Goal: Information Seeking & Learning: Learn about a topic

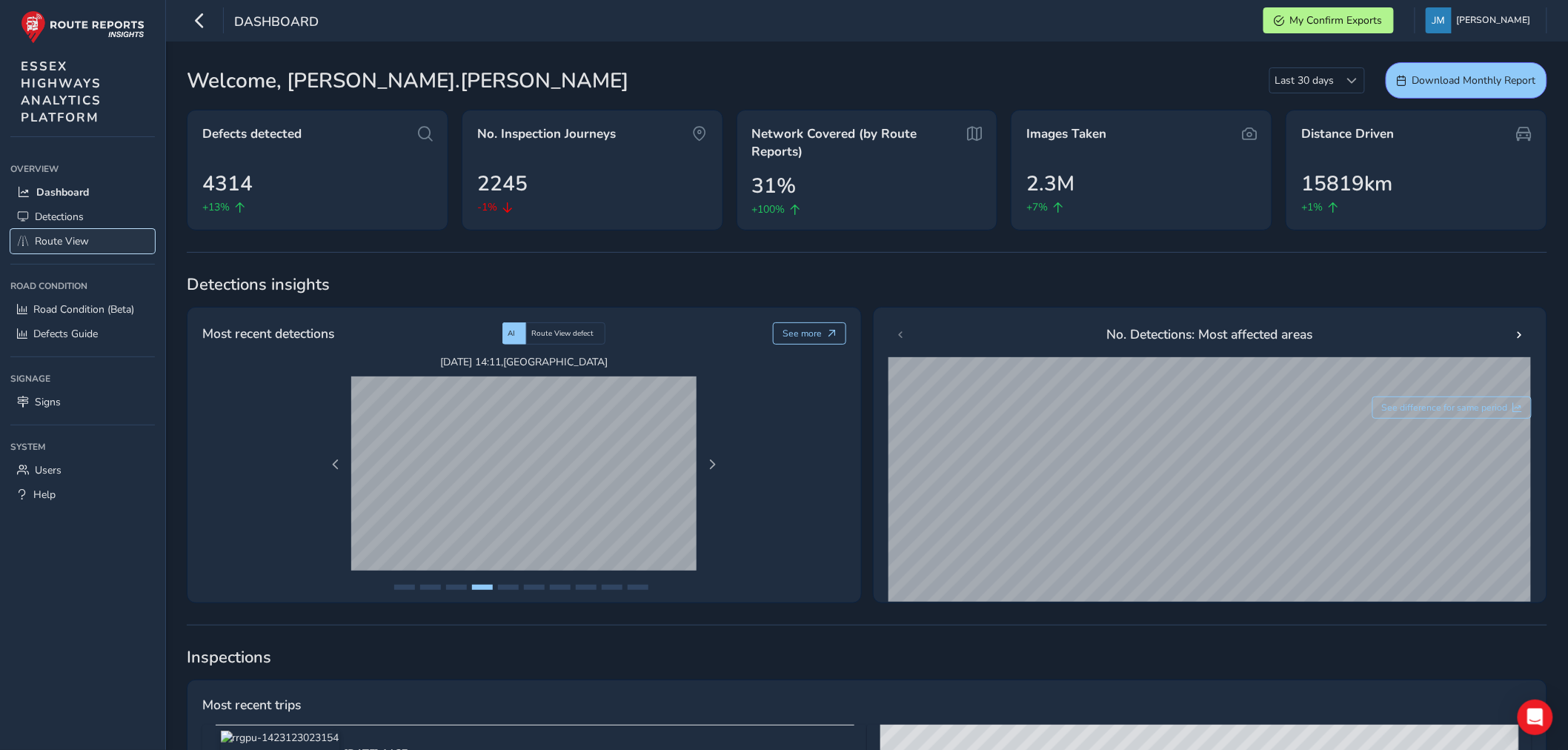
click at [78, 239] on span "Route View" at bounding box center [62, 242] width 54 height 14
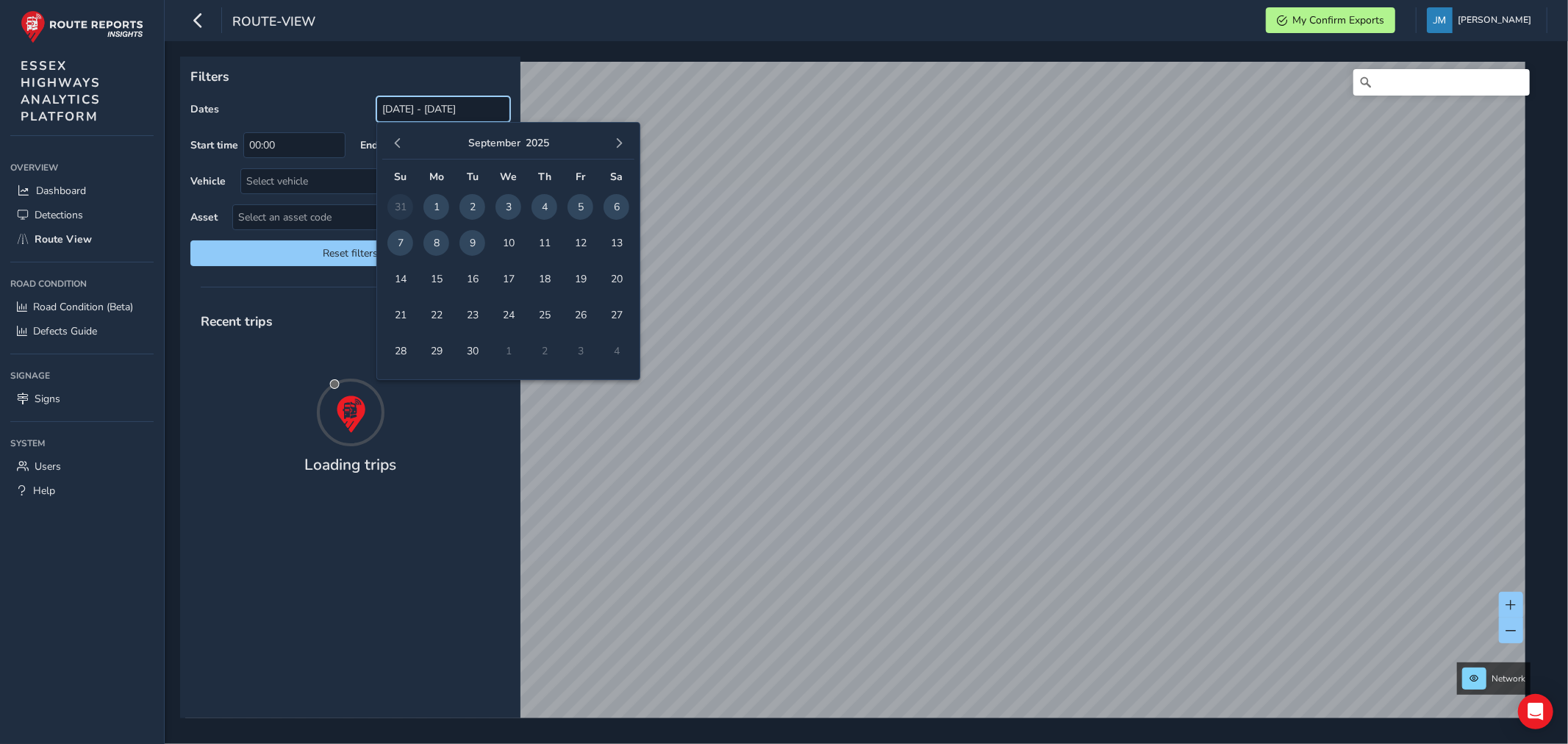
click at [447, 111] on input "[DATE] - [DATE]" at bounding box center [443, 109] width 134 height 26
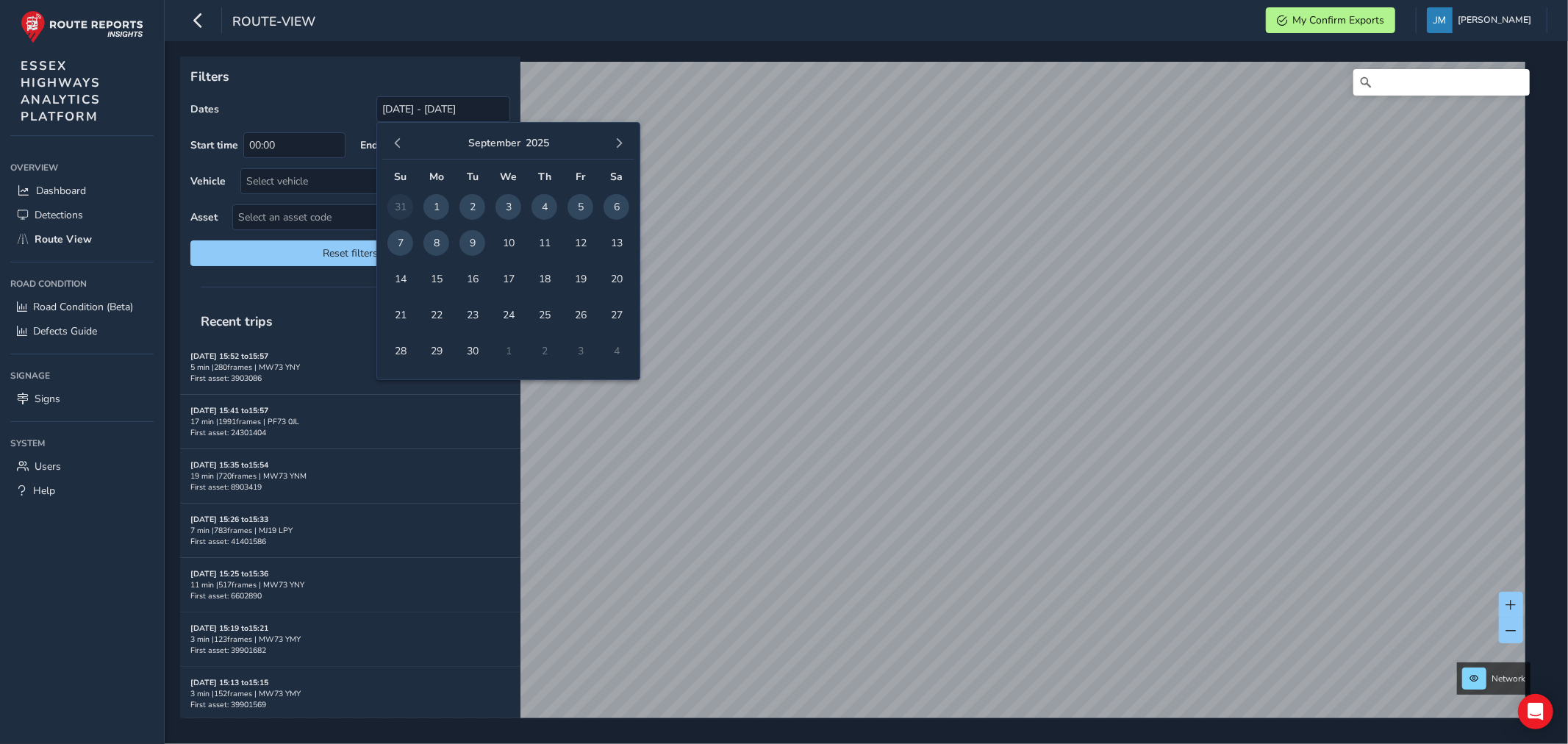
click at [434, 249] on span "8" at bounding box center [436, 242] width 26 height 26
type input "[DATE] - [DATE]"
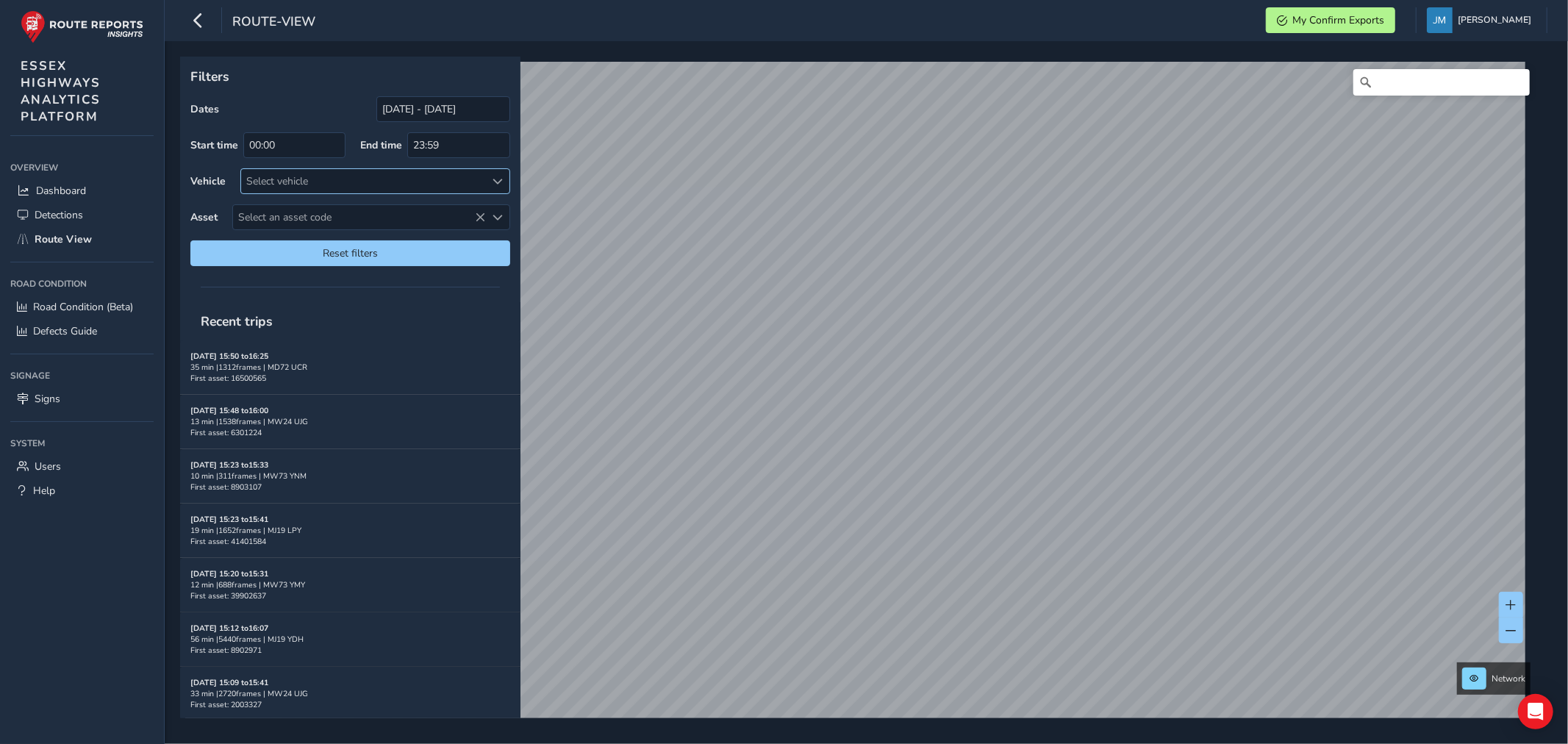
click at [331, 181] on div "Select vehicle" at bounding box center [364, 181] width 244 height 24
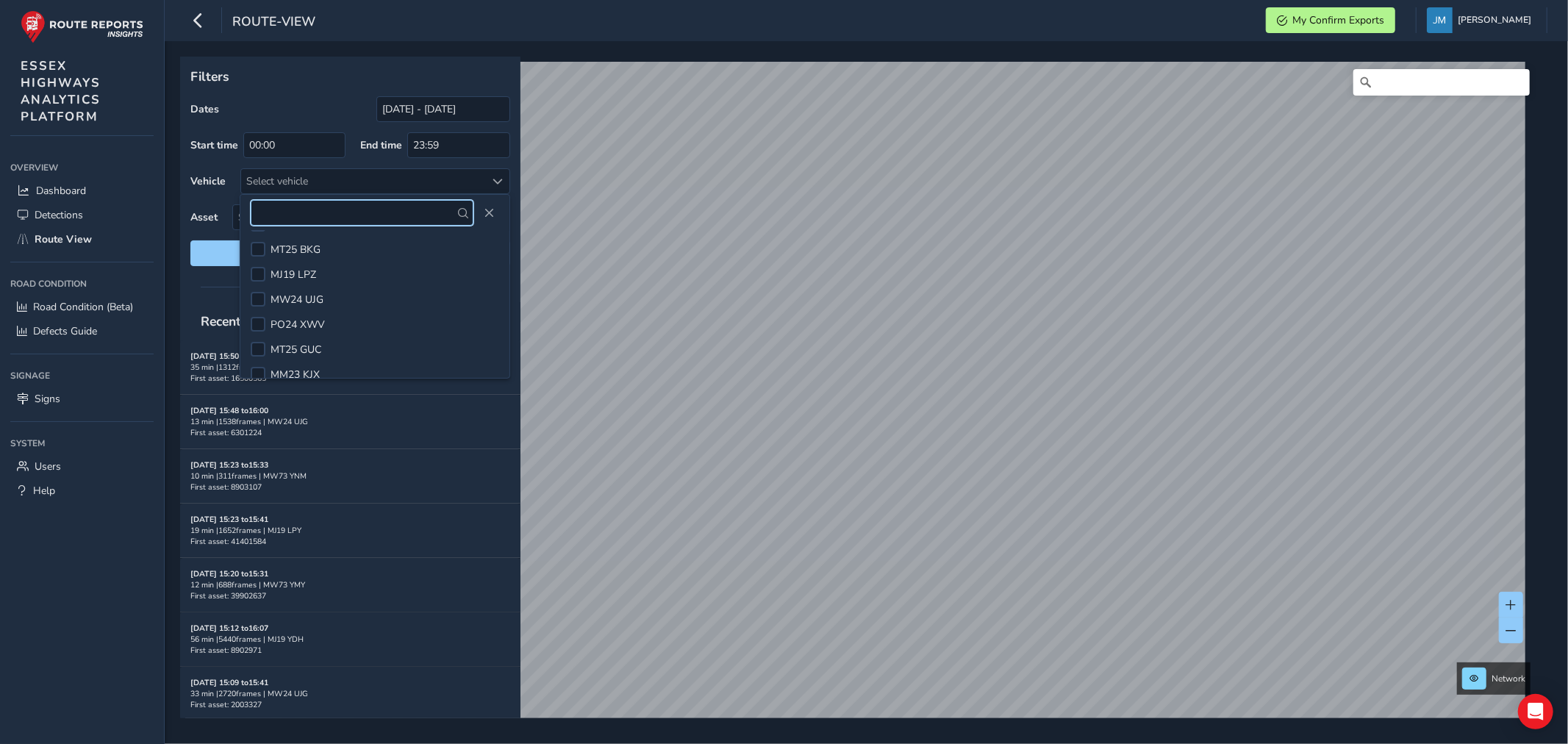
scroll to position [434, 0]
click at [258, 283] on div at bounding box center [258, 289] width 14 height 14
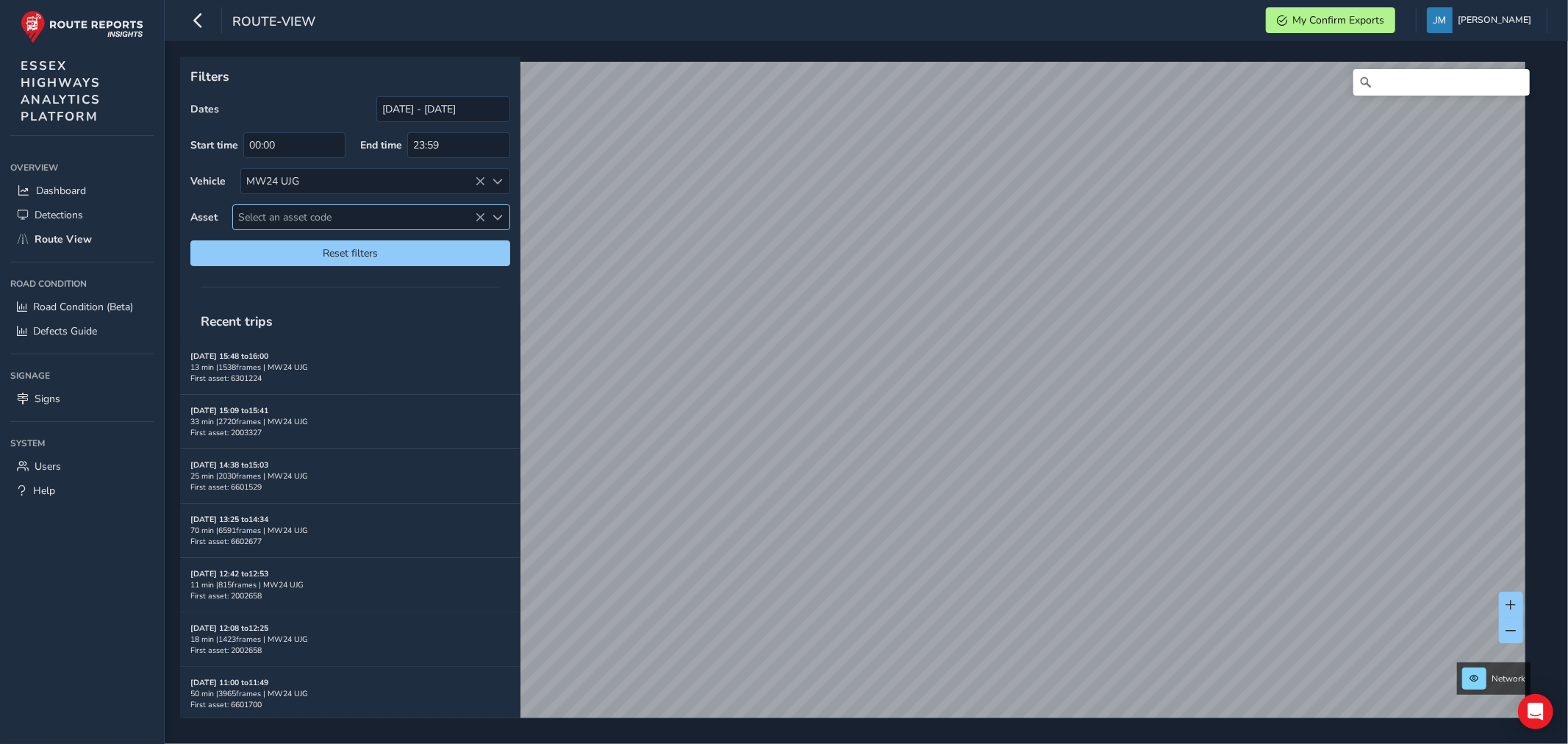
click at [337, 208] on span "Select an asset code" at bounding box center [358, 217] width 252 height 24
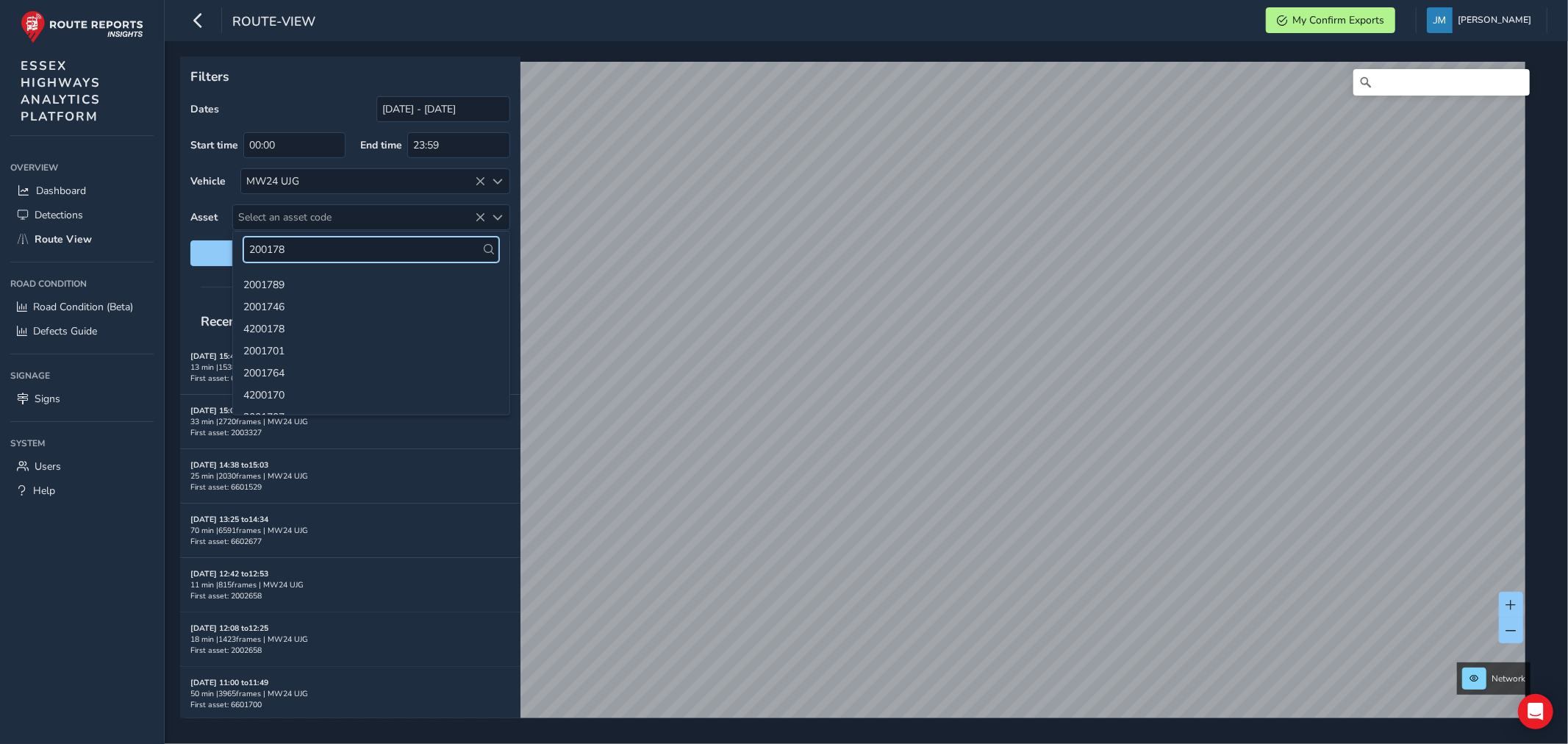
type input "2001788"
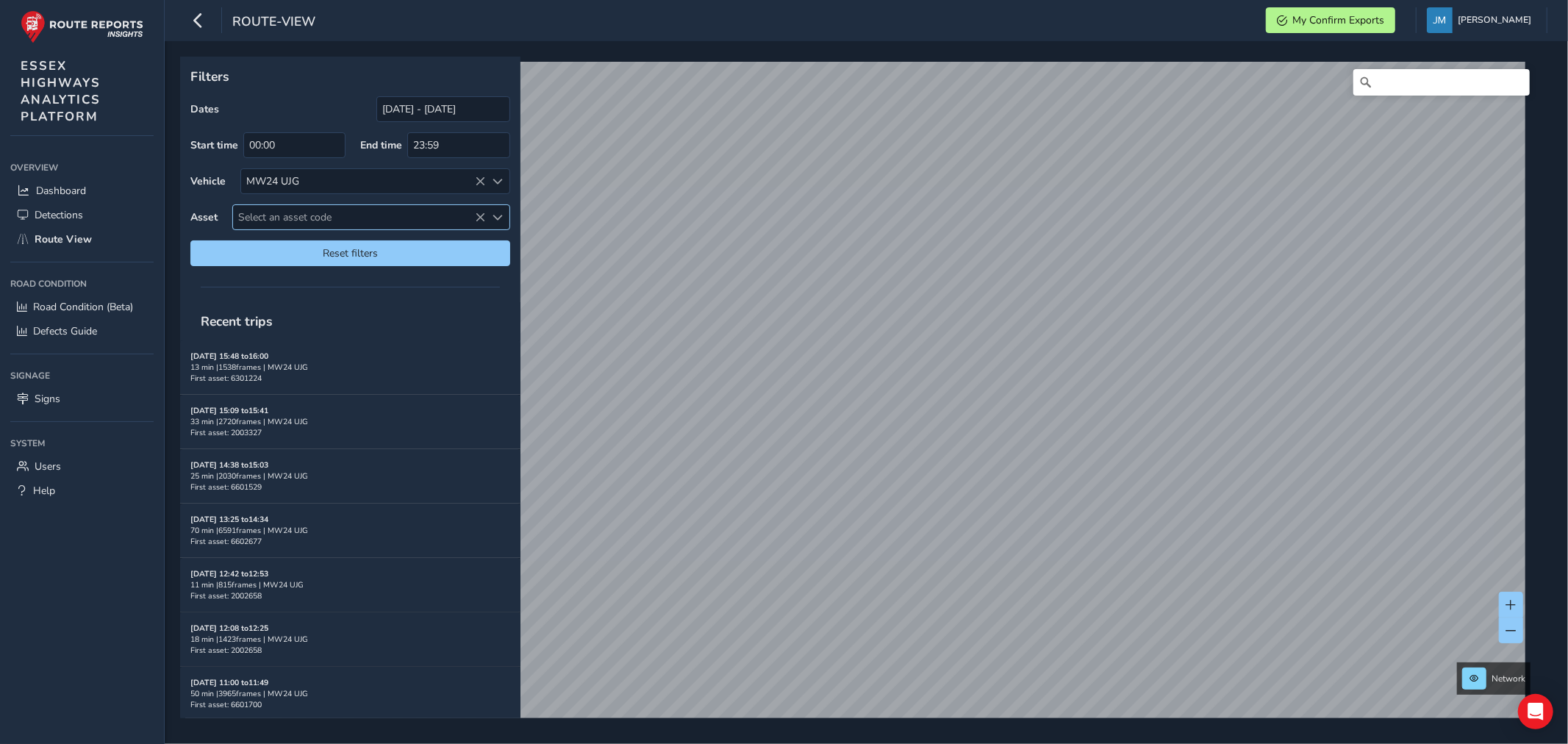
click at [341, 225] on span "Select an asset code" at bounding box center [358, 217] width 252 height 24
click at [278, 288] on li "2001788" at bounding box center [371, 283] width 276 height 22
click at [346, 181] on div "Select vehicle" at bounding box center [364, 181] width 244 height 24
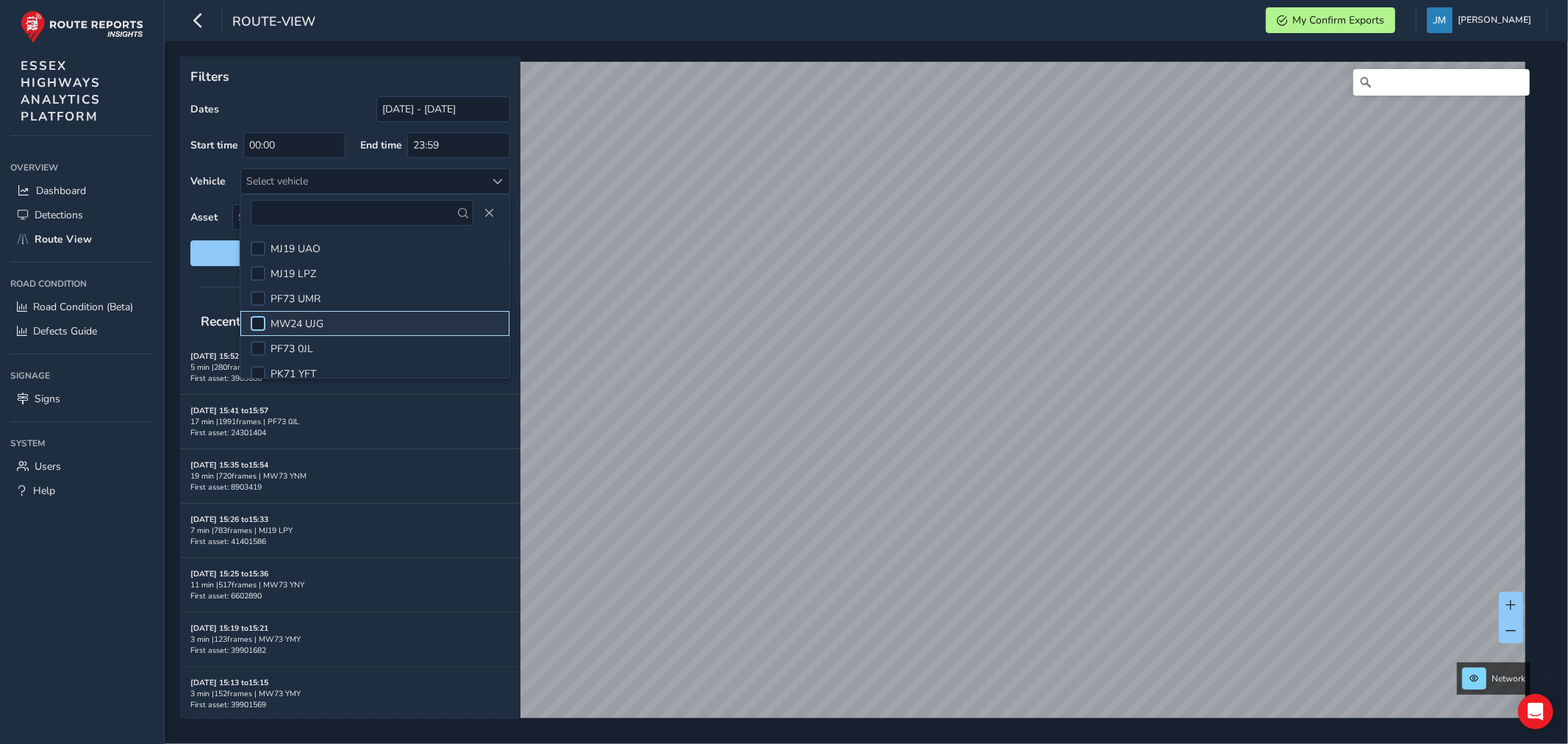
click at [255, 323] on div at bounding box center [258, 323] width 14 height 14
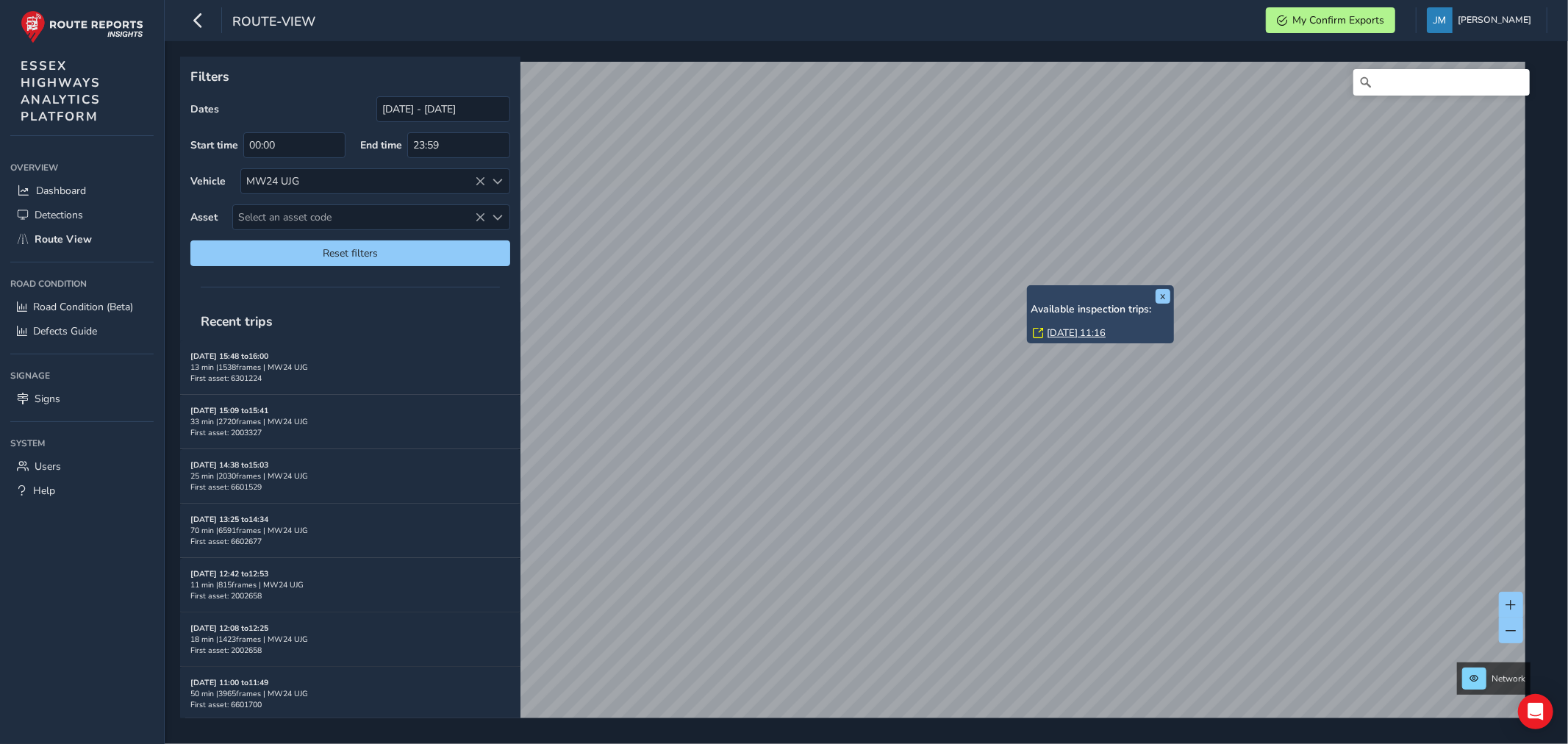
click at [1050, 334] on link "Mon, 8 Sep, 11:16" at bounding box center [1076, 332] width 59 height 13
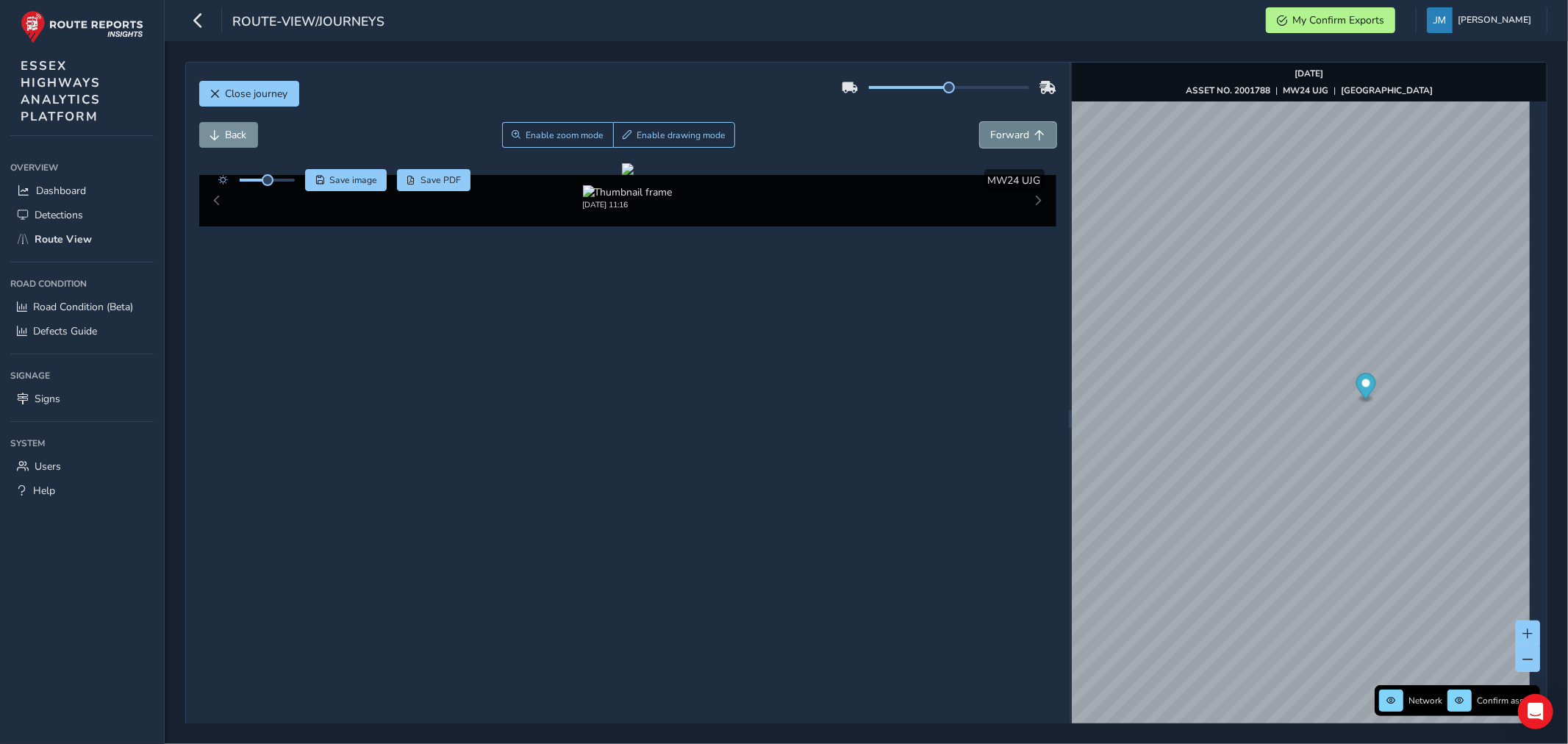
click at [1011, 136] on span "Forward" at bounding box center [1011, 135] width 39 height 14
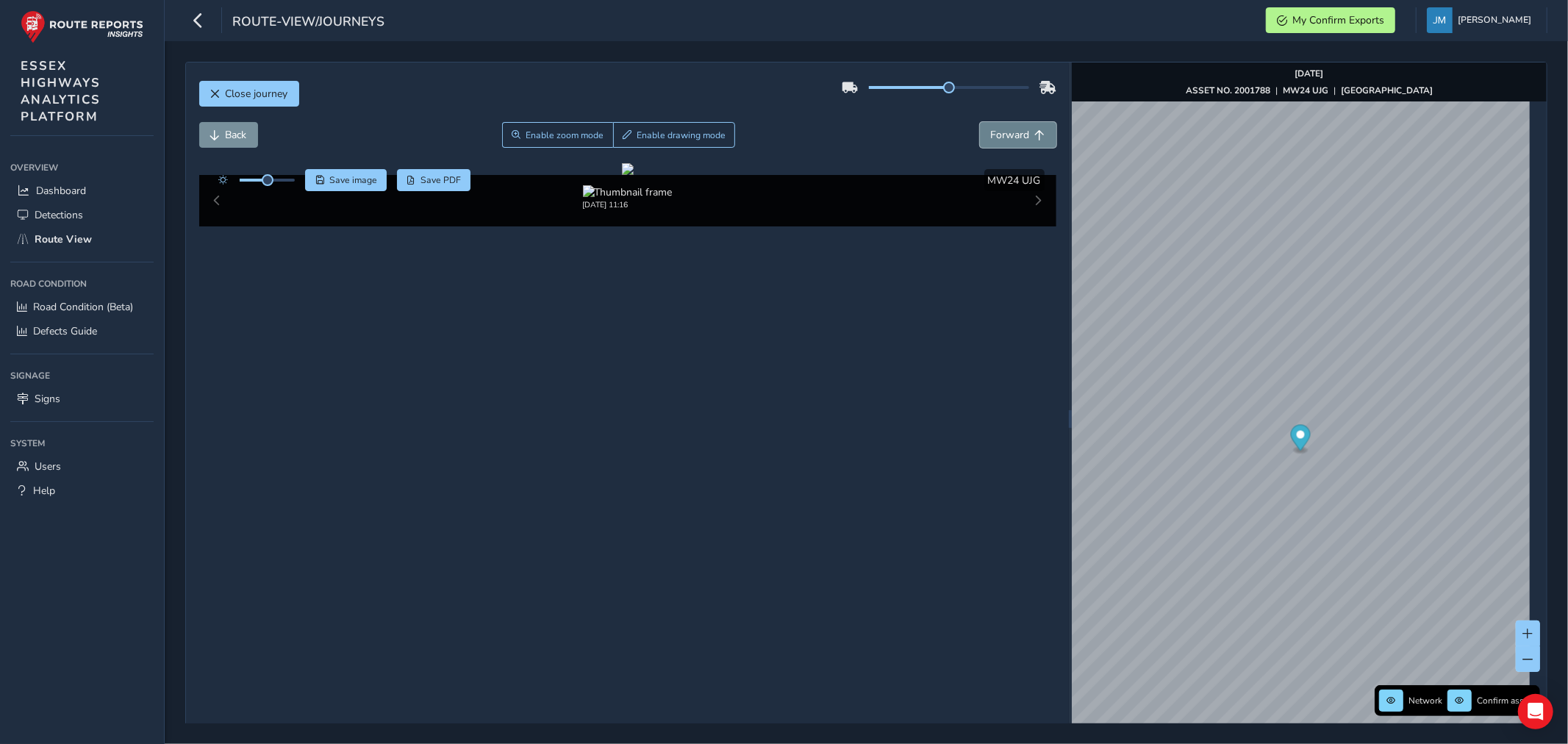
click at [1011, 136] on span "Forward" at bounding box center [1011, 135] width 39 height 14
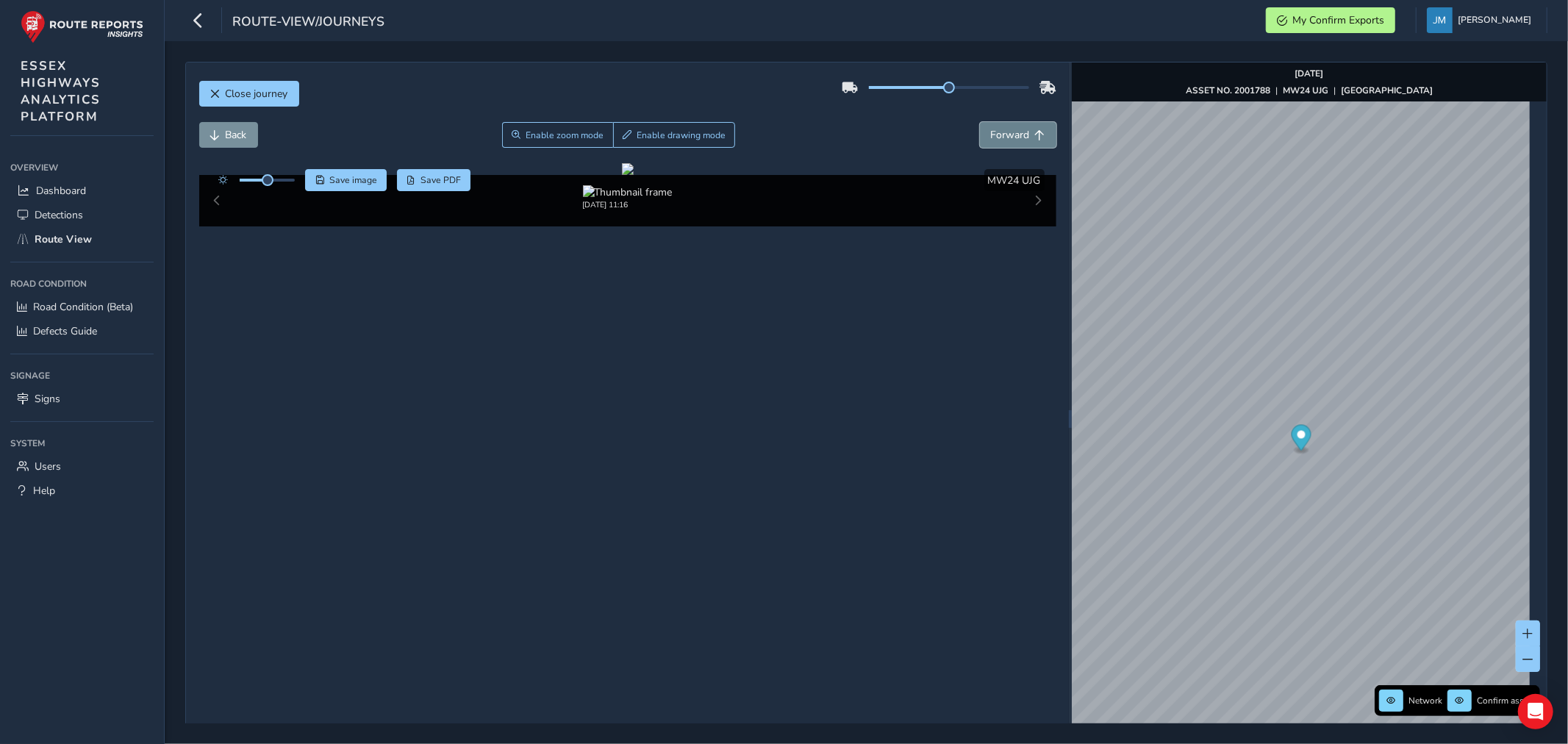
click at [1011, 136] on span "Forward" at bounding box center [1011, 135] width 39 height 14
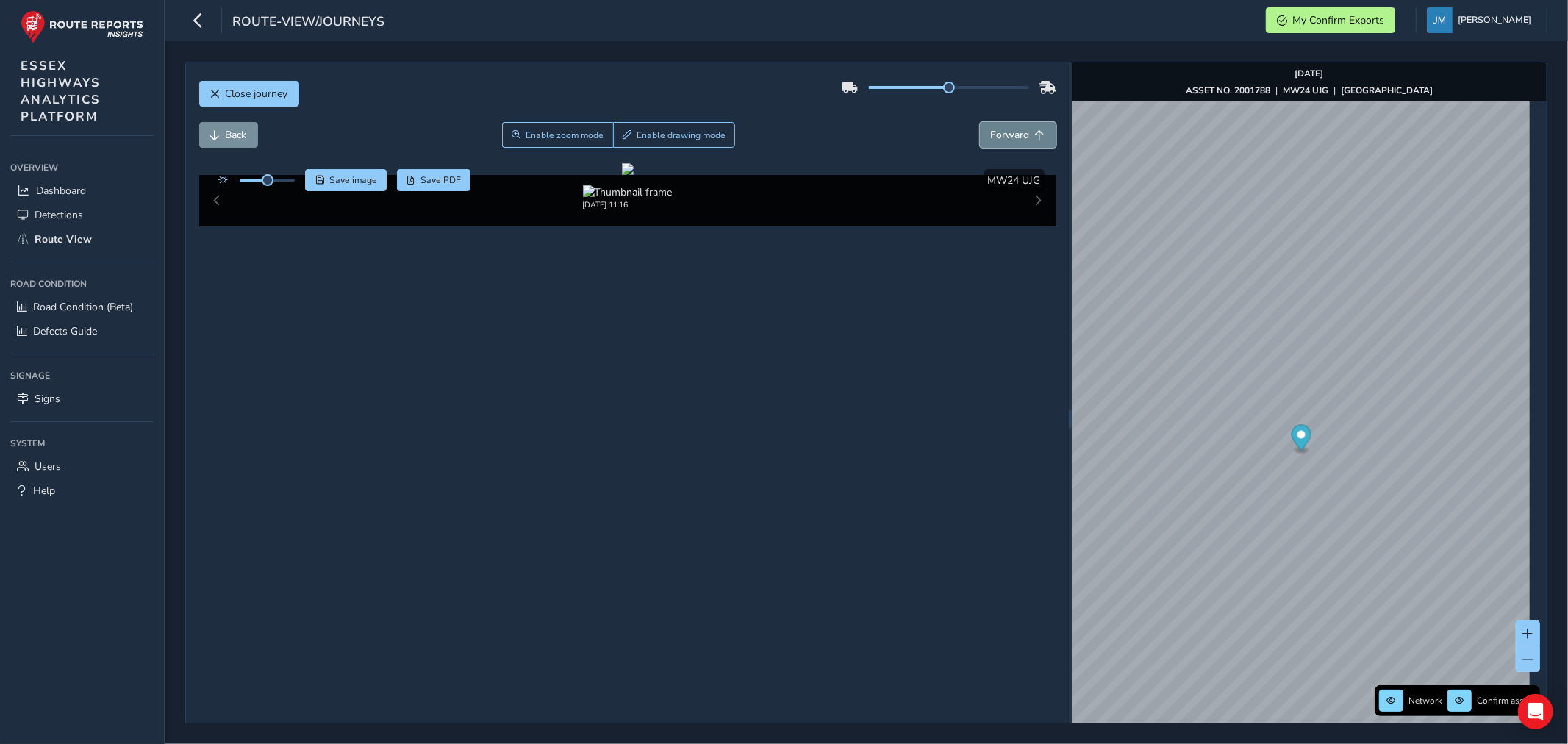
click at [1011, 136] on span "Forward" at bounding box center [1011, 135] width 39 height 14
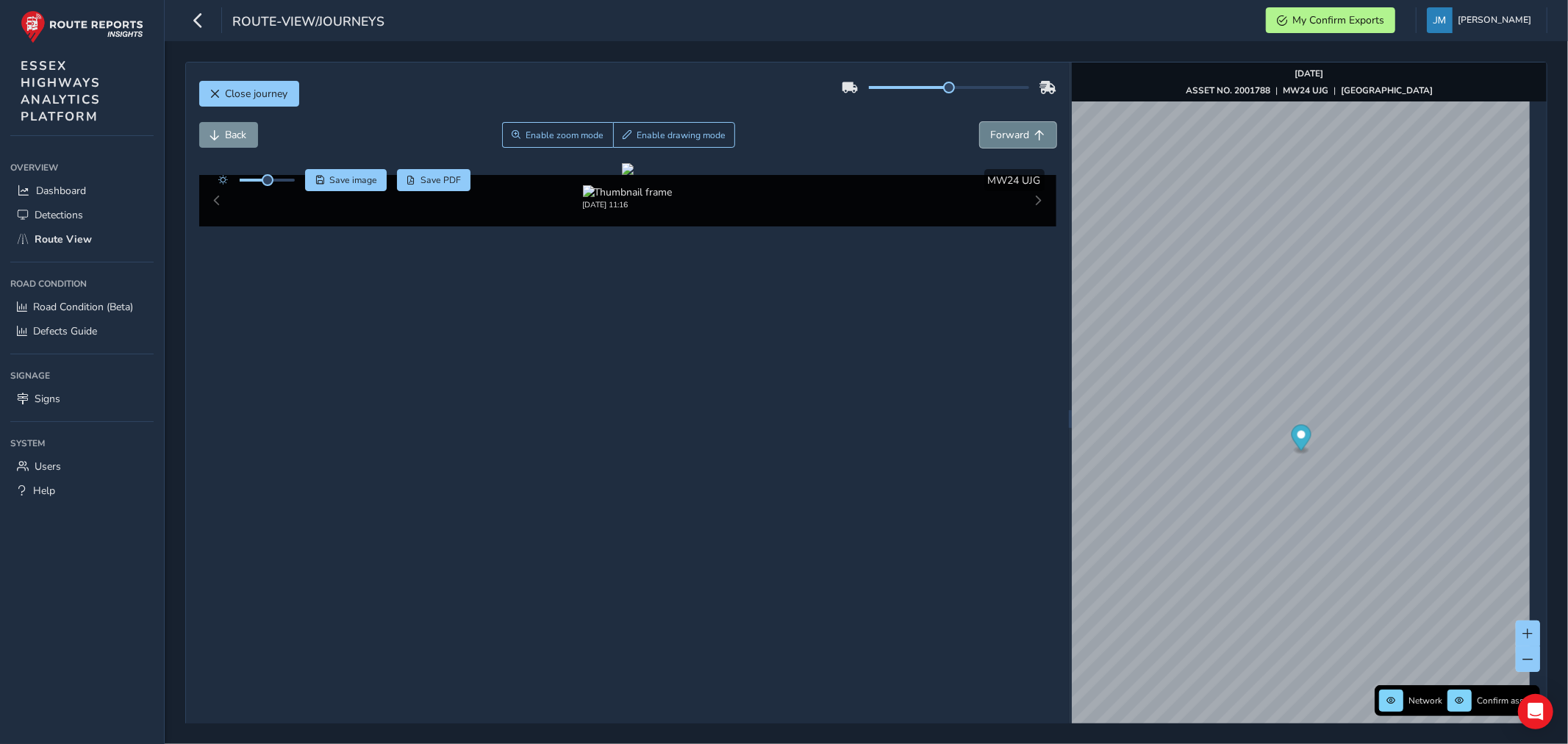
click at [1011, 136] on span "Forward" at bounding box center [1011, 135] width 39 height 14
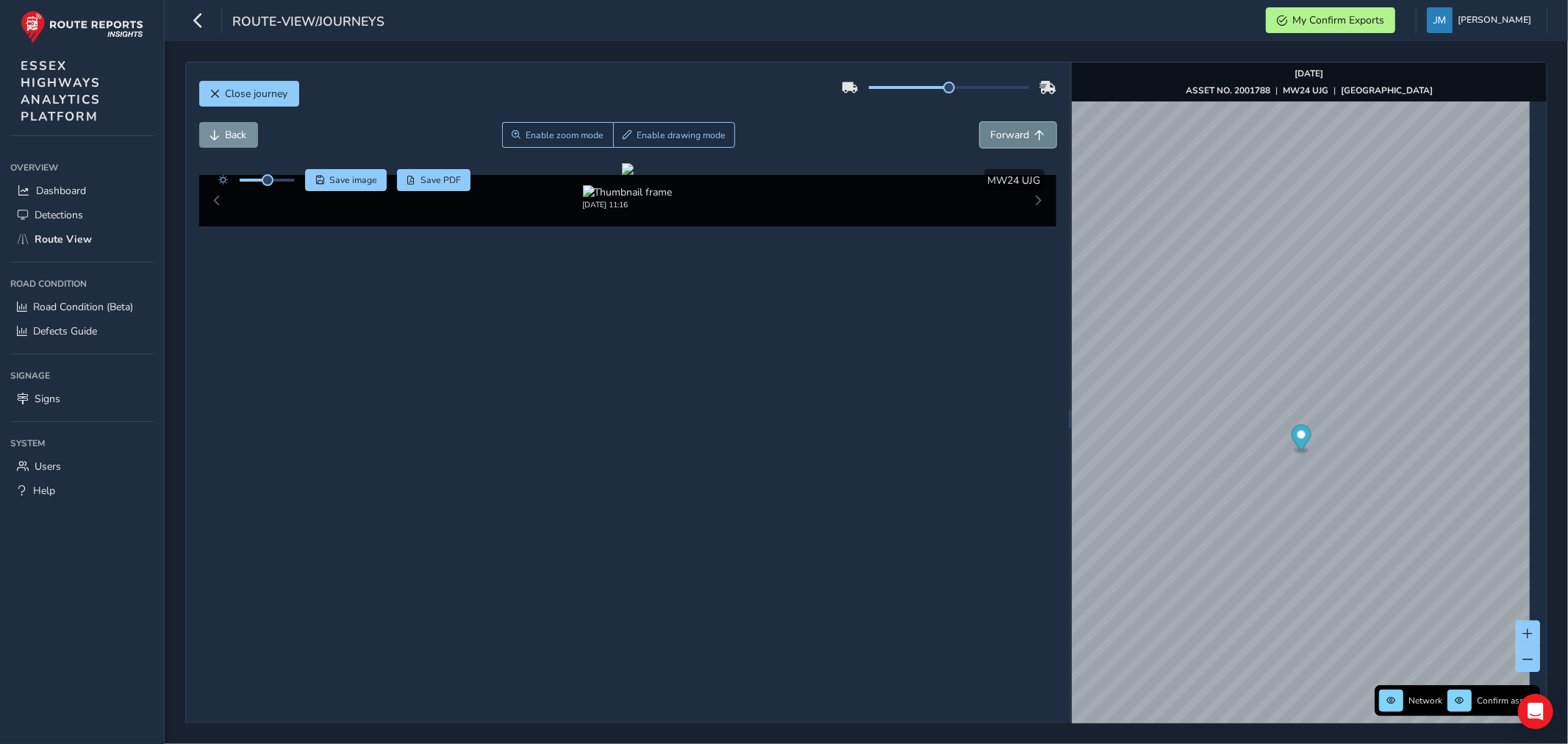
click at [1009, 134] on span "Forward" at bounding box center [1011, 135] width 39 height 14
click at [1009, 133] on span "Forward" at bounding box center [1011, 135] width 39 height 14
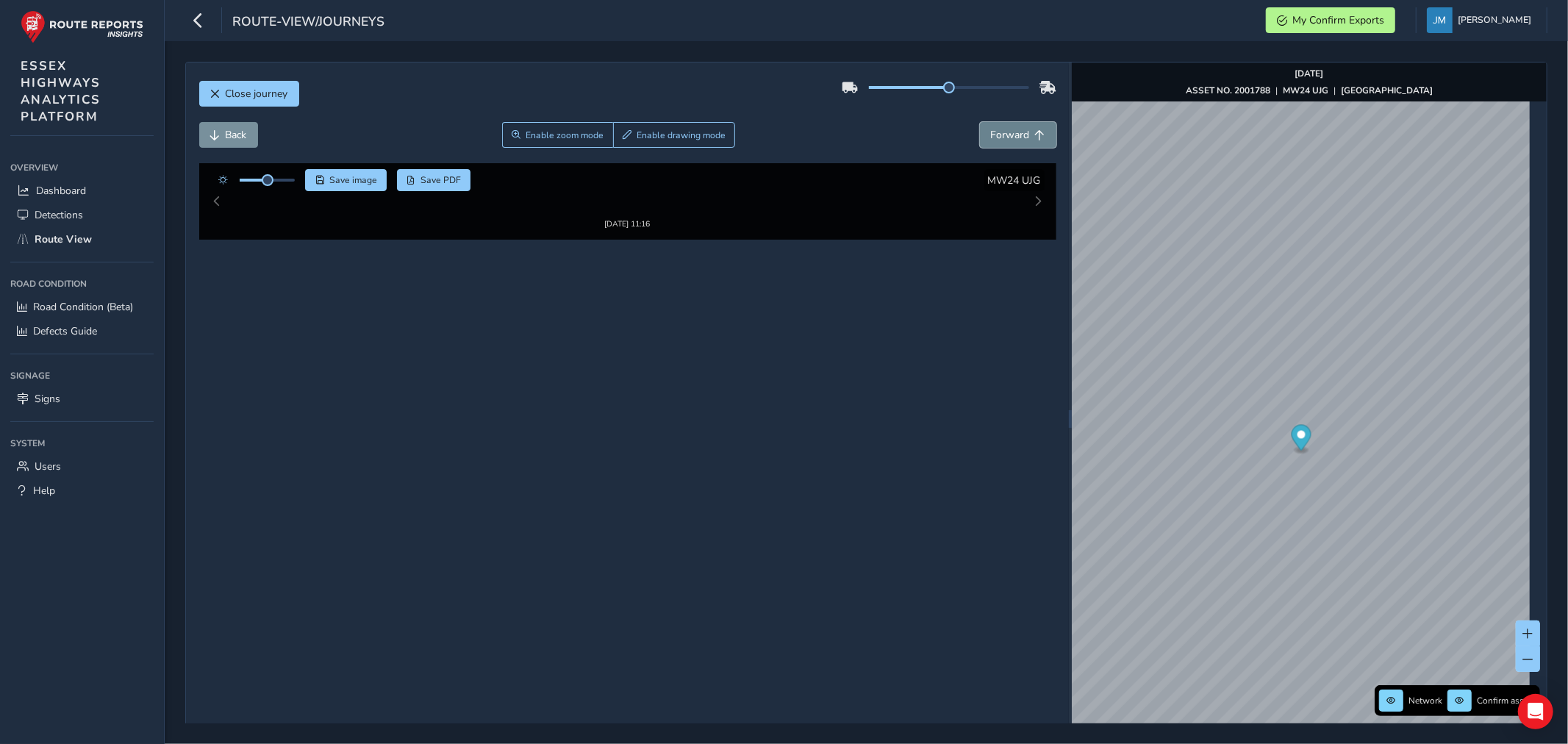
click at [1009, 133] on span "Forward" at bounding box center [1011, 135] width 39 height 14
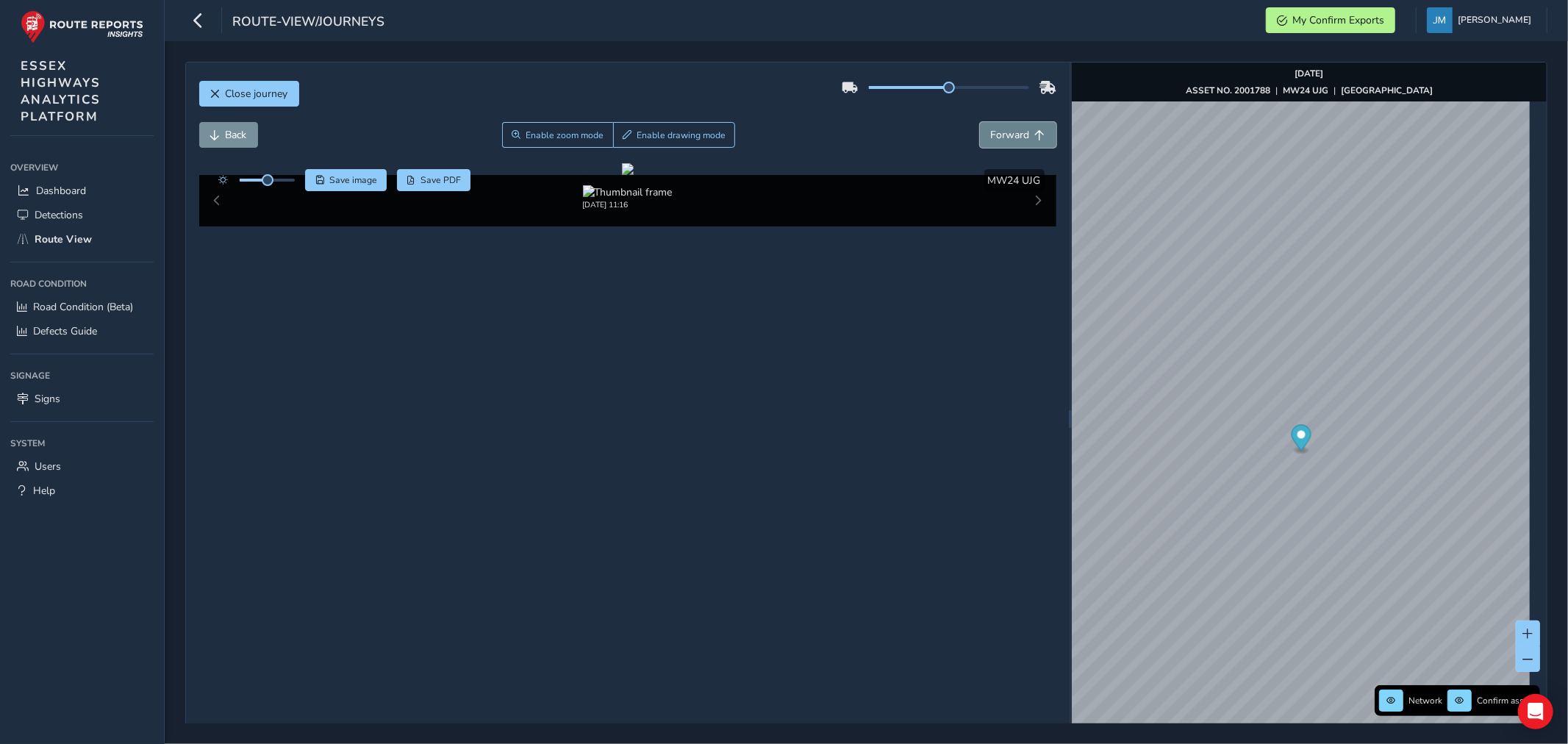
click at [1009, 133] on span "Forward" at bounding box center [1011, 135] width 39 height 14
click at [1016, 127] on button "Forward" at bounding box center [1018, 135] width 77 height 26
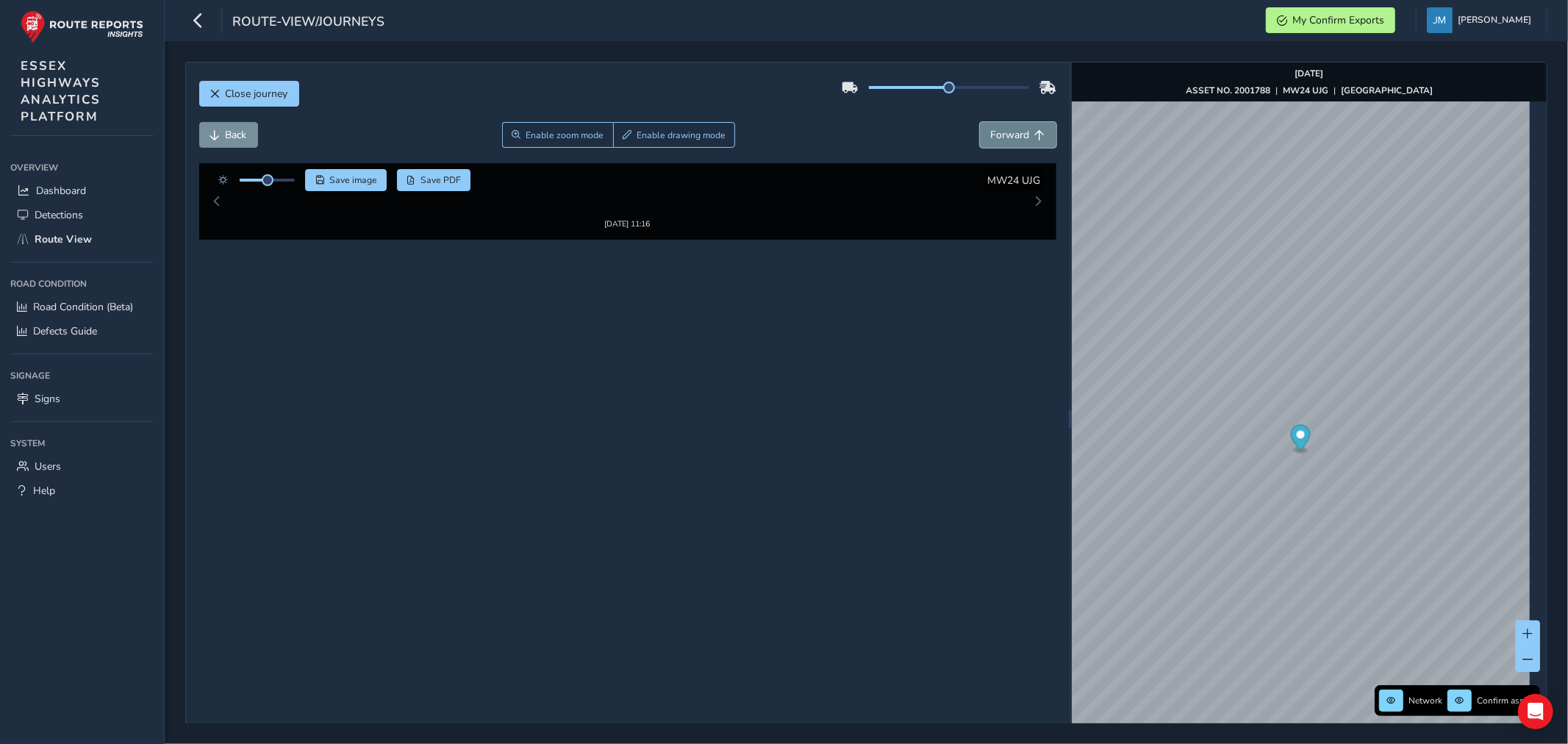
click at [1016, 127] on button "Forward" at bounding box center [1018, 135] width 77 height 26
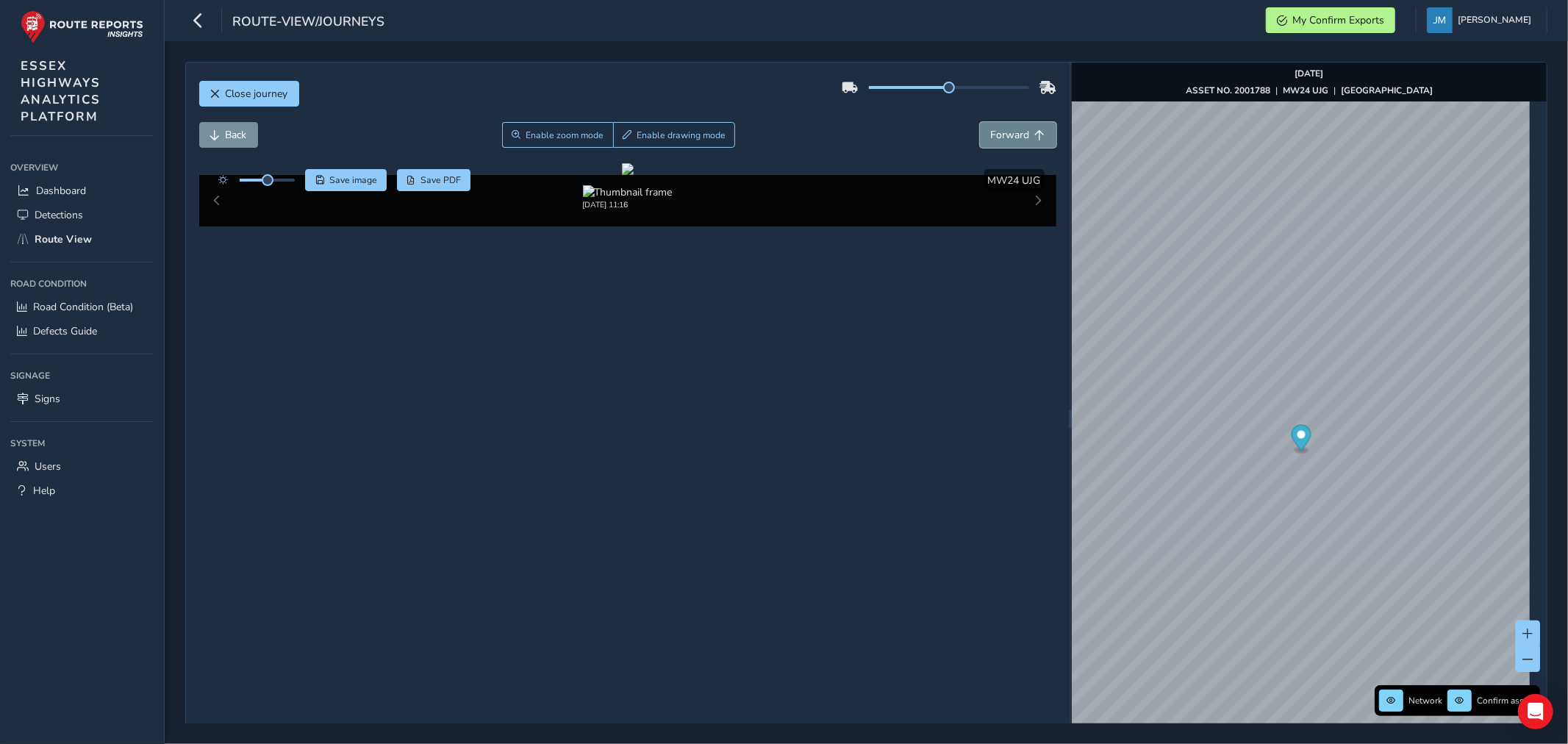
click at [1016, 127] on button "Forward" at bounding box center [1018, 135] width 77 height 26
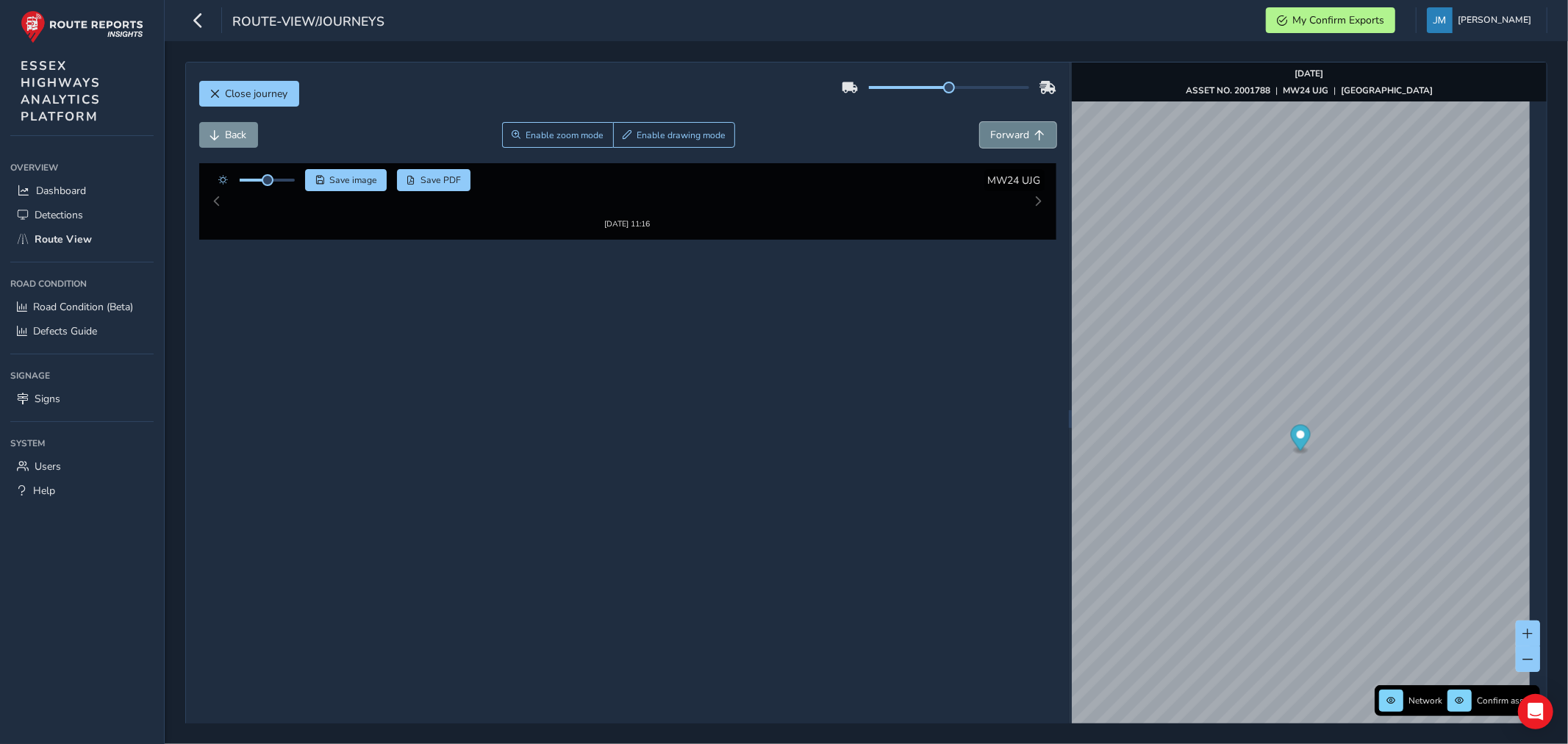
click at [1016, 127] on button "Forward" at bounding box center [1018, 135] width 77 height 26
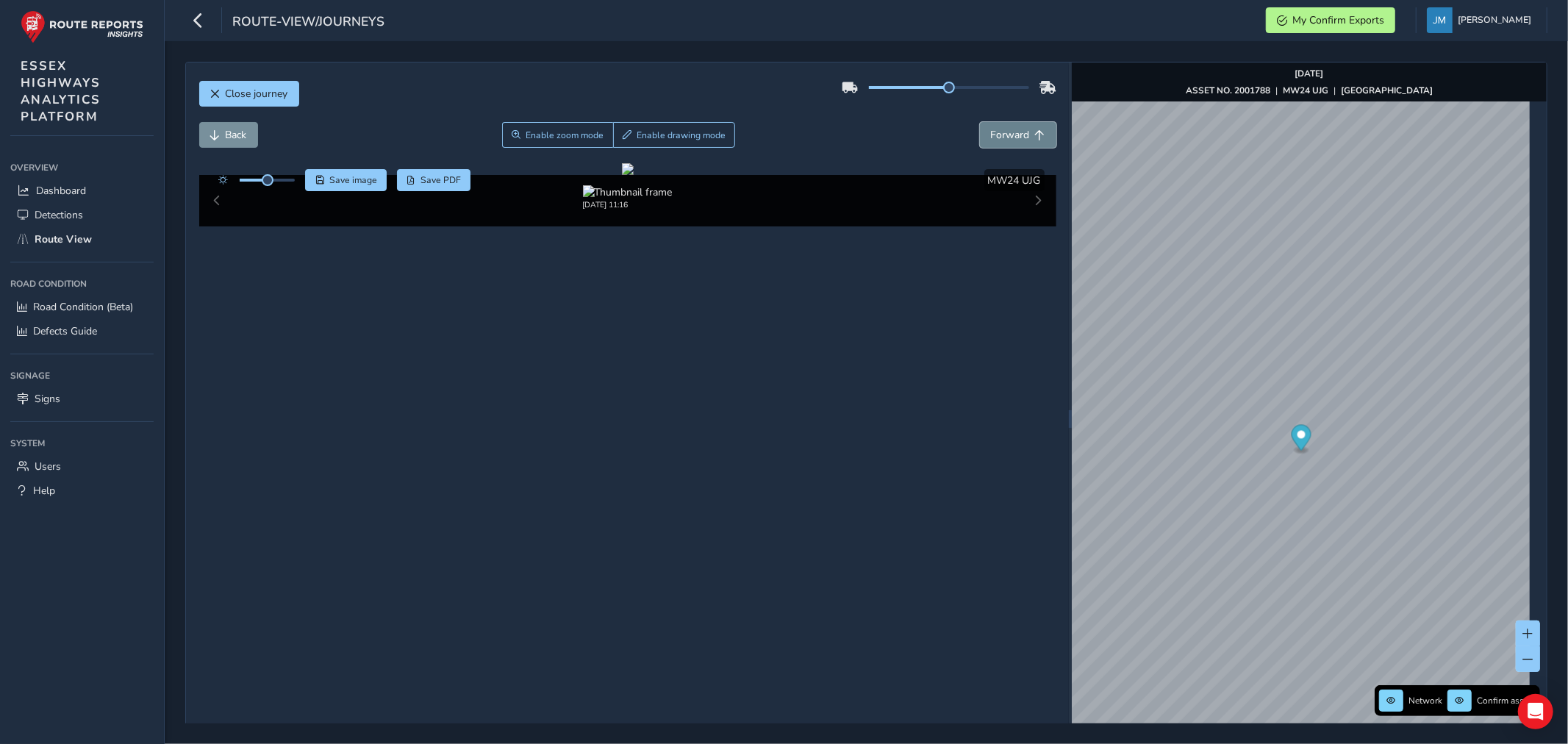
click at [1016, 127] on button "Forward" at bounding box center [1018, 135] width 77 height 26
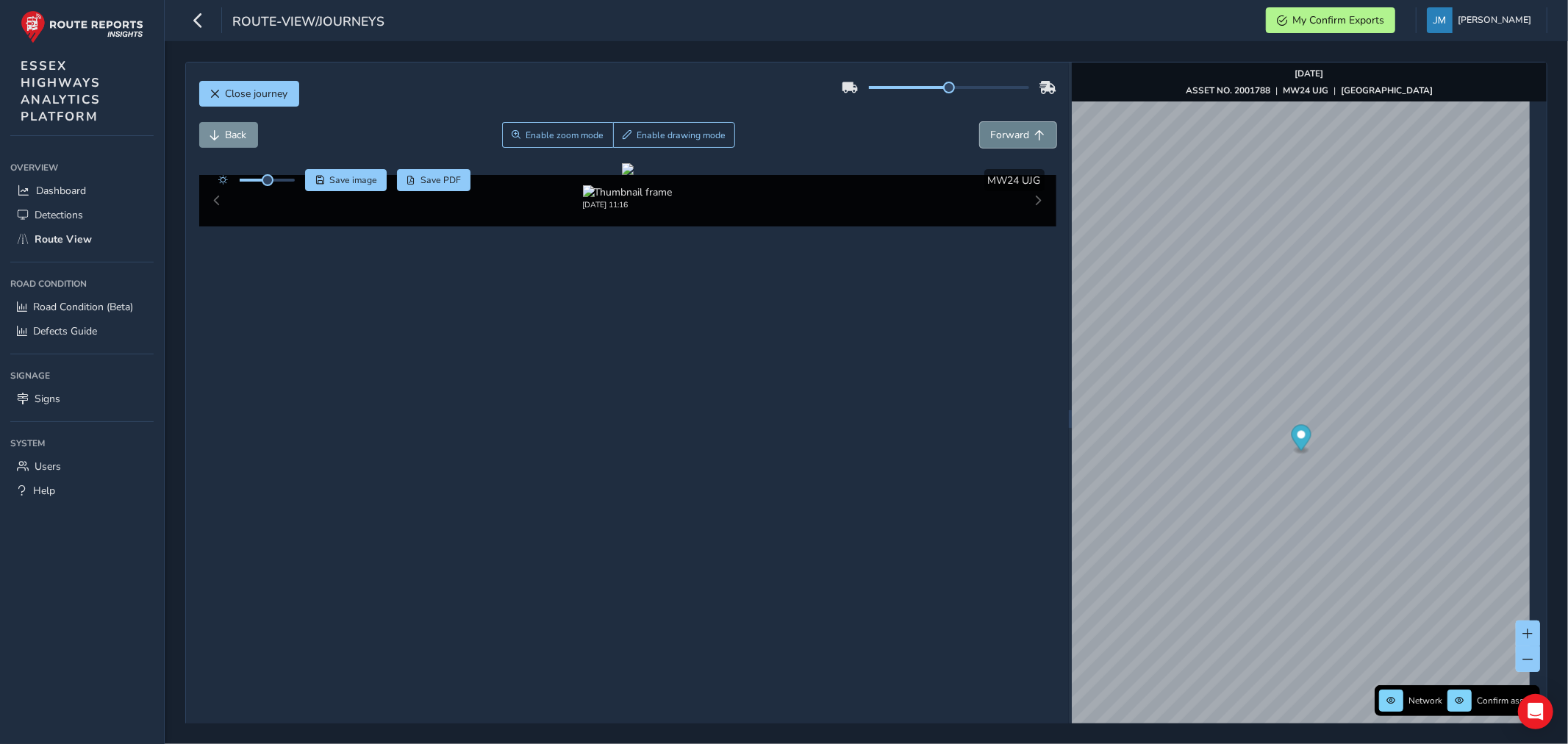
click at [1016, 127] on button "Forward" at bounding box center [1018, 135] width 77 height 26
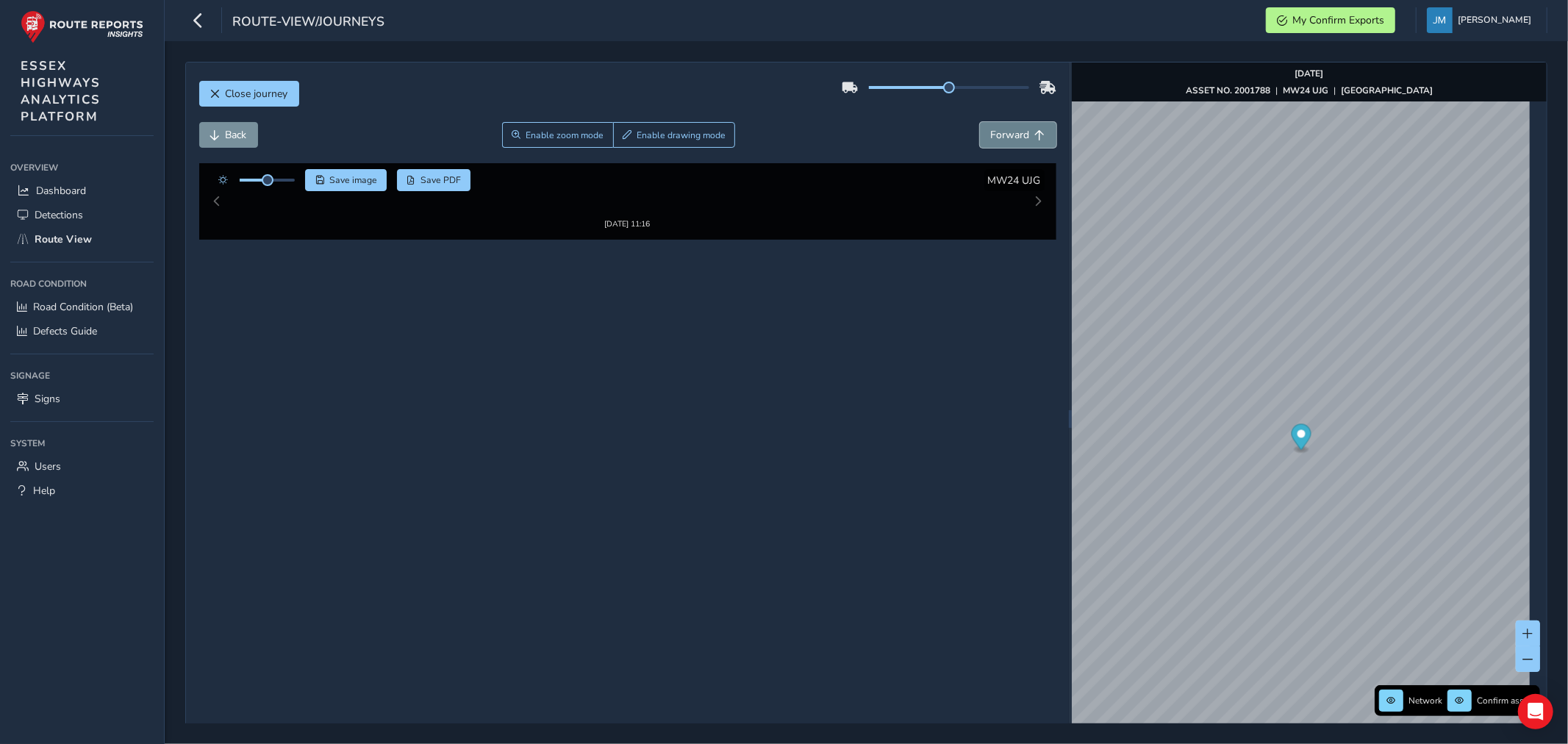
click at [1016, 127] on button "Forward" at bounding box center [1018, 135] width 77 height 26
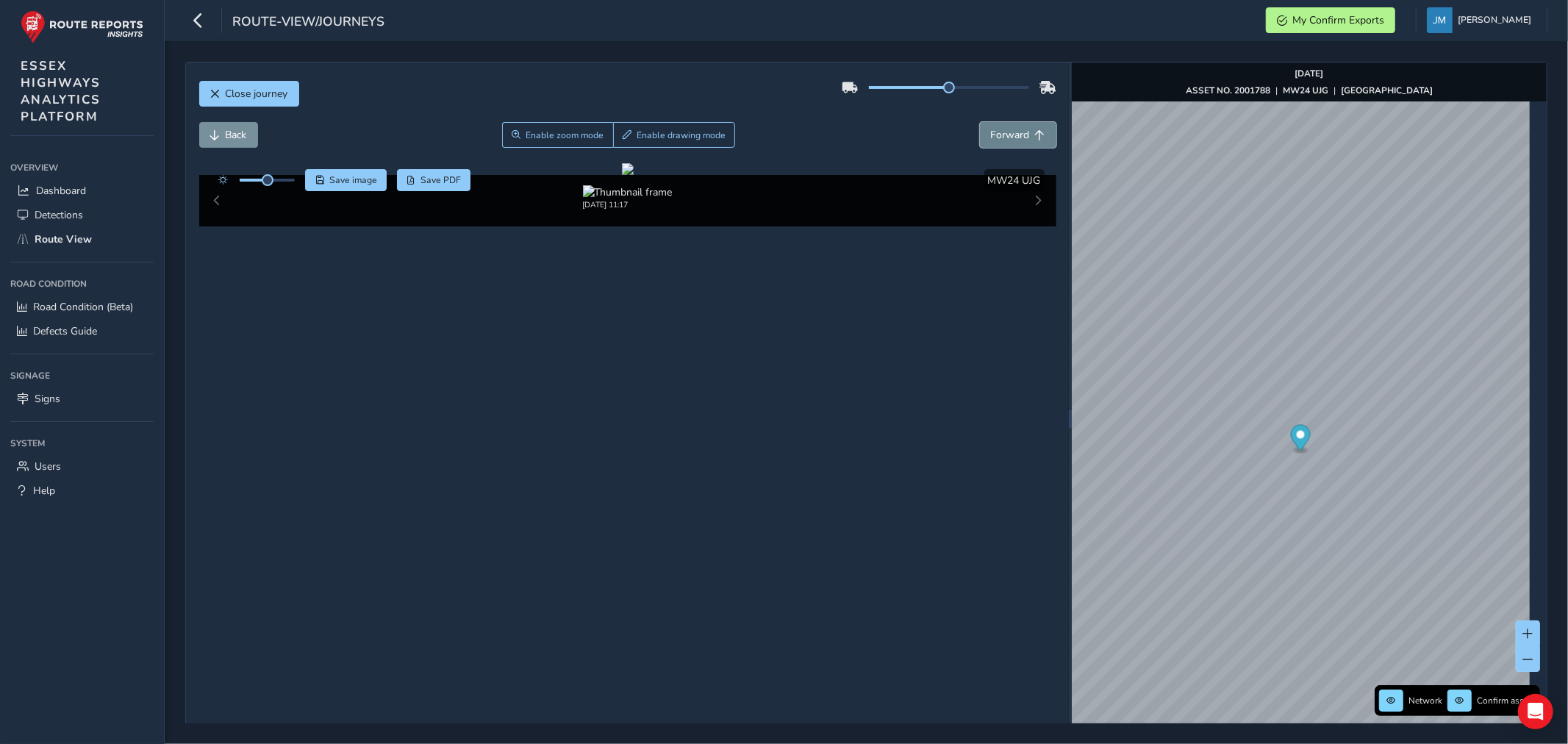
click at [1016, 127] on button "Forward" at bounding box center [1018, 135] width 77 height 26
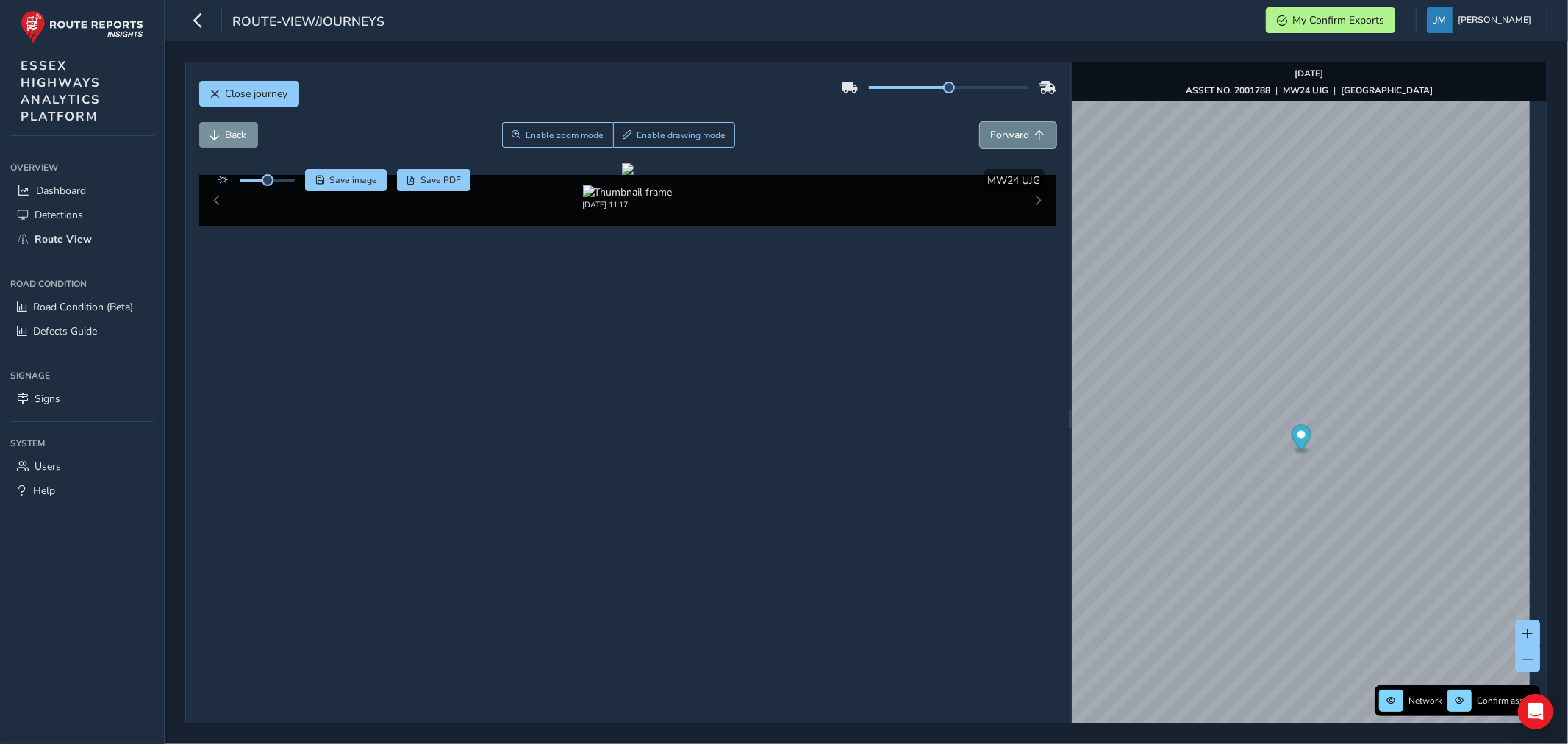
click at [1016, 127] on button "Forward" at bounding box center [1018, 135] width 77 height 26
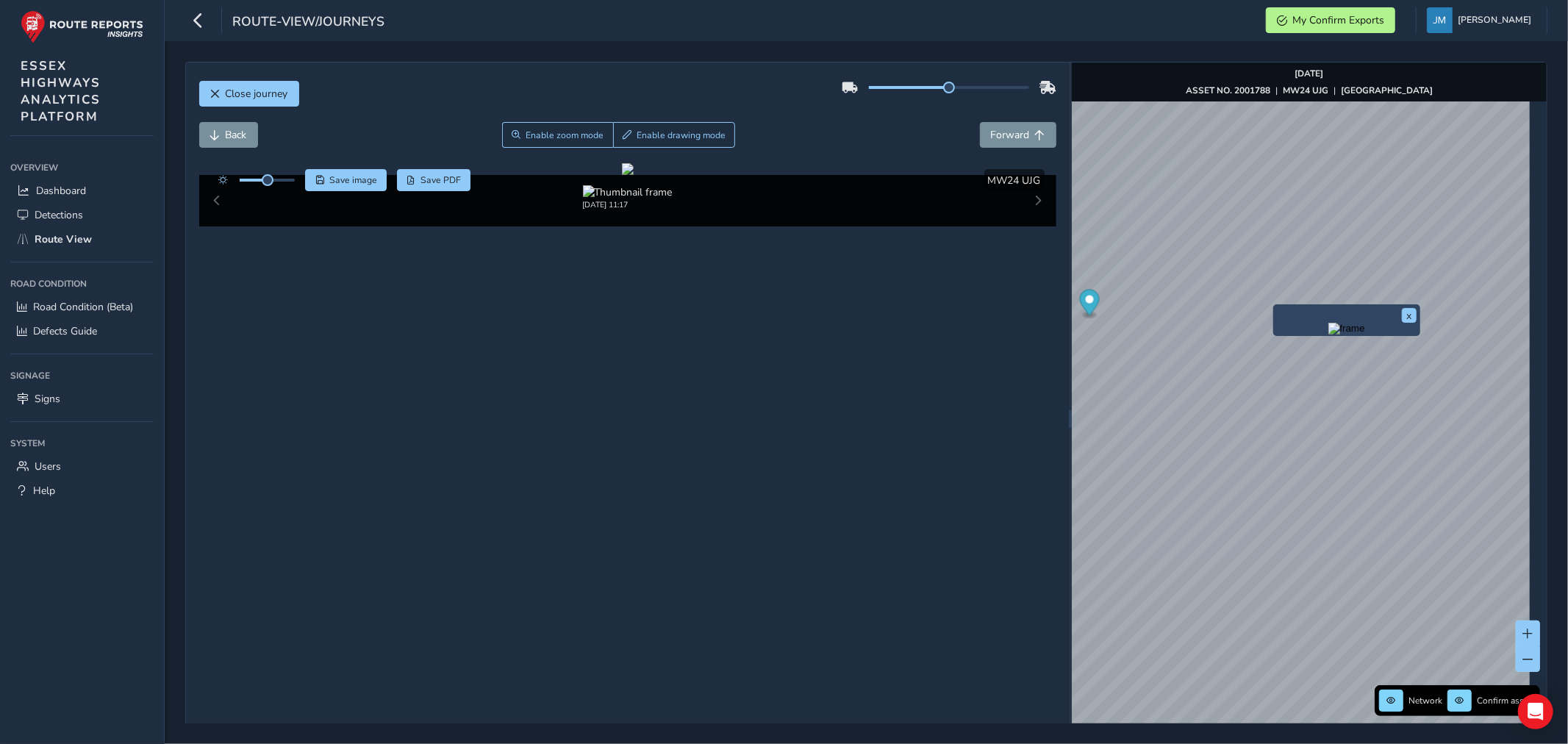
click at [1273, 305] on div "x" at bounding box center [1346, 319] width 147 height 31
click at [1333, 334] on img "Preview frame" at bounding box center [1346, 328] width 37 height 12
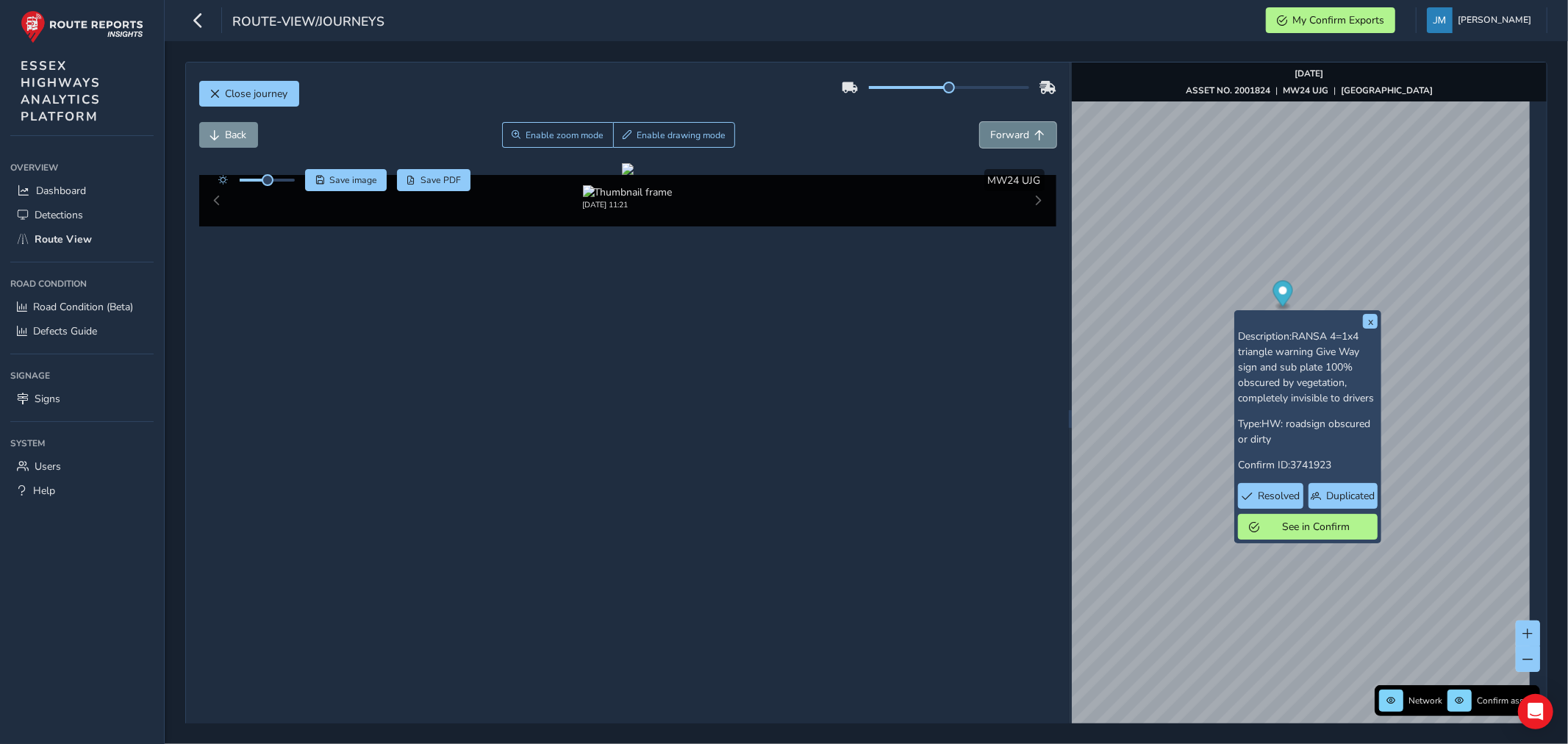
click at [1012, 134] on span "Forward" at bounding box center [1011, 135] width 39 height 14
click at [1012, 133] on span "Forward" at bounding box center [1011, 135] width 39 height 14
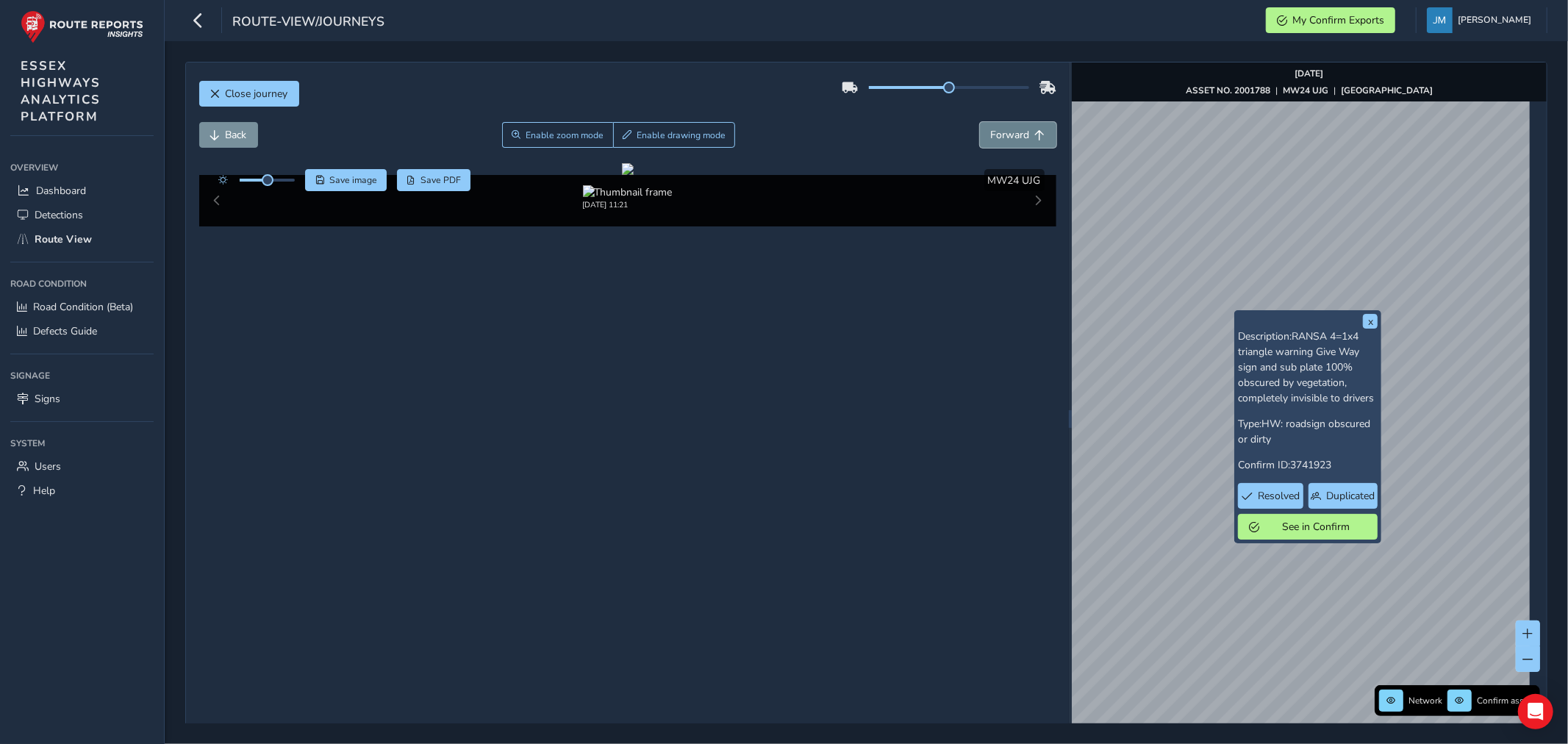
click at [1012, 133] on span "Forward" at bounding box center [1011, 135] width 39 height 14
click at [1012, 131] on span "Forward" at bounding box center [1011, 135] width 39 height 14
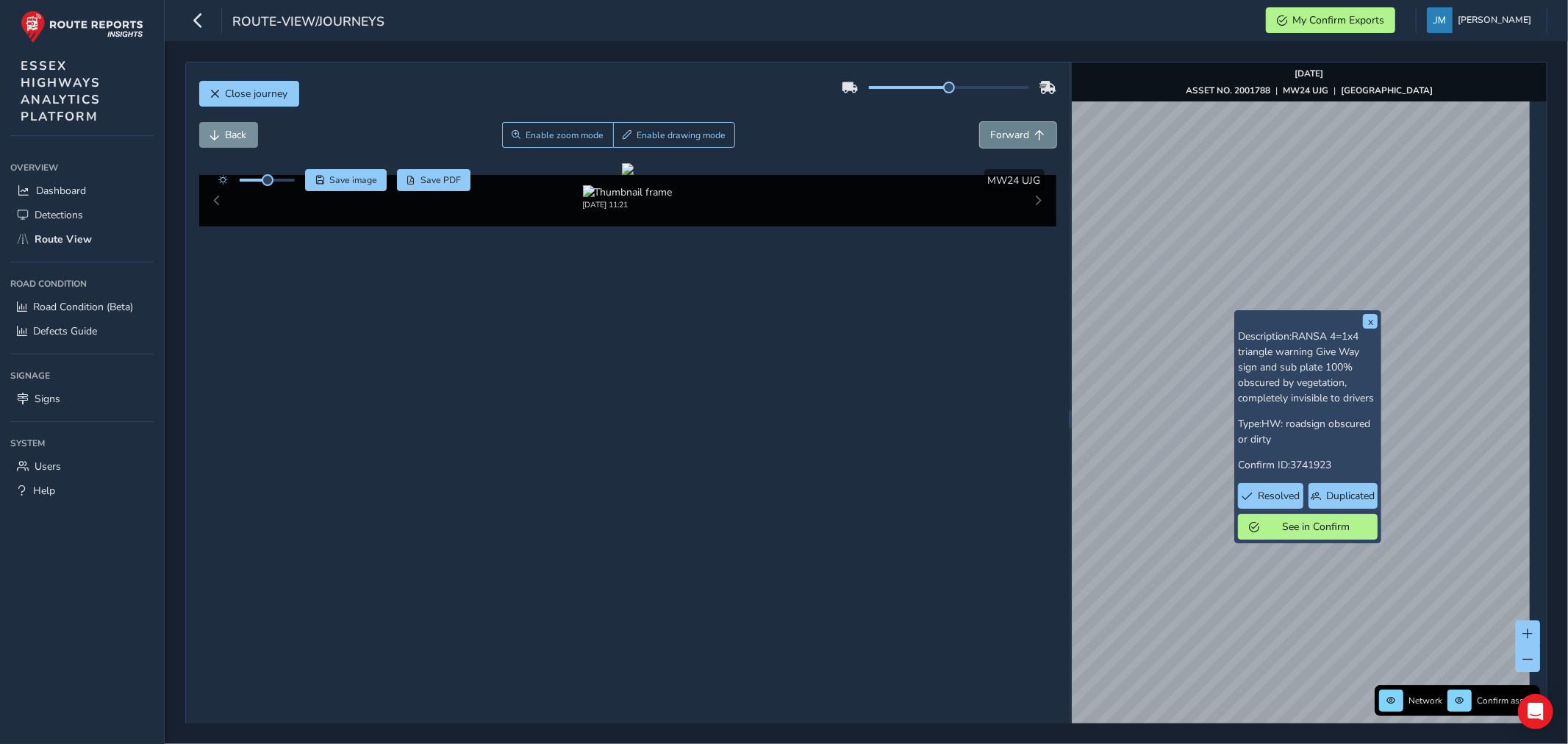
click at [1012, 131] on span "Forward" at bounding box center [1011, 135] width 39 height 14
click at [1013, 130] on span "Forward" at bounding box center [1011, 135] width 39 height 14
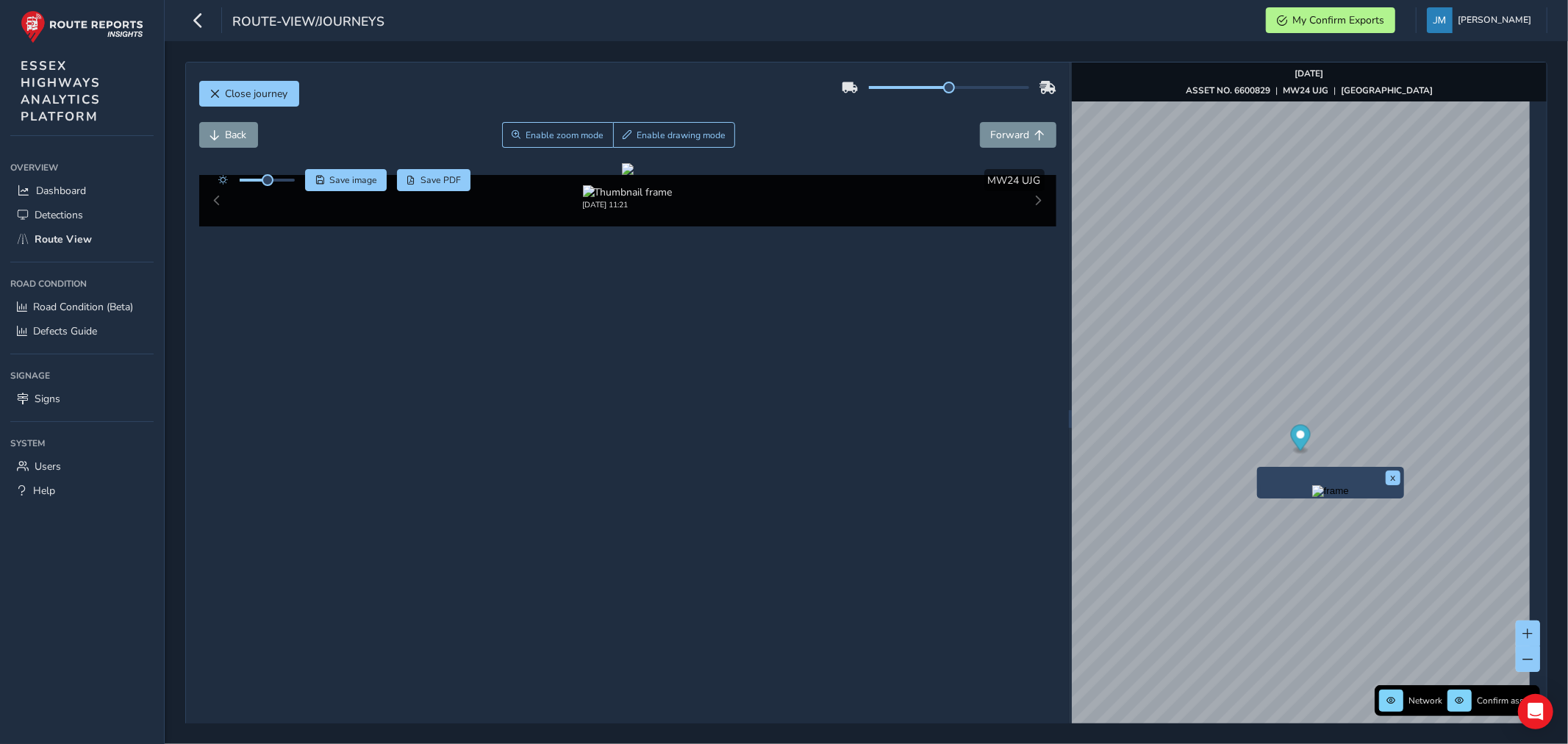
click at [1259, 471] on div "x" at bounding box center [1330, 482] width 147 height 31
click at [1312, 497] on img "Preview frame" at bounding box center [1330, 490] width 37 height 12
click at [1005, 137] on span "Forward" at bounding box center [1011, 135] width 39 height 14
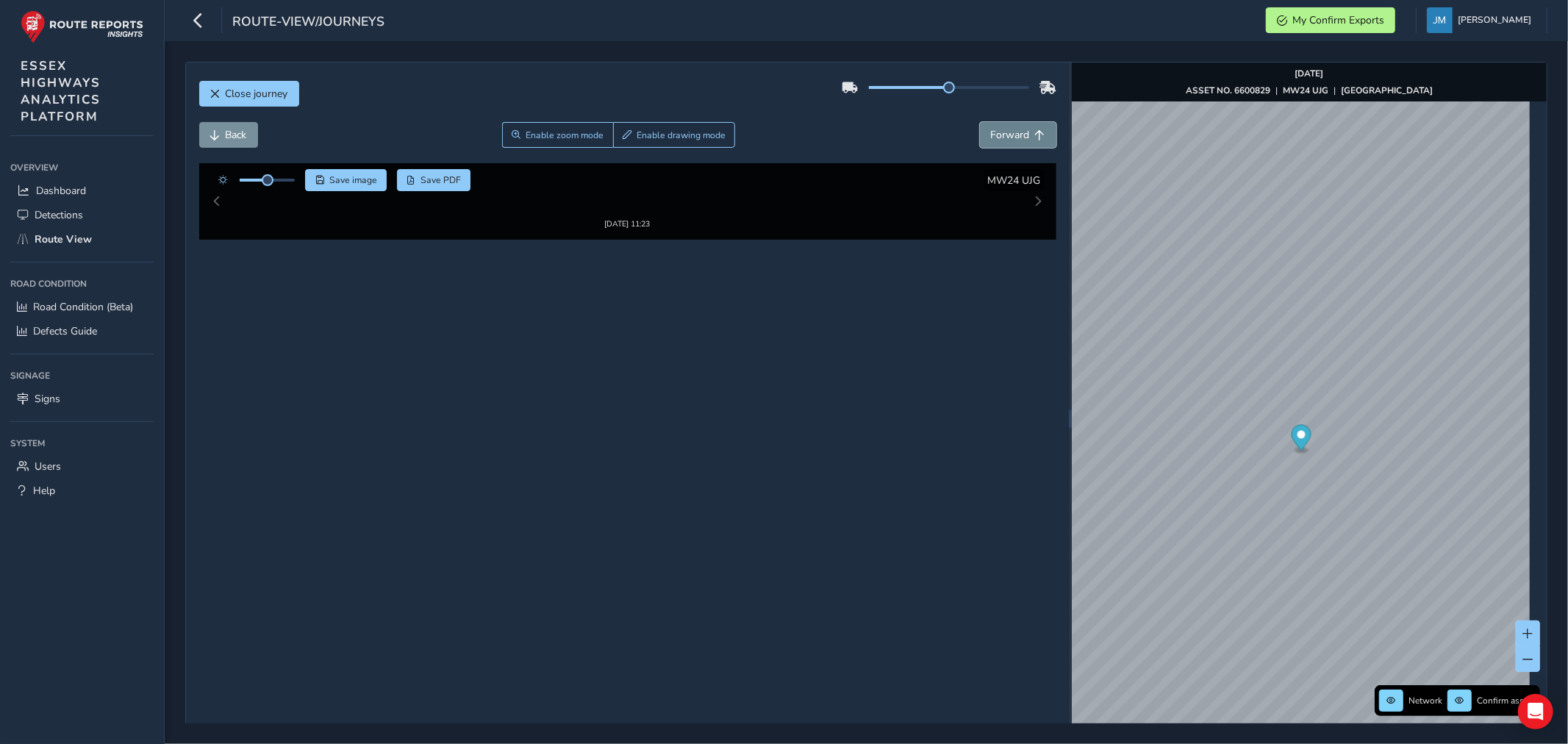
click at [1005, 137] on span "Forward" at bounding box center [1011, 135] width 39 height 14
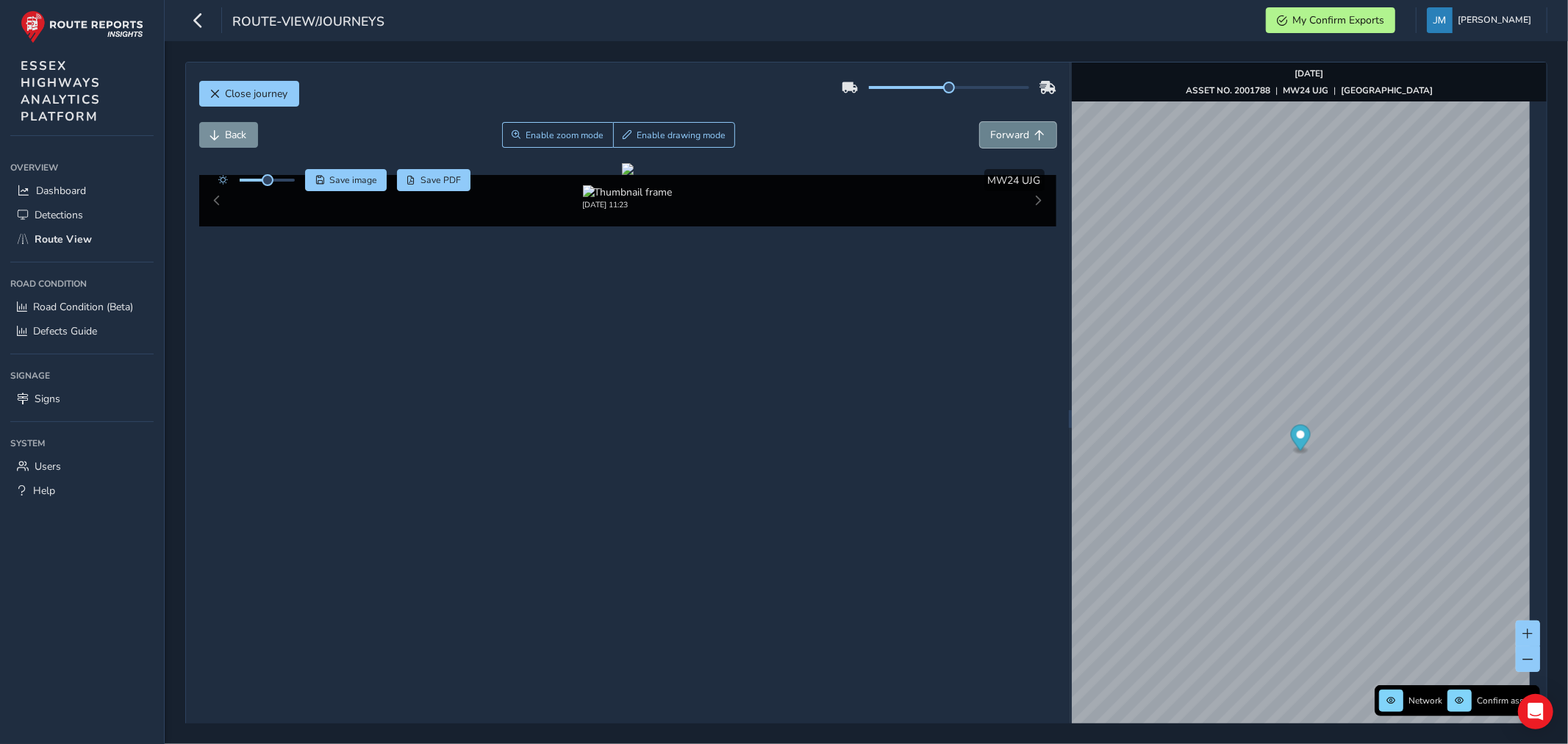
click at [1003, 131] on span "Forward" at bounding box center [1011, 135] width 39 height 14
click at [1002, 132] on span "Forward" at bounding box center [1011, 135] width 39 height 14
click at [1001, 132] on span "Forward" at bounding box center [1011, 135] width 39 height 14
click at [1000, 132] on span "Forward" at bounding box center [1011, 135] width 39 height 14
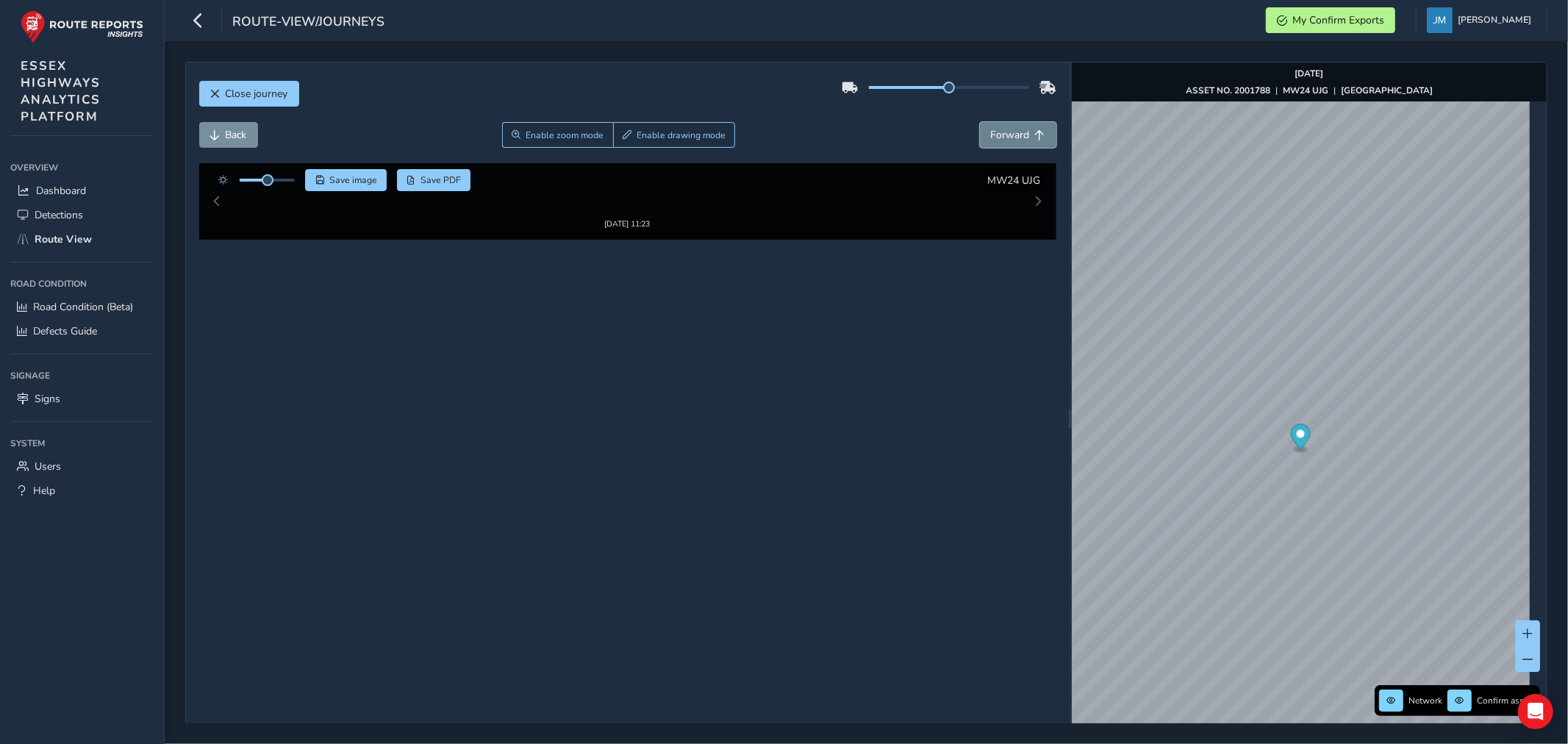
click at [1000, 132] on span "Forward" at bounding box center [1011, 135] width 39 height 14
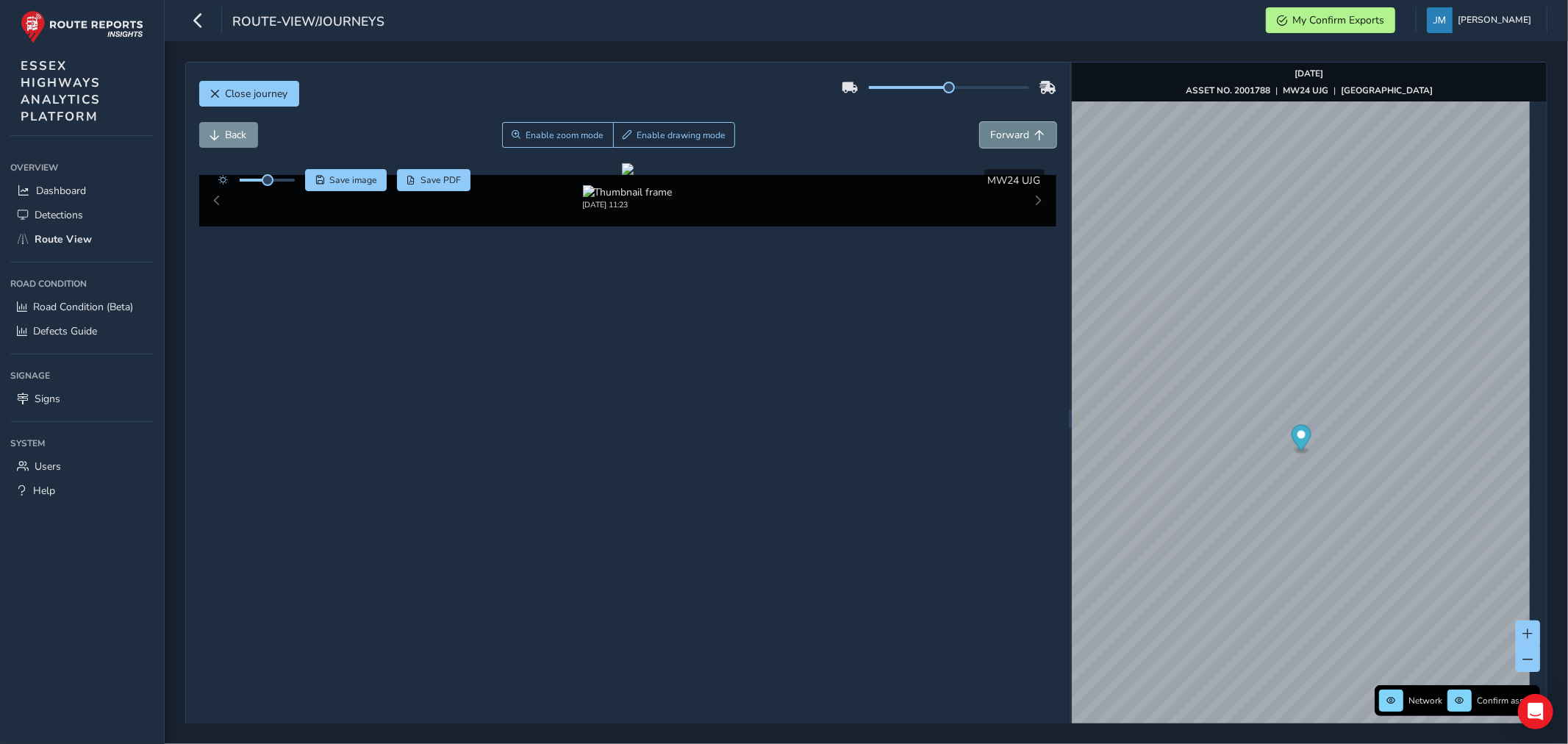
click at [1000, 132] on span "Forward" at bounding box center [1011, 135] width 39 height 14
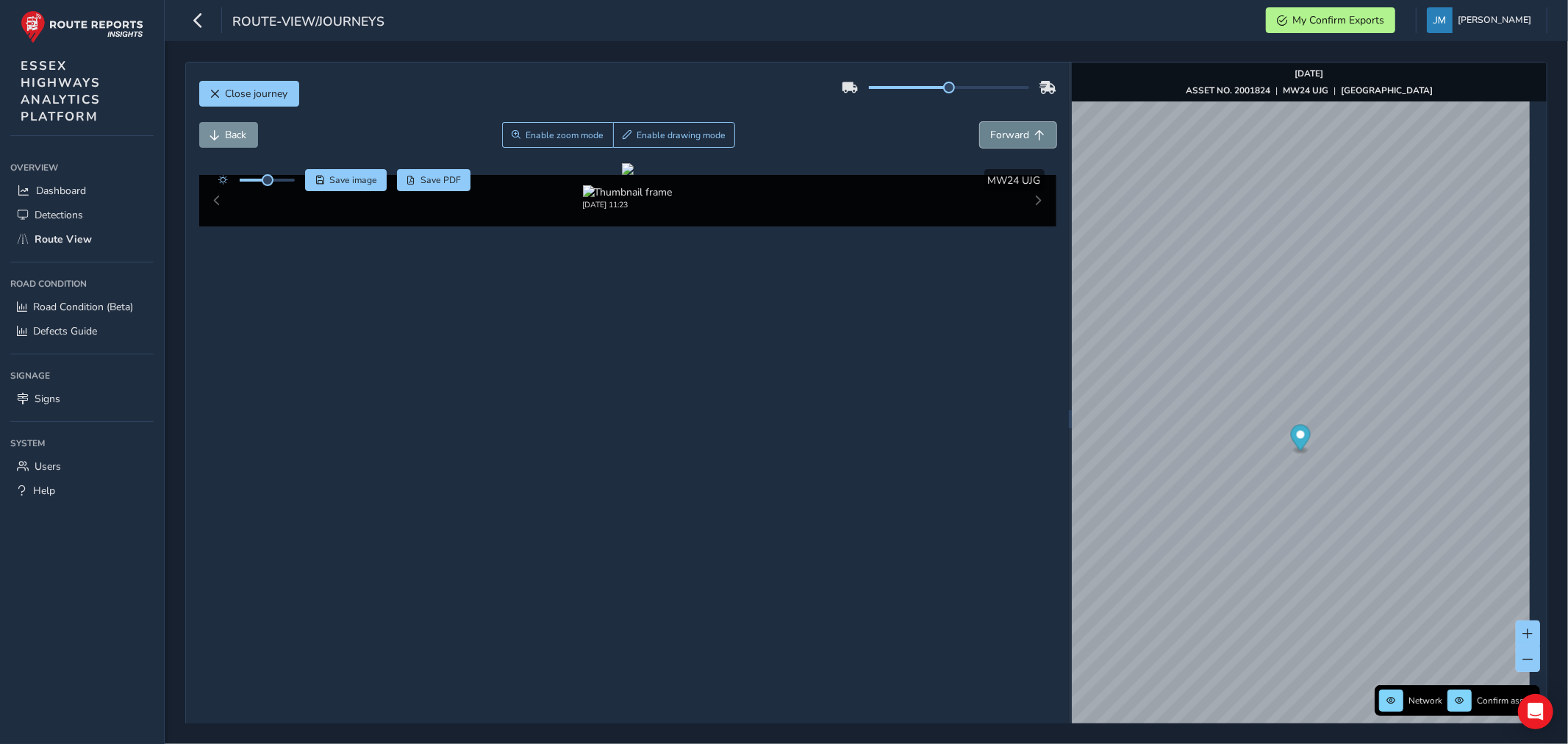
click at [1000, 132] on span "Forward" at bounding box center [1011, 135] width 39 height 14
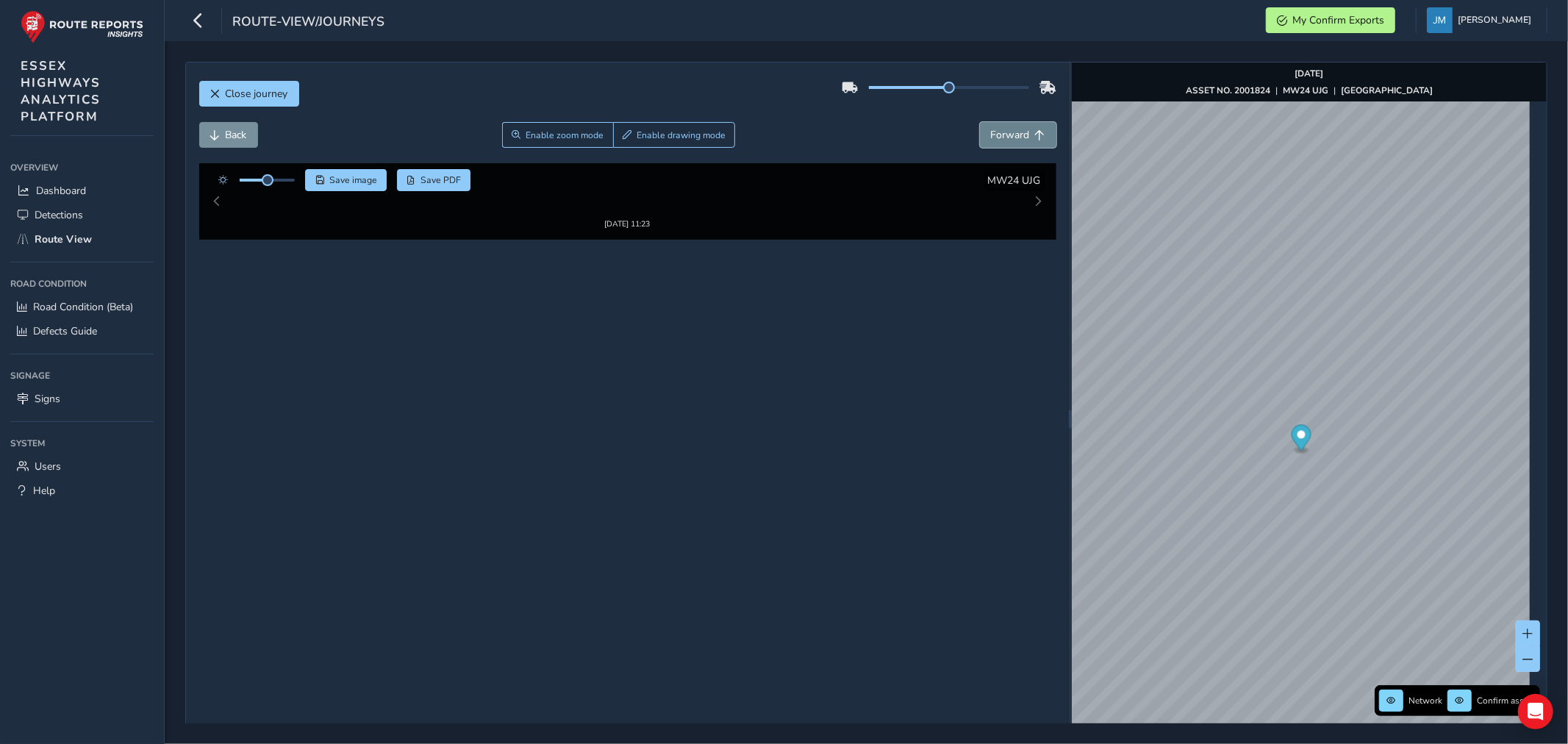
click at [1000, 132] on span "Forward" at bounding box center [1011, 135] width 39 height 14
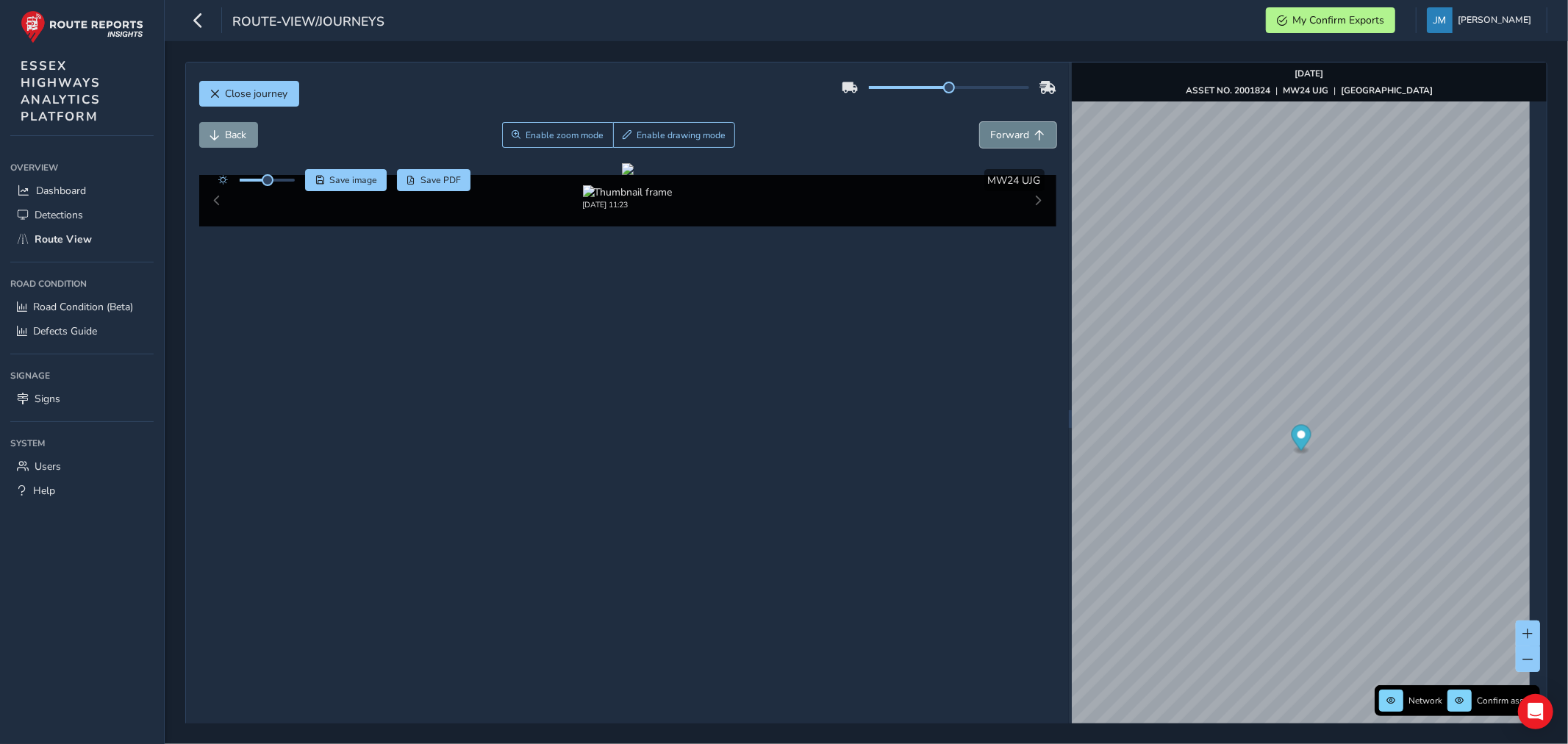
click at [1000, 132] on span "Forward" at bounding box center [1011, 135] width 39 height 14
click at [210, 135] on span "Back" at bounding box center [216, 135] width 11 height 11
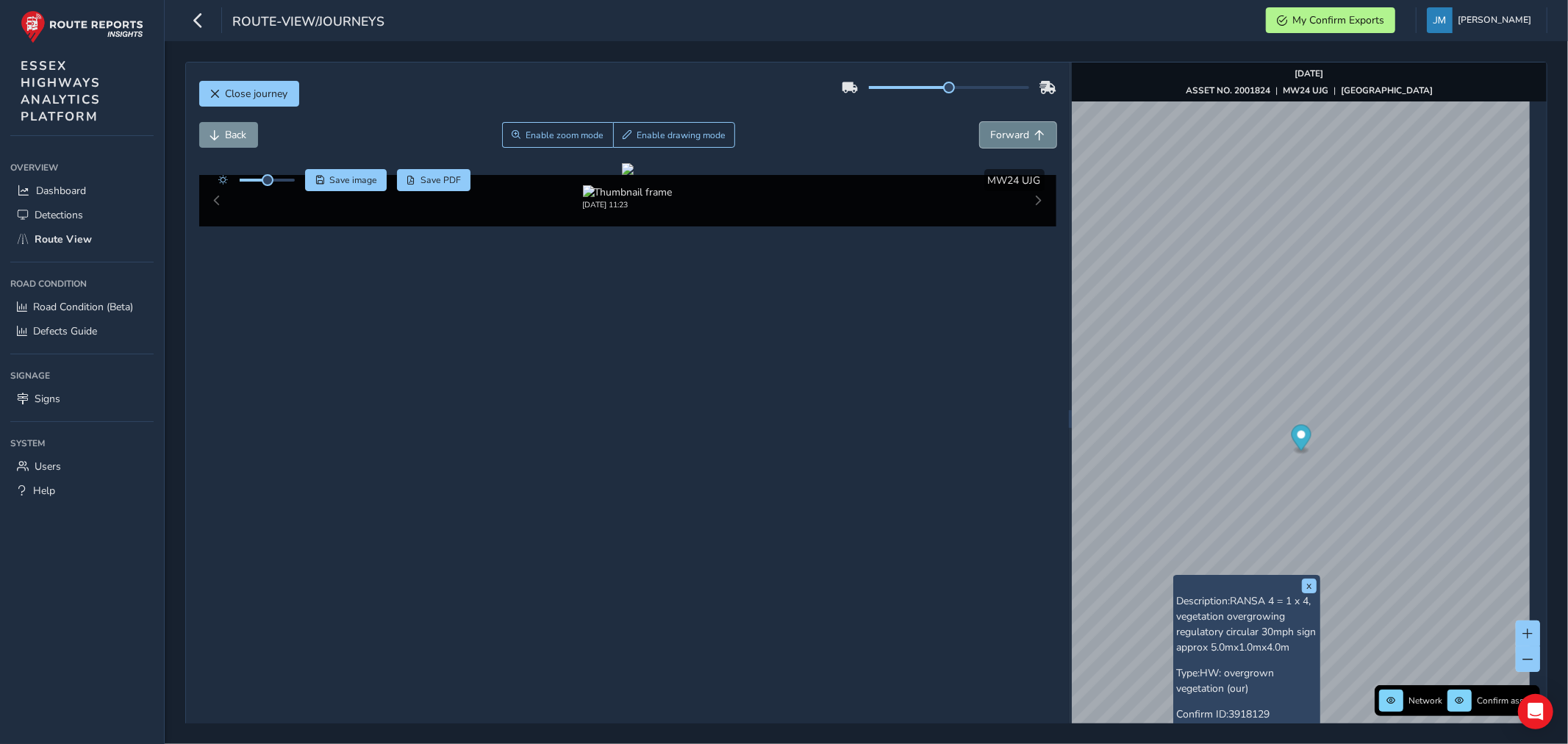
click at [1009, 134] on span "Forward" at bounding box center [1011, 135] width 39 height 14
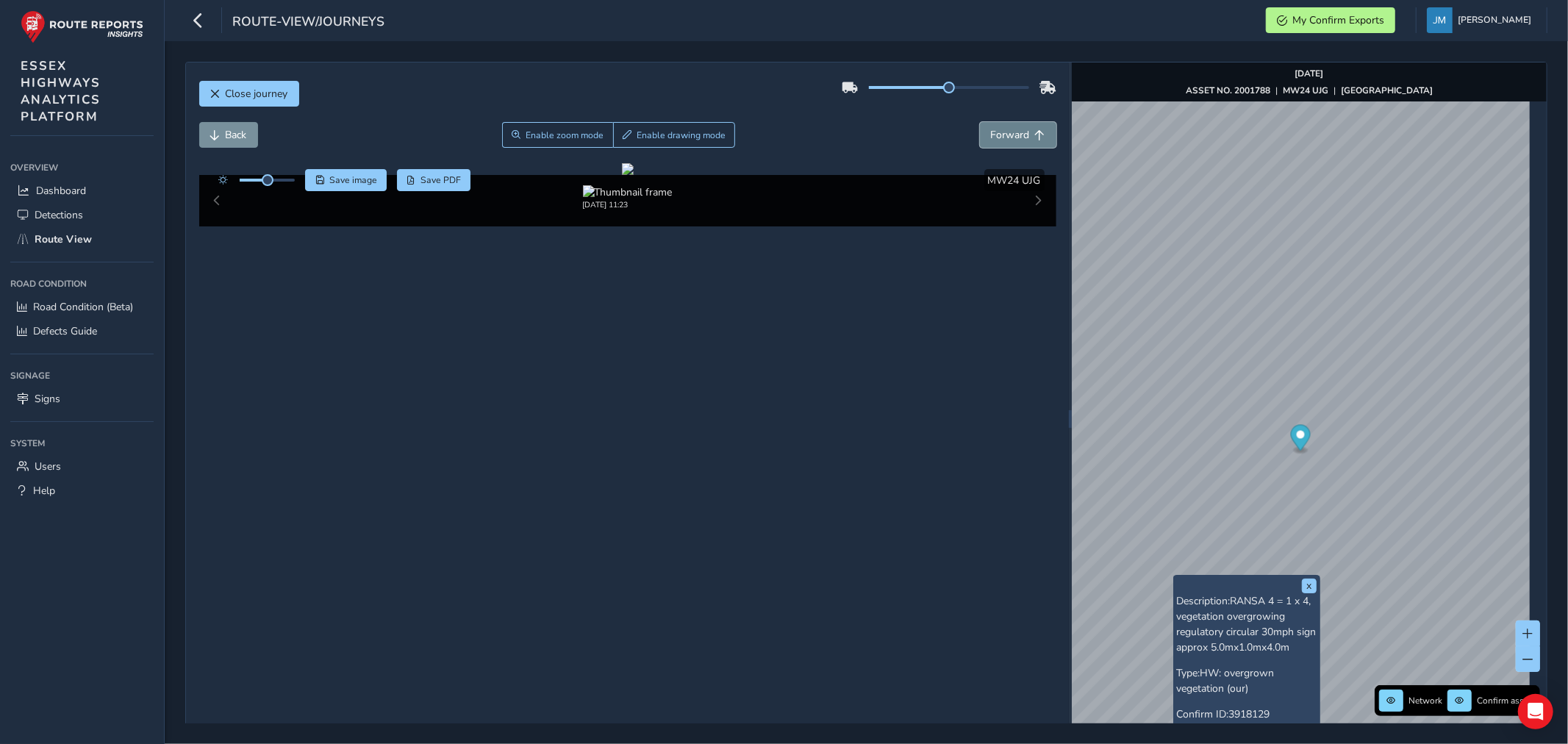
click at [1009, 134] on span "Forward" at bounding box center [1011, 135] width 39 height 14
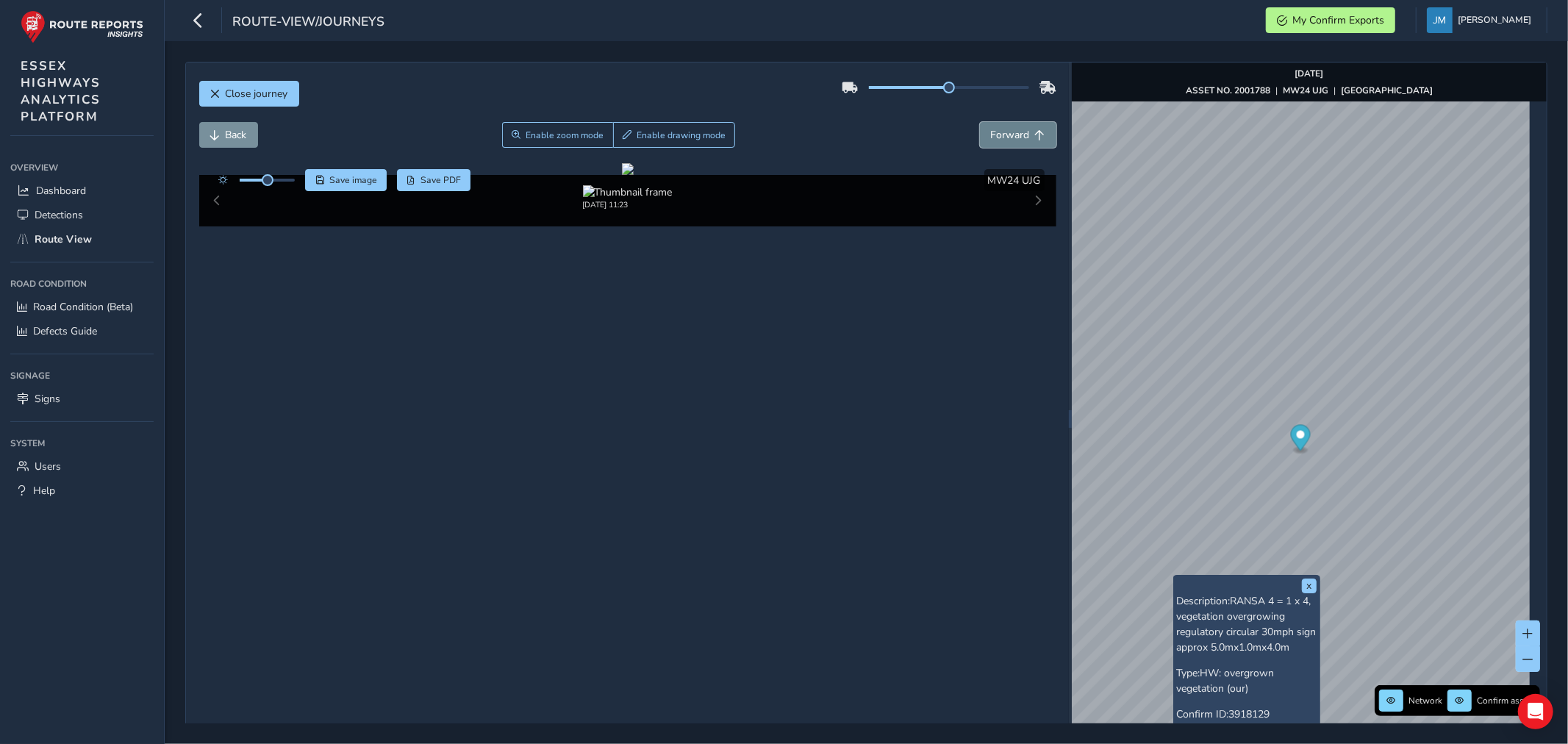
click at [1009, 134] on span "Forward" at bounding box center [1011, 135] width 39 height 14
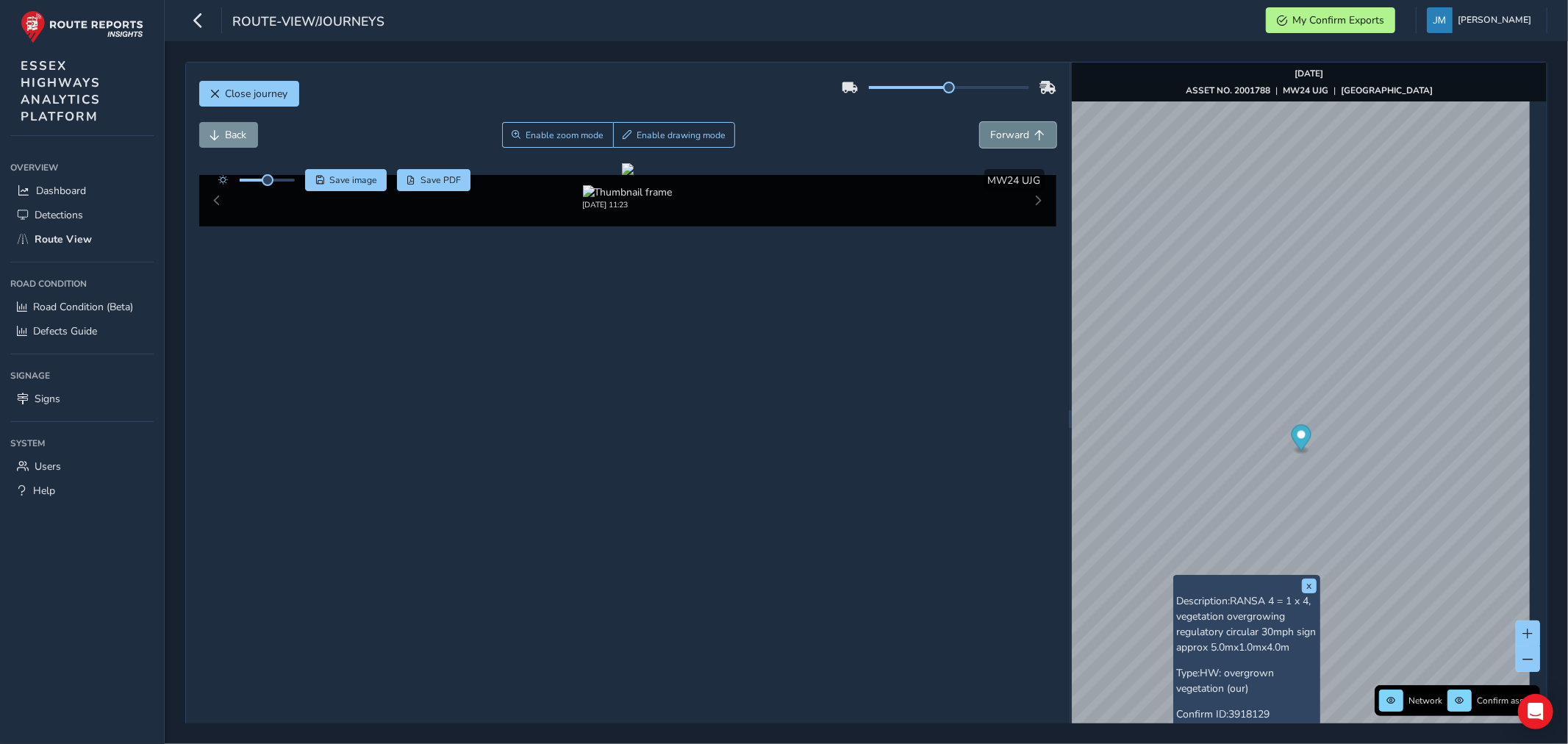
click at [1009, 134] on span "Forward" at bounding box center [1011, 135] width 39 height 14
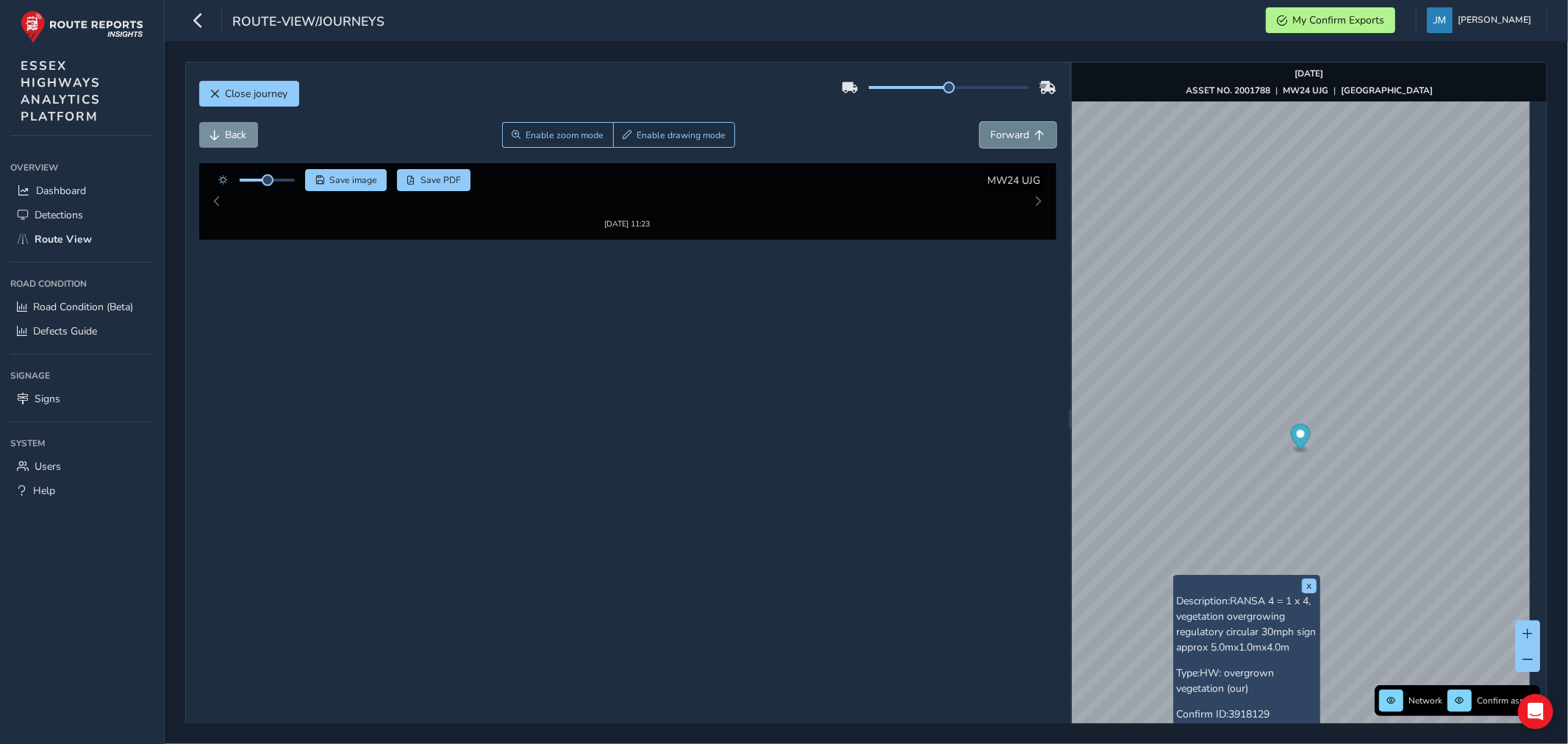
click at [1009, 134] on span "Forward" at bounding box center [1011, 135] width 39 height 14
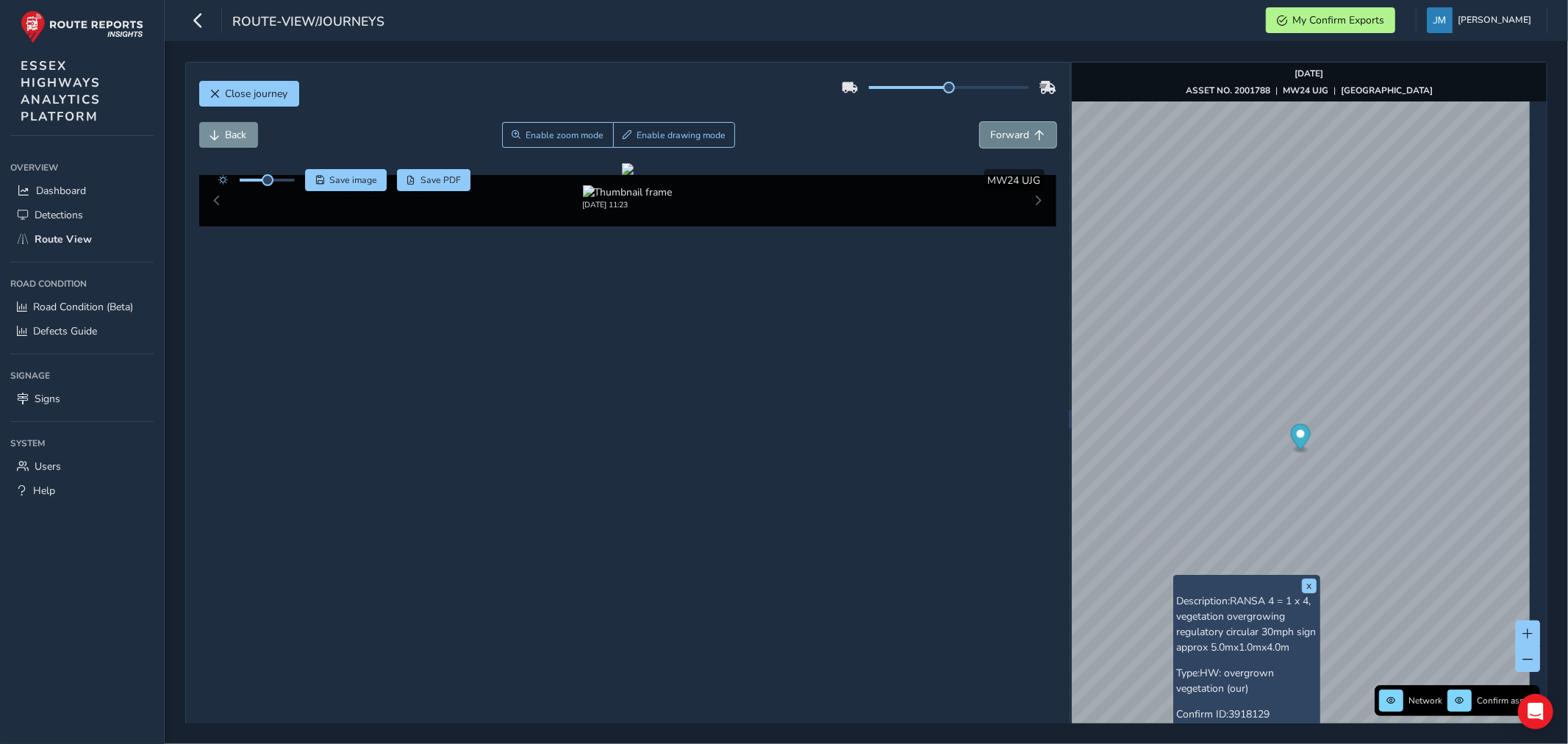
click at [1009, 134] on span "Forward" at bounding box center [1011, 135] width 39 height 14
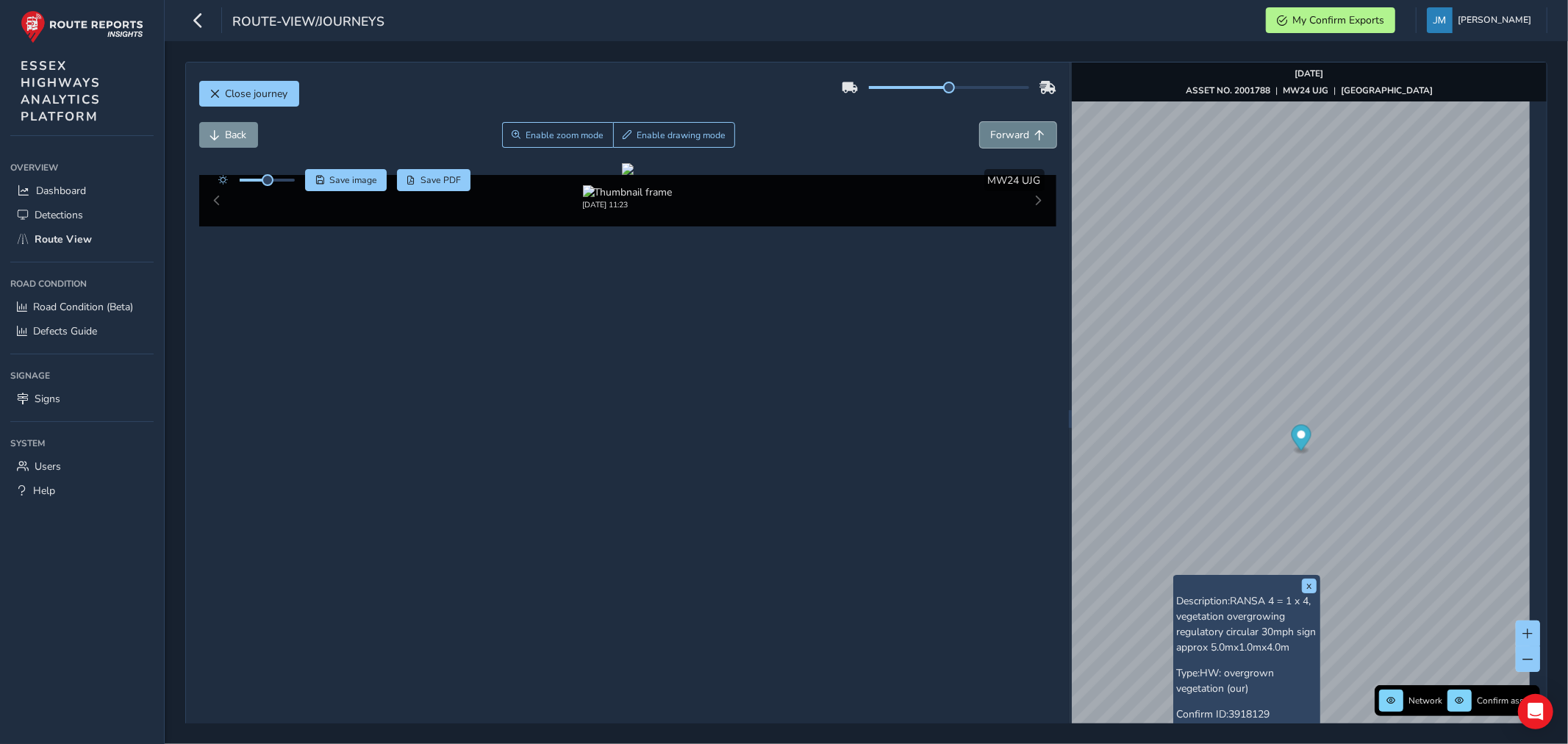
click at [1009, 134] on span "Forward" at bounding box center [1011, 135] width 39 height 14
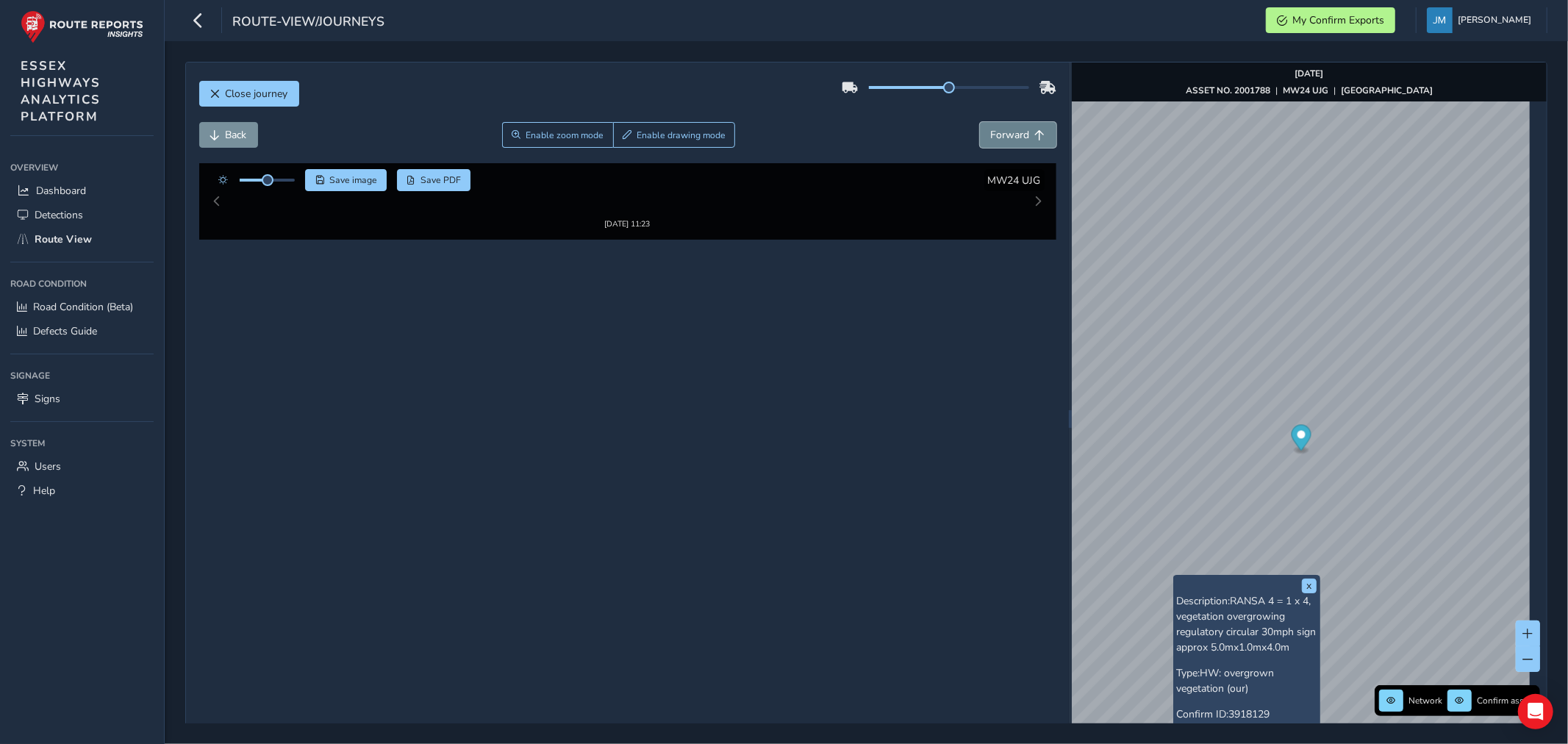
click at [1009, 134] on span "Forward" at bounding box center [1011, 135] width 39 height 14
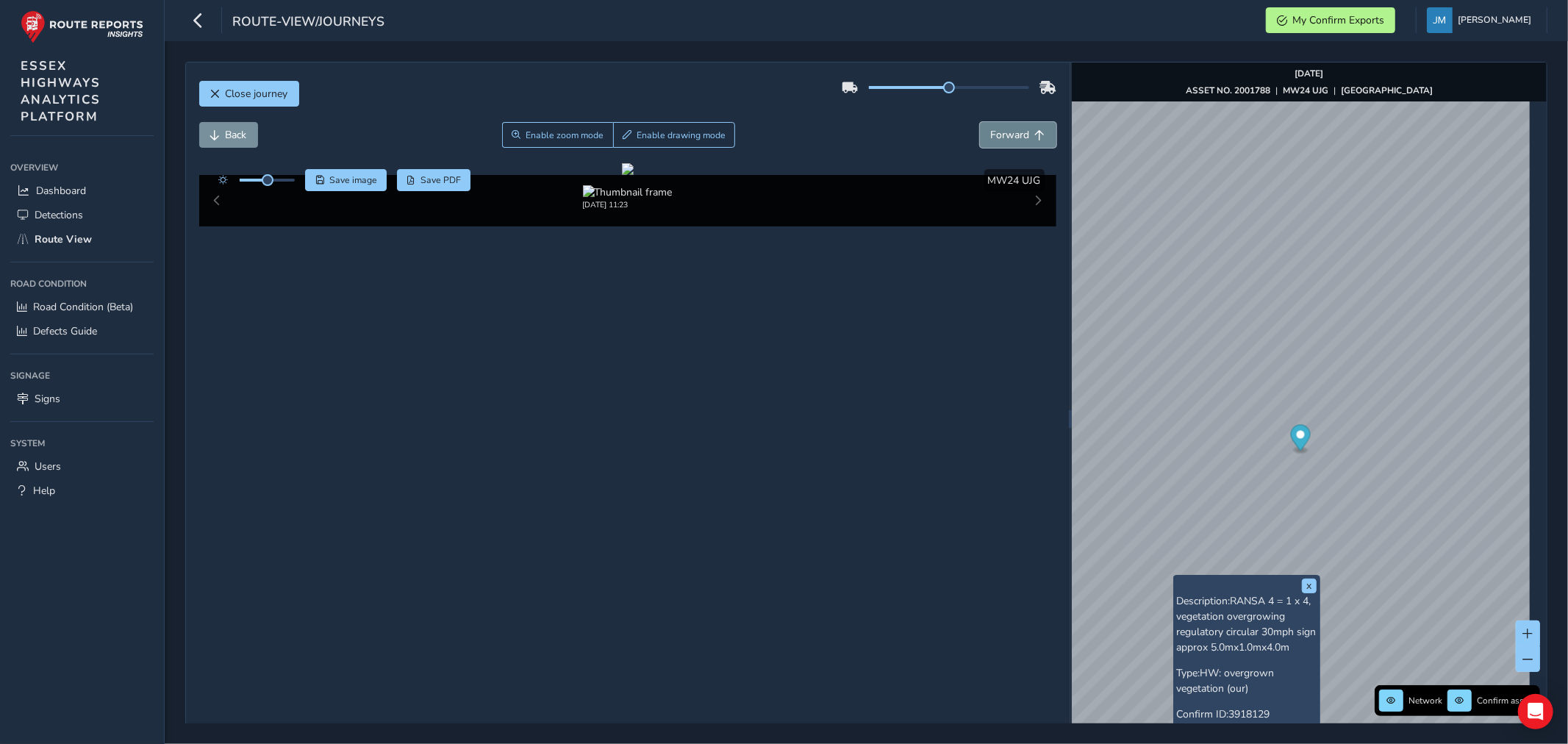
click at [1009, 134] on span "Forward" at bounding box center [1011, 135] width 39 height 14
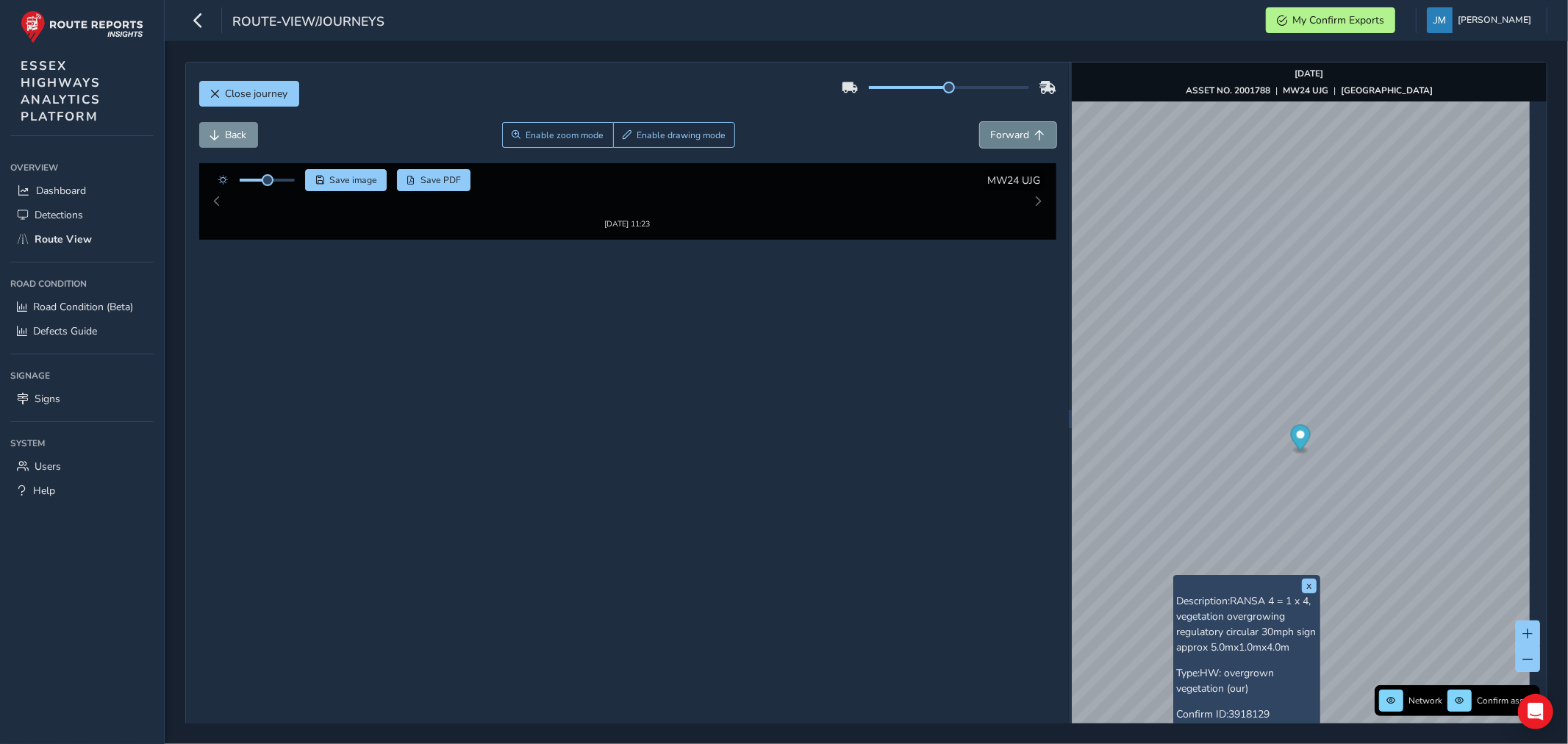
click at [1009, 134] on span "Forward" at bounding box center [1011, 135] width 39 height 14
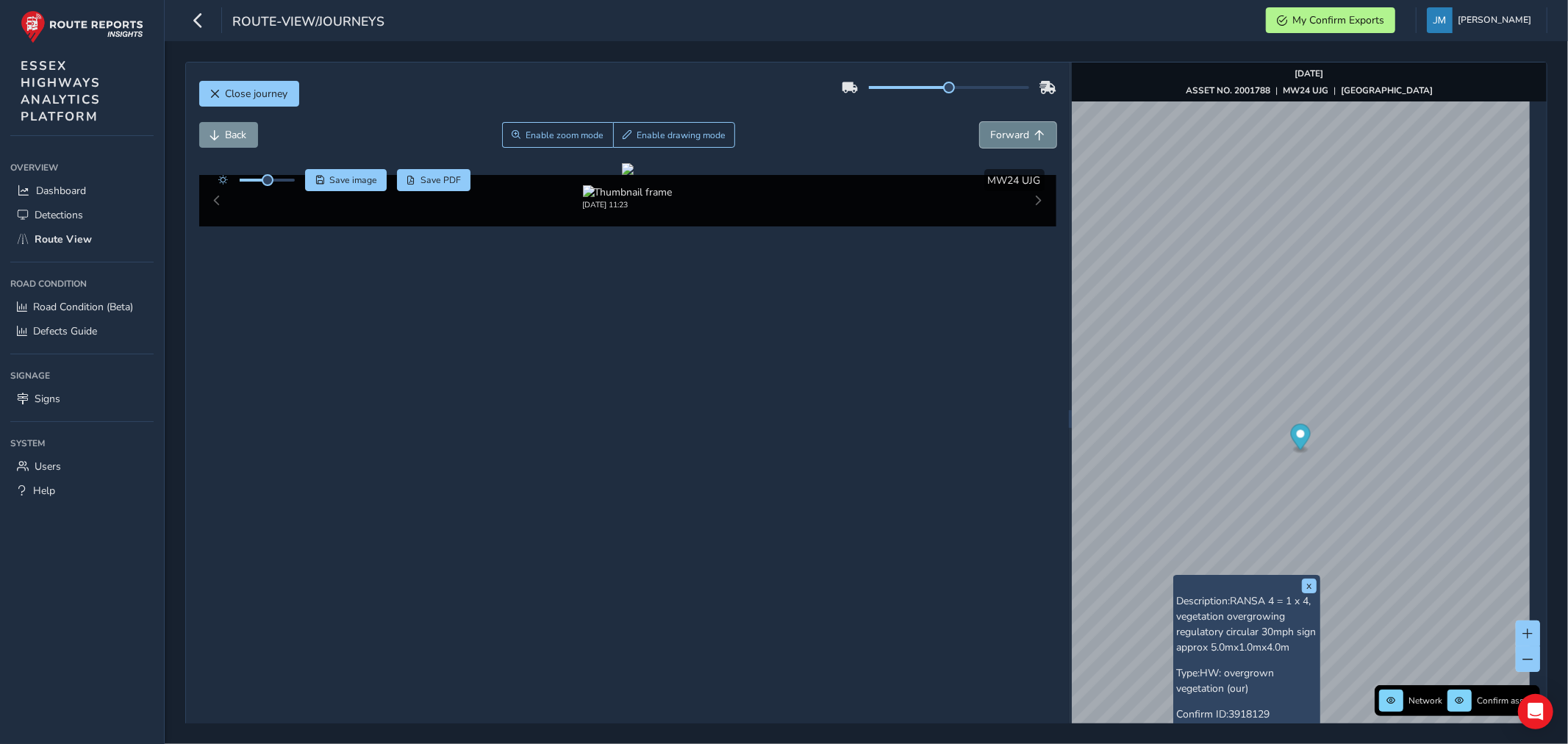
click at [1009, 134] on span "Forward" at bounding box center [1011, 135] width 39 height 14
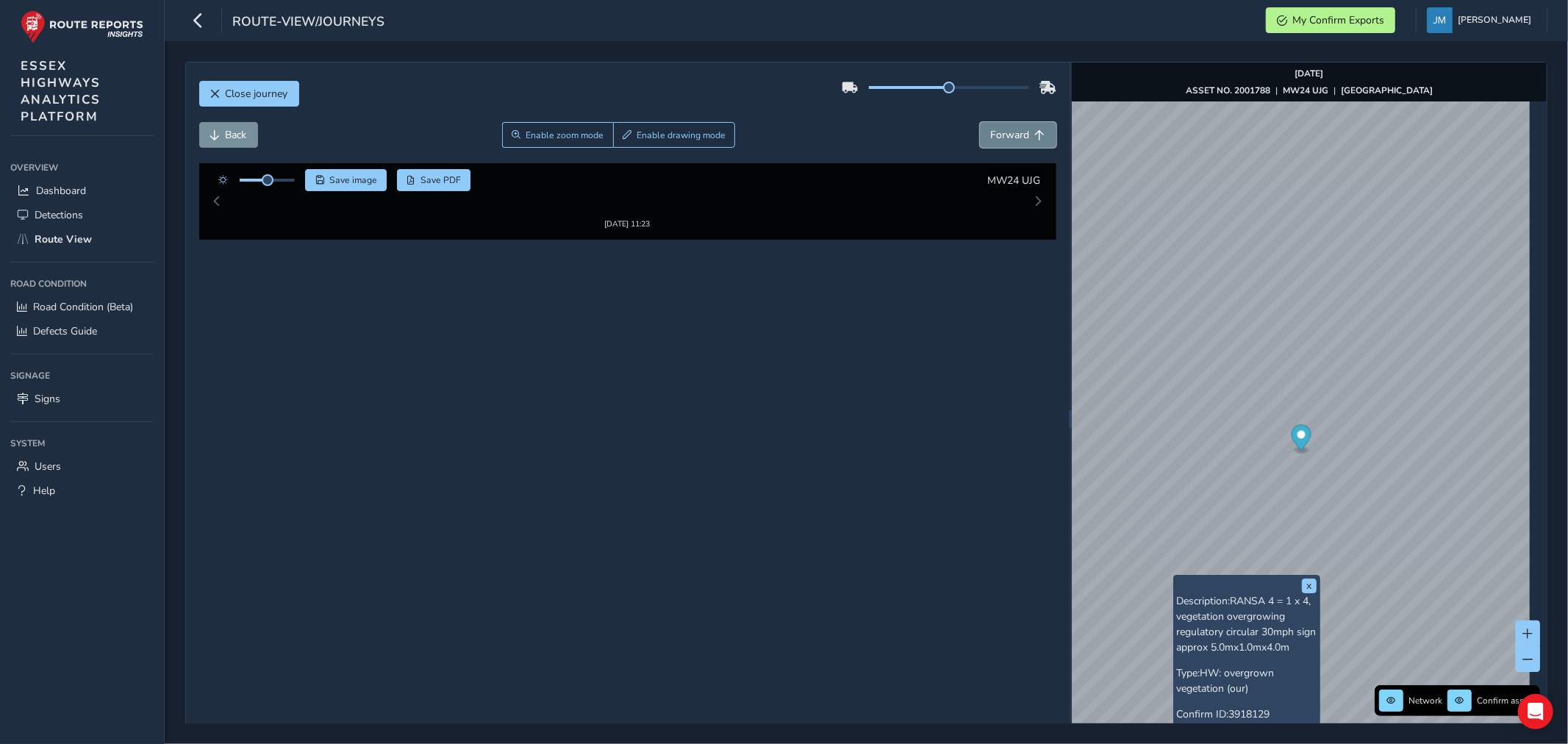
click at [1009, 134] on span "Forward" at bounding box center [1011, 135] width 39 height 14
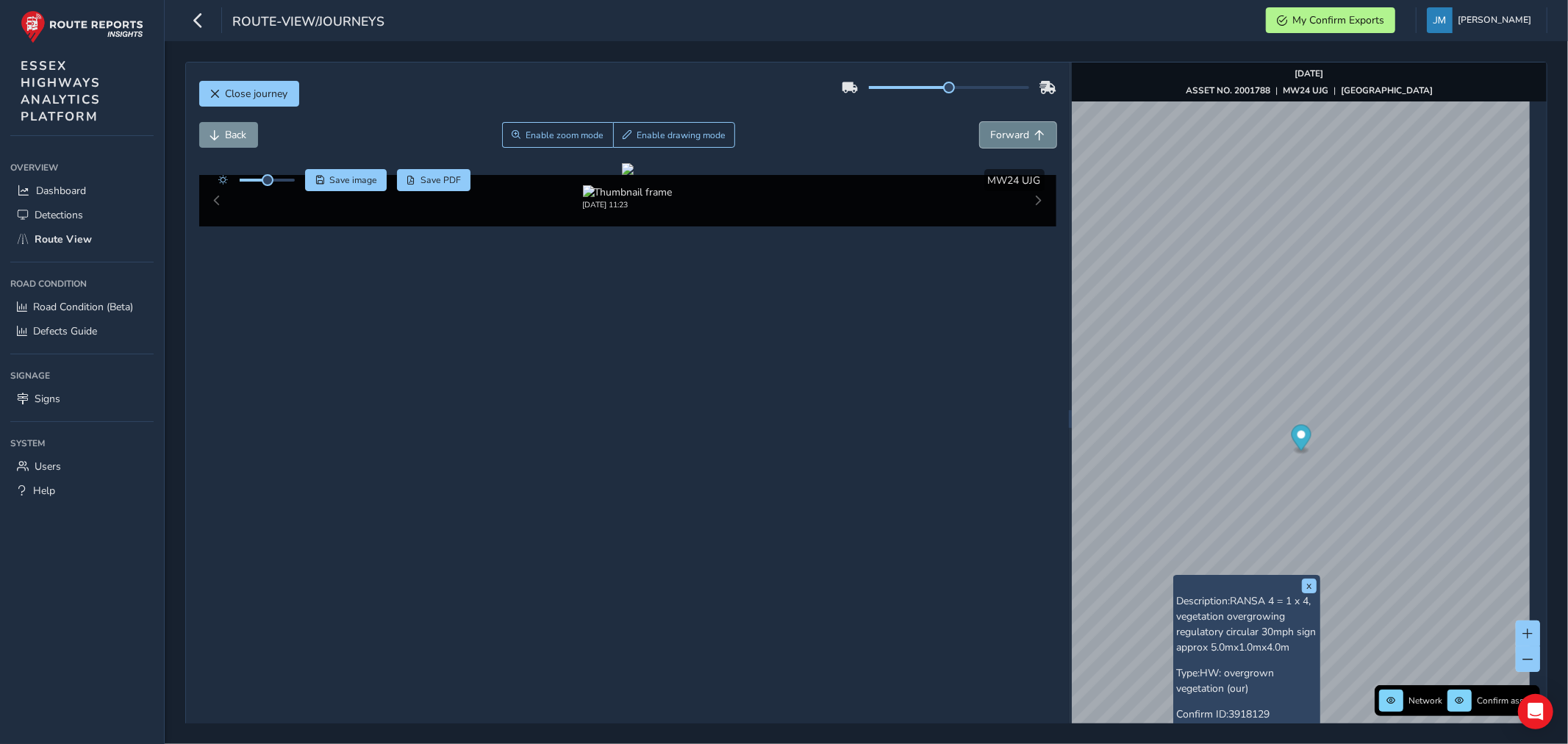
click at [1009, 134] on span "Forward" at bounding box center [1011, 135] width 39 height 14
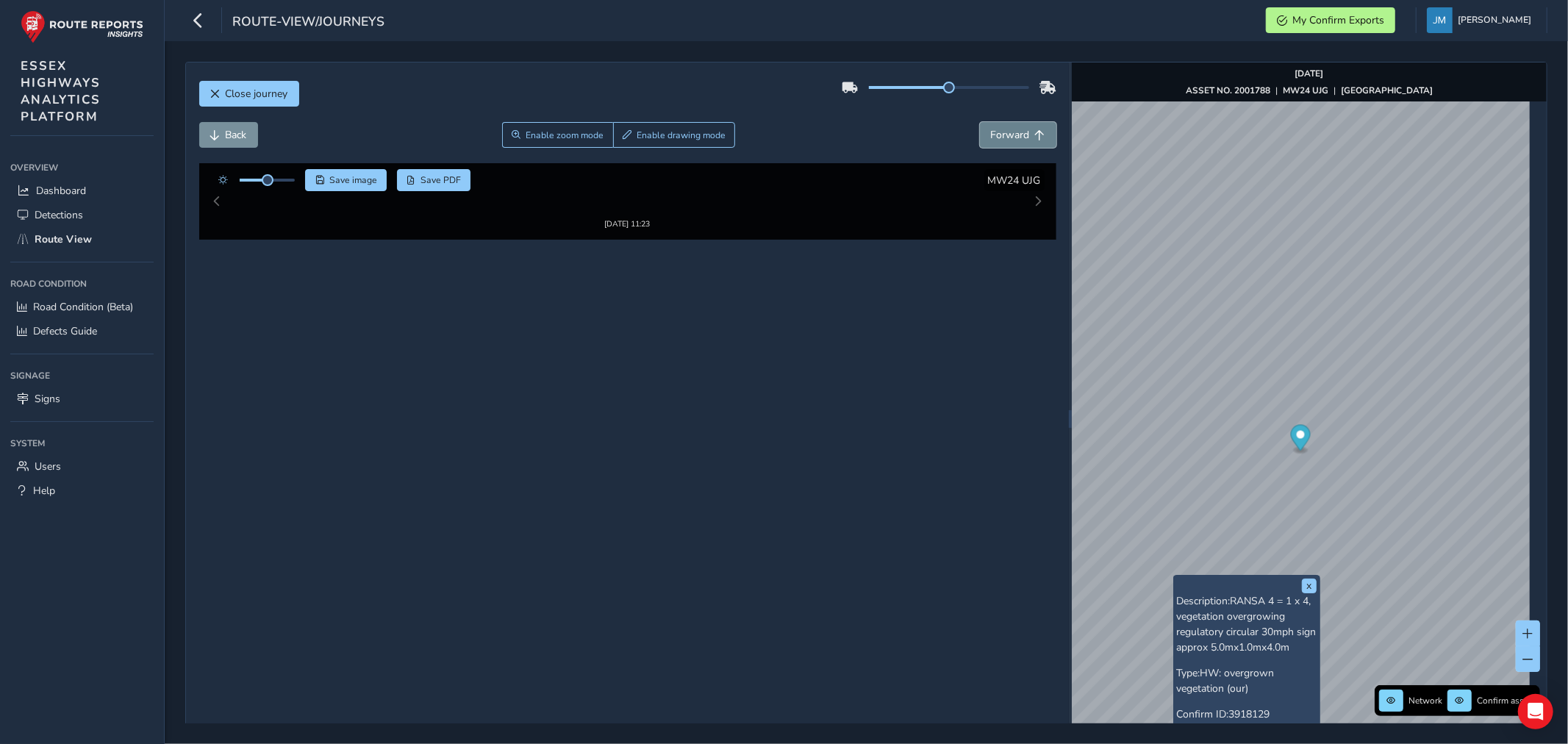
click at [1009, 134] on span "Forward" at bounding box center [1011, 135] width 39 height 14
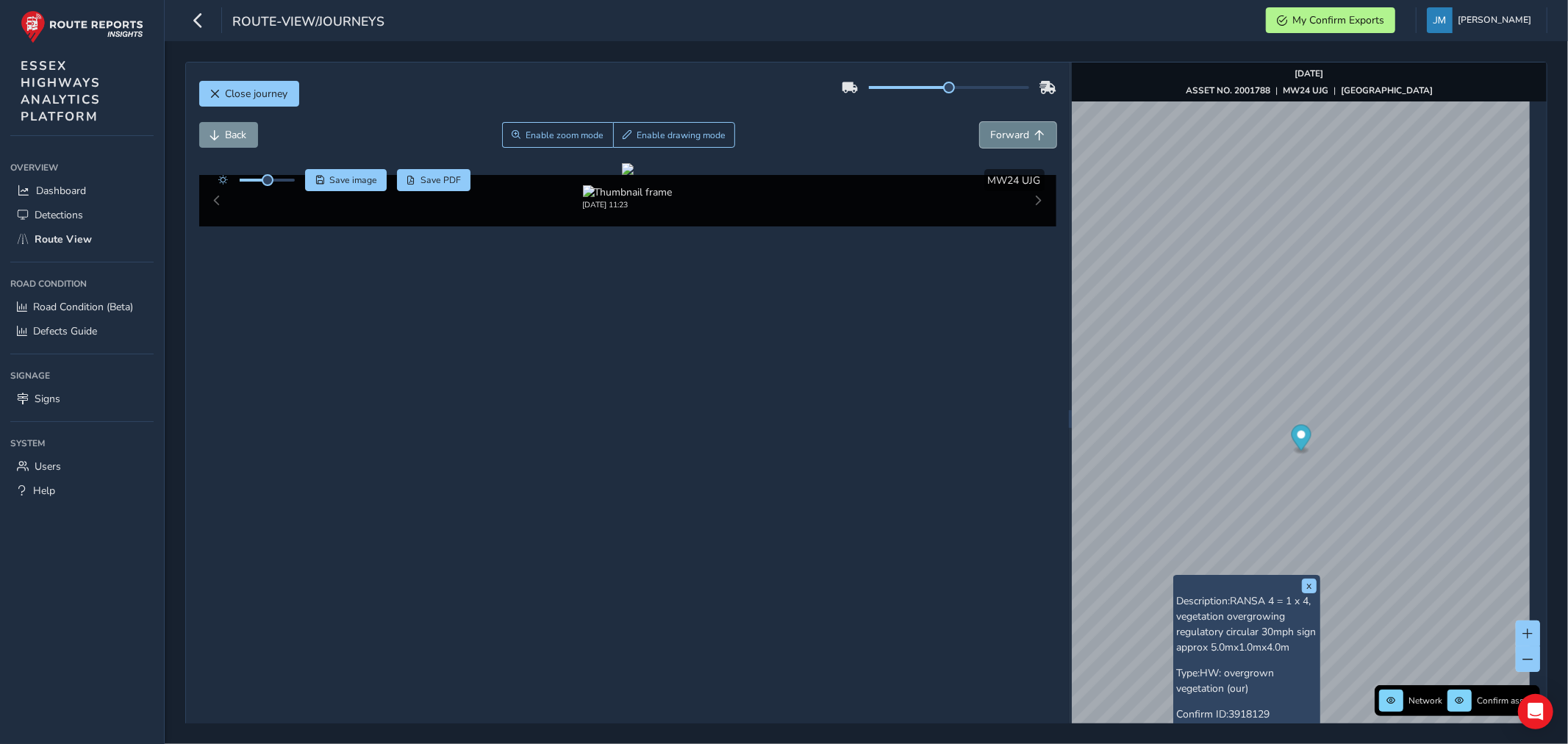
click at [1009, 134] on span "Forward" at bounding box center [1011, 135] width 39 height 14
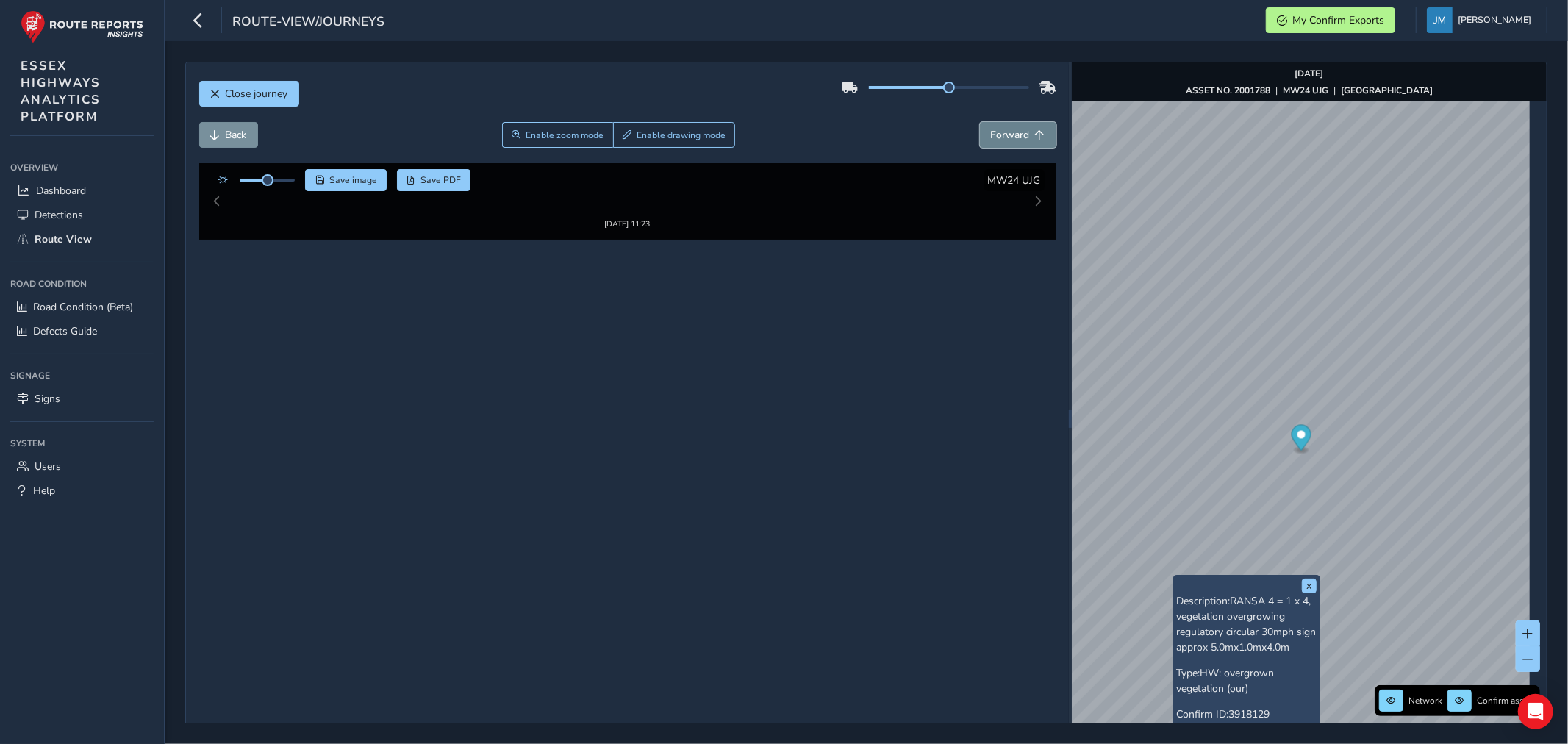
click at [1009, 134] on span "Forward" at bounding box center [1011, 135] width 39 height 14
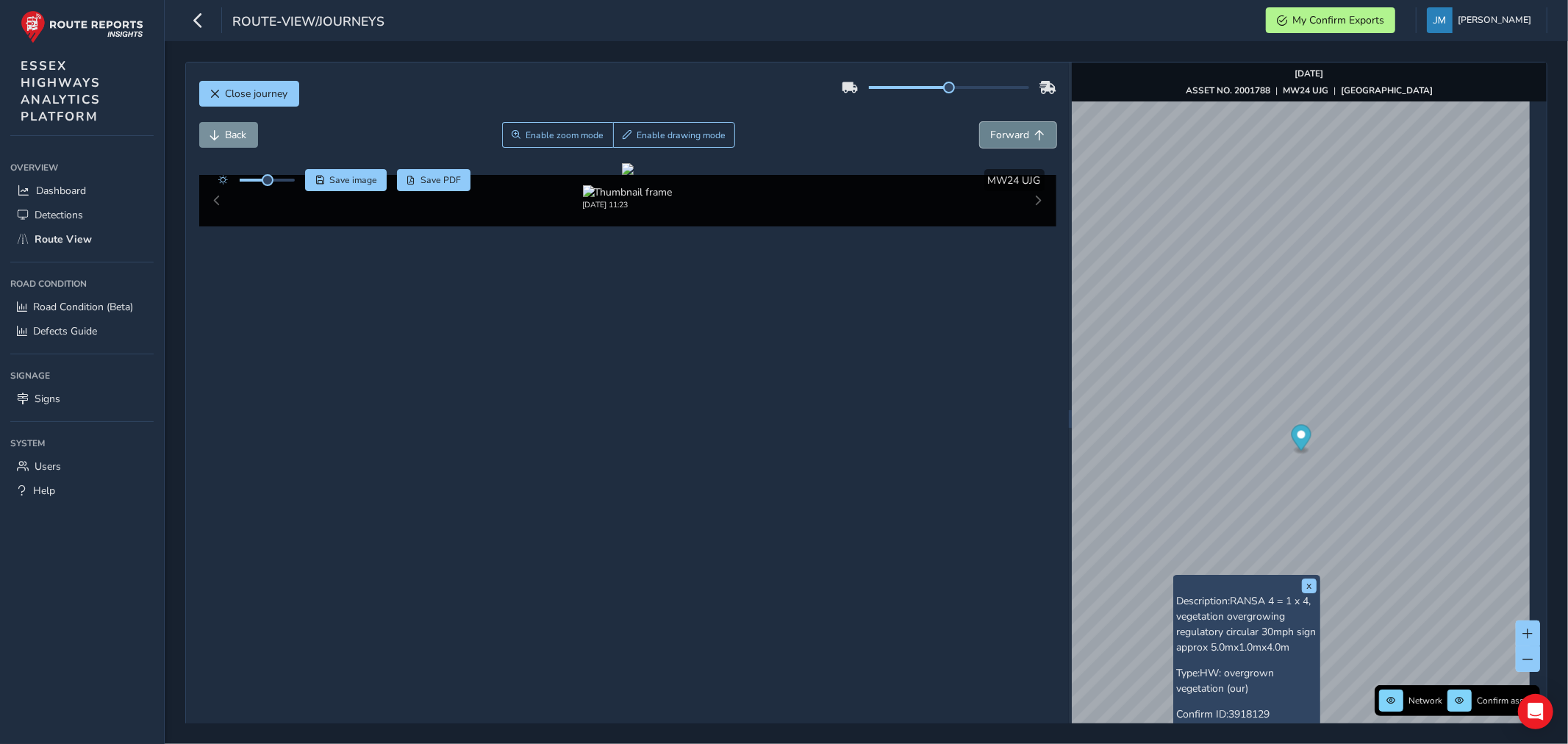
click at [1009, 134] on span "Forward" at bounding box center [1011, 135] width 39 height 14
click at [1008, 131] on span "Forward" at bounding box center [1011, 135] width 39 height 14
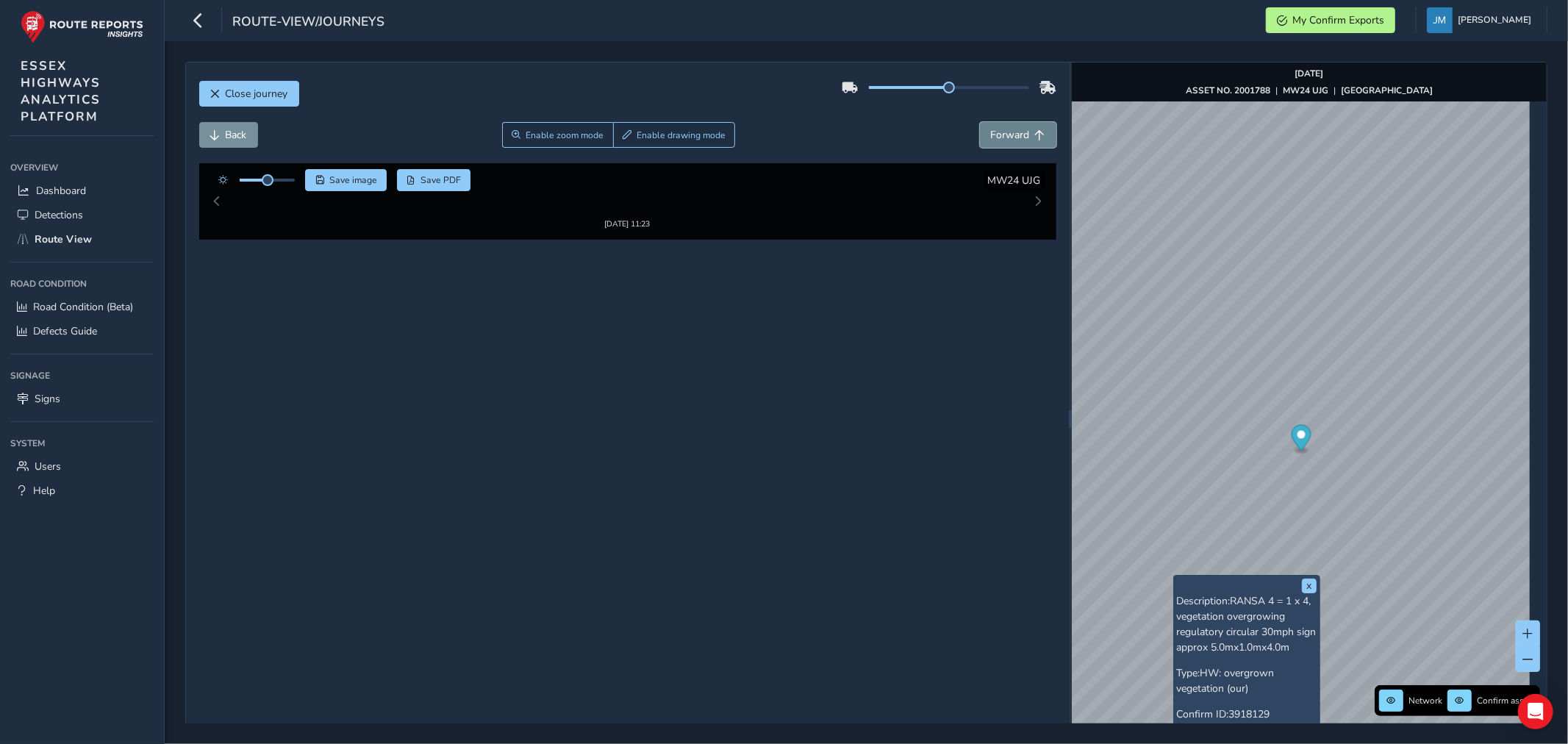
click at [1006, 129] on span "Forward" at bounding box center [1011, 135] width 39 height 14
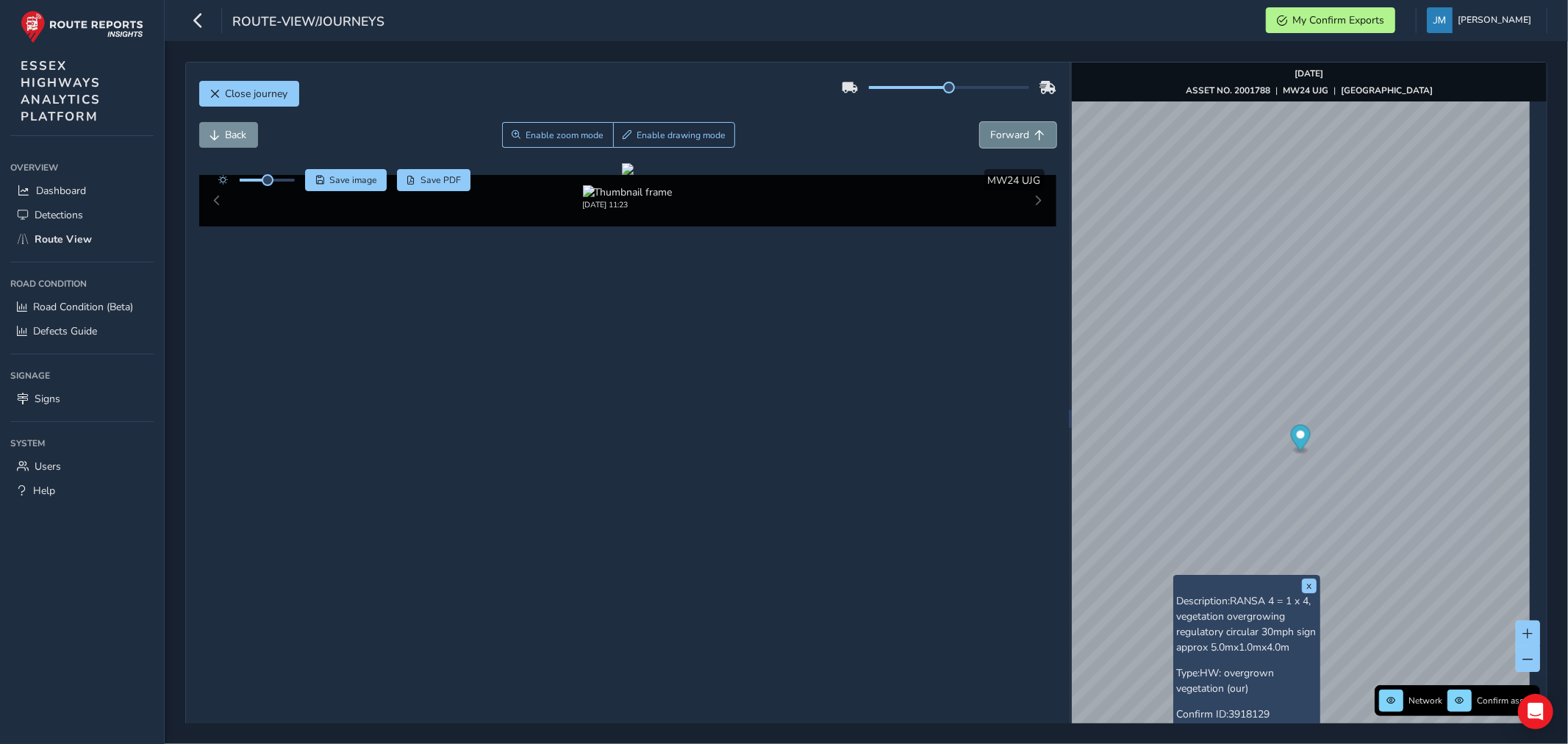
click at [1006, 129] on span "Forward" at bounding box center [1011, 135] width 39 height 14
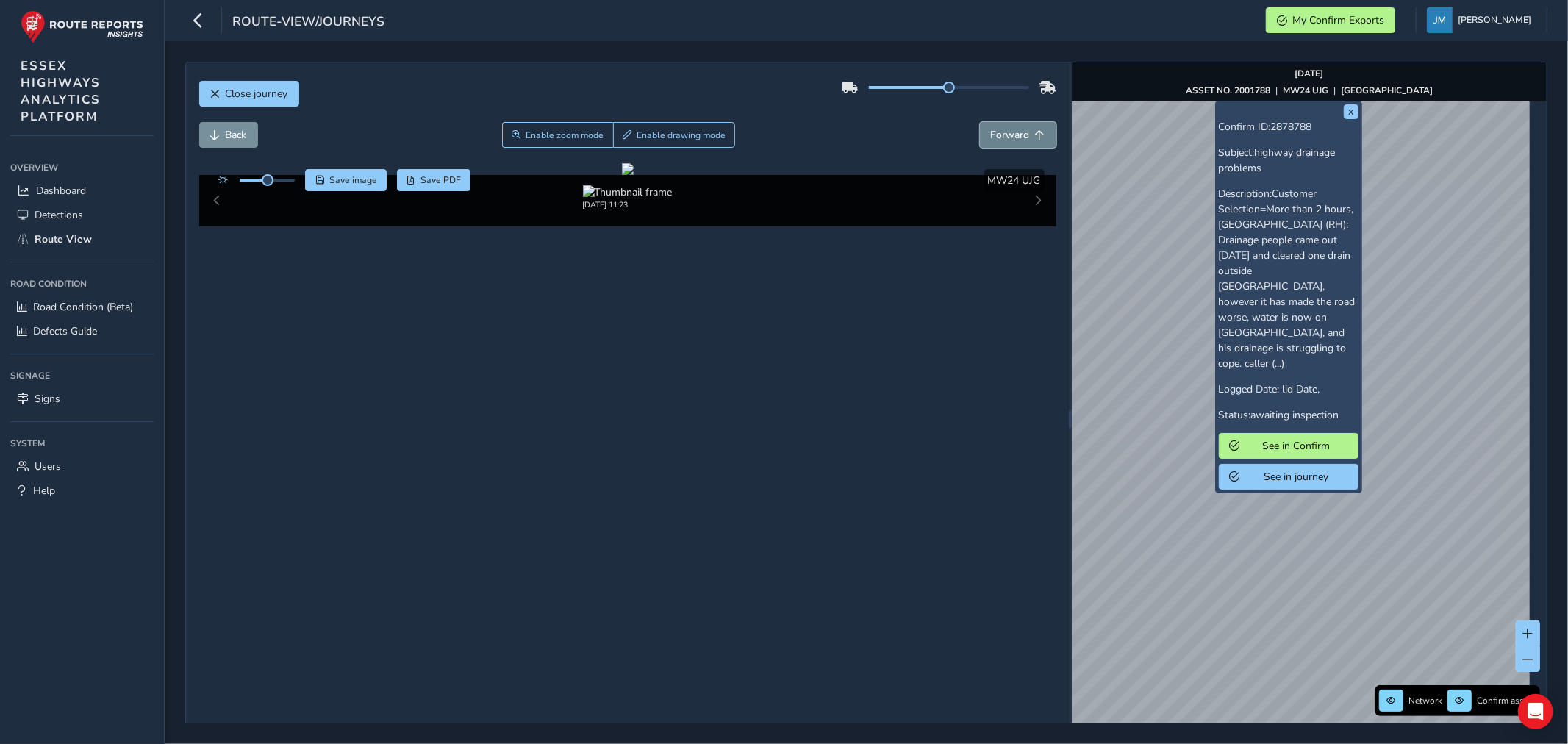
click at [1014, 133] on span "Forward" at bounding box center [1011, 135] width 39 height 14
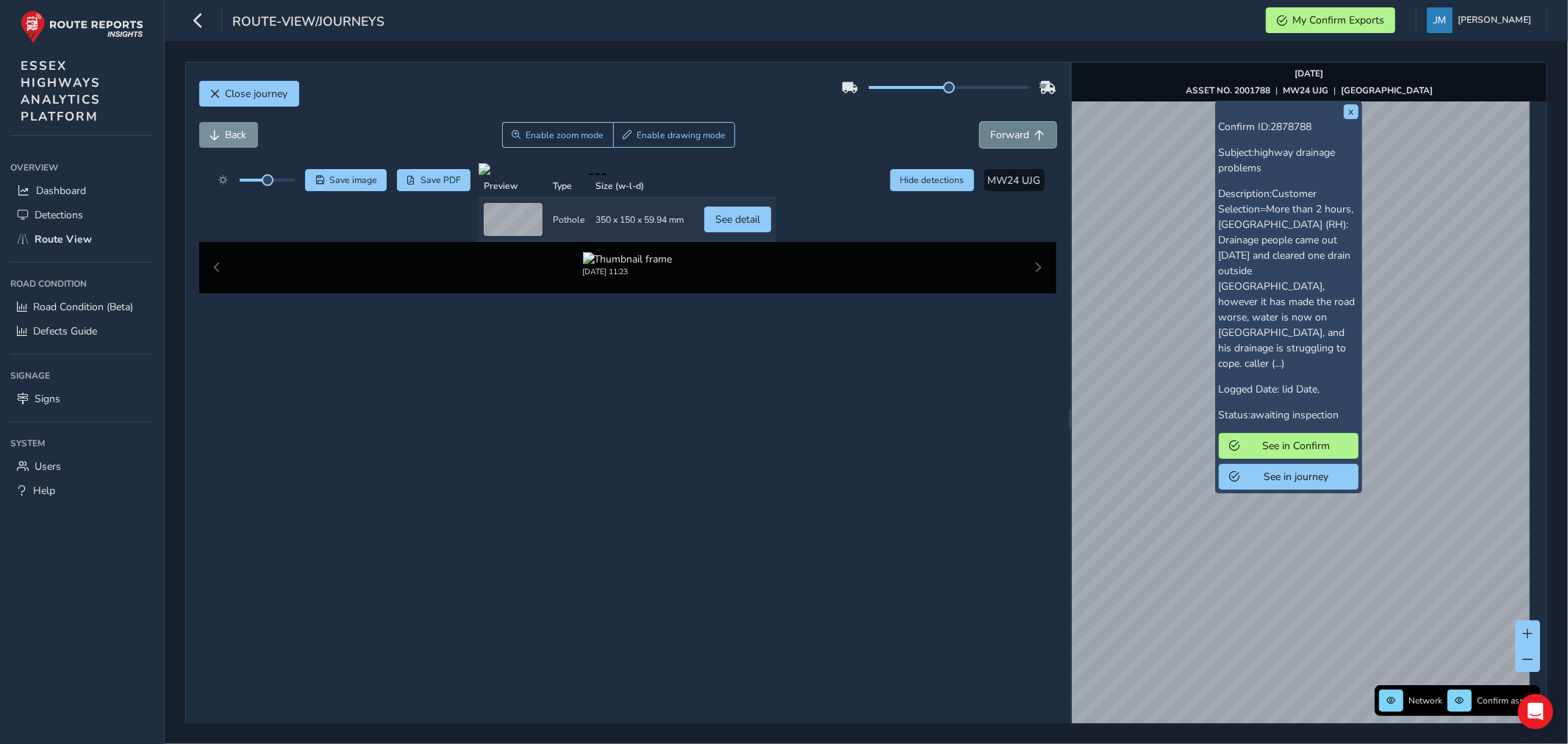
click at [1014, 133] on span "Forward" at bounding box center [1011, 135] width 39 height 14
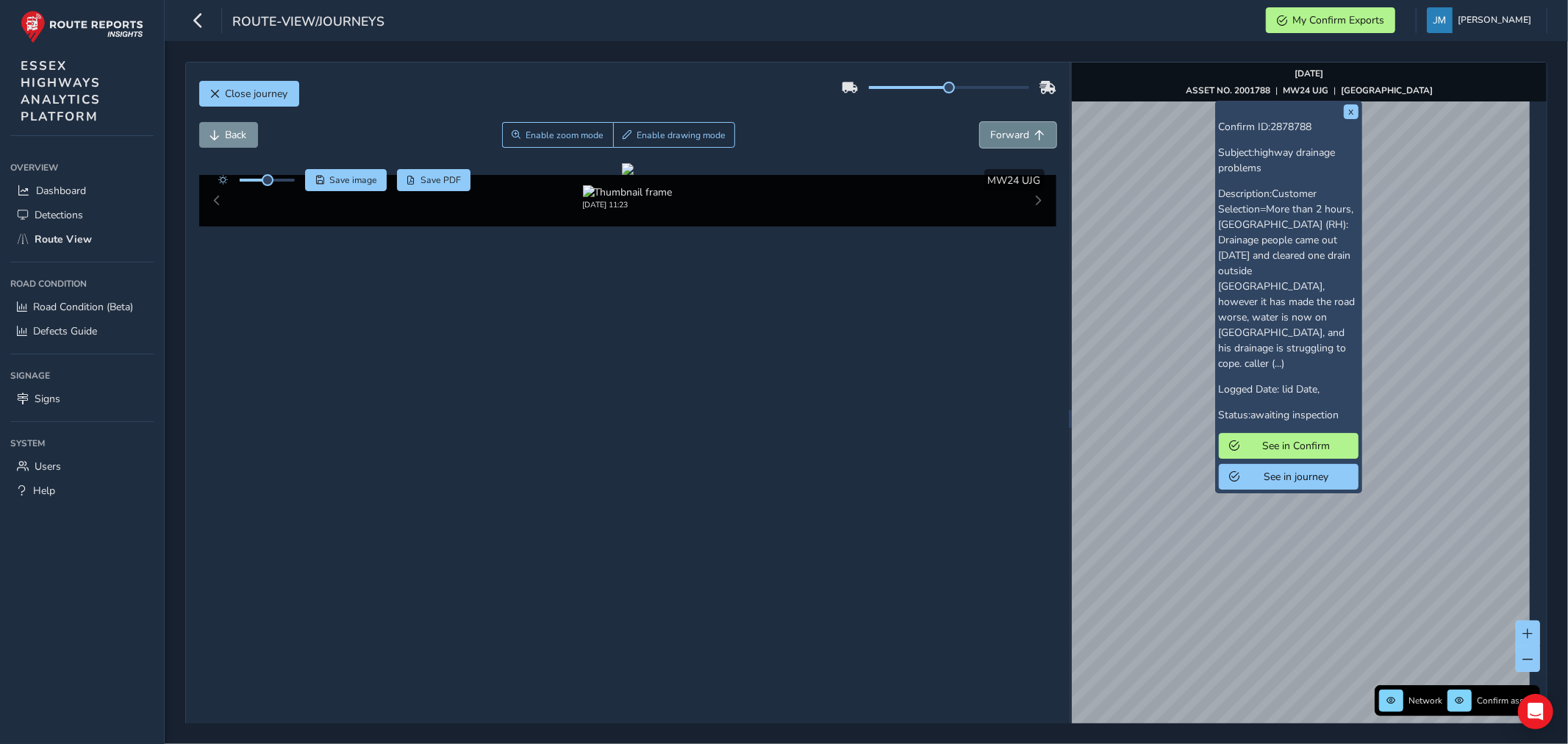
click at [1014, 133] on span "Forward" at bounding box center [1011, 135] width 39 height 14
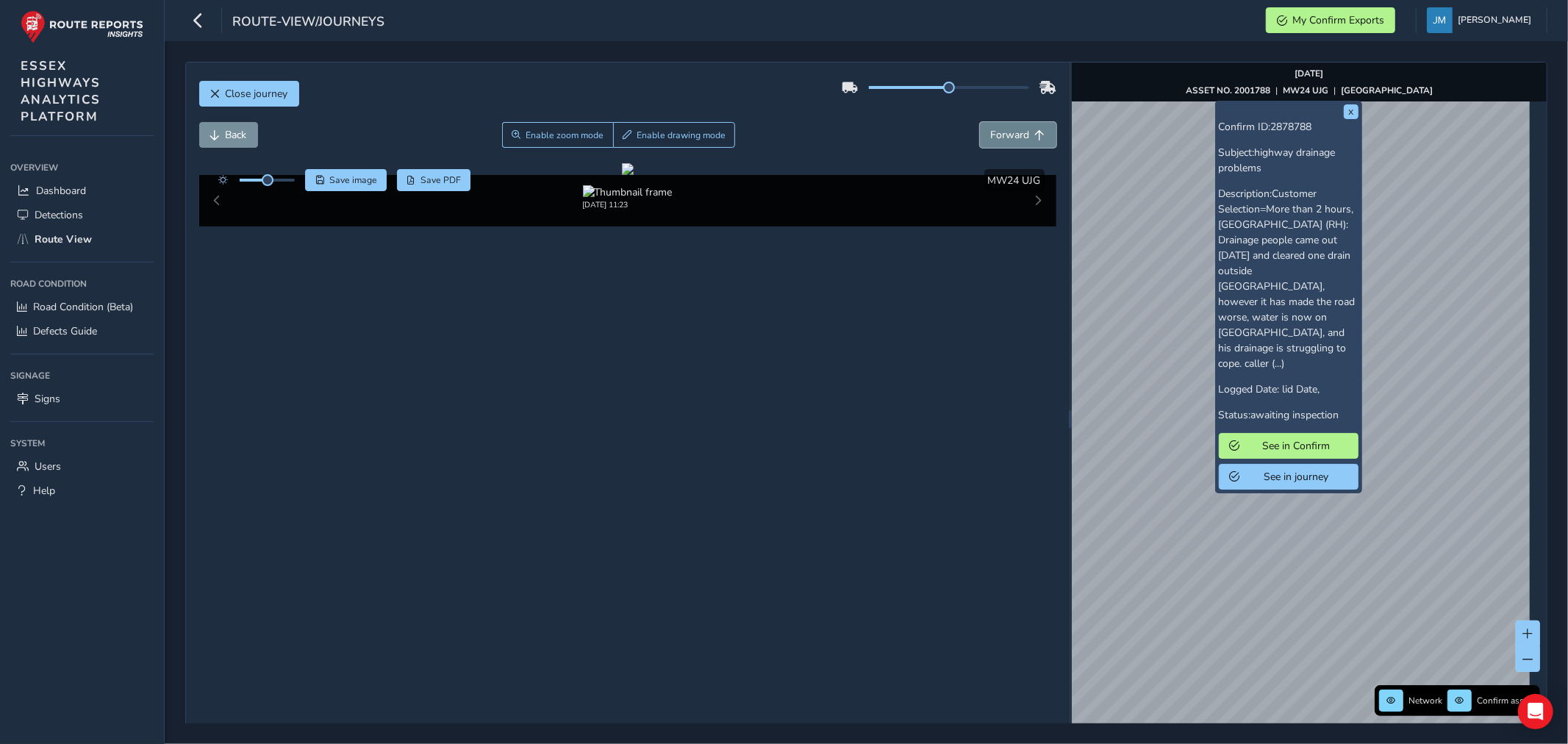
click at [1014, 133] on span "Forward" at bounding box center [1011, 135] width 39 height 14
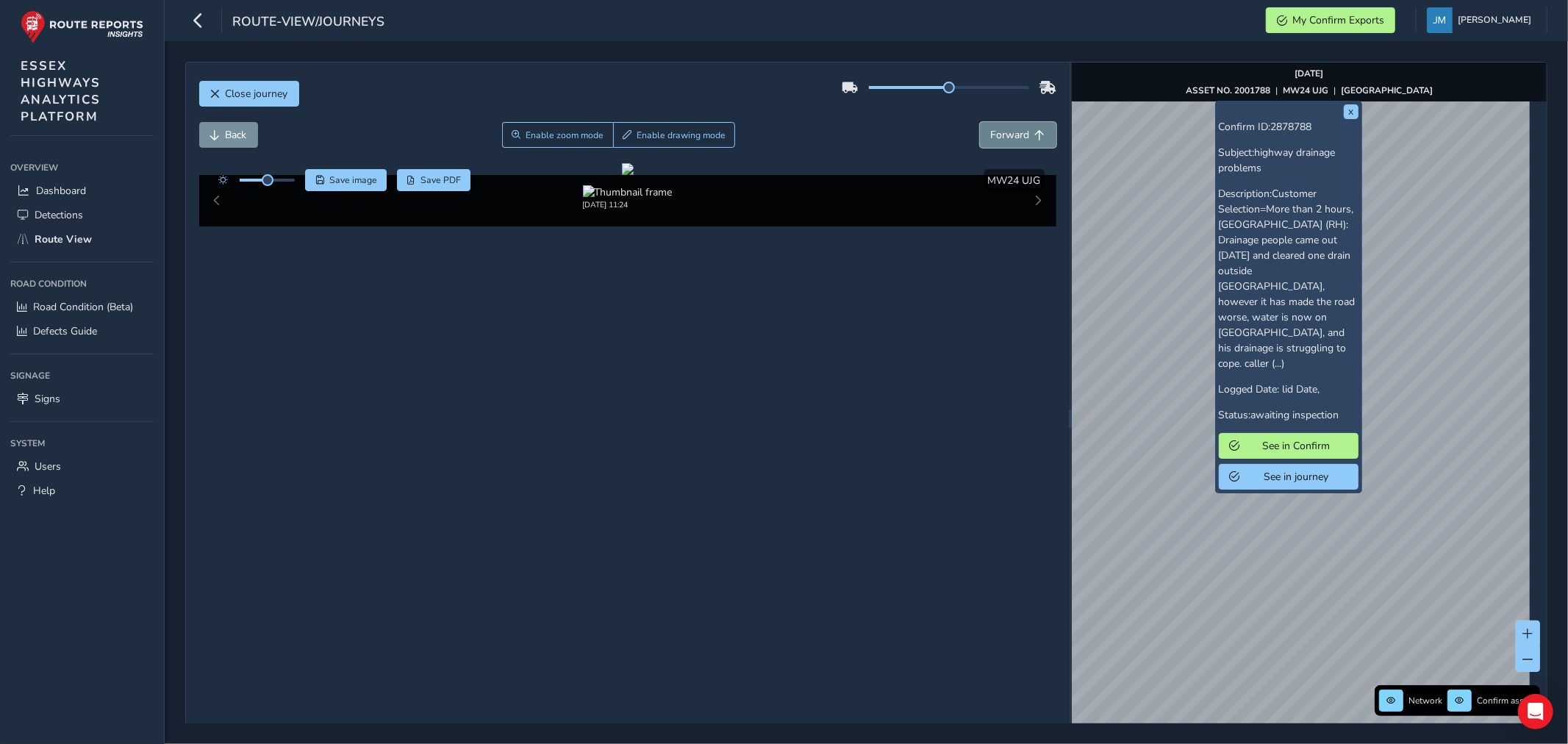
click at [1014, 133] on span "Forward" at bounding box center [1011, 135] width 39 height 14
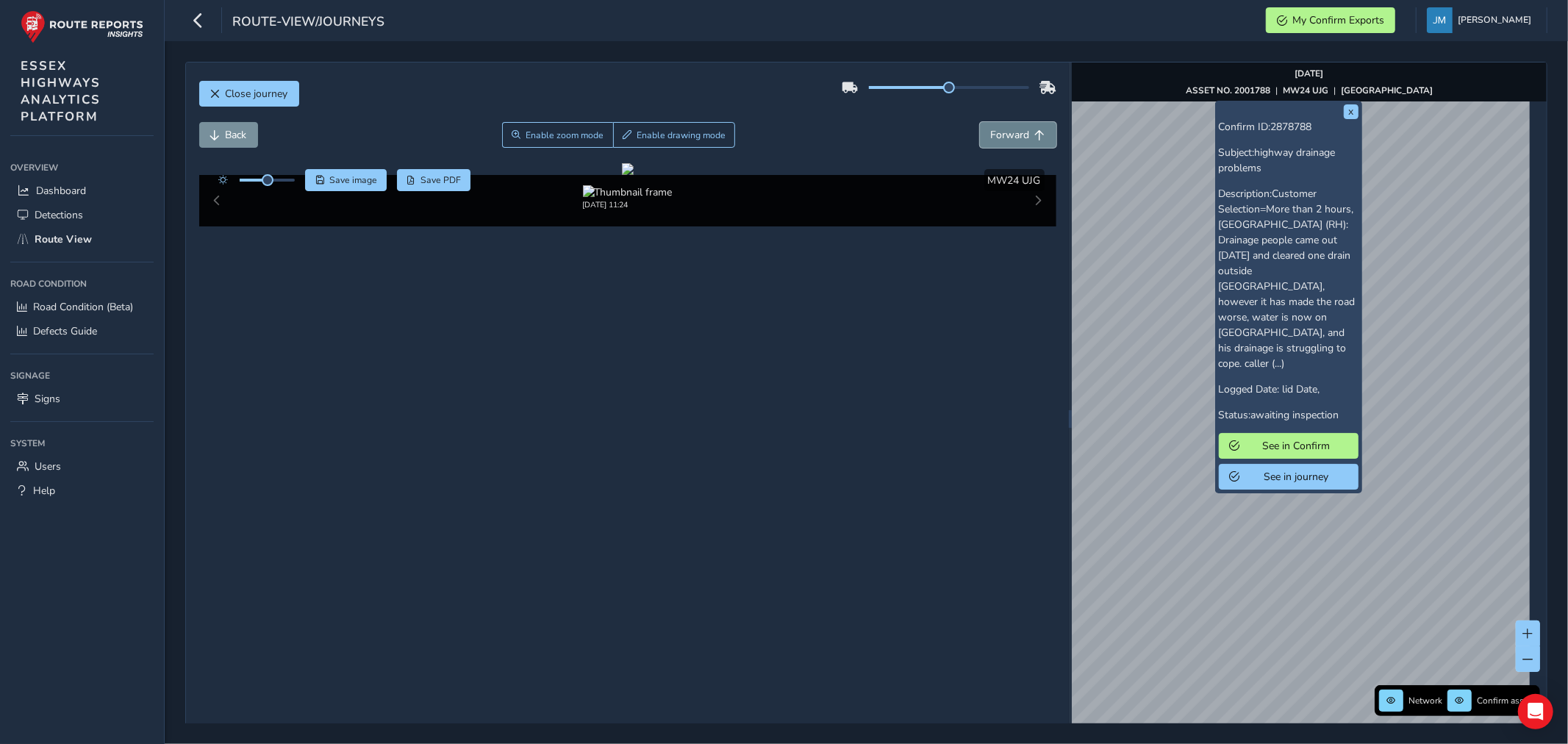
click at [1014, 133] on span "Forward" at bounding box center [1011, 135] width 39 height 14
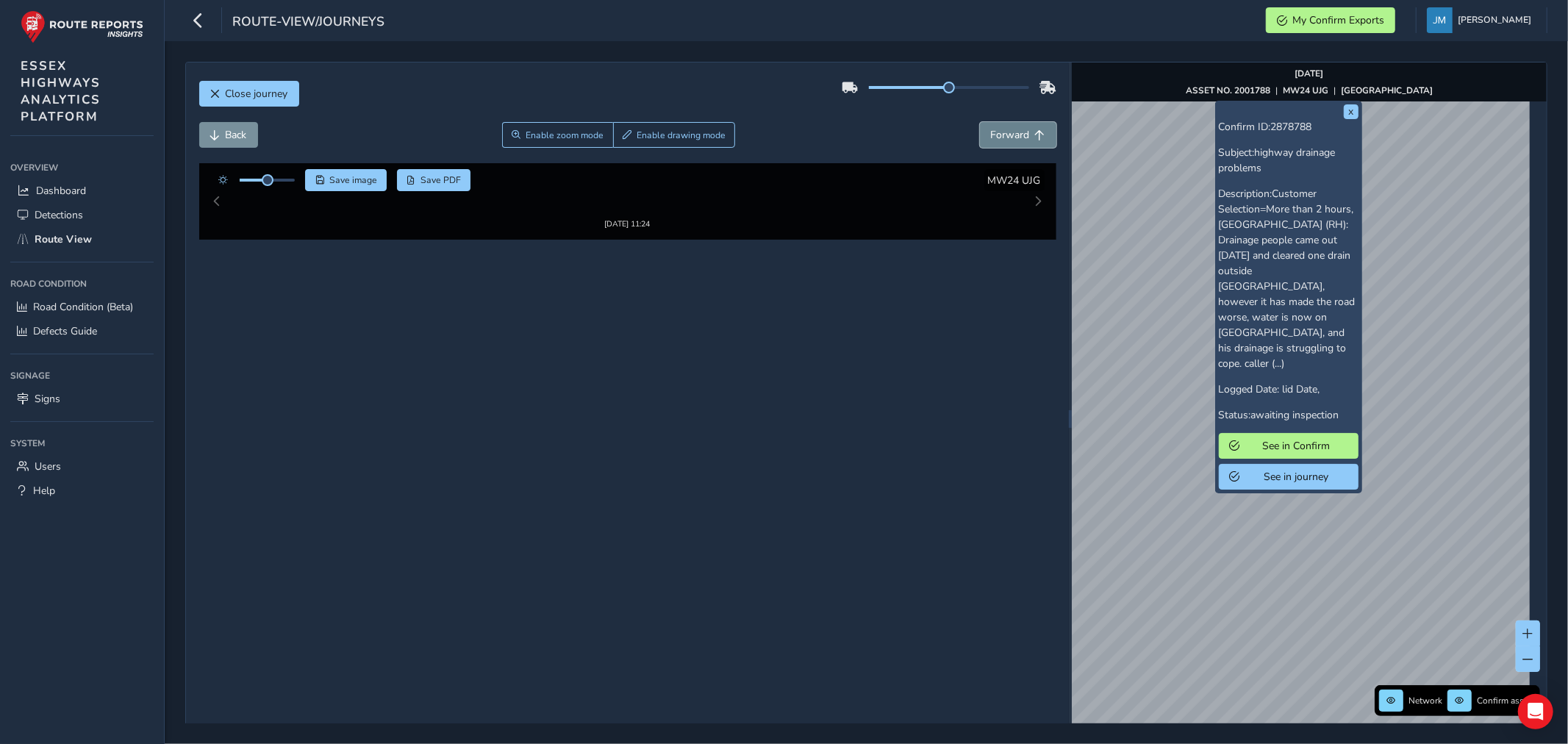
click at [1014, 133] on span "Forward" at bounding box center [1011, 135] width 39 height 14
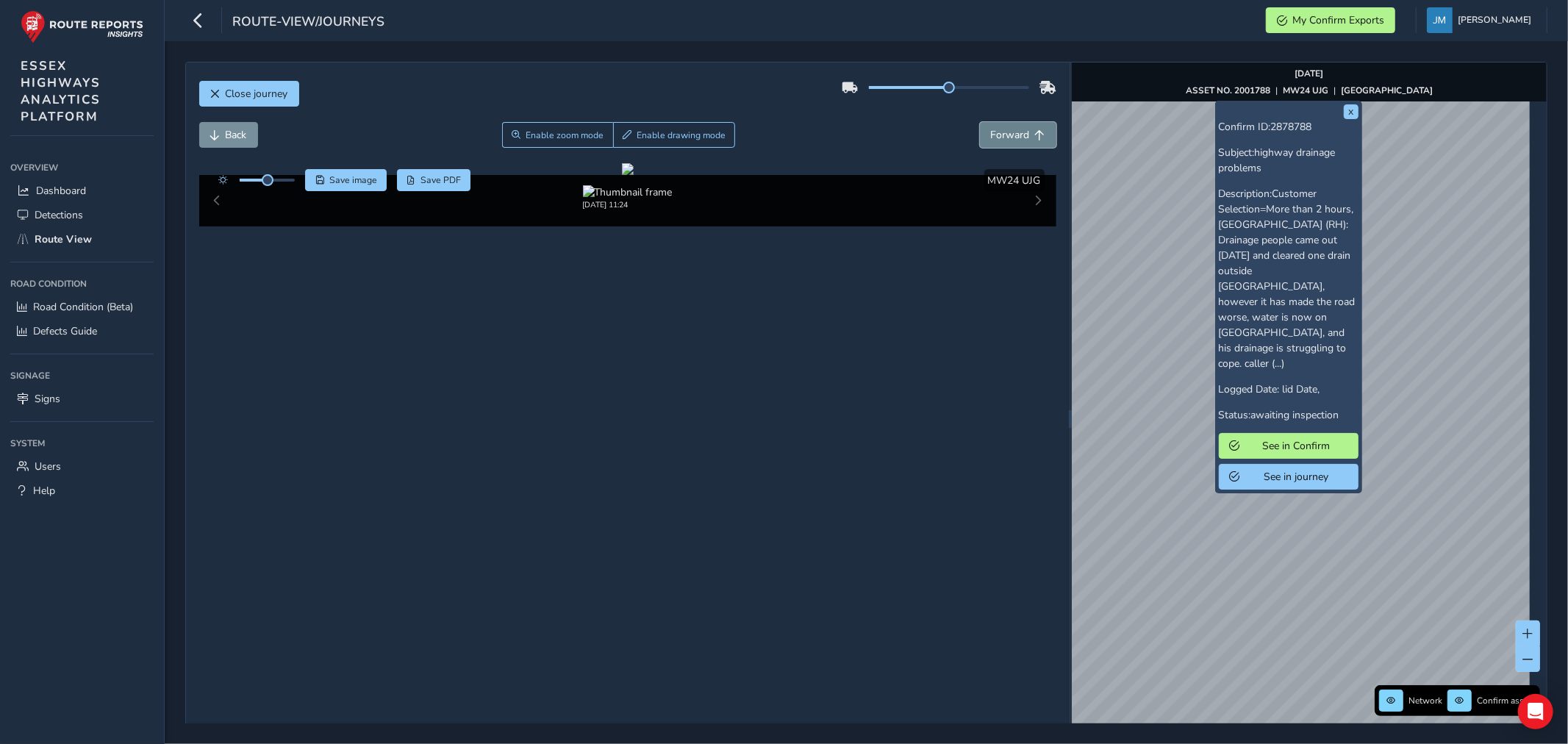
click at [1014, 133] on span "Forward" at bounding box center [1011, 135] width 39 height 14
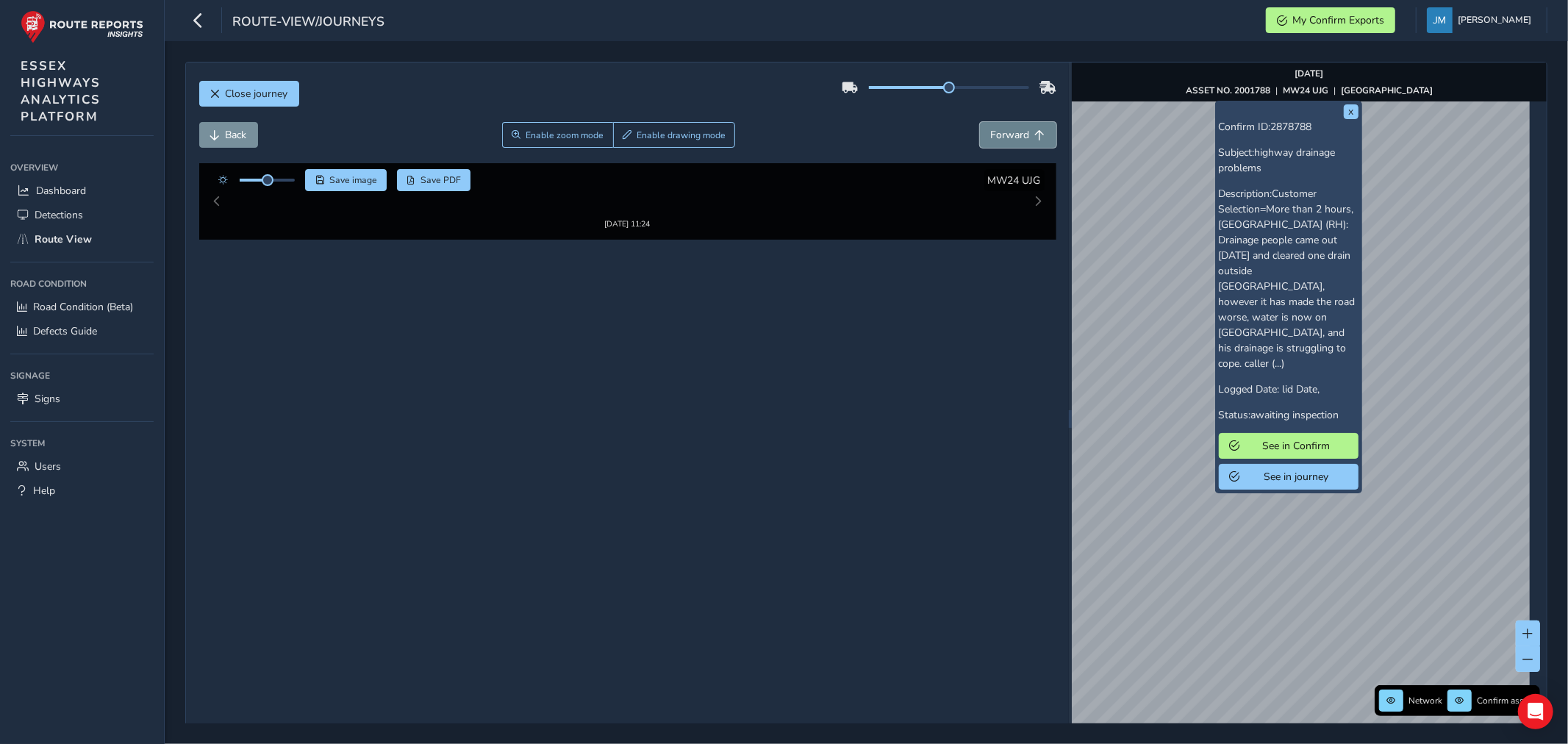
click at [1014, 133] on span "Forward" at bounding box center [1011, 135] width 39 height 14
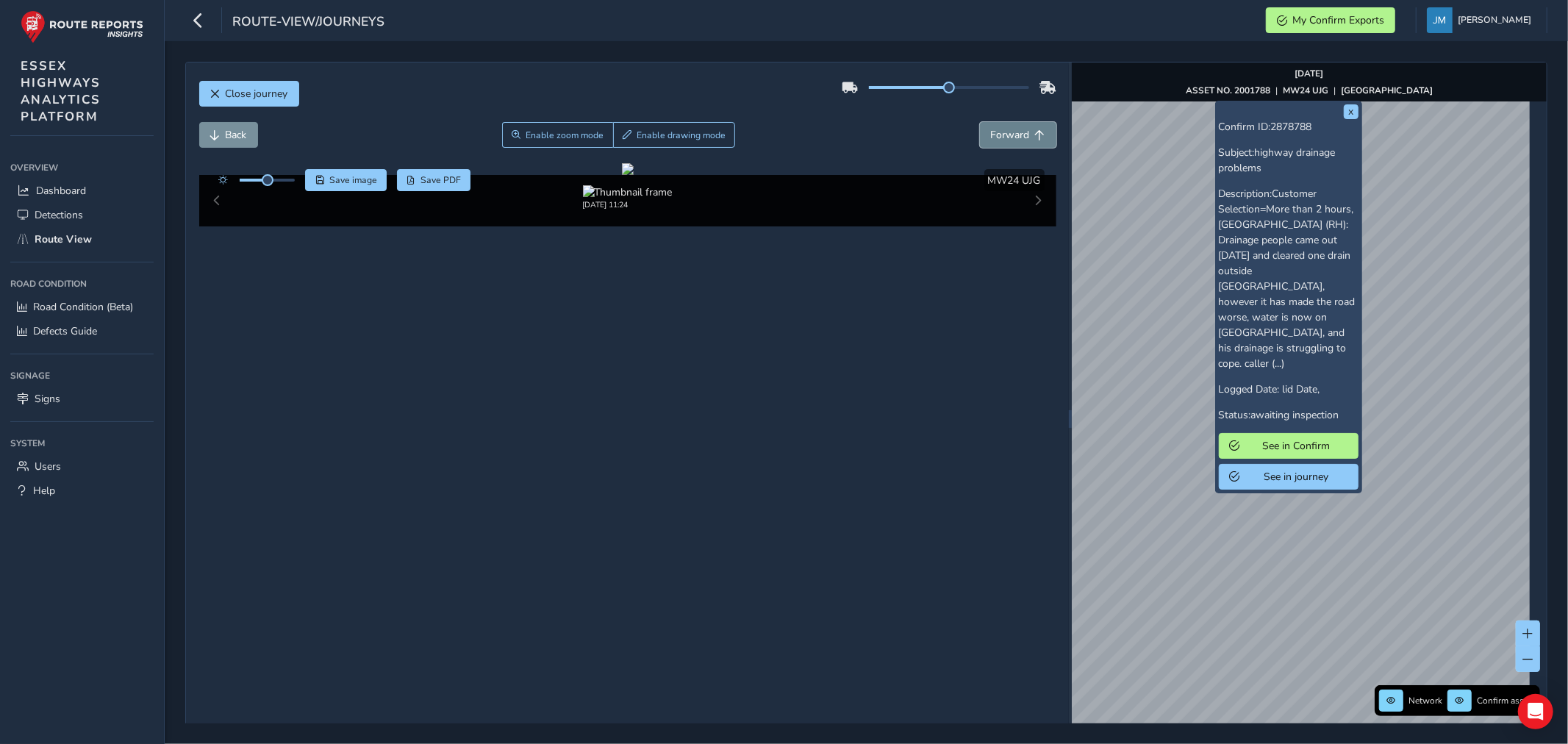
click at [1014, 133] on span "Forward" at bounding box center [1011, 135] width 39 height 14
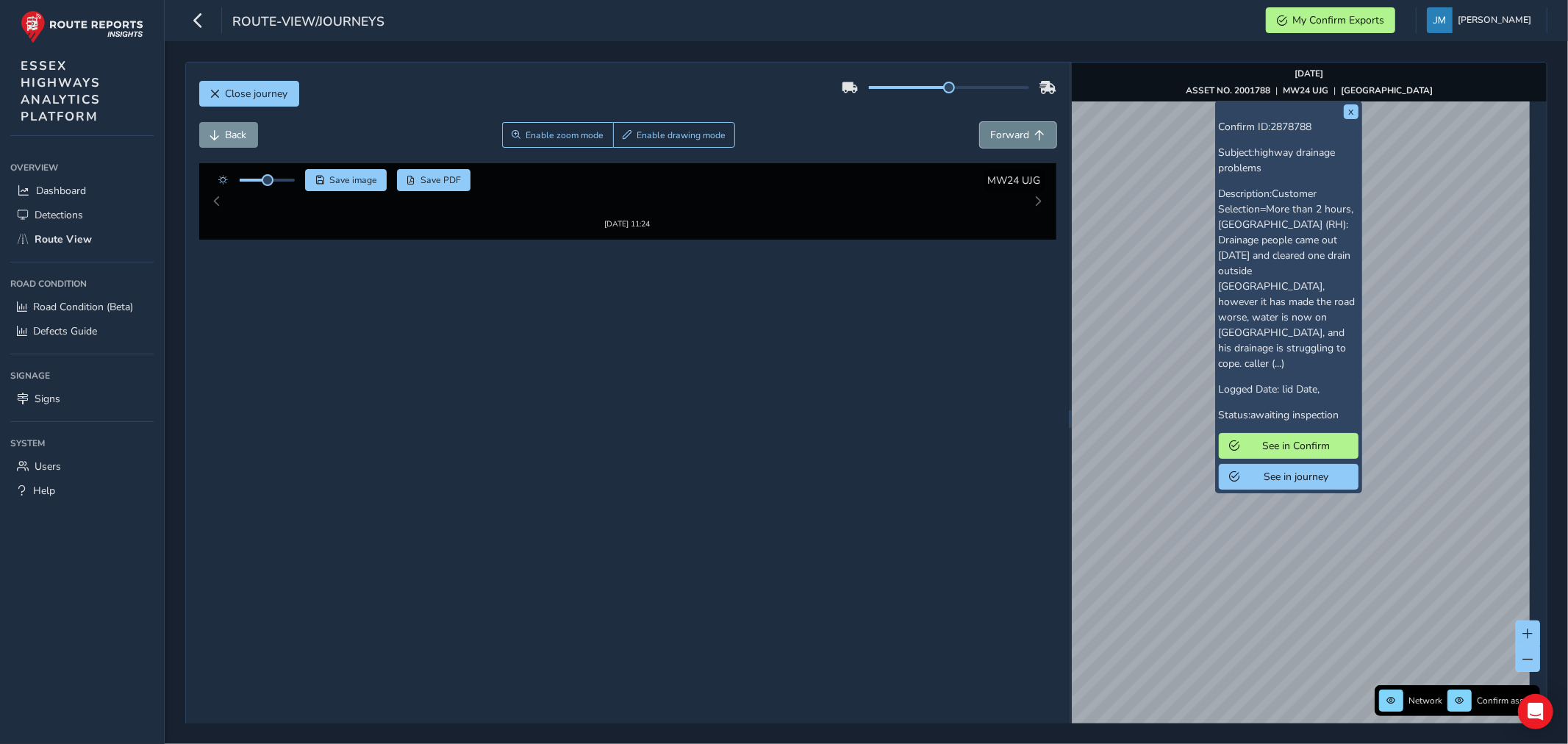
click at [1014, 133] on span "Forward" at bounding box center [1011, 135] width 39 height 14
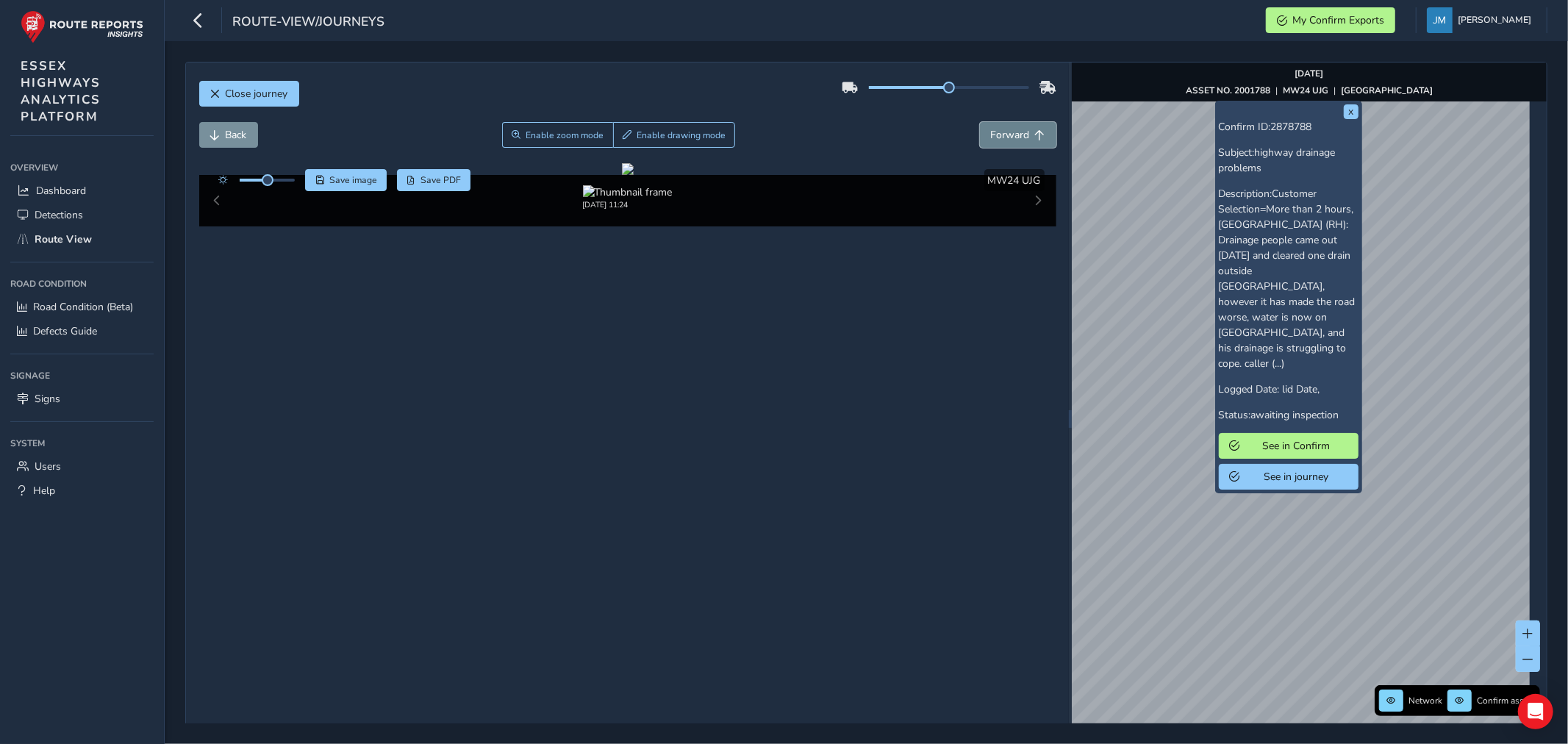
click at [1014, 133] on span "Forward" at bounding box center [1011, 135] width 39 height 14
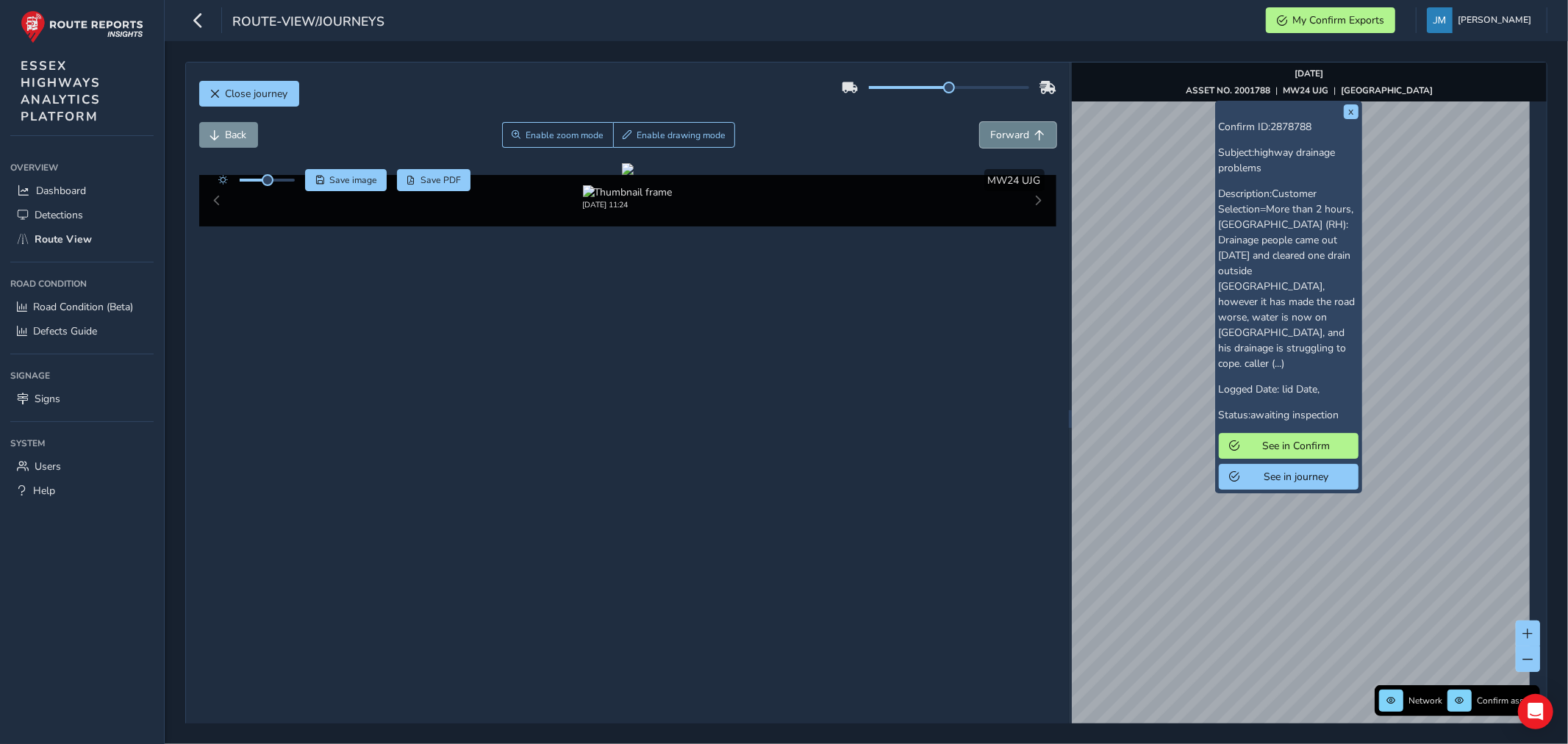
click at [1014, 133] on span "Forward" at bounding box center [1011, 135] width 39 height 14
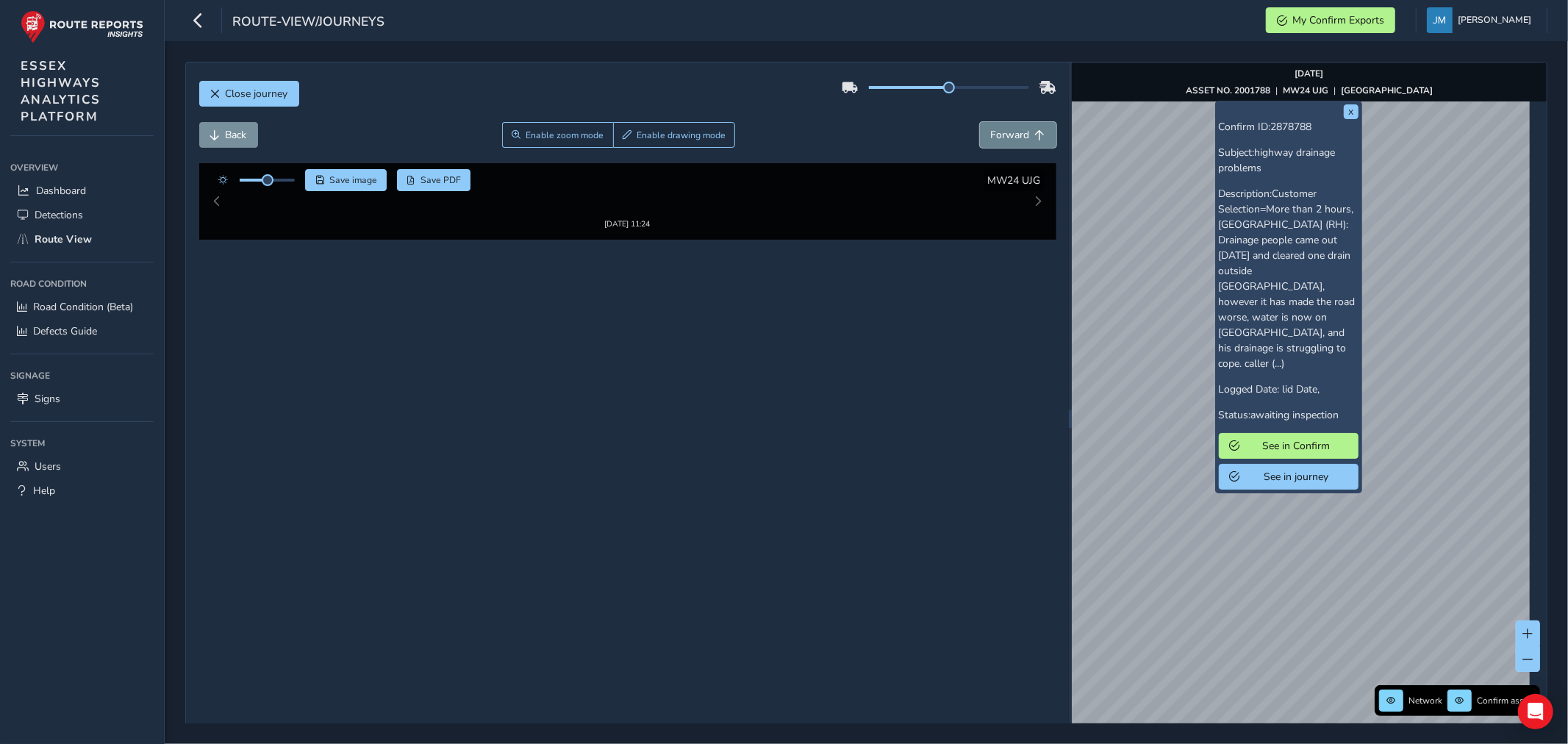
click at [1014, 133] on span "Forward" at bounding box center [1011, 135] width 39 height 14
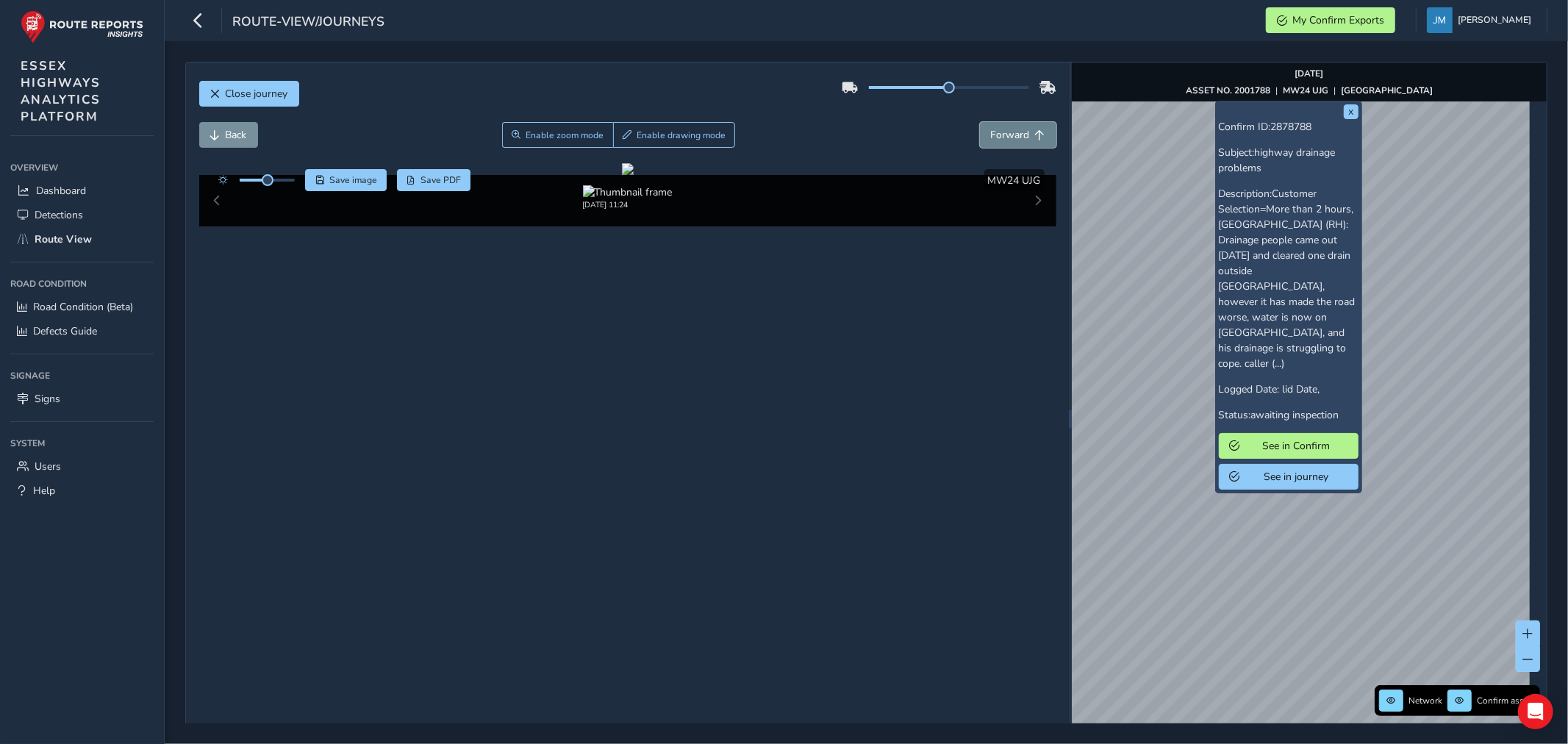
click at [1014, 133] on span "Forward" at bounding box center [1011, 135] width 39 height 14
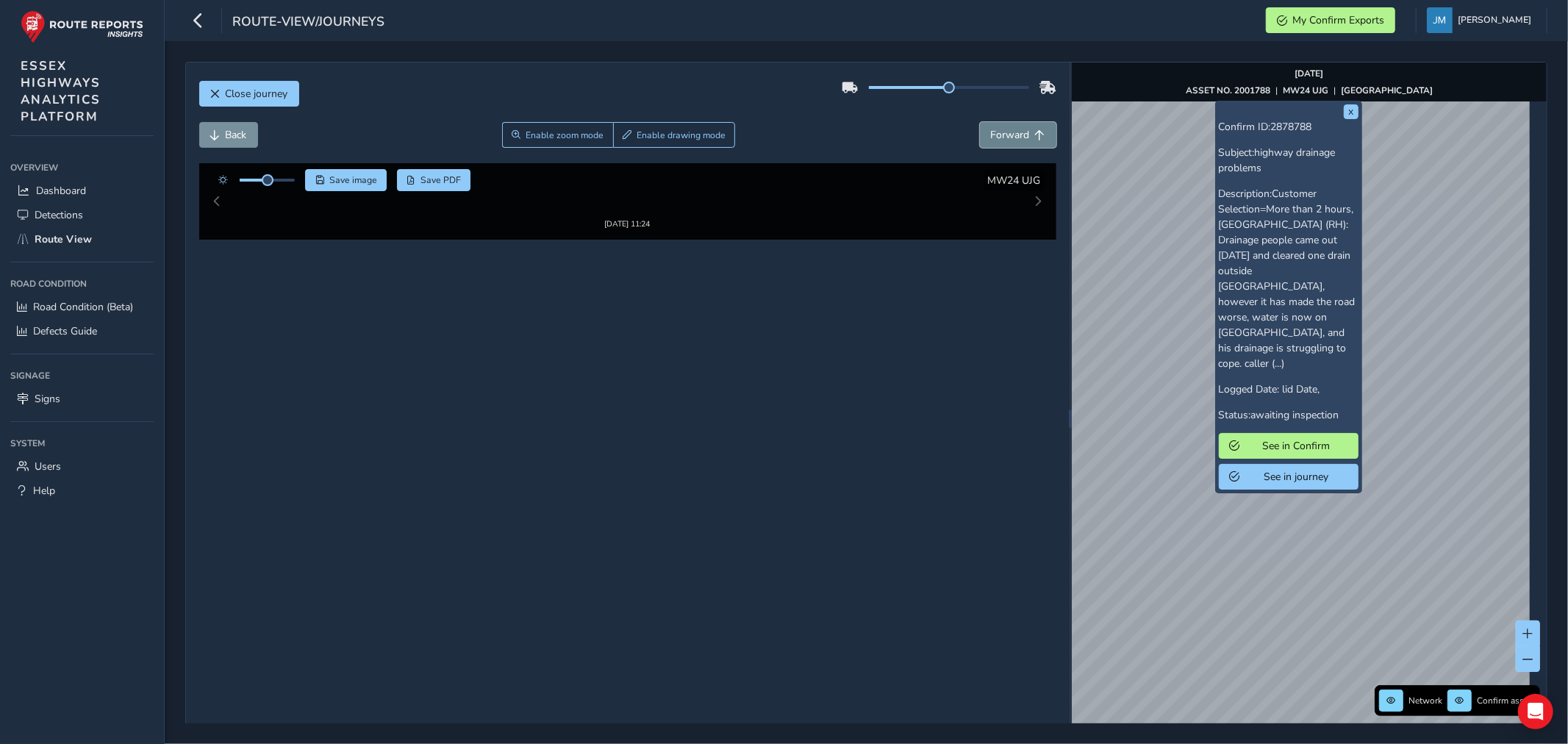
click at [1014, 133] on span "Forward" at bounding box center [1011, 135] width 39 height 14
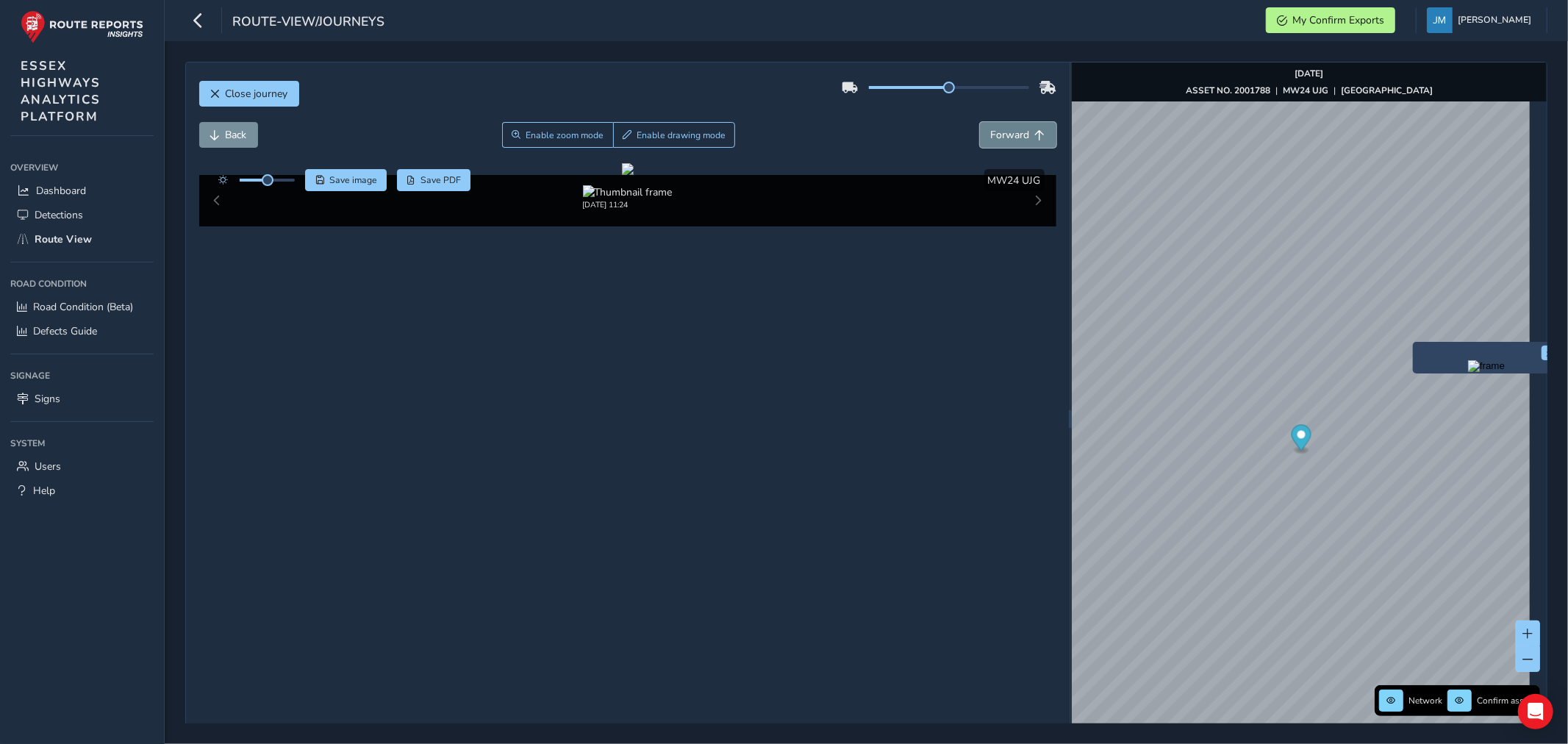
click at [1011, 124] on button "Forward" at bounding box center [1018, 135] width 77 height 26
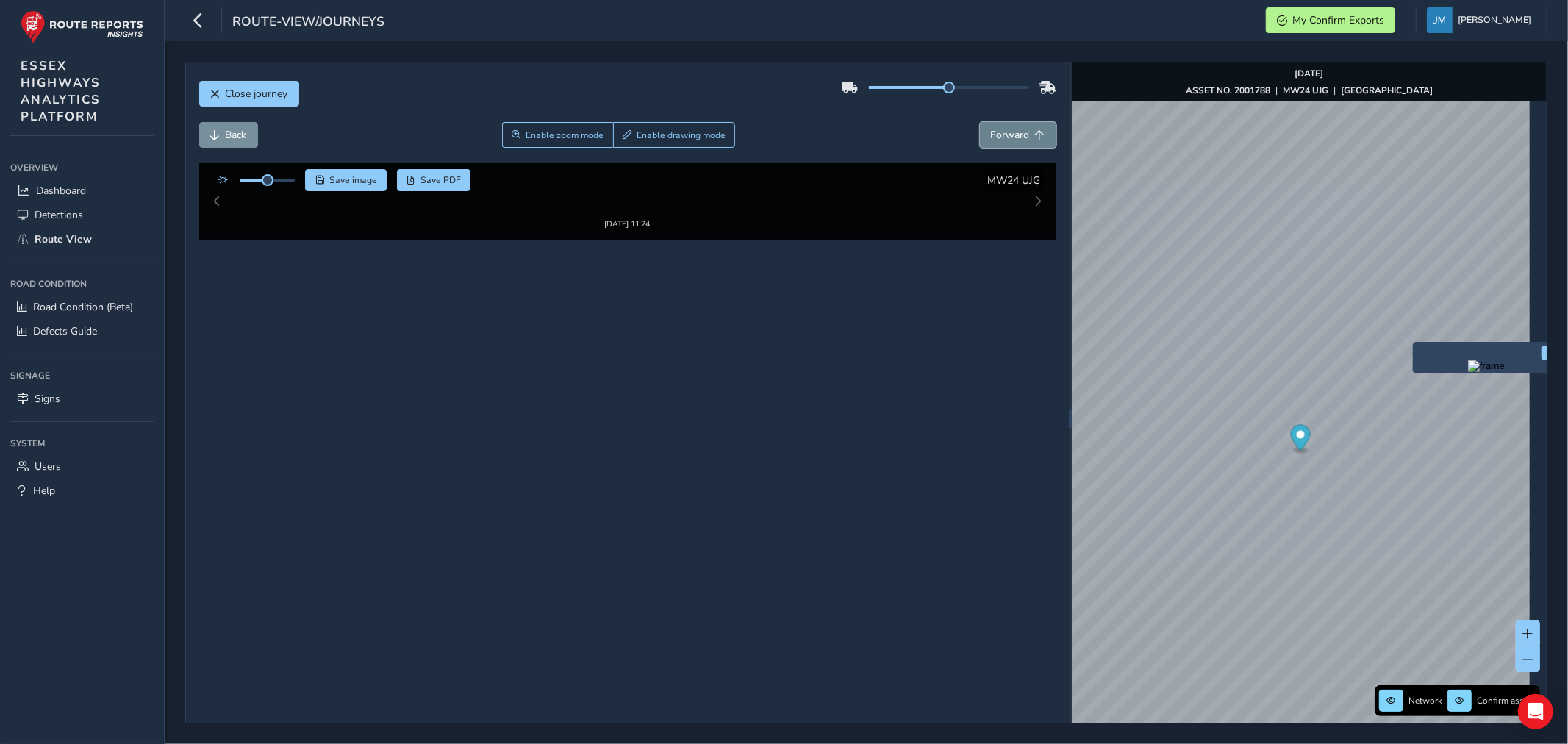
click at [1011, 124] on button "Forward" at bounding box center [1018, 135] width 77 height 26
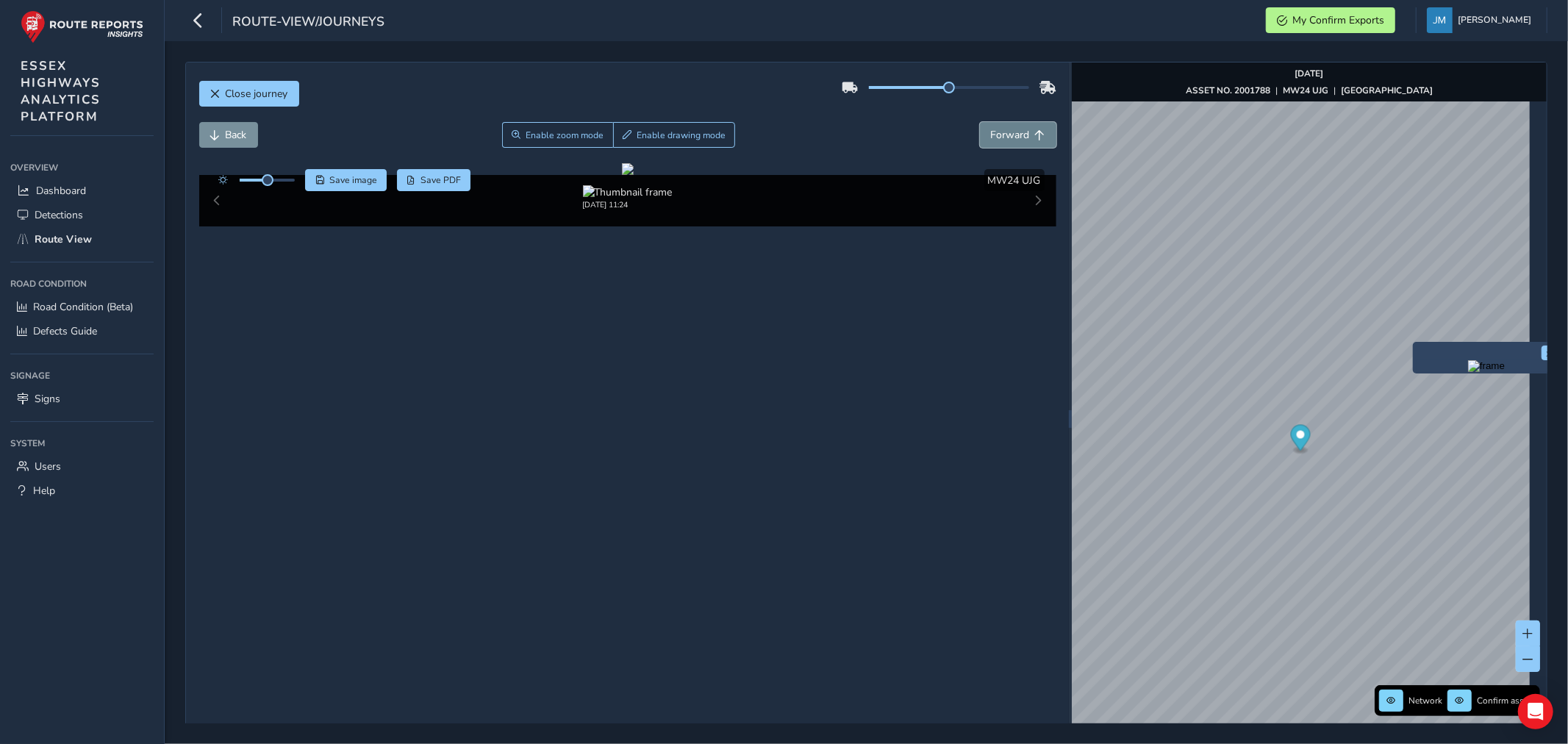
click at [1011, 124] on button "Forward" at bounding box center [1018, 135] width 77 height 26
click at [1011, 140] on span "Forward" at bounding box center [1011, 135] width 39 height 14
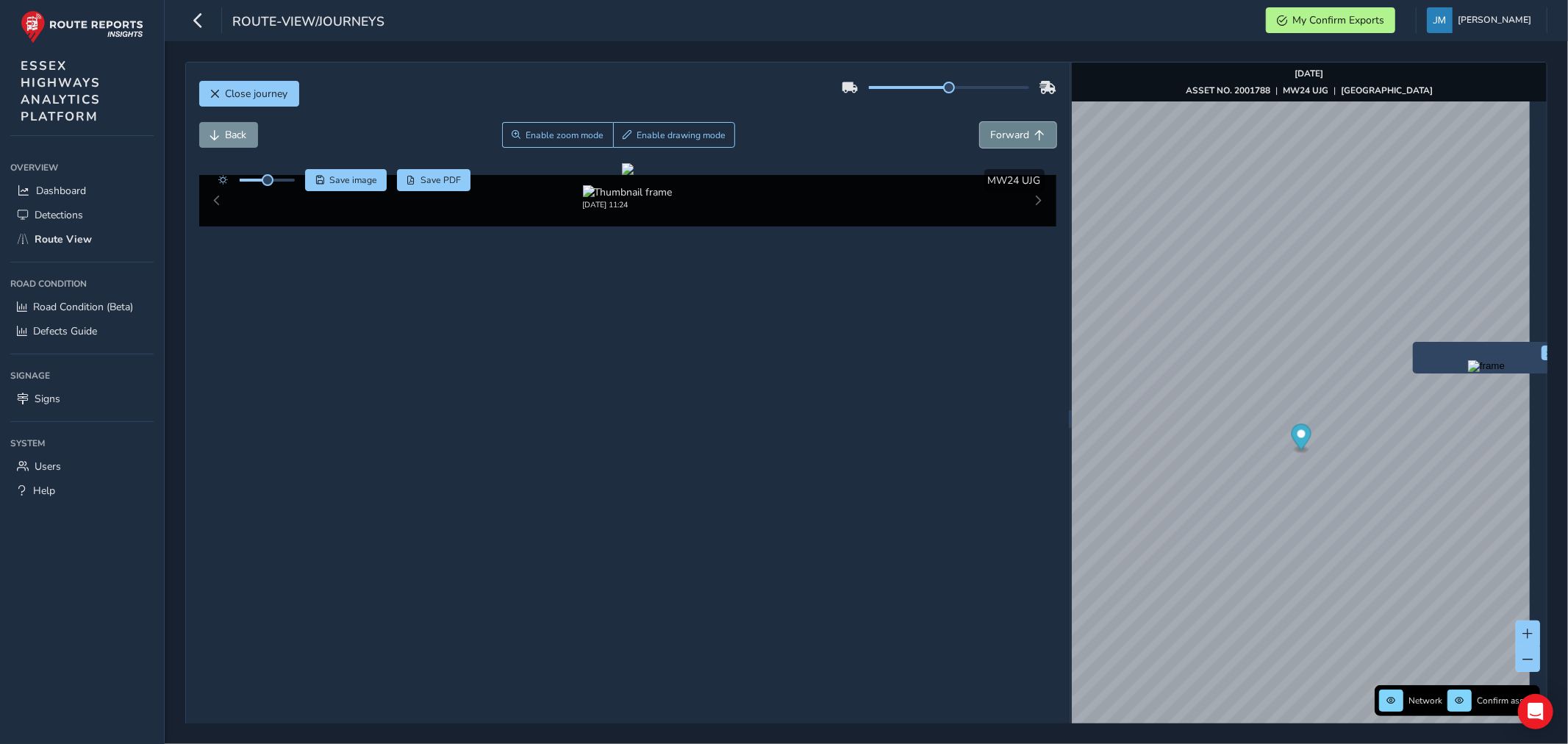
click at [1011, 140] on span "Forward" at bounding box center [1011, 135] width 39 height 14
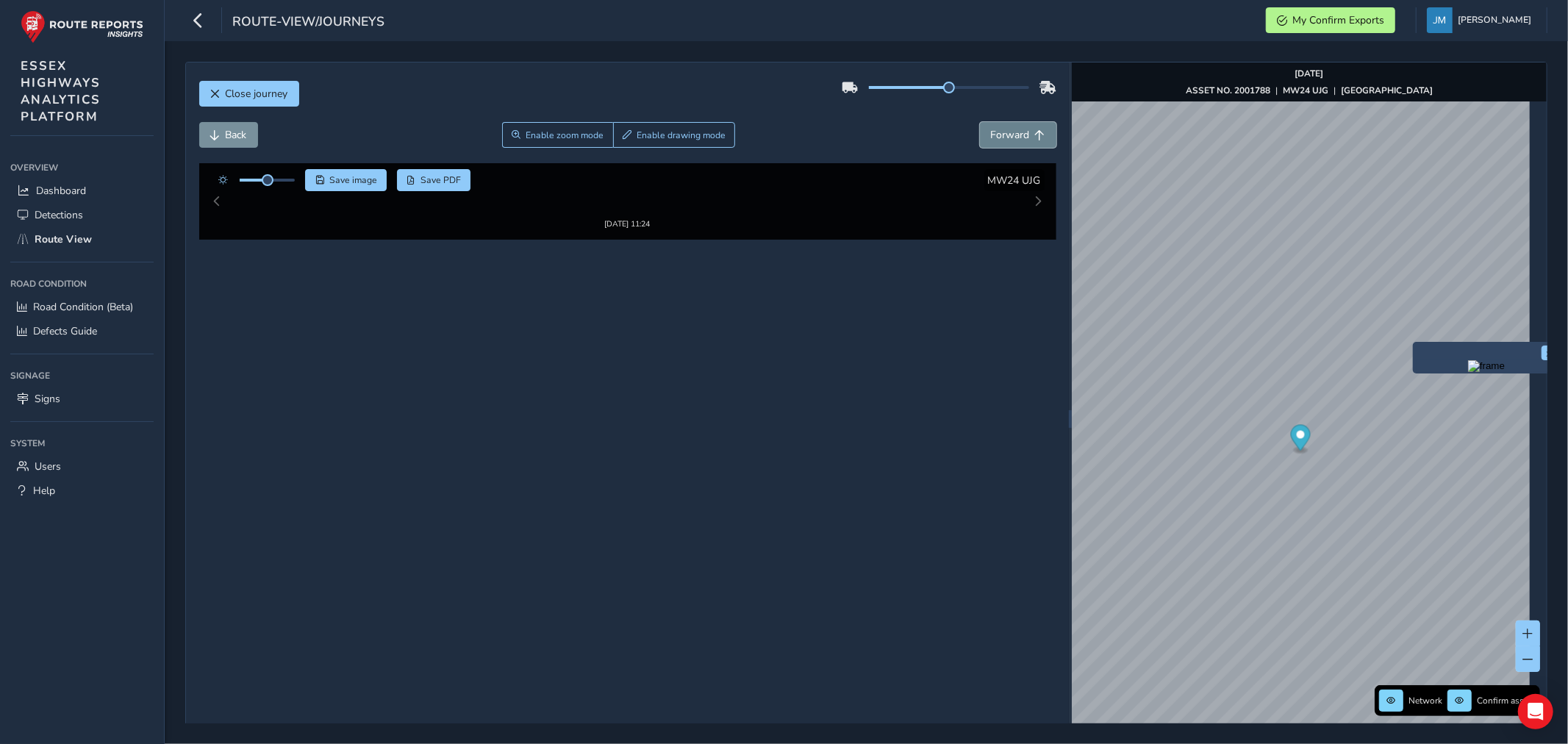
click at [1011, 140] on span "Forward" at bounding box center [1011, 135] width 39 height 14
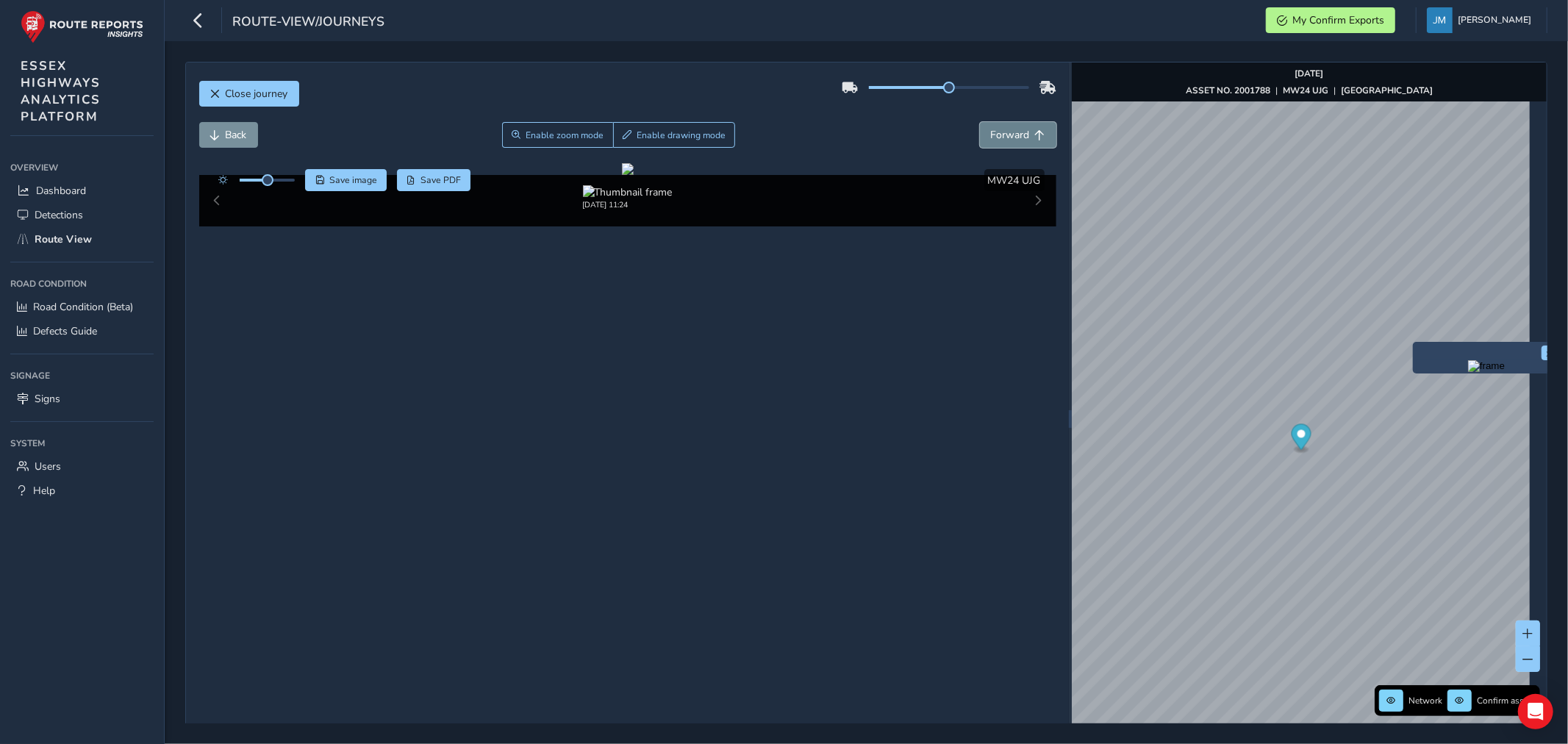
click at [1011, 140] on span "Forward" at bounding box center [1011, 135] width 39 height 14
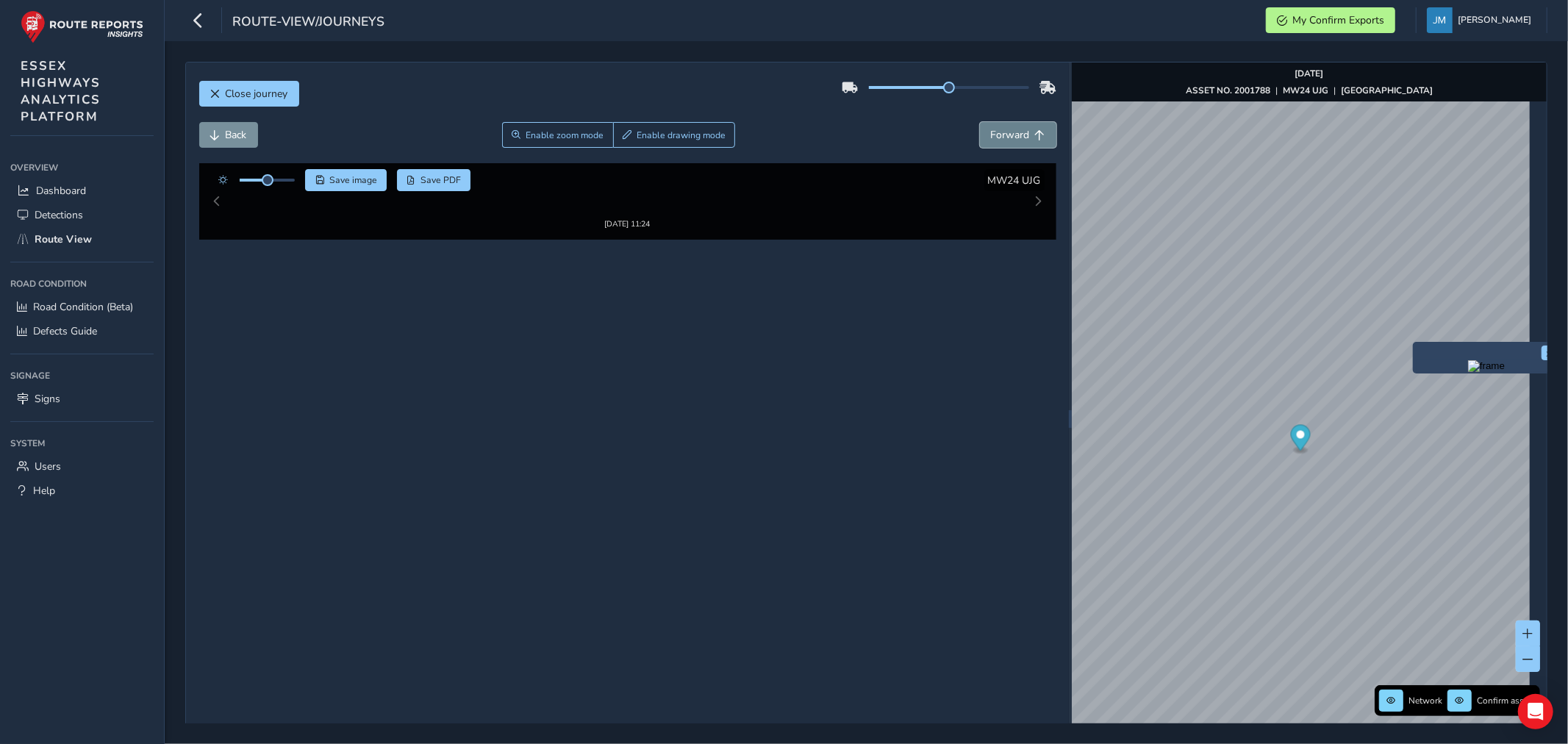
click at [1011, 140] on span "Forward" at bounding box center [1011, 135] width 39 height 14
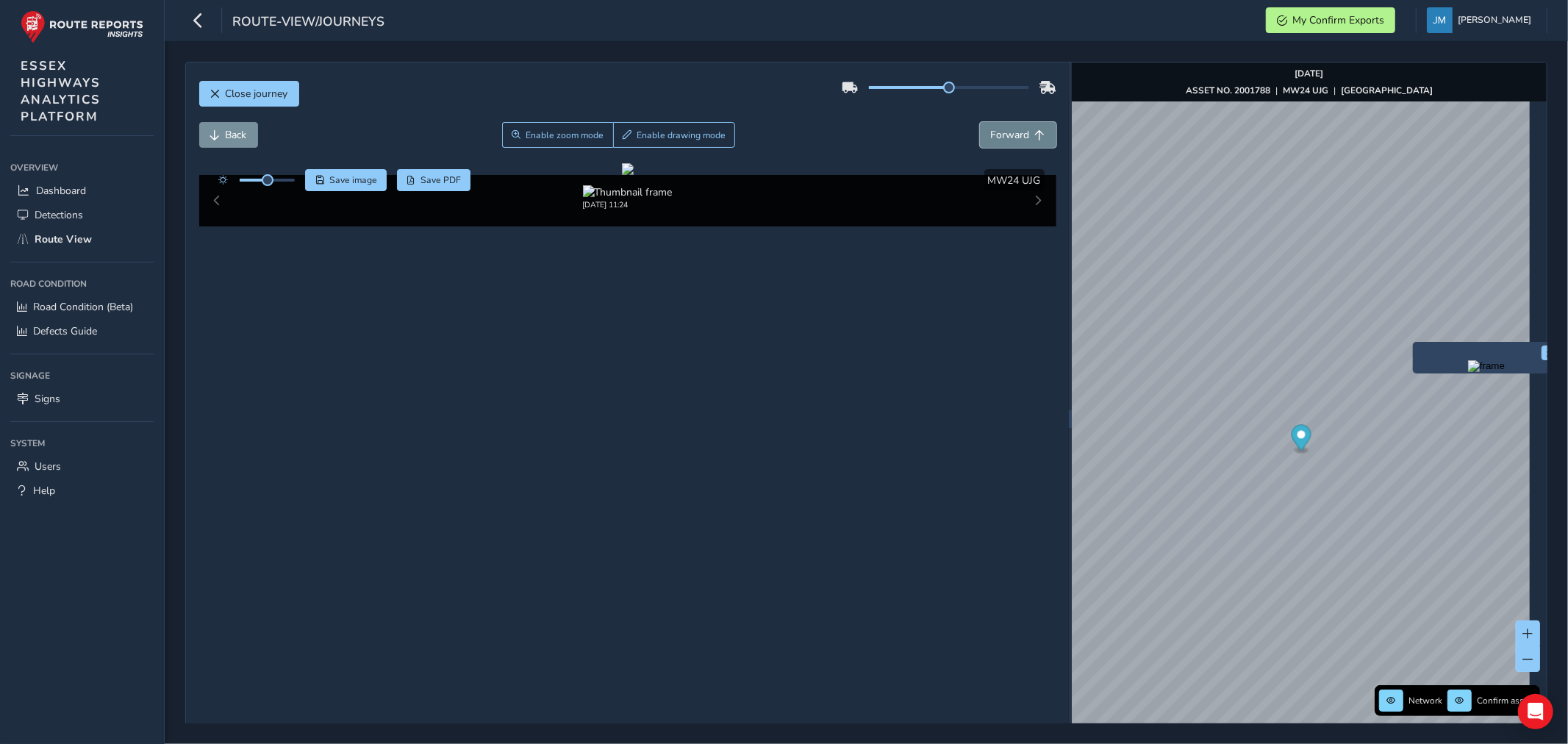
click at [1011, 140] on span "Forward" at bounding box center [1011, 135] width 39 height 14
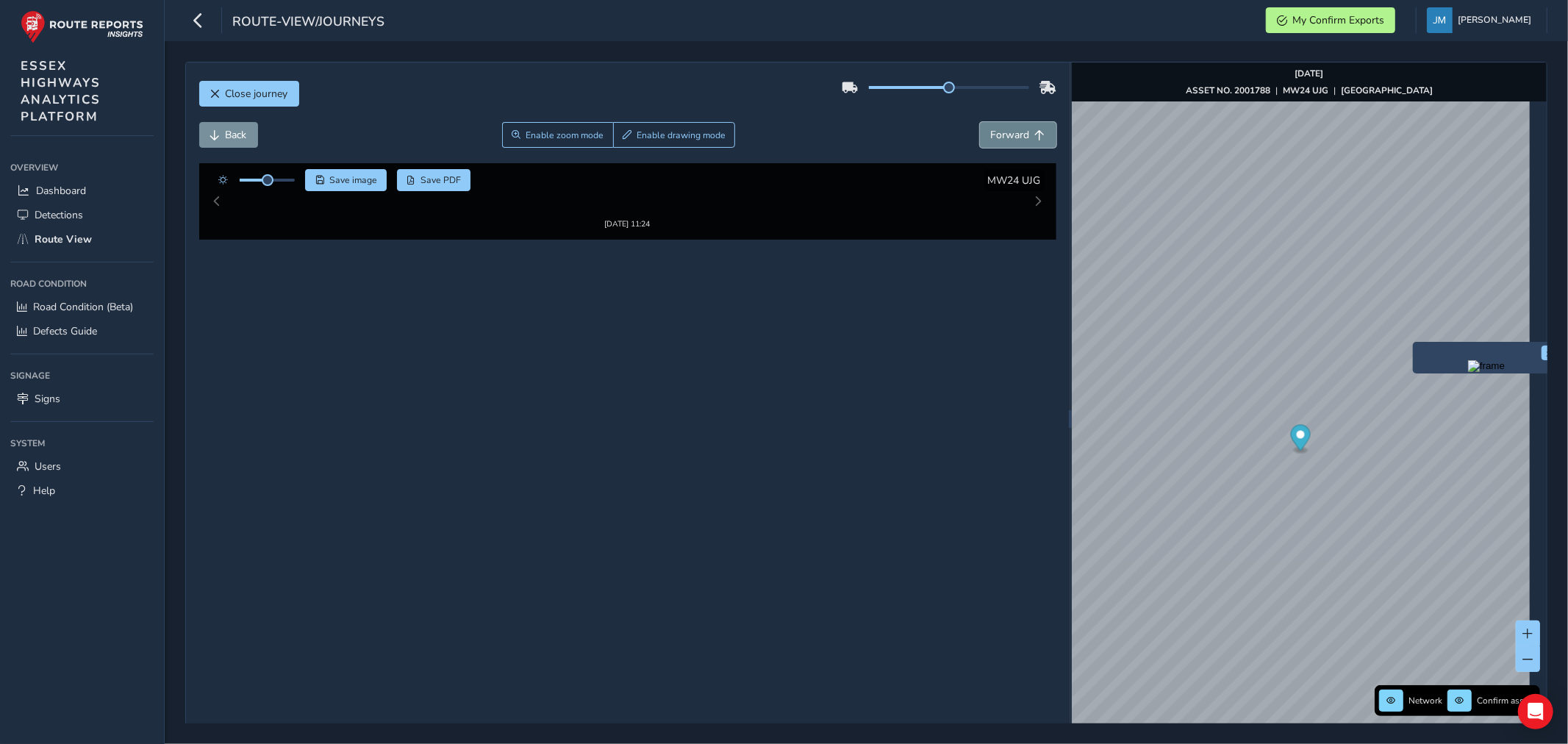
click at [1011, 140] on span "Forward" at bounding box center [1011, 135] width 39 height 14
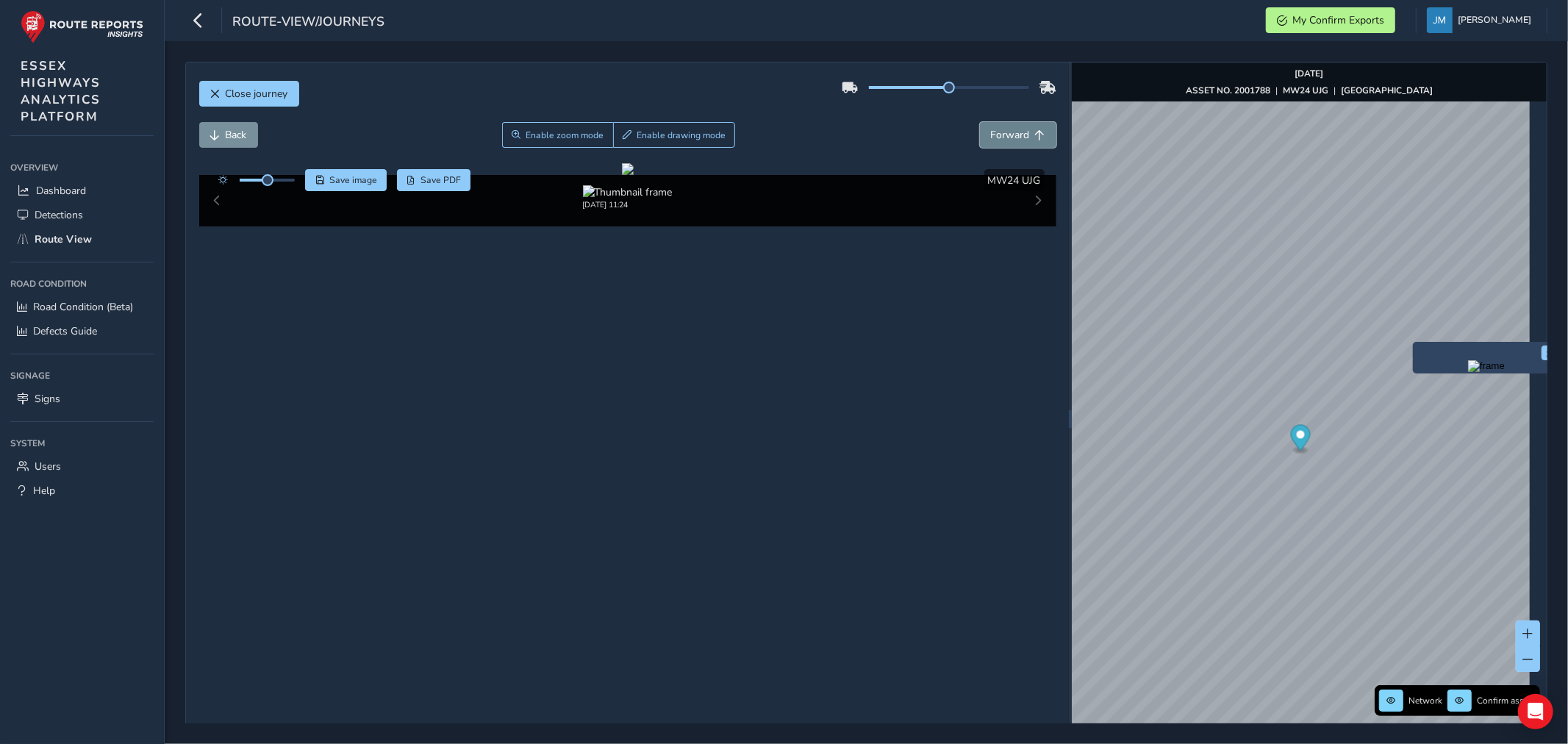
click at [1011, 140] on span "Forward" at bounding box center [1011, 135] width 39 height 14
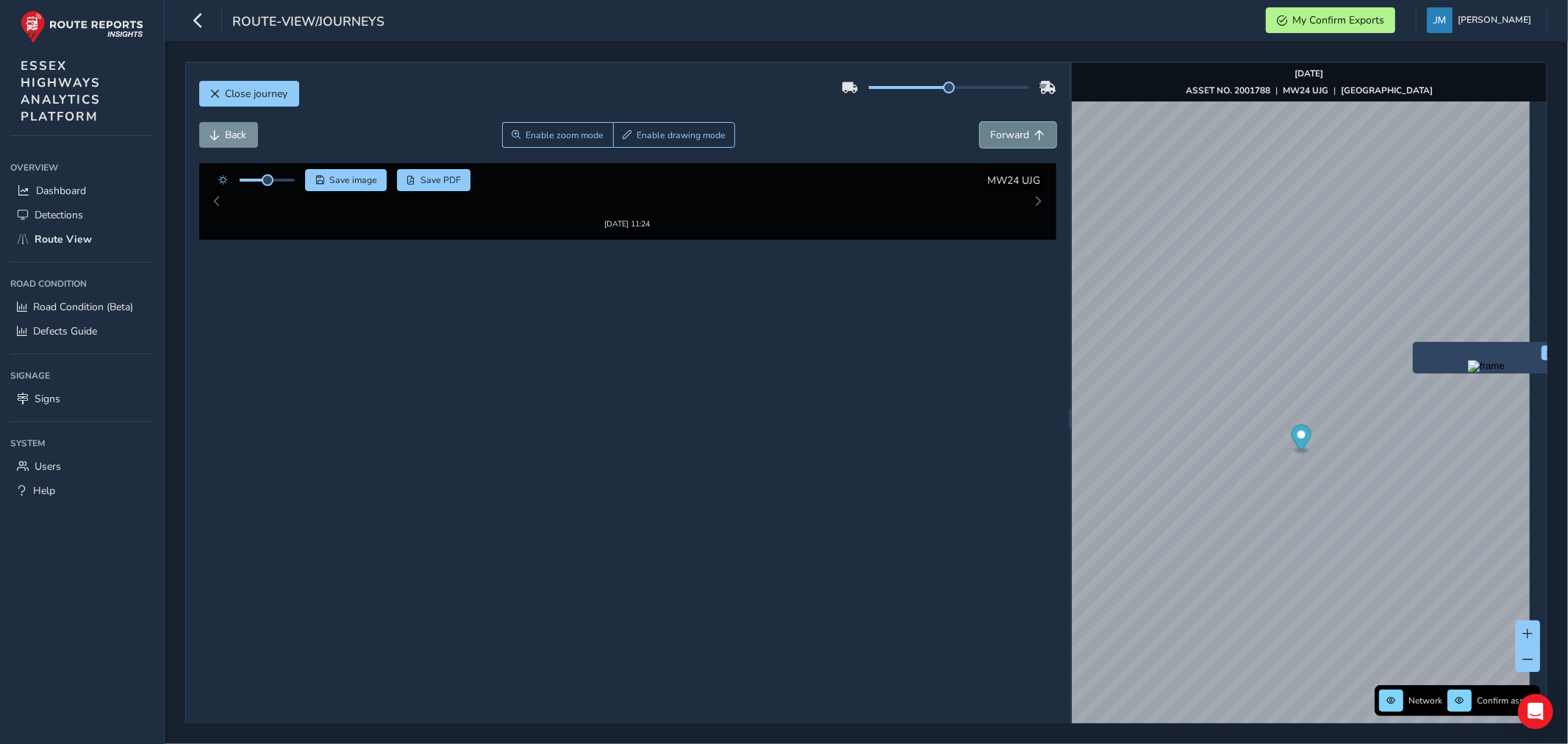
click at [1011, 140] on span "Forward" at bounding box center [1011, 135] width 39 height 14
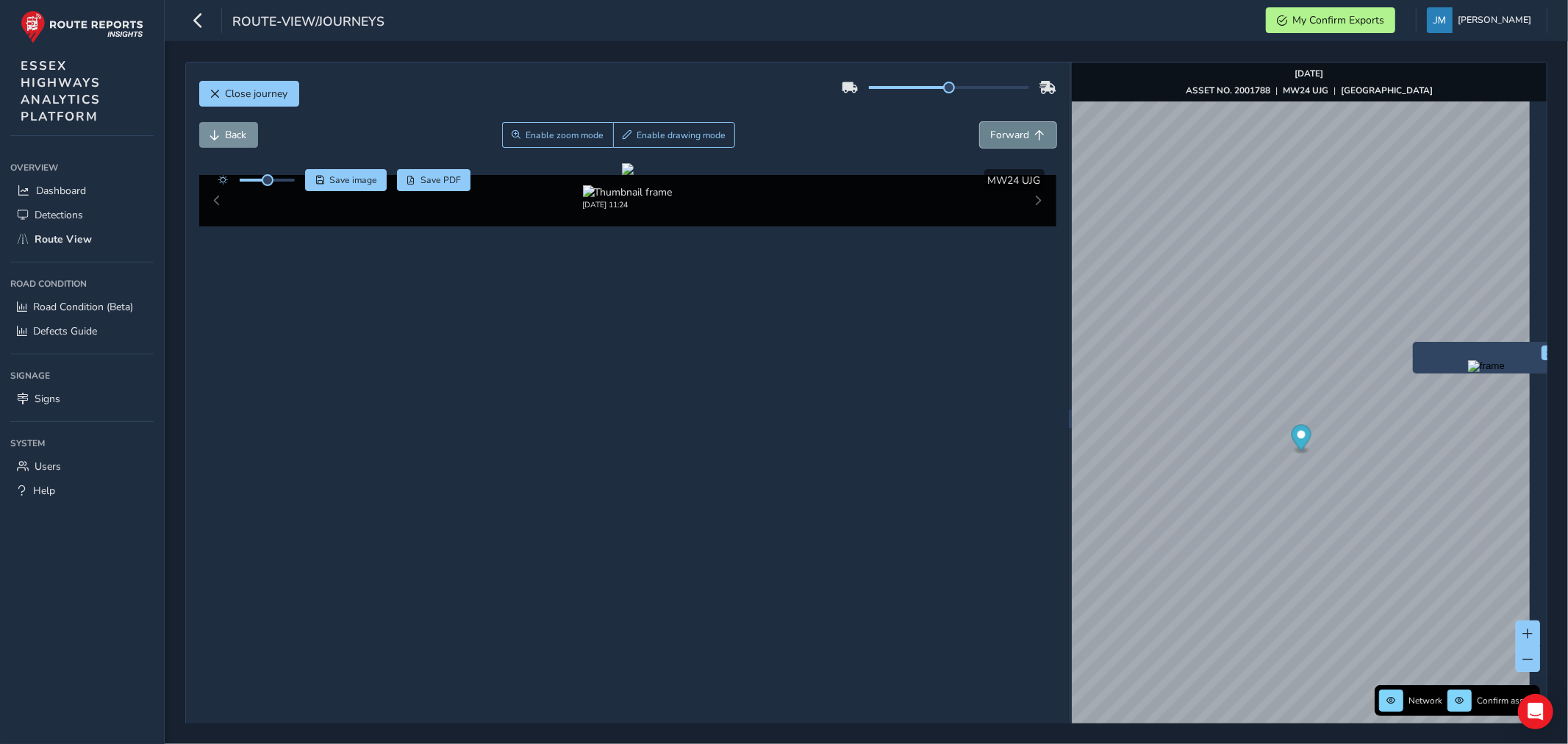
click at [1011, 140] on span "Forward" at bounding box center [1011, 135] width 39 height 14
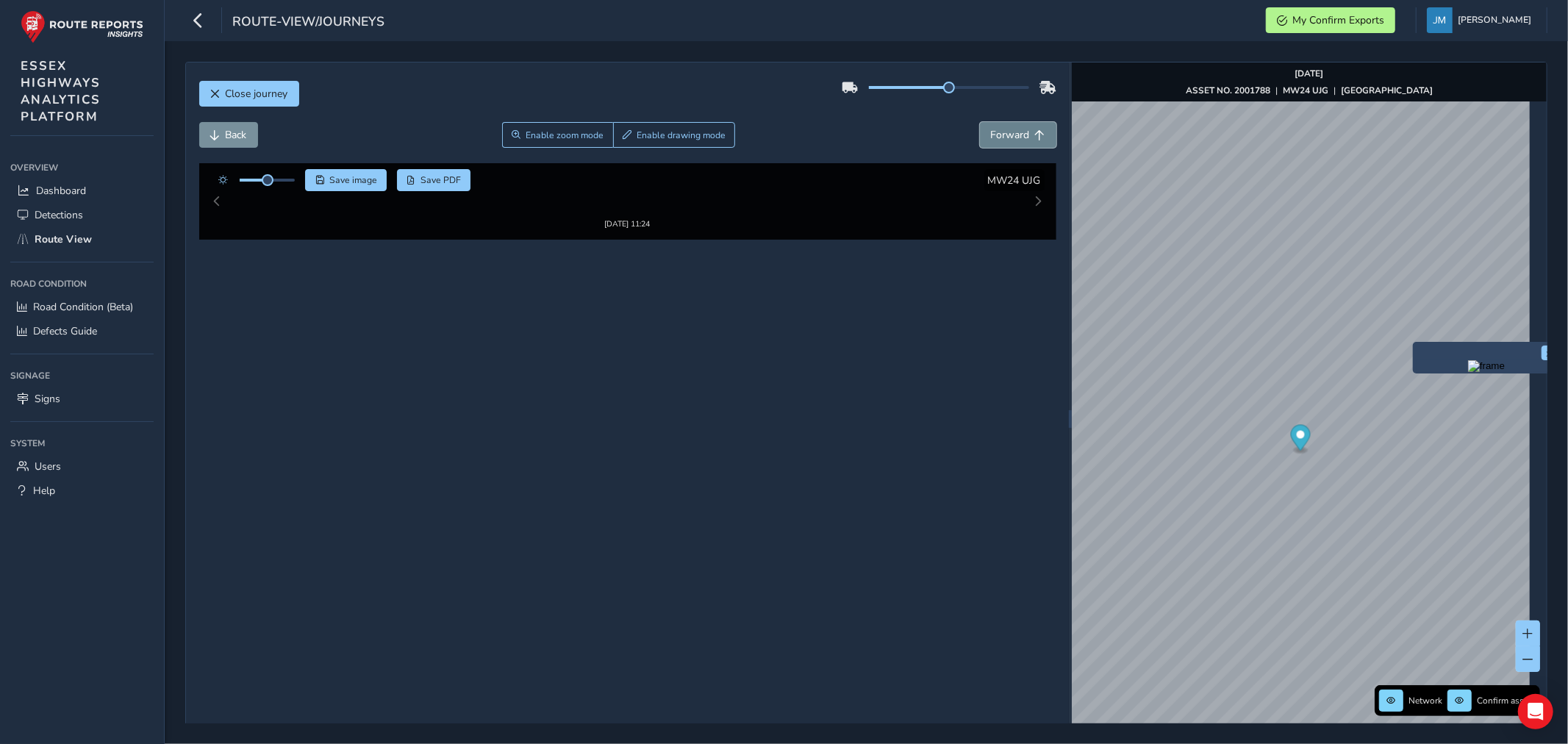
click at [1011, 140] on span "Forward" at bounding box center [1011, 135] width 39 height 14
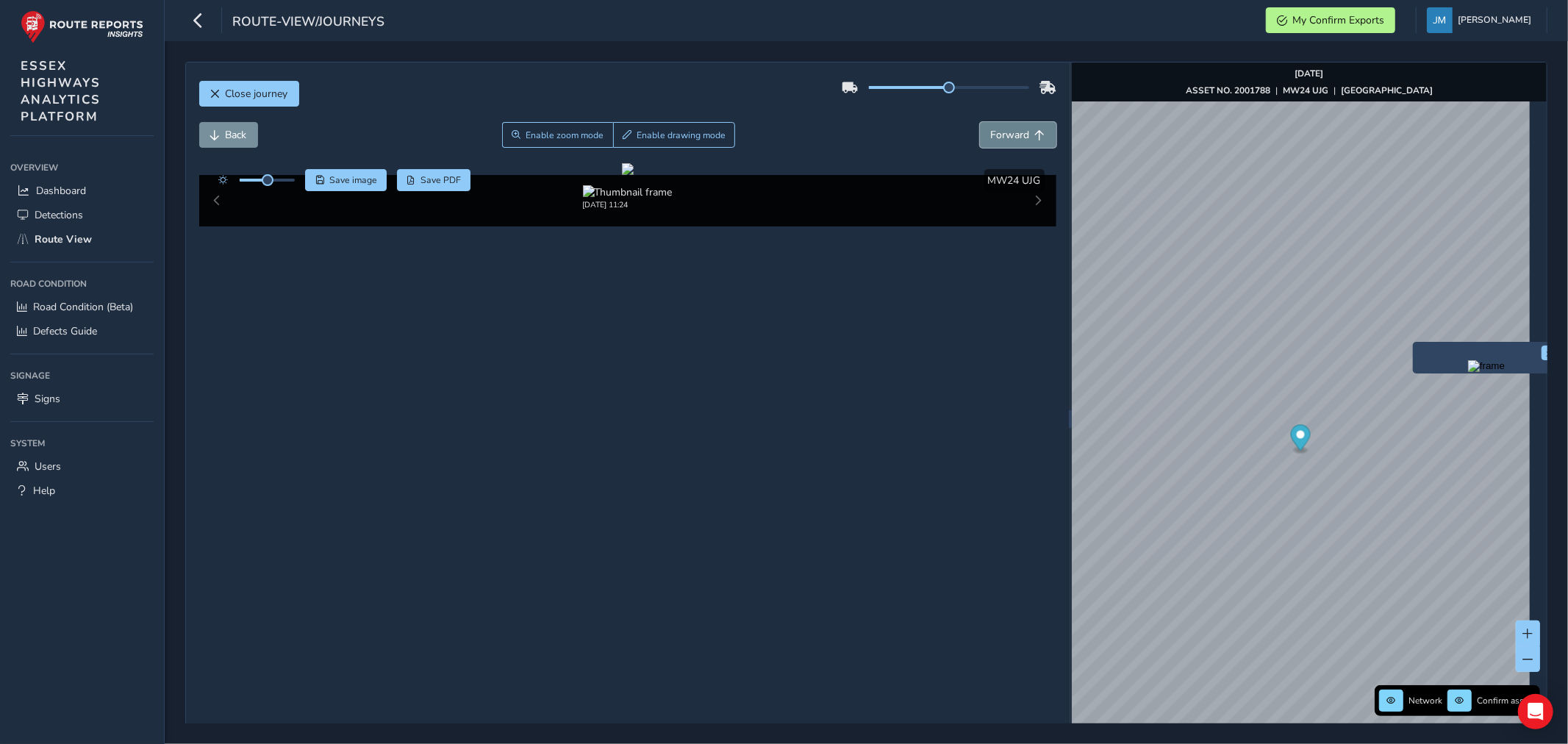
click at [1011, 140] on span "Forward" at bounding box center [1011, 135] width 39 height 14
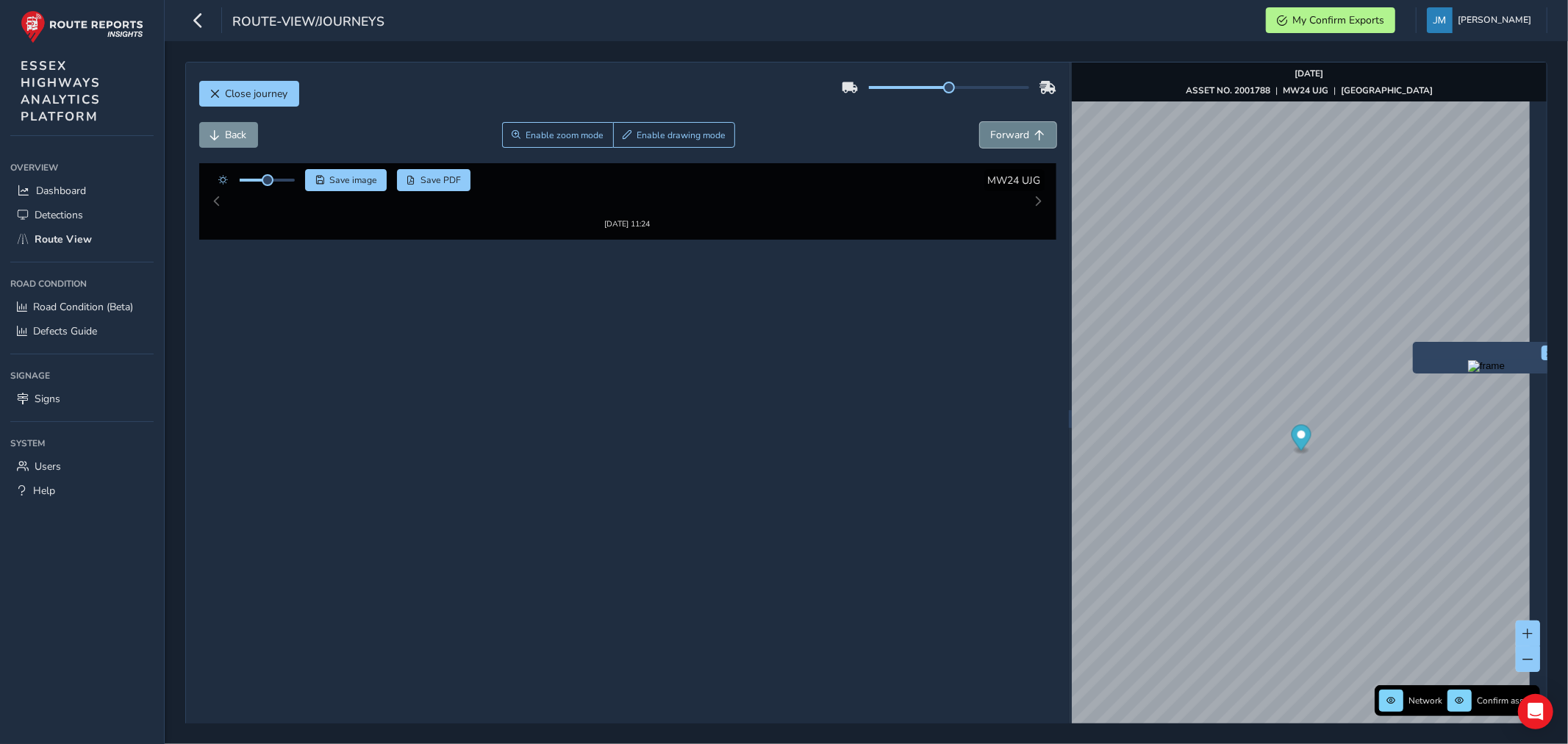
click at [1011, 140] on span "Forward" at bounding box center [1011, 135] width 39 height 14
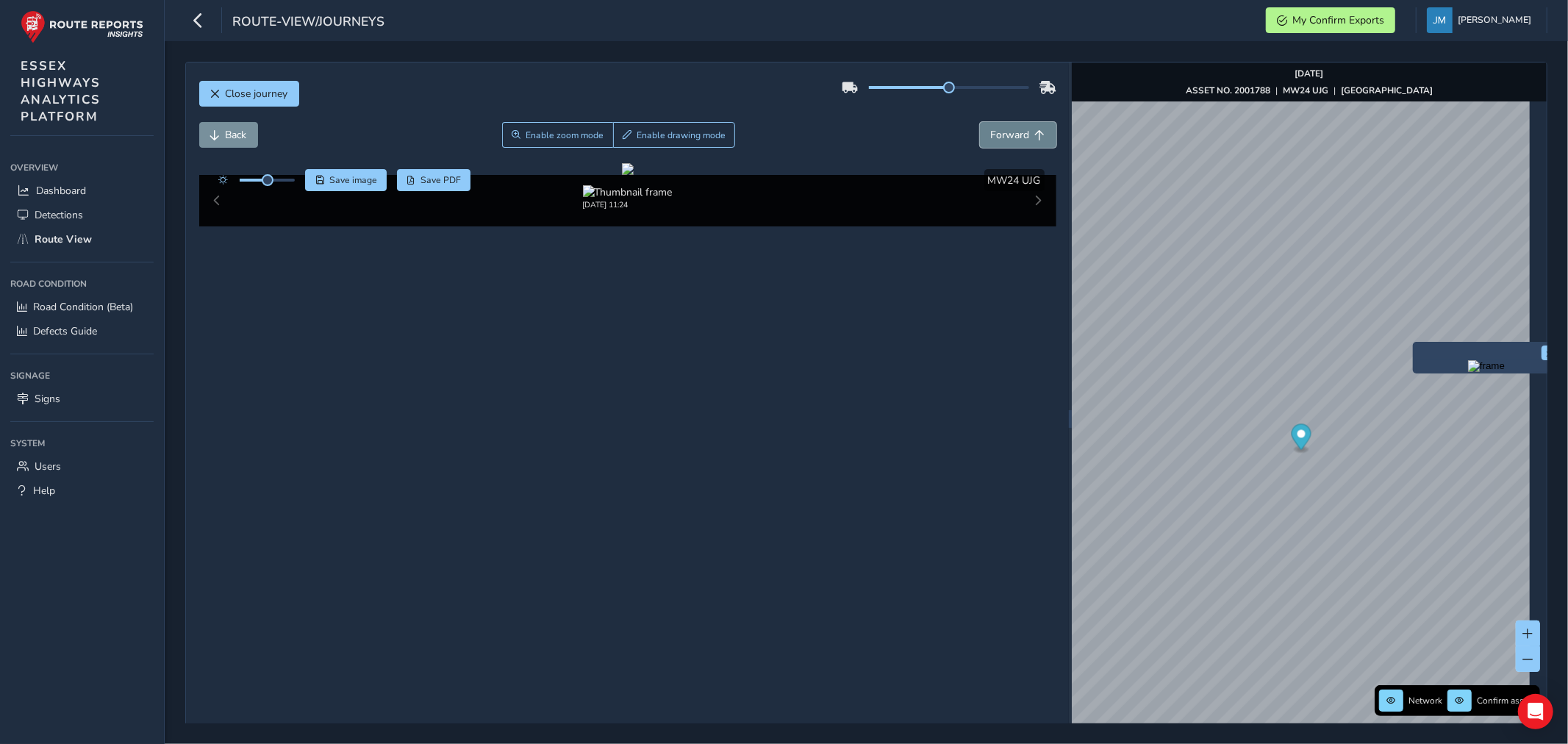
click at [1011, 140] on span "Forward" at bounding box center [1011, 135] width 39 height 14
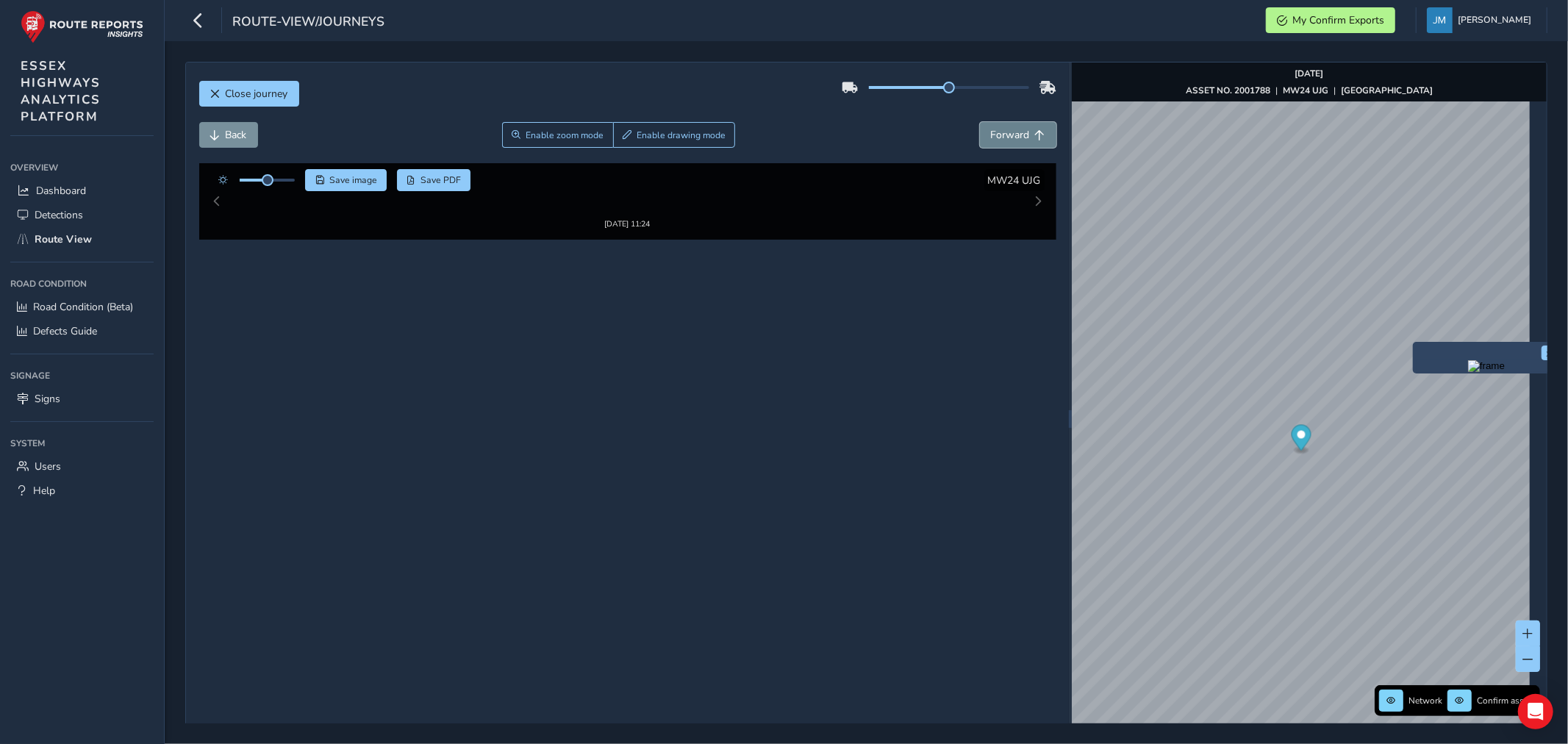
click at [1011, 140] on span "Forward" at bounding box center [1011, 135] width 39 height 14
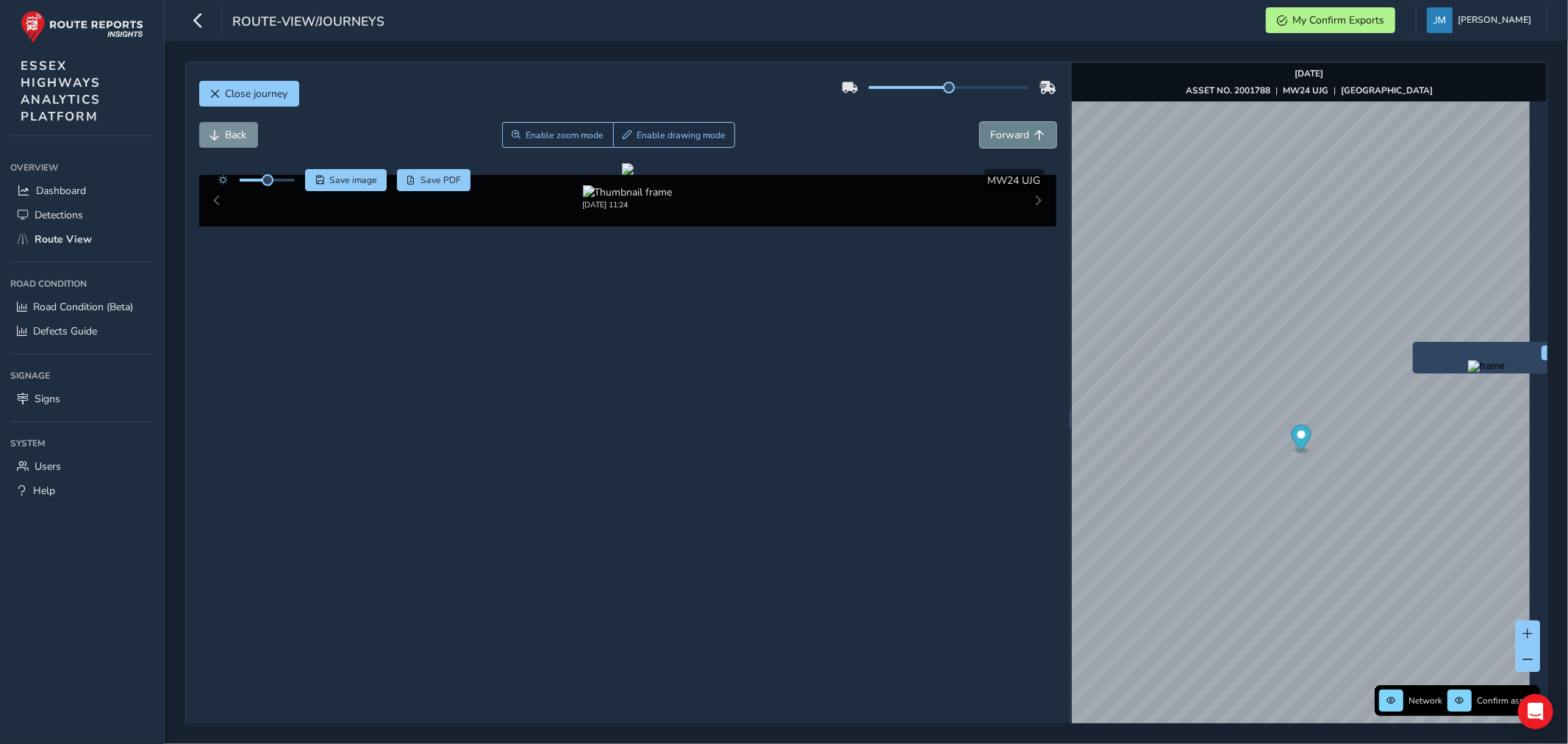
click at [1011, 140] on span "Forward" at bounding box center [1011, 135] width 39 height 14
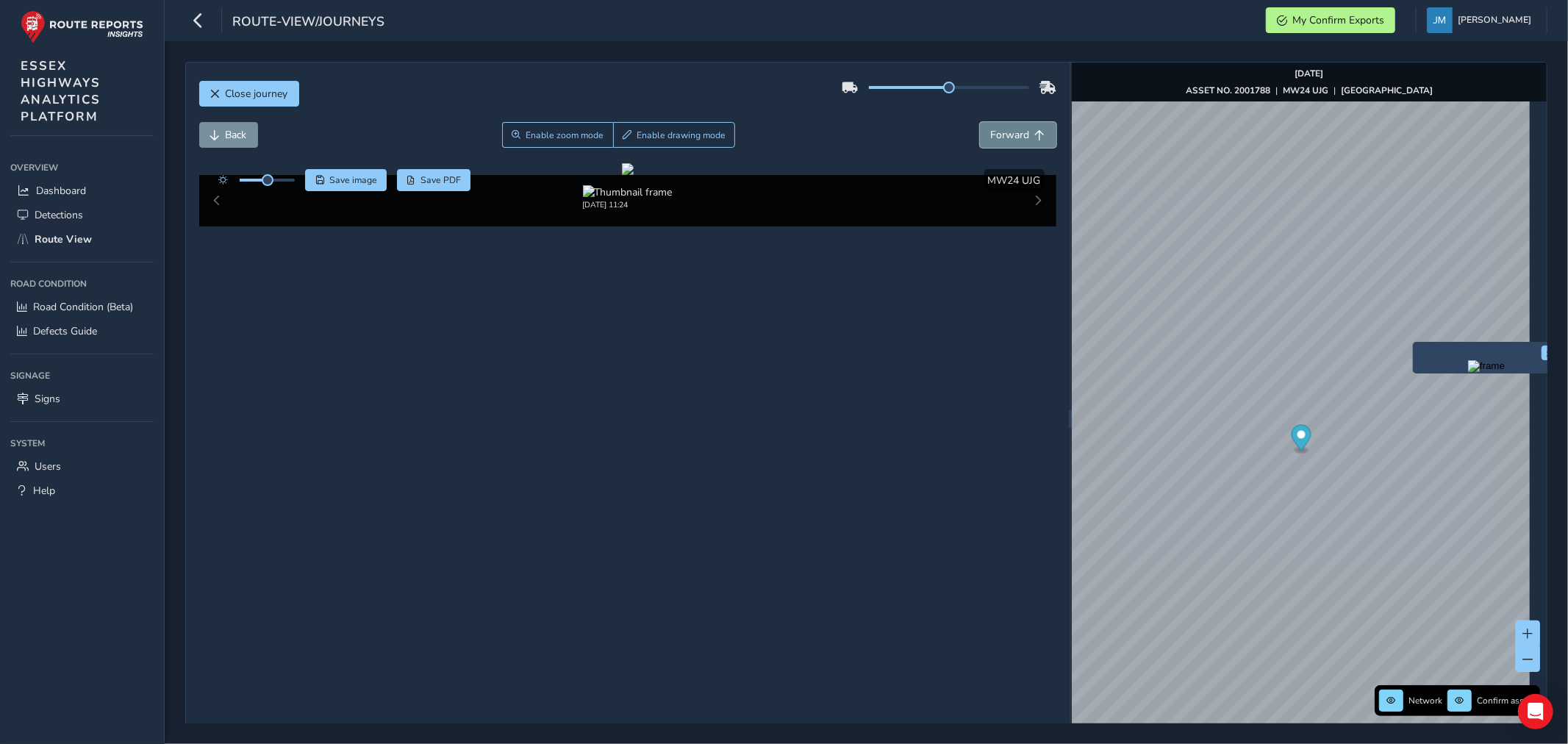
click at [1011, 140] on span "Forward" at bounding box center [1011, 135] width 39 height 14
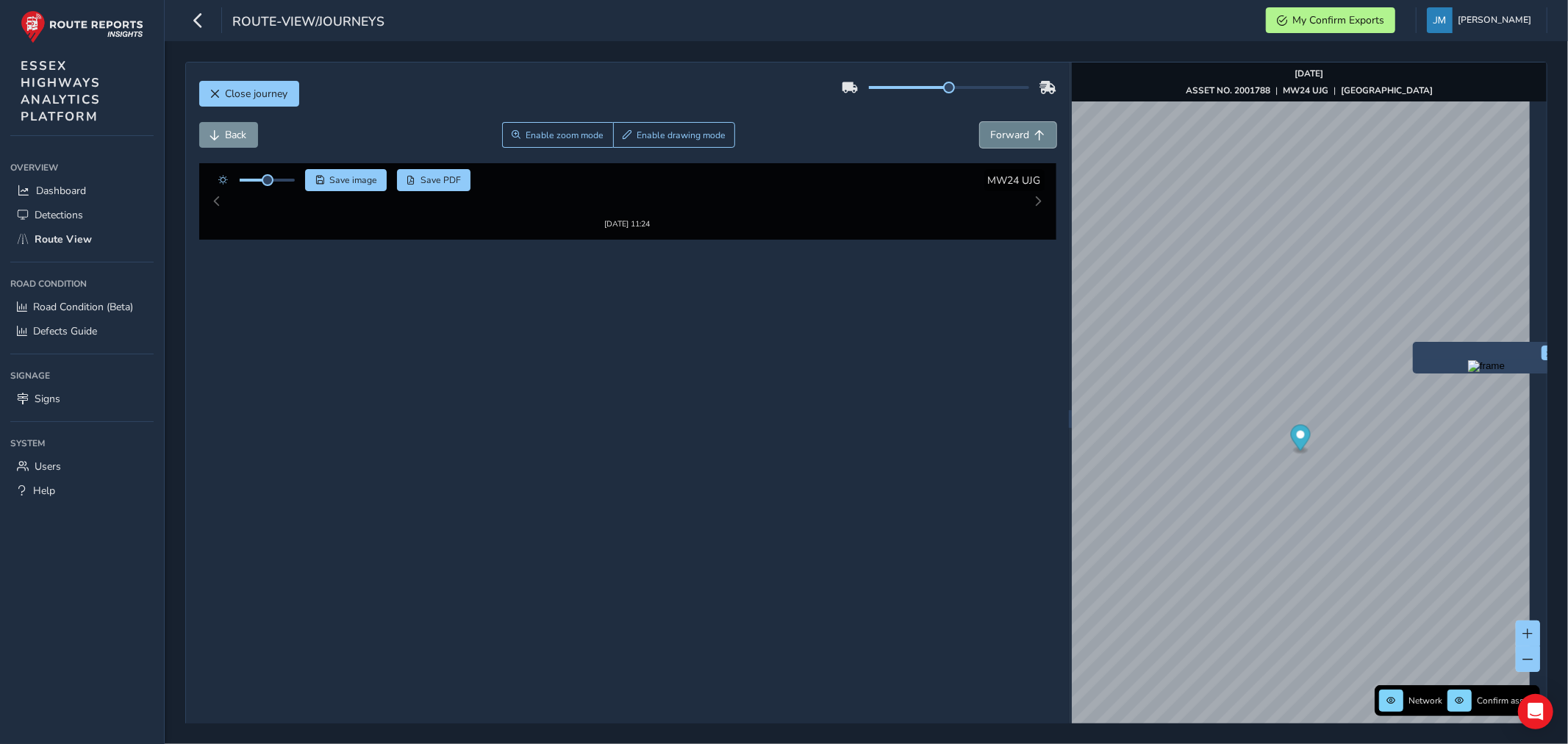
click at [1011, 140] on span "Forward" at bounding box center [1011, 135] width 39 height 14
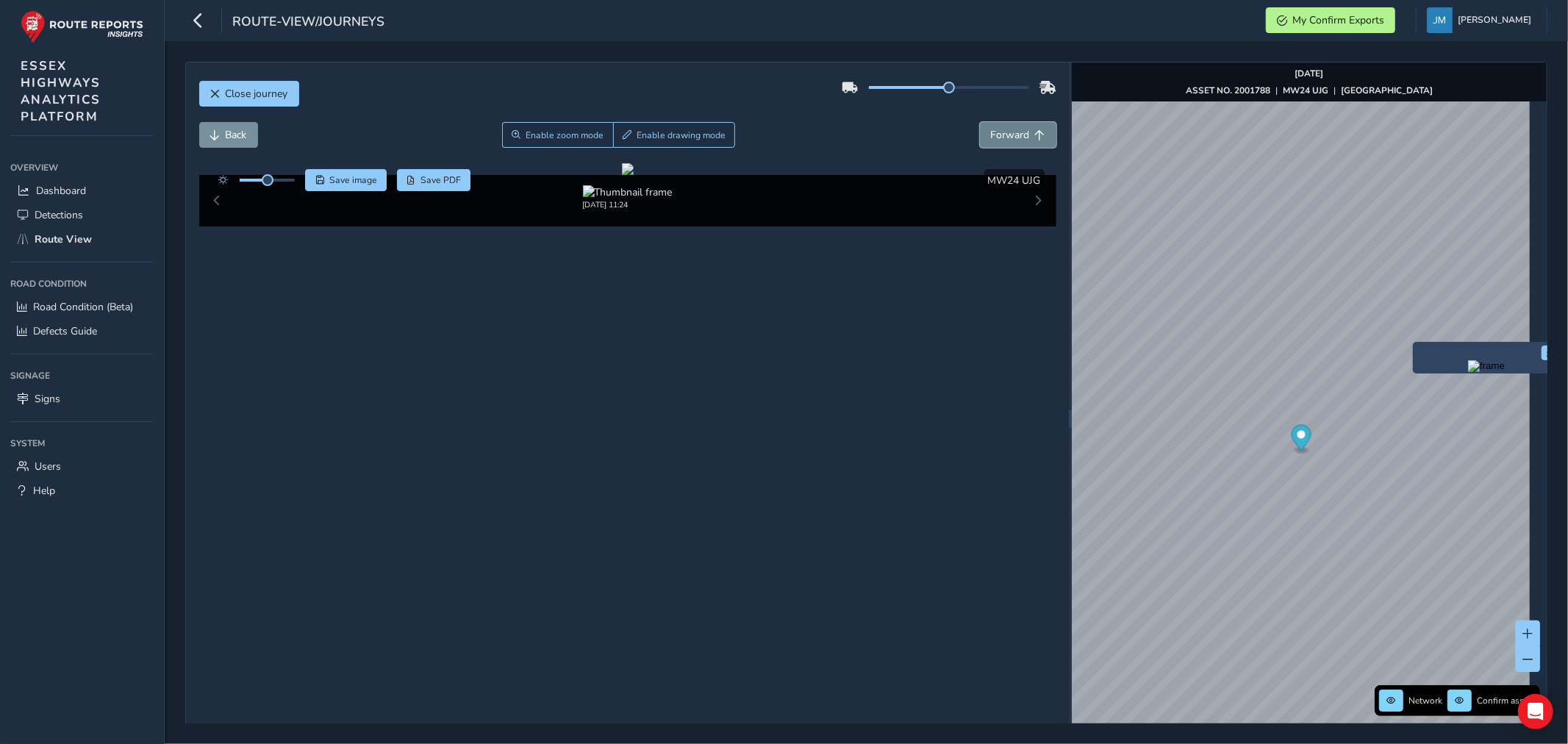
click at [1011, 140] on span "Forward" at bounding box center [1011, 135] width 39 height 14
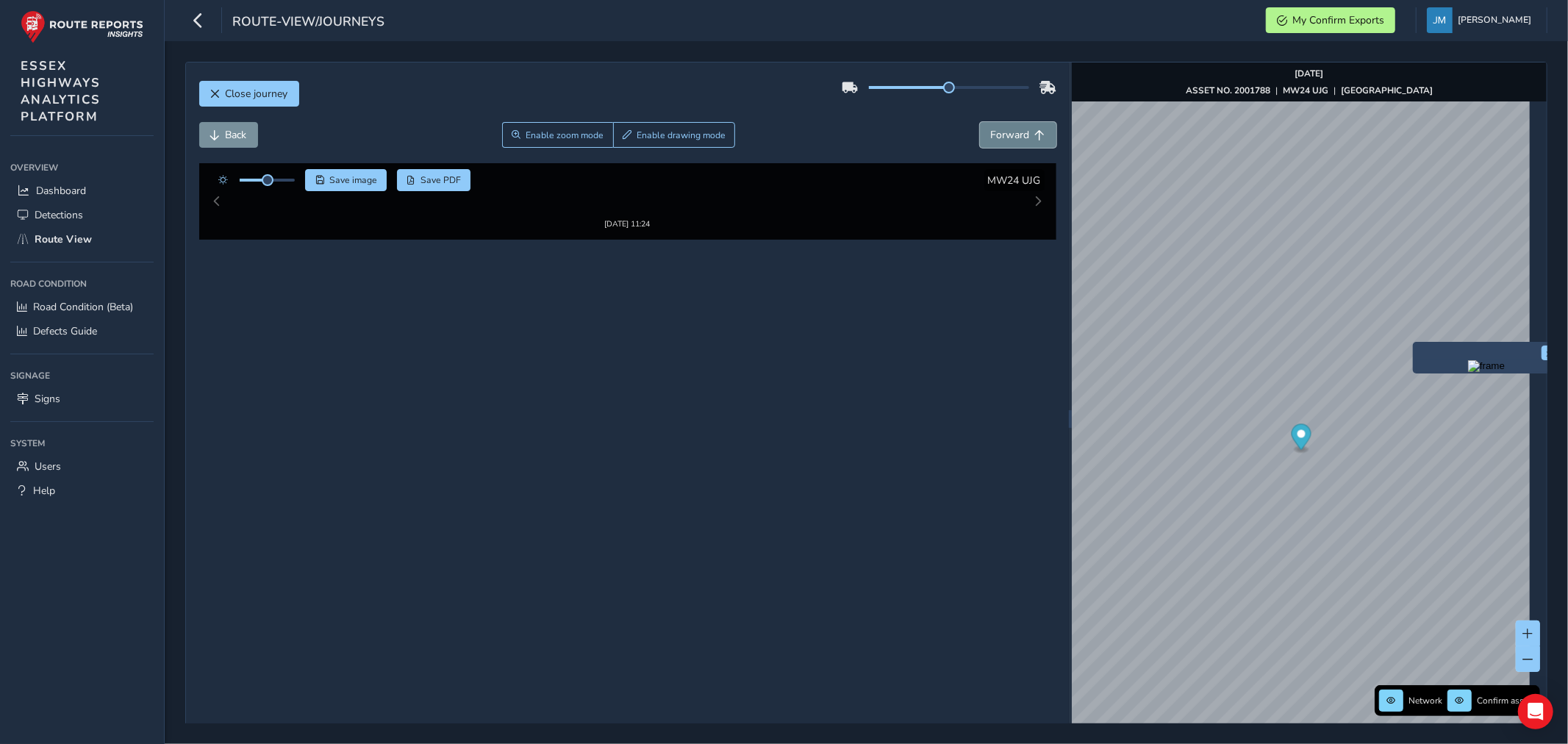
click at [1011, 140] on span "Forward" at bounding box center [1011, 135] width 39 height 14
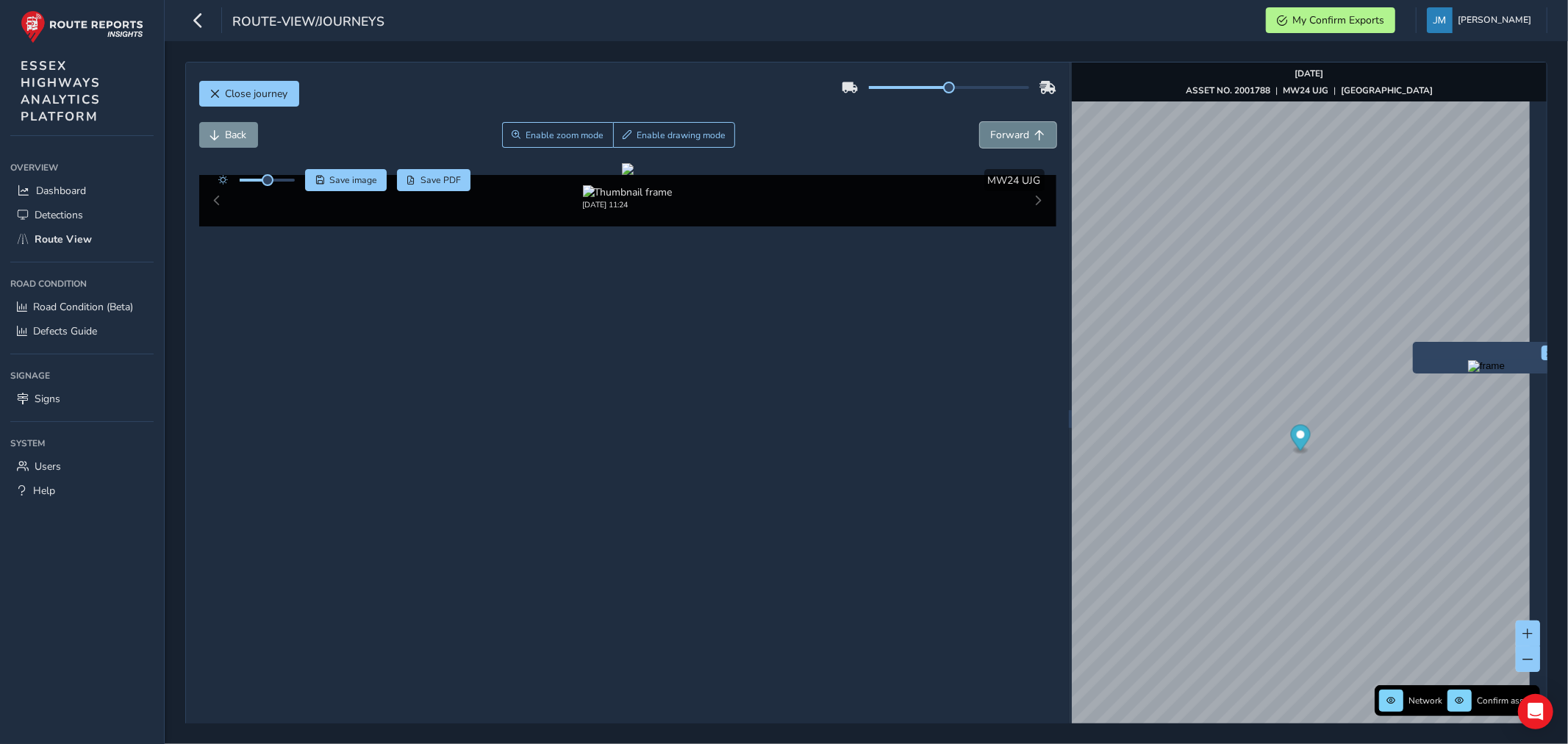
click at [1011, 140] on span "Forward" at bounding box center [1011, 135] width 39 height 14
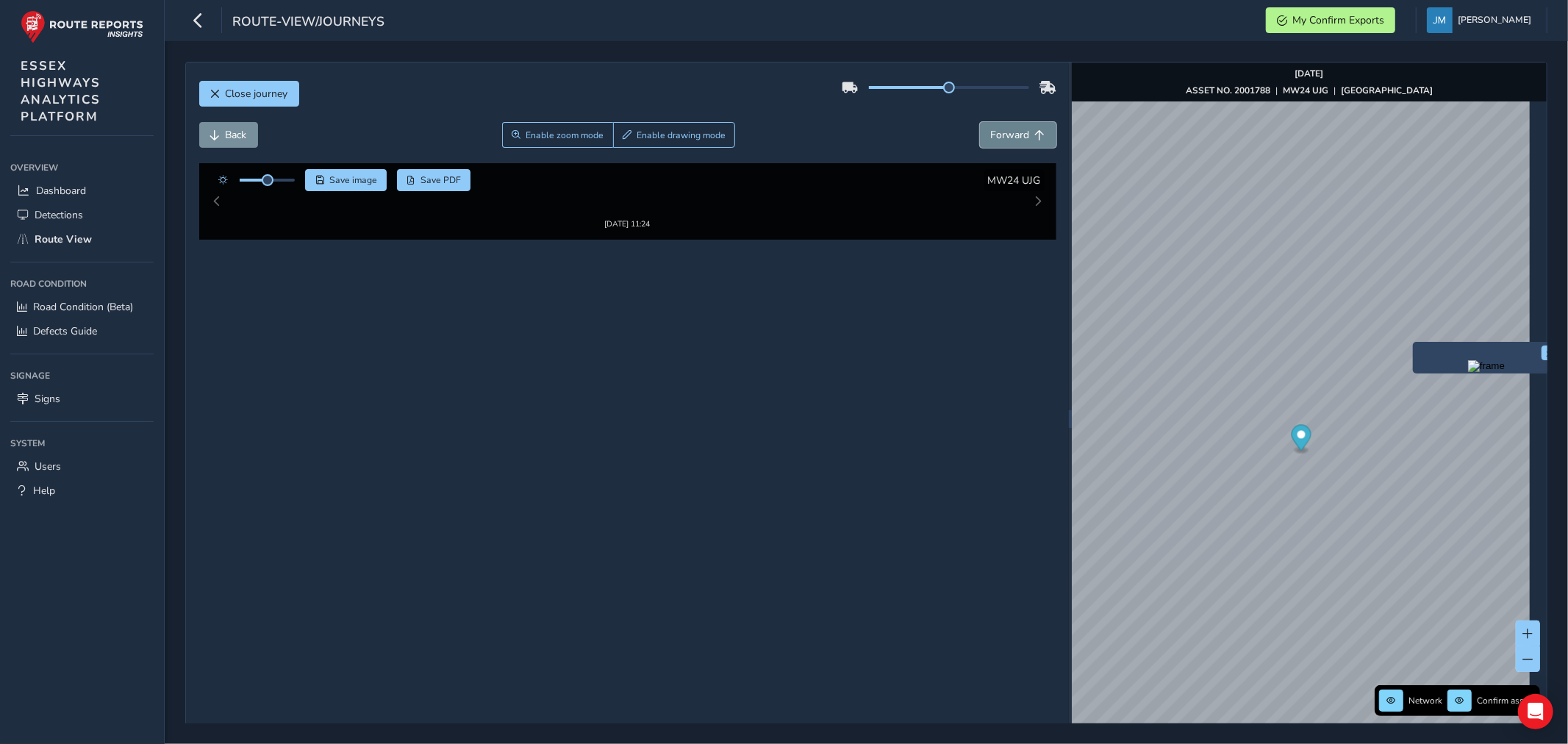
click at [1011, 140] on span "Forward" at bounding box center [1011, 135] width 39 height 14
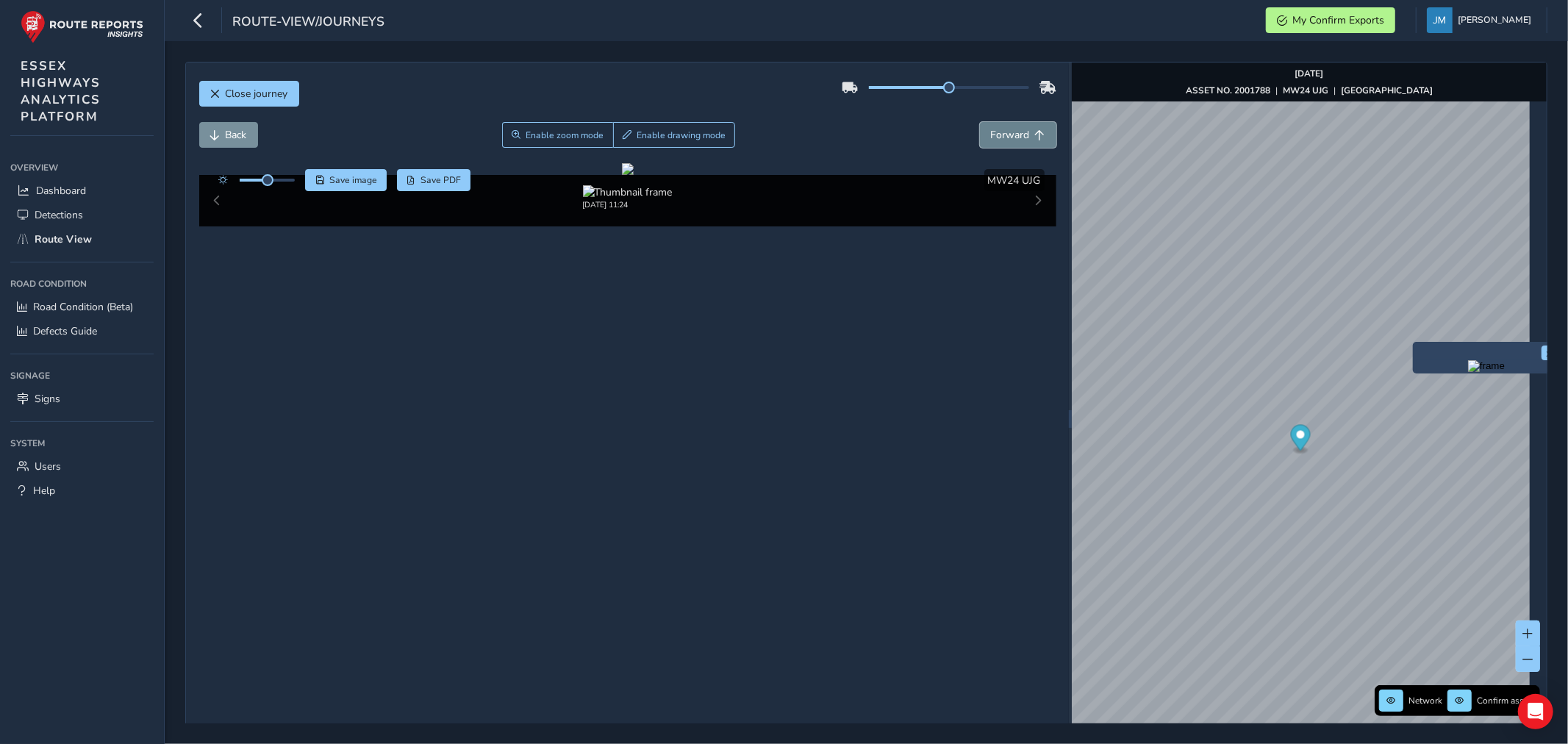
click at [1011, 140] on span "Forward" at bounding box center [1011, 135] width 39 height 14
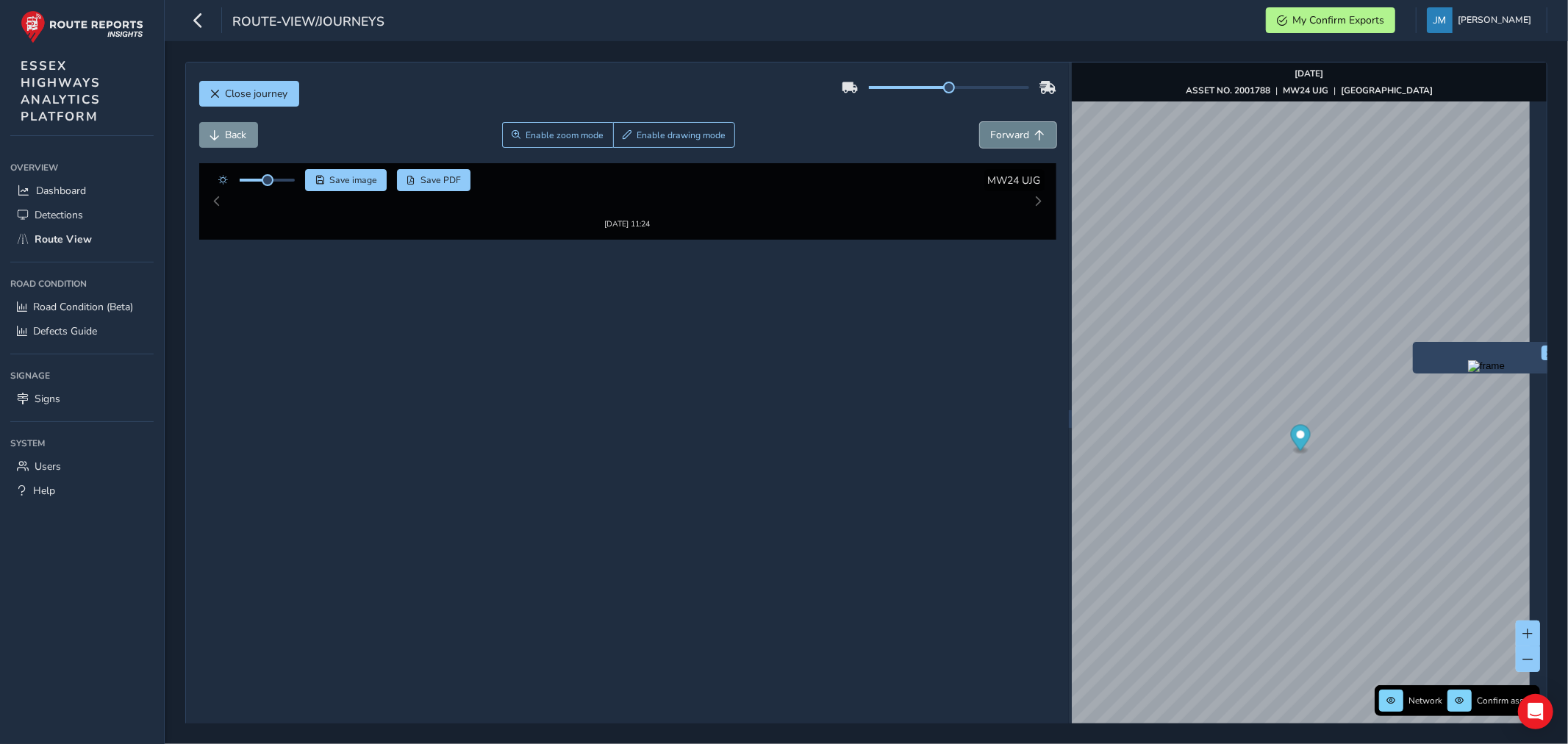
click at [1011, 140] on span "Forward" at bounding box center [1011, 135] width 39 height 14
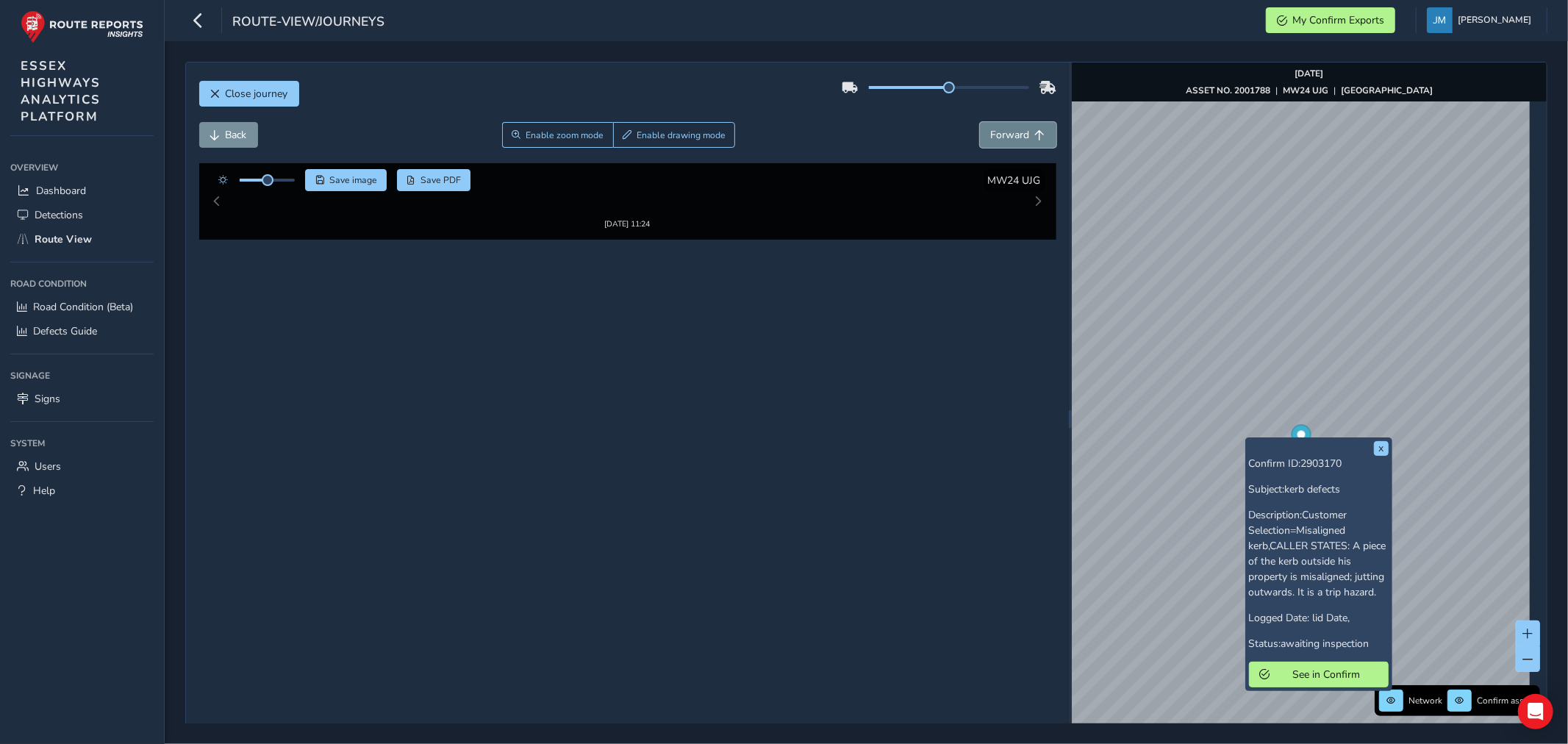
click at [1022, 131] on button "Forward" at bounding box center [1018, 135] width 77 height 26
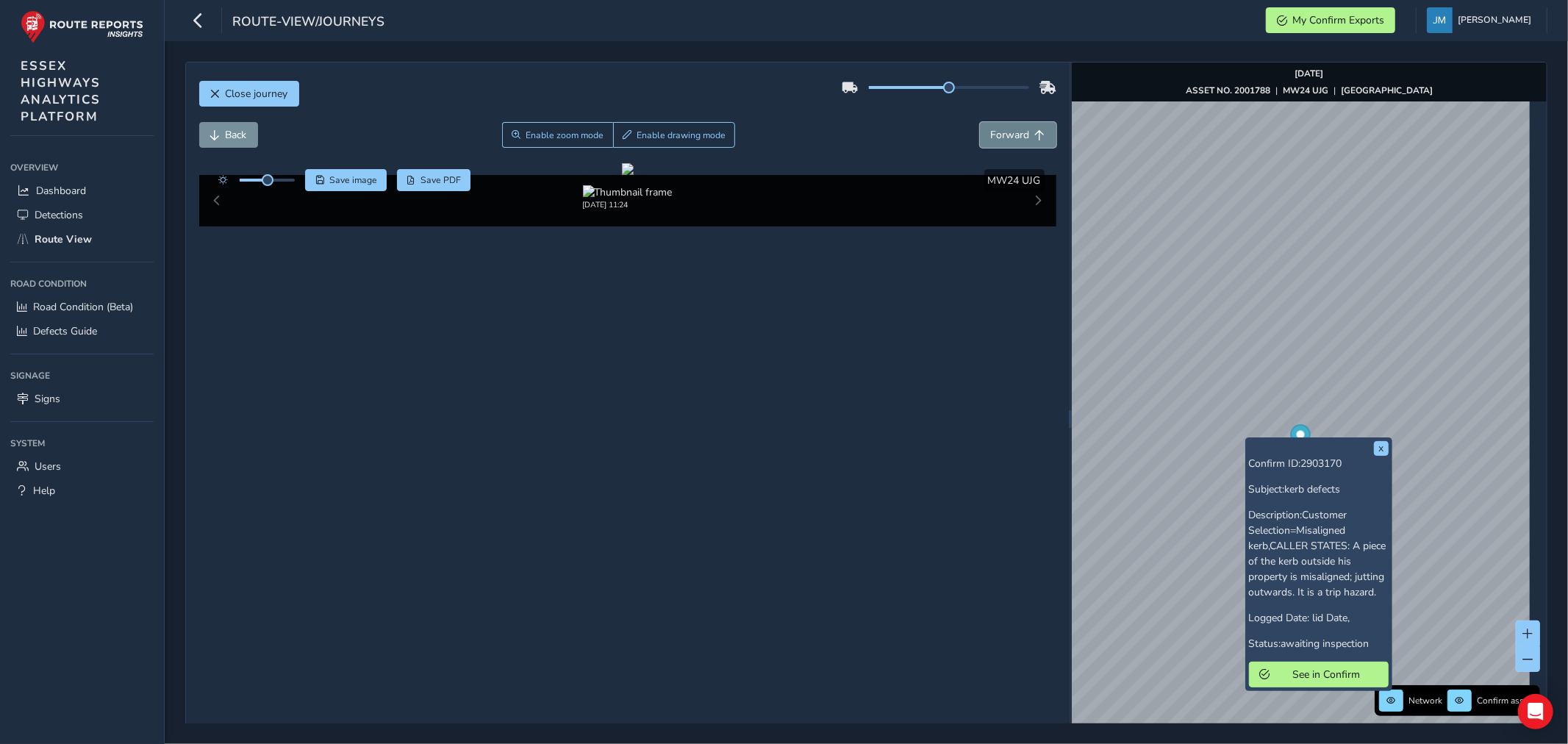
click at [1022, 131] on button "Forward" at bounding box center [1018, 135] width 77 height 26
click at [226, 135] on span "Back" at bounding box center [236, 135] width 21 height 14
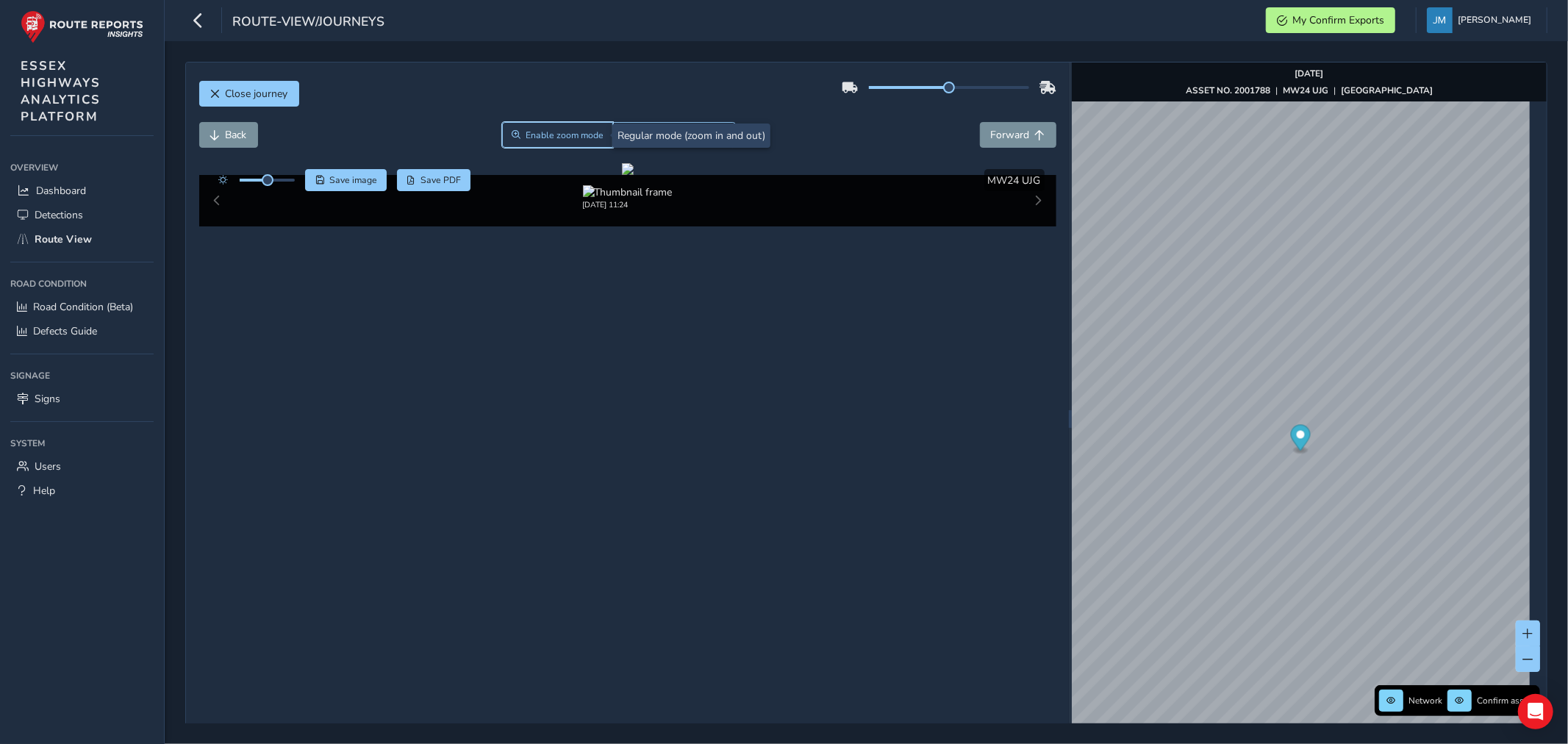
click at [586, 131] on span "Enable zoom mode" at bounding box center [564, 135] width 78 height 12
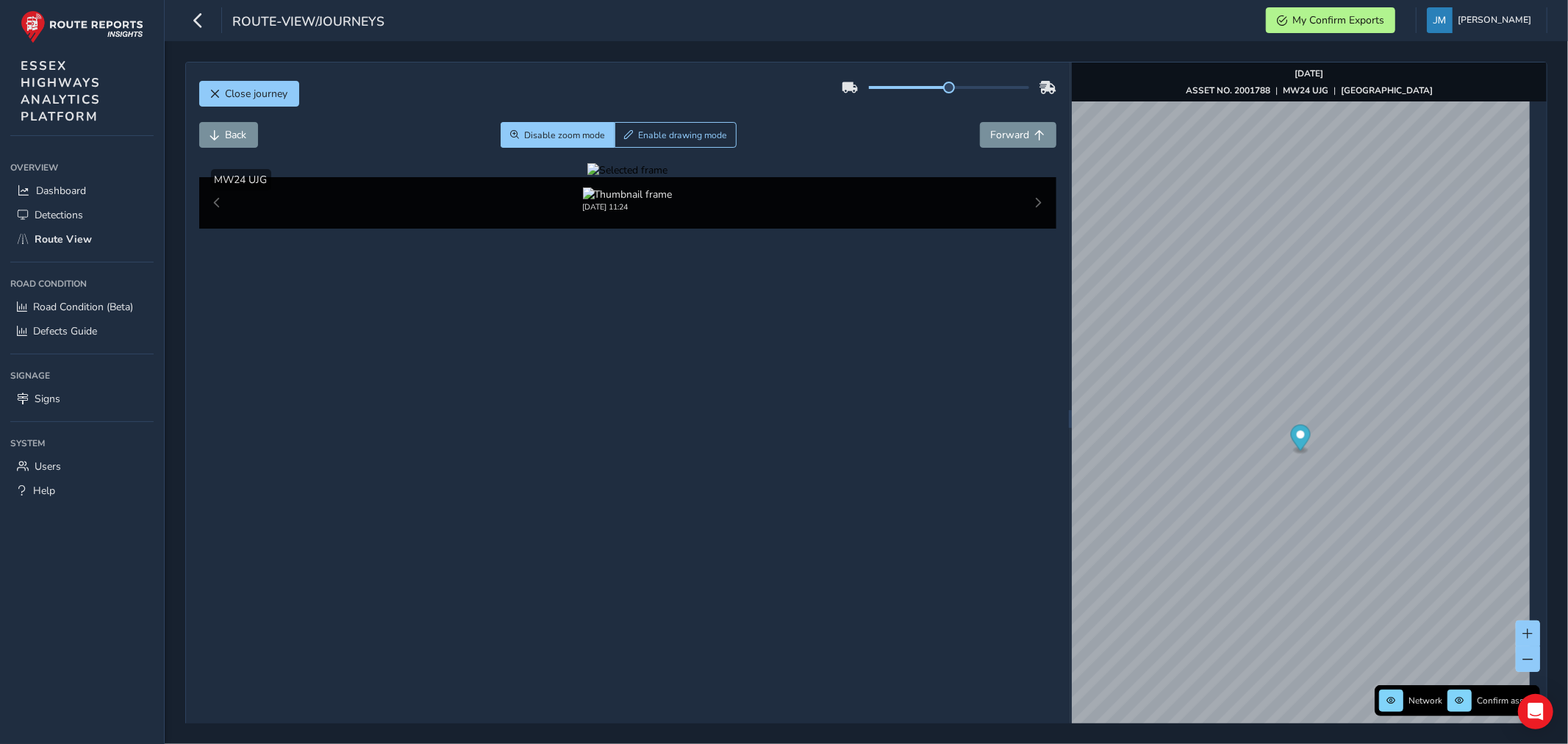
click at [587, 177] on div at bounding box center [628, 170] width 80 height 14
click at [550, 441] on img at bounding box center [1122, 345] width 2117 height 1190
click at [242, 136] on span "Back" at bounding box center [236, 135] width 21 height 14
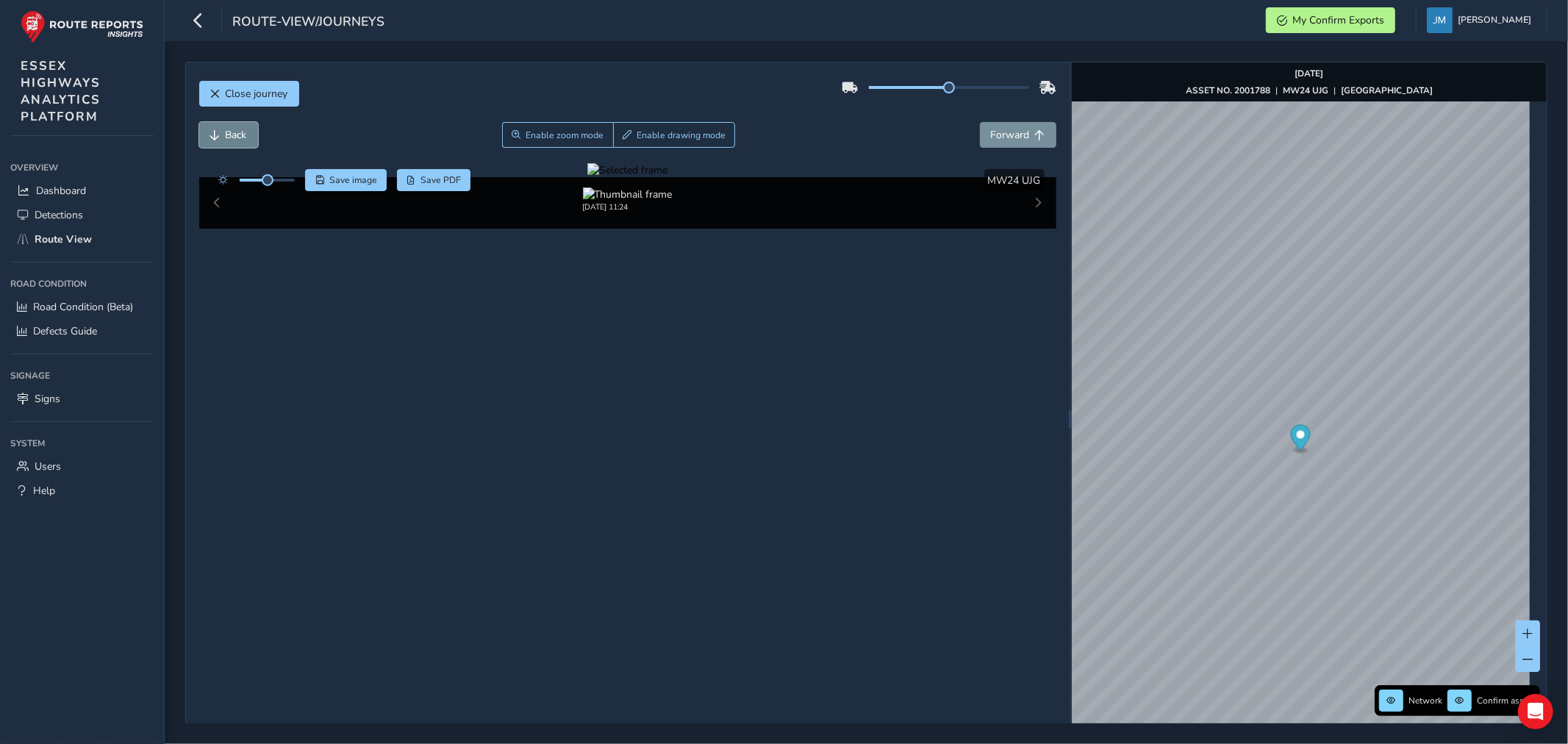
click at [242, 136] on span "Back" at bounding box center [236, 135] width 21 height 14
click at [1031, 124] on button "Forward" at bounding box center [1018, 135] width 77 height 26
click at [1031, 127] on button "Forward" at bounding box center [1018, 135] width 77 height 26
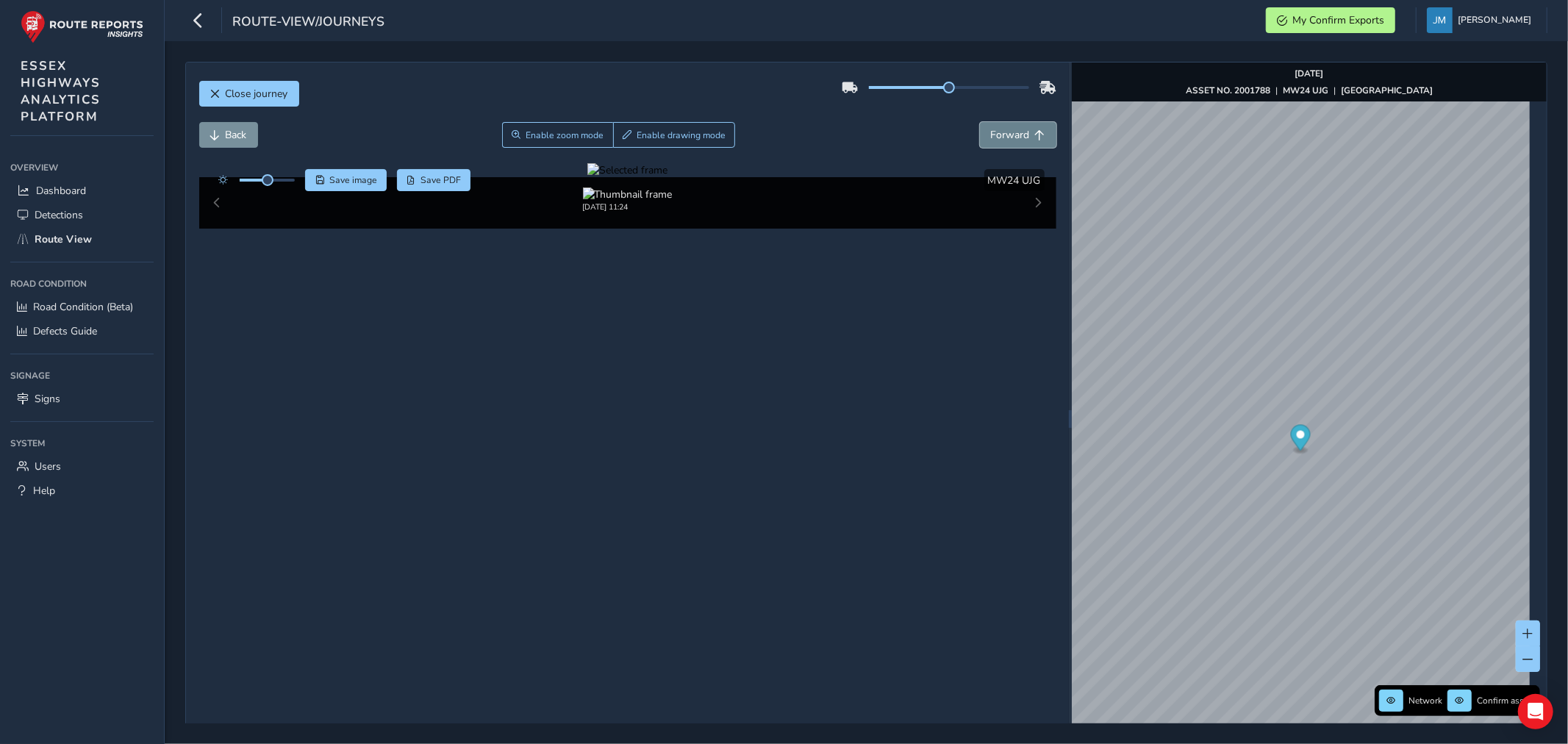
click at [1031, 127] on button "Forward" at bounding box center [1018, 135] width 77 height 26
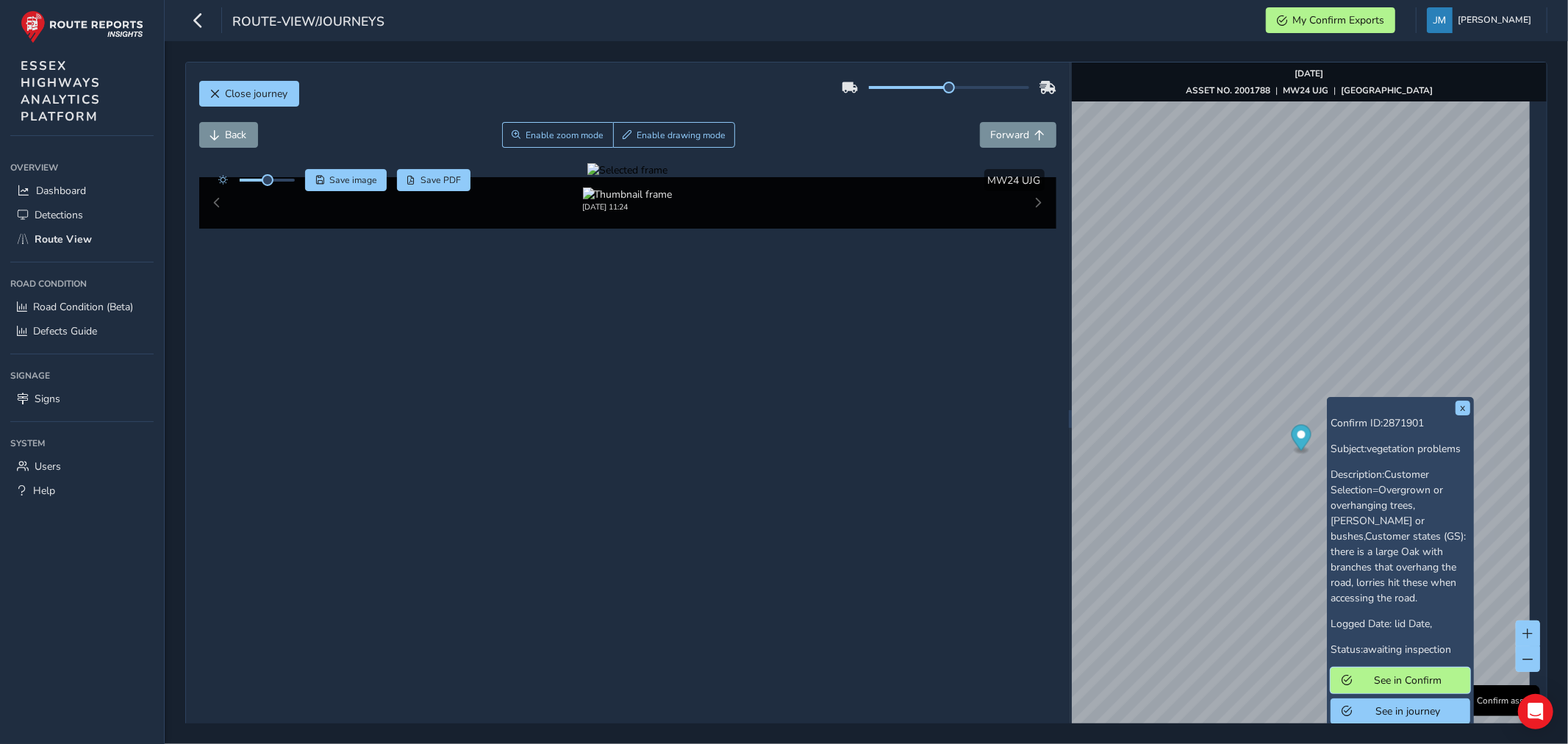
click at [1408, 673] on span "See in Confirm" at bounding box center [1408, 680] width 103 height 14
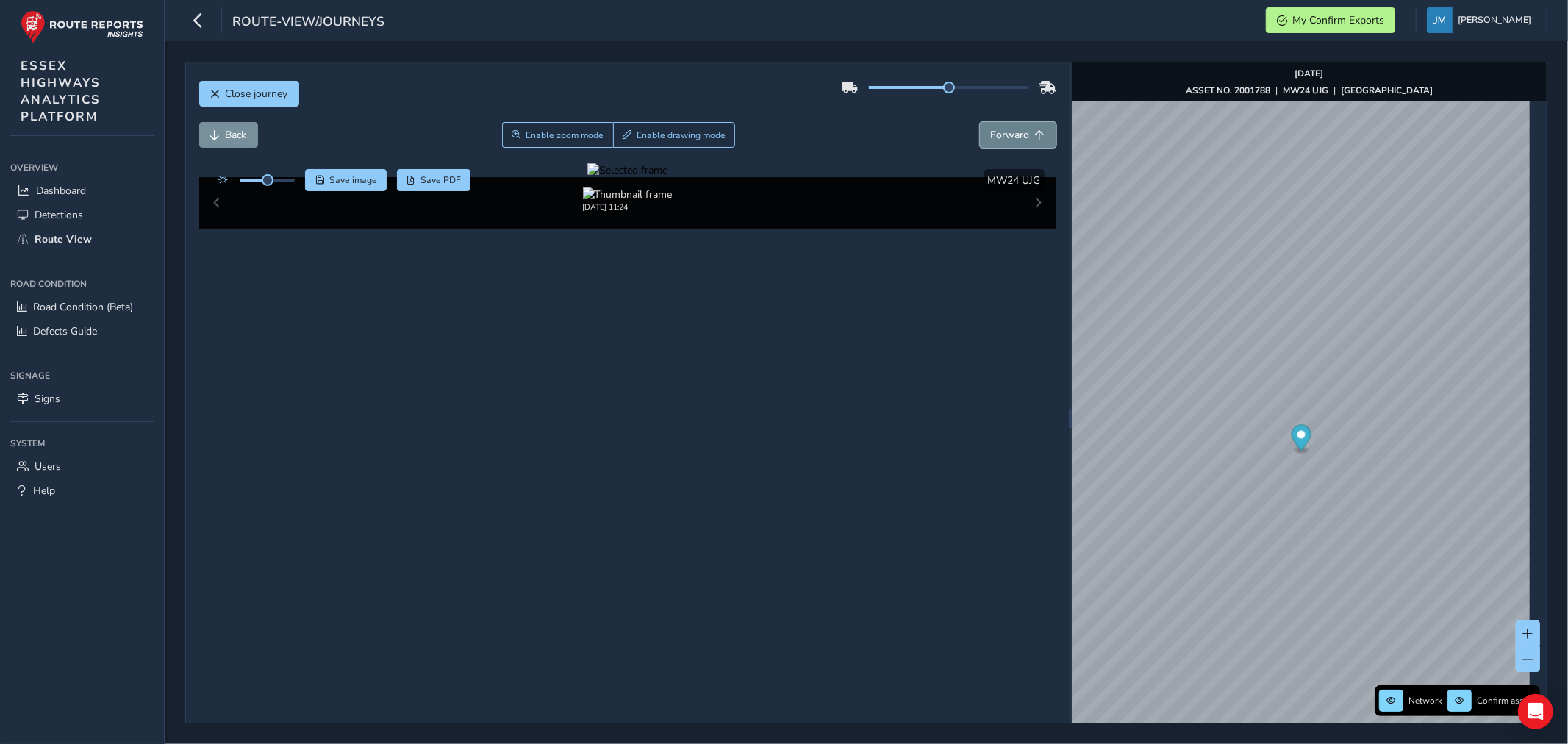
click at [1035, 132] on span "Forward" at bounding box center [1040, 135] width 11 height 11
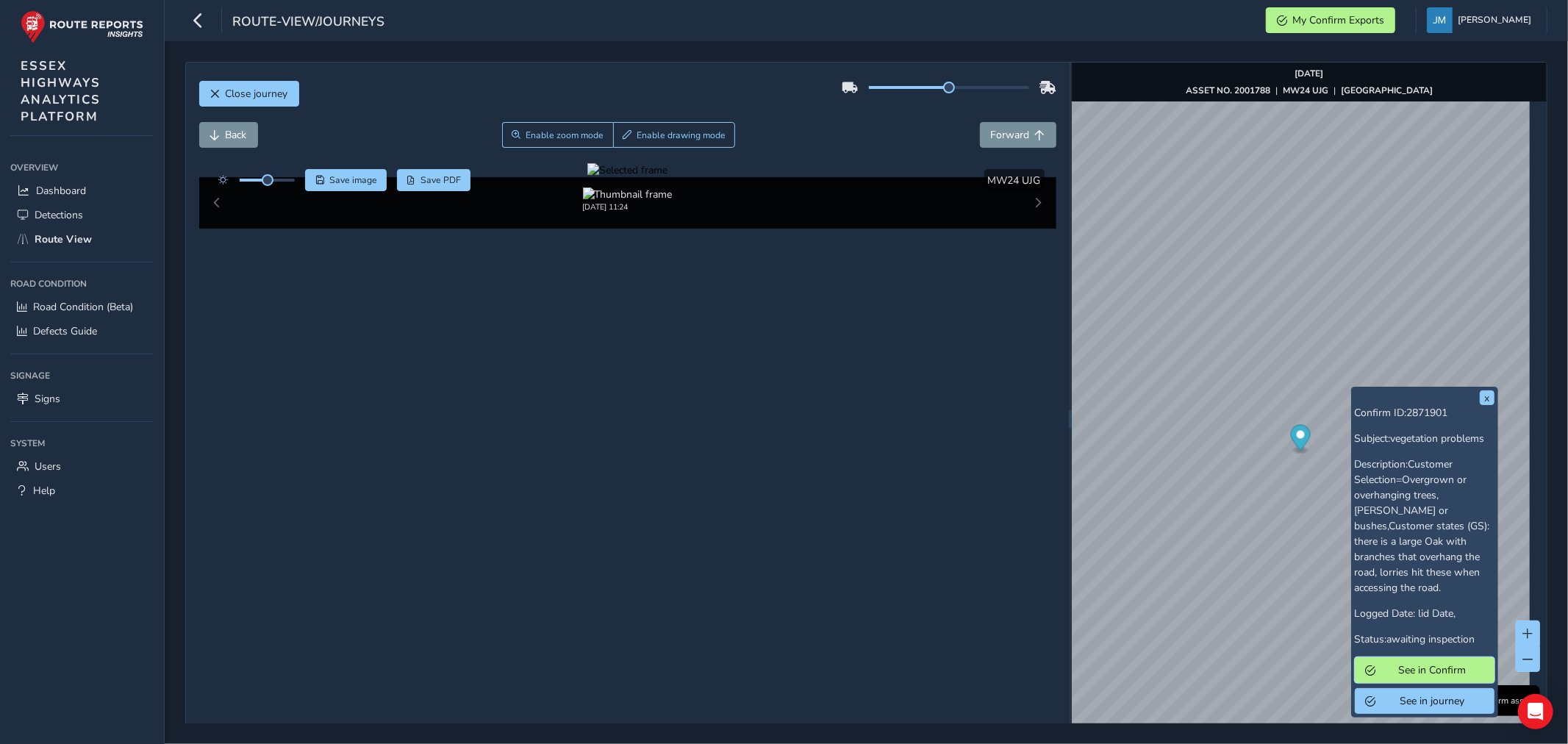
click at [1397, 663] on span "See in Confirm" at bounding box center [1433, 670] width 103 height 14
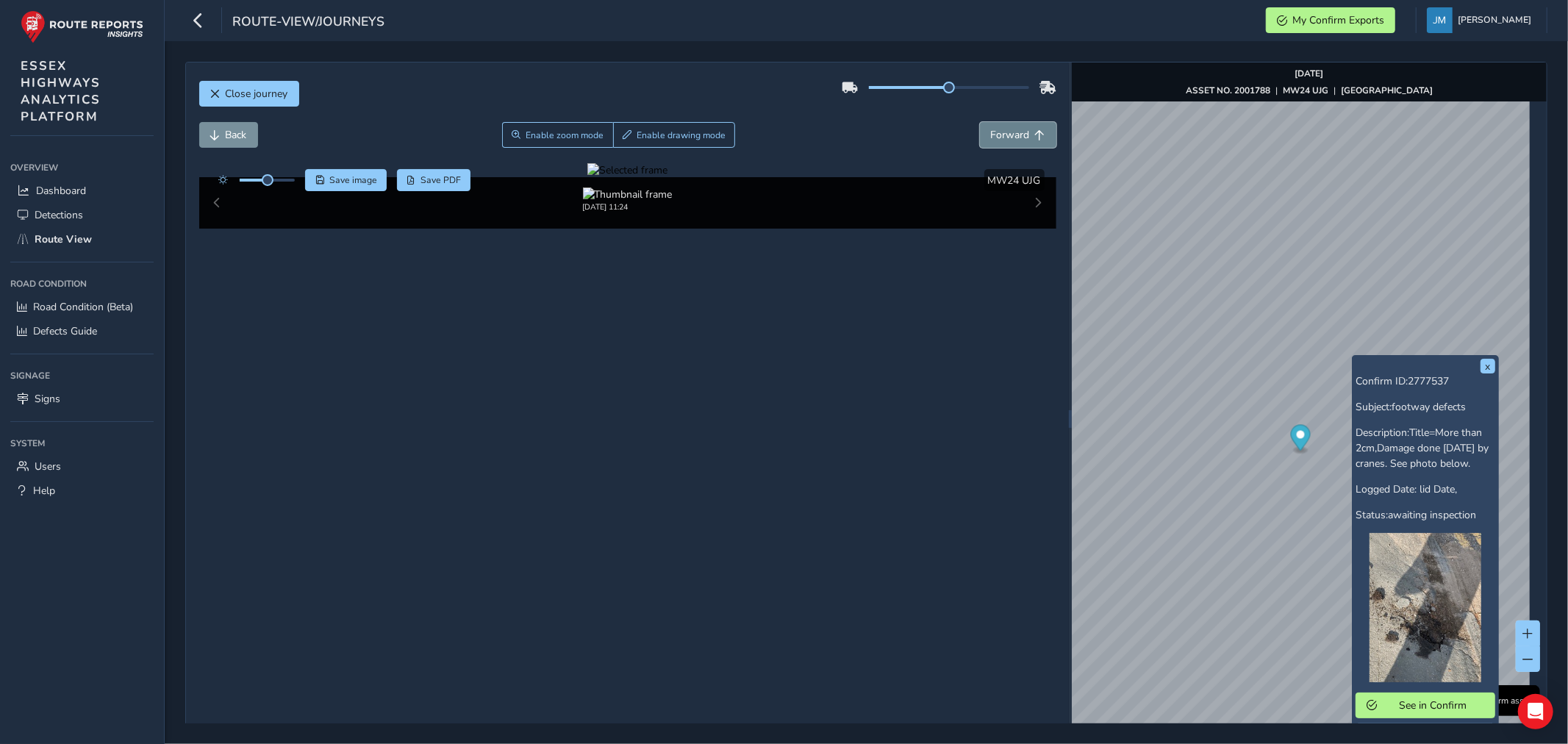
click at [1014, 130] on span "Forward" at bounding box center [1011, 135] width 39 height 14
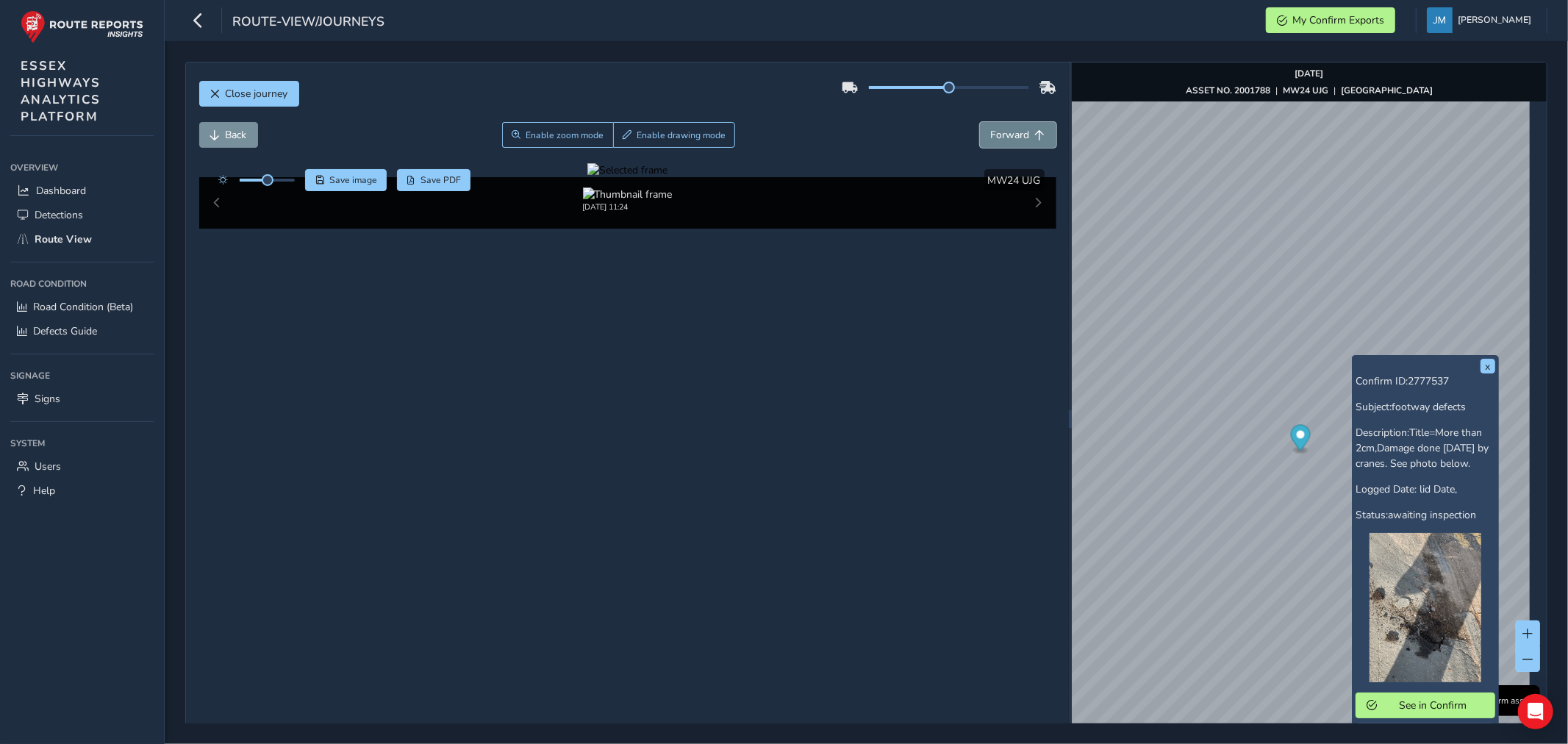
click at [1014, 130] on span "Forward" at bounding box center [1011, 135] width 39 height 14
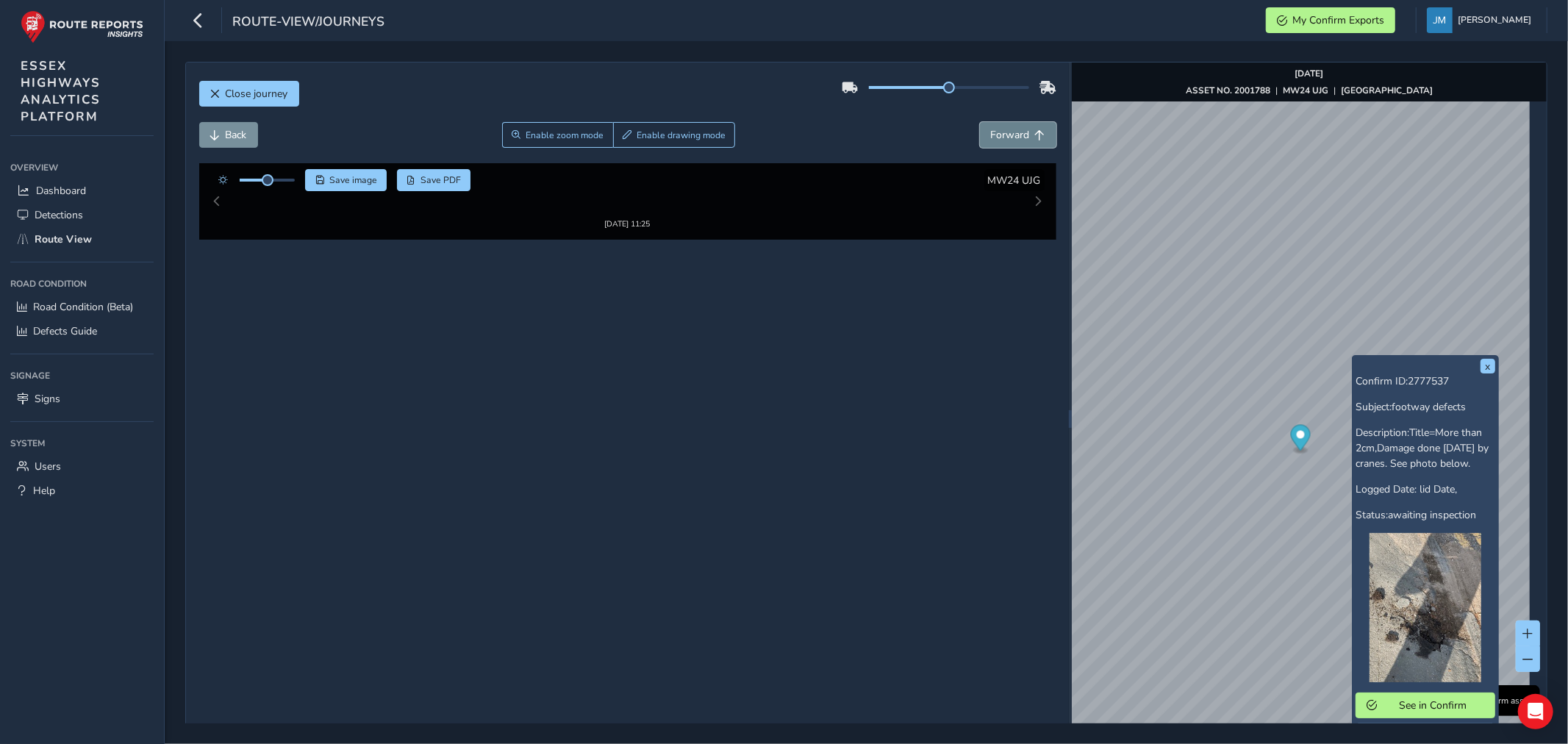
click at [1014, 130] on span "Forward" at bounding box center [1011, 135] width 39 height 14
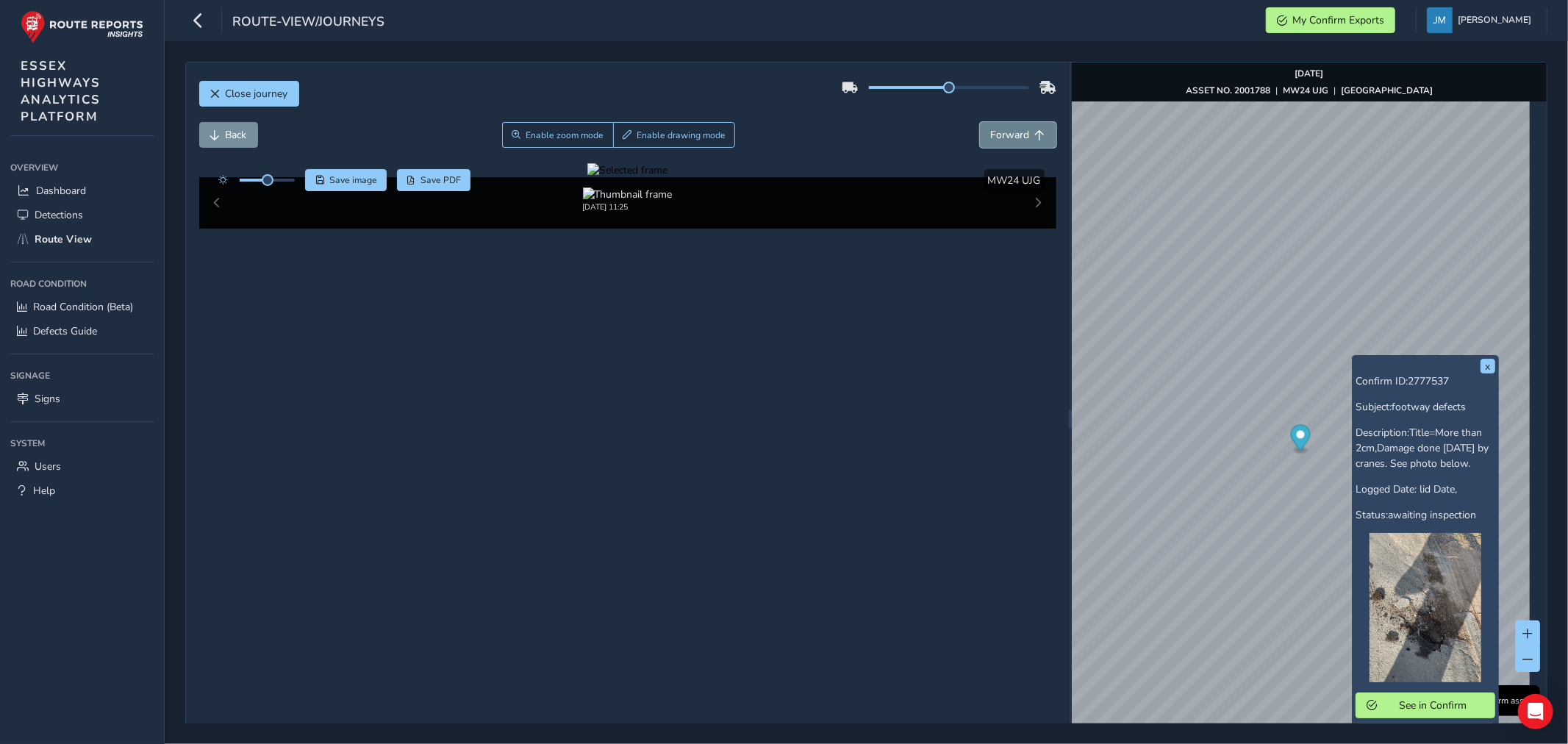
click at [1014, 130] on span "Forward" at bounding box center [1011, 135] width 39 height 14
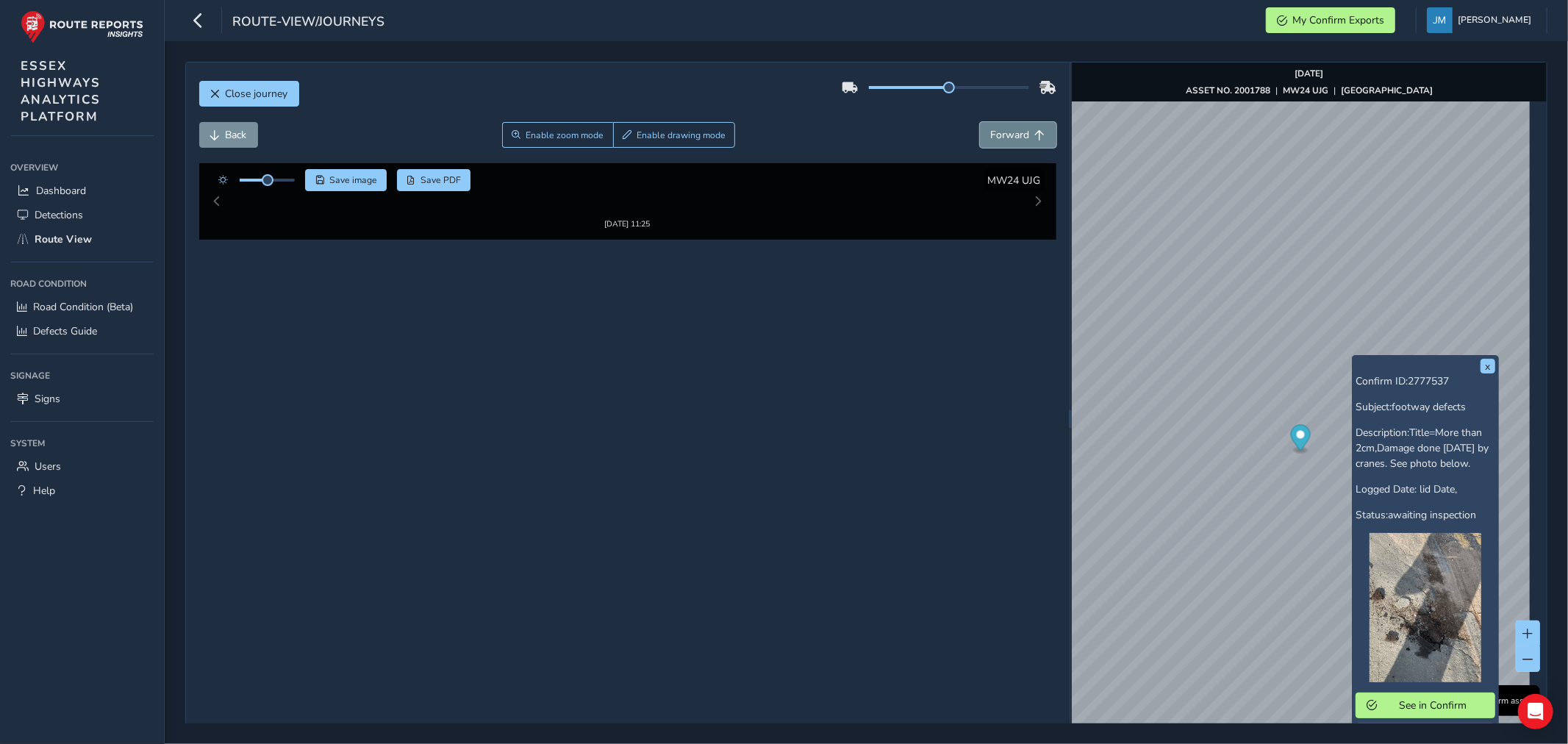
click at [1014, 130] on span "Forward" at bounding box center [1011, 135] width 39 height 14
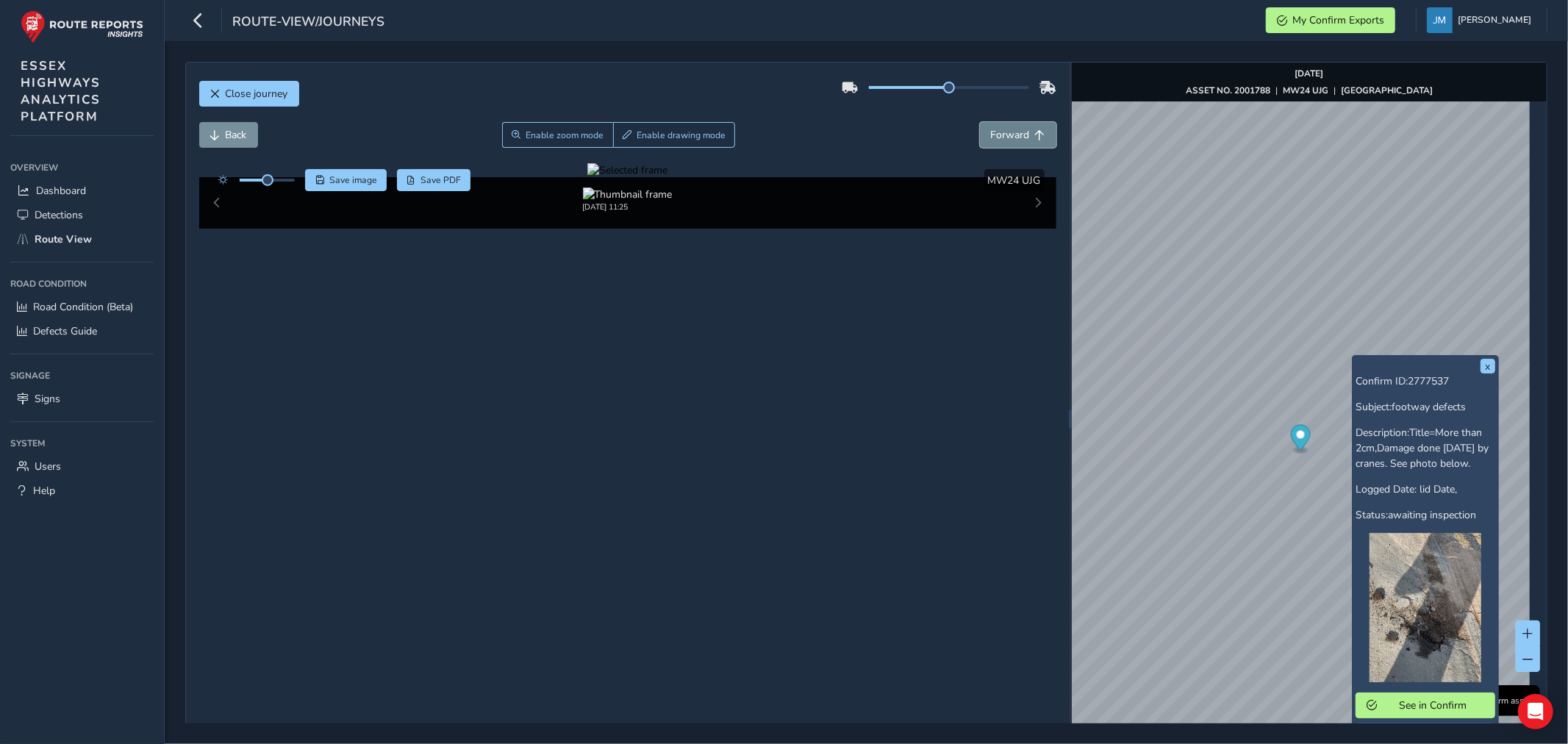
click at [1014, 130] on span "Forward" at bounding box center [1011, 135] width 39 height 14
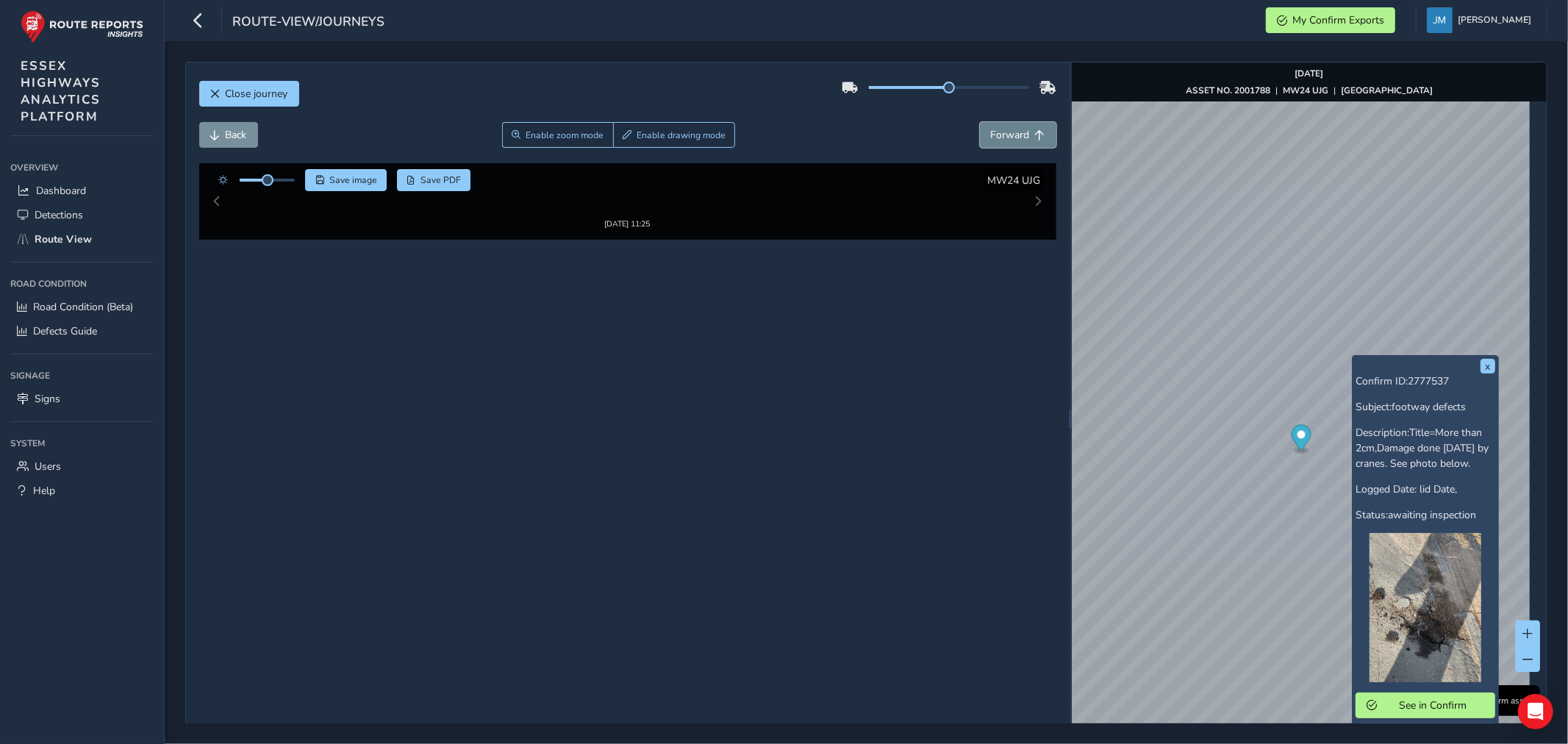
click at [1014, 130] on span "Forward" at bounding box center [1011, 135] width 39 height 14
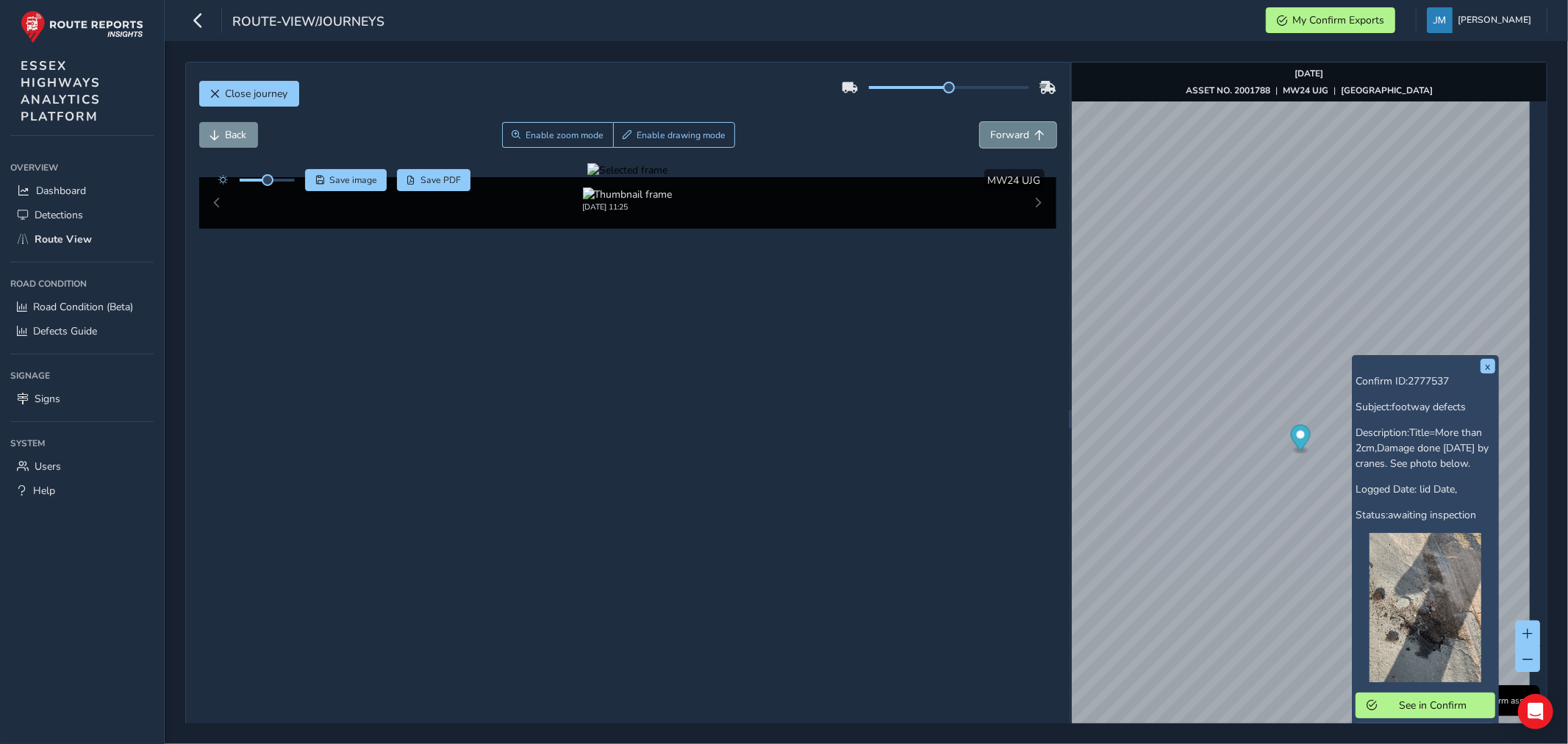
click at [1014, 130] on span "Forward" at bounding box center [1011, 135] width 39 height 14
click at [1012, 135] on span "Forward" at bounding box center [1011, 135] width 39 height 14
click at [1012, 133] on span "Forward" at bounding box center [1011, 135] width 39 height 14
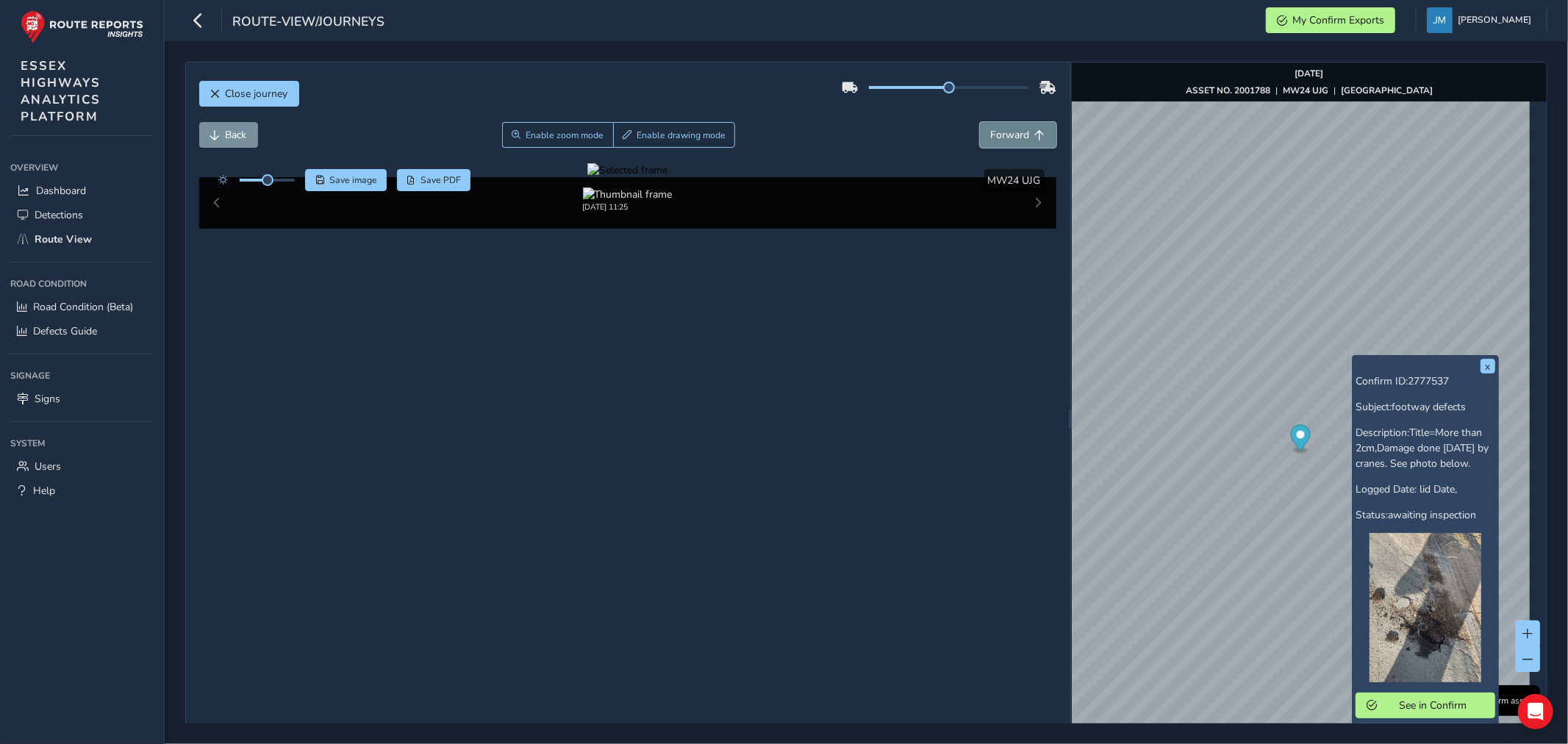
click at [1010, 131] on span "Forward" at bounding box center [1011, 135] width 39 height 14
click at [1010, 130] on span "Forward" at bounding box center [1011, 135] width 39 height 14
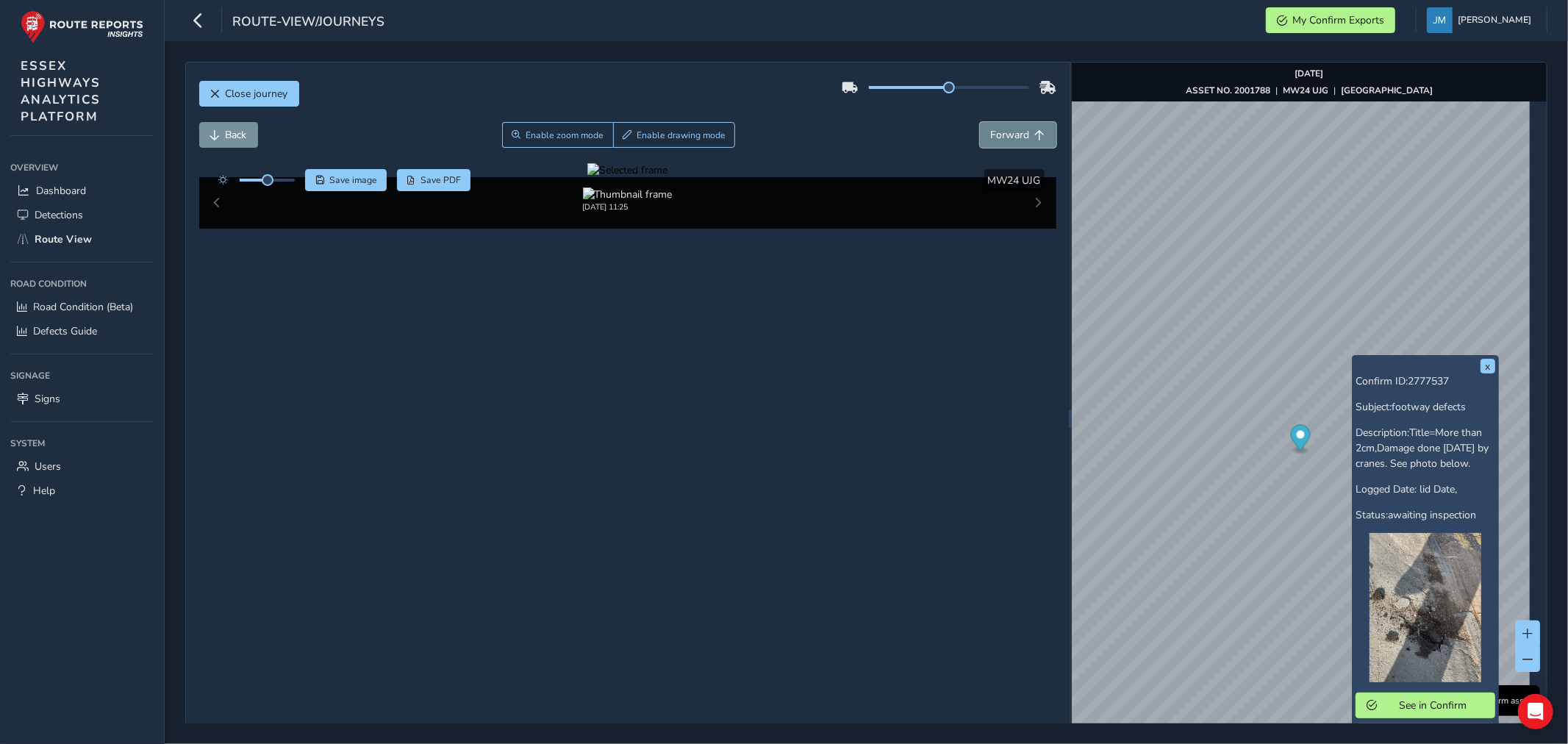
click at [1010, 130] on span "Forward" at bounding box center [1011, 135] width 39 height 14
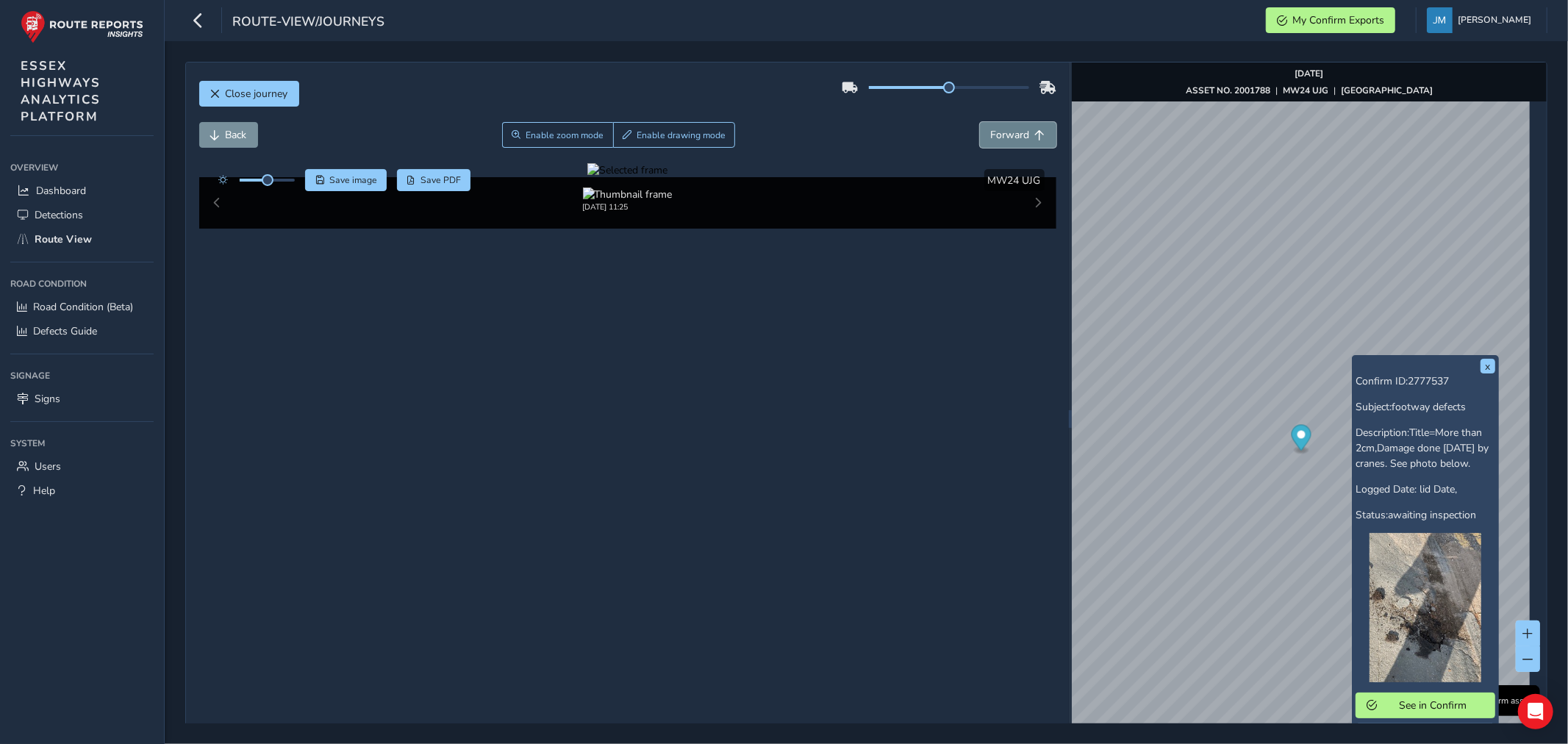
click at [1010, 130] on span "Forward" at bounding box center [1011, 135] width 39 height 14
click at [229, 141] on span "Back" at bounding box center [236, 135] width 21 height 14
click at [1017, 138] on span "Forward" at bounding box center [1011, 135] width 39 height 14
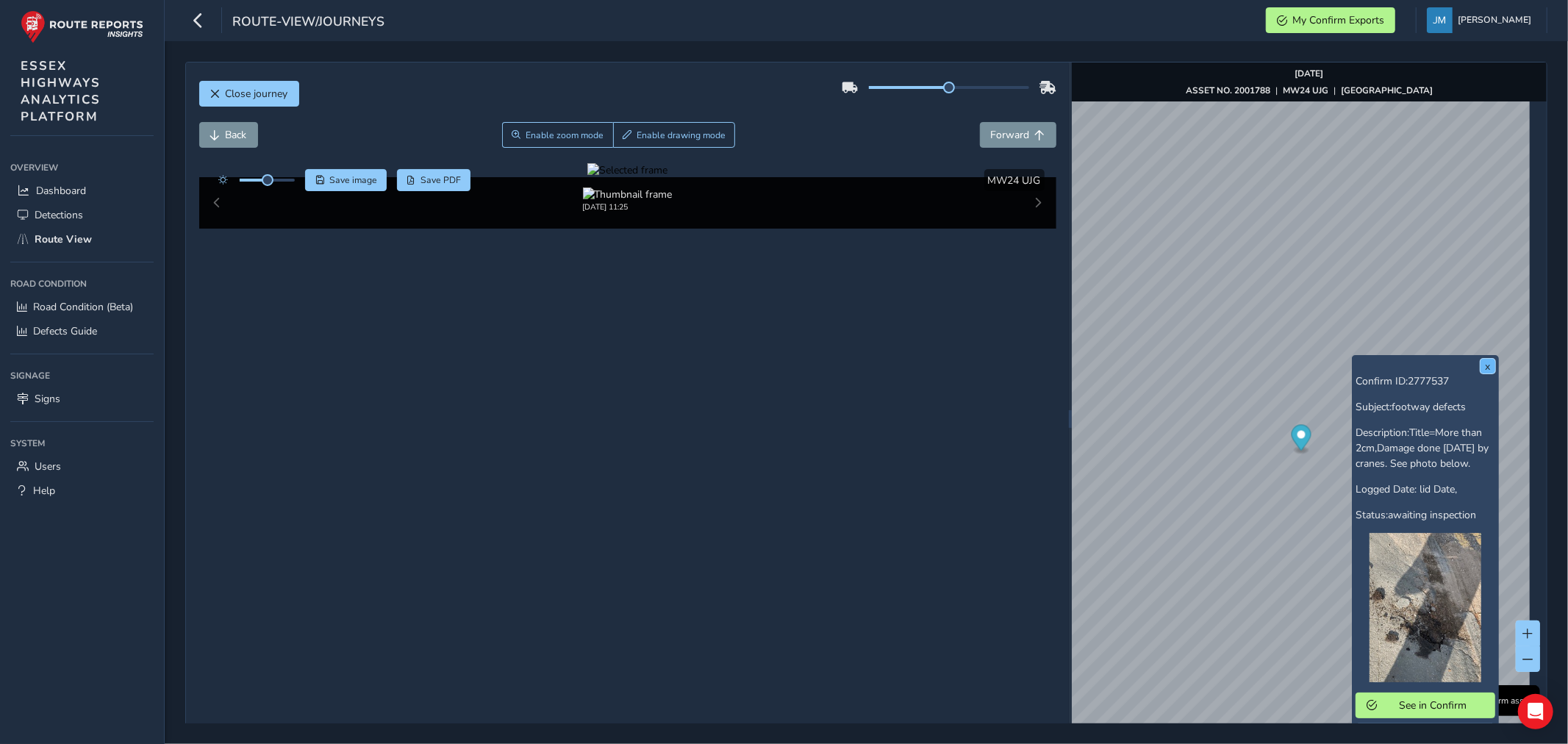
click at [1490, 363] on button "x" at bounding box center [1488, 365] width 14 height 14
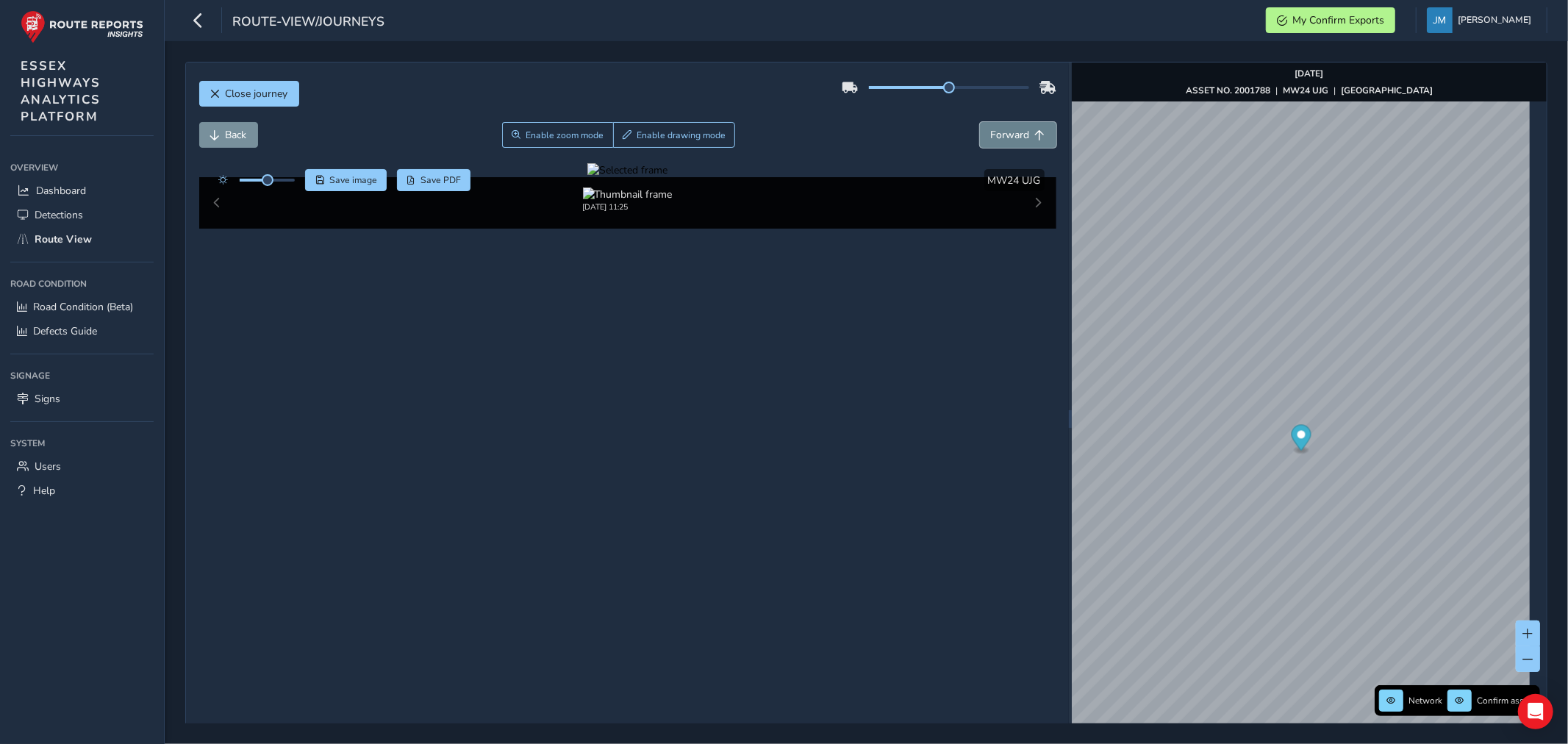
click at [1003, 133] on span "Forward" at bounding box center [1011, 135] width 39 height 14
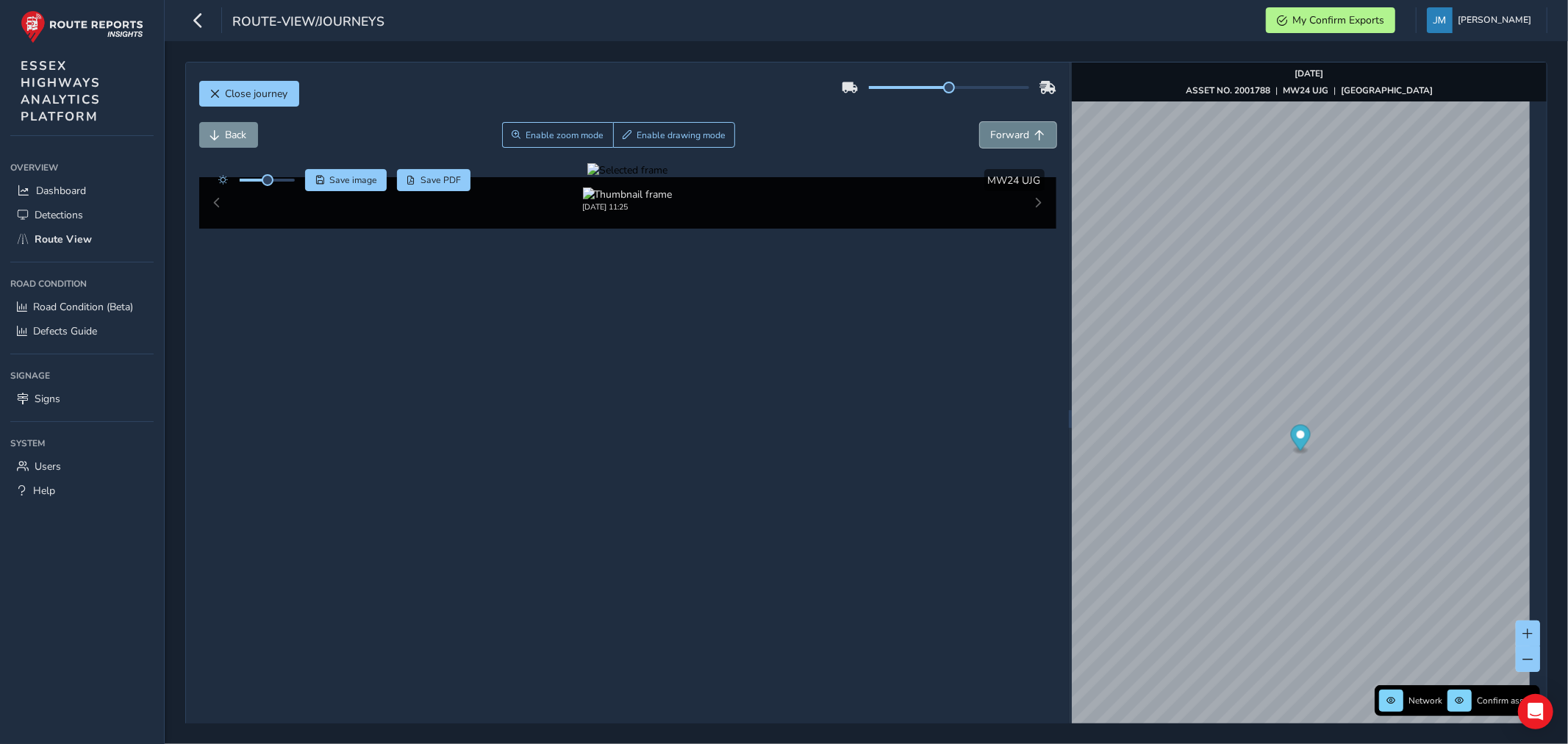
click at [1003, 133] on span "Forward" at bounding box center [1011, 135] width 39 height 14
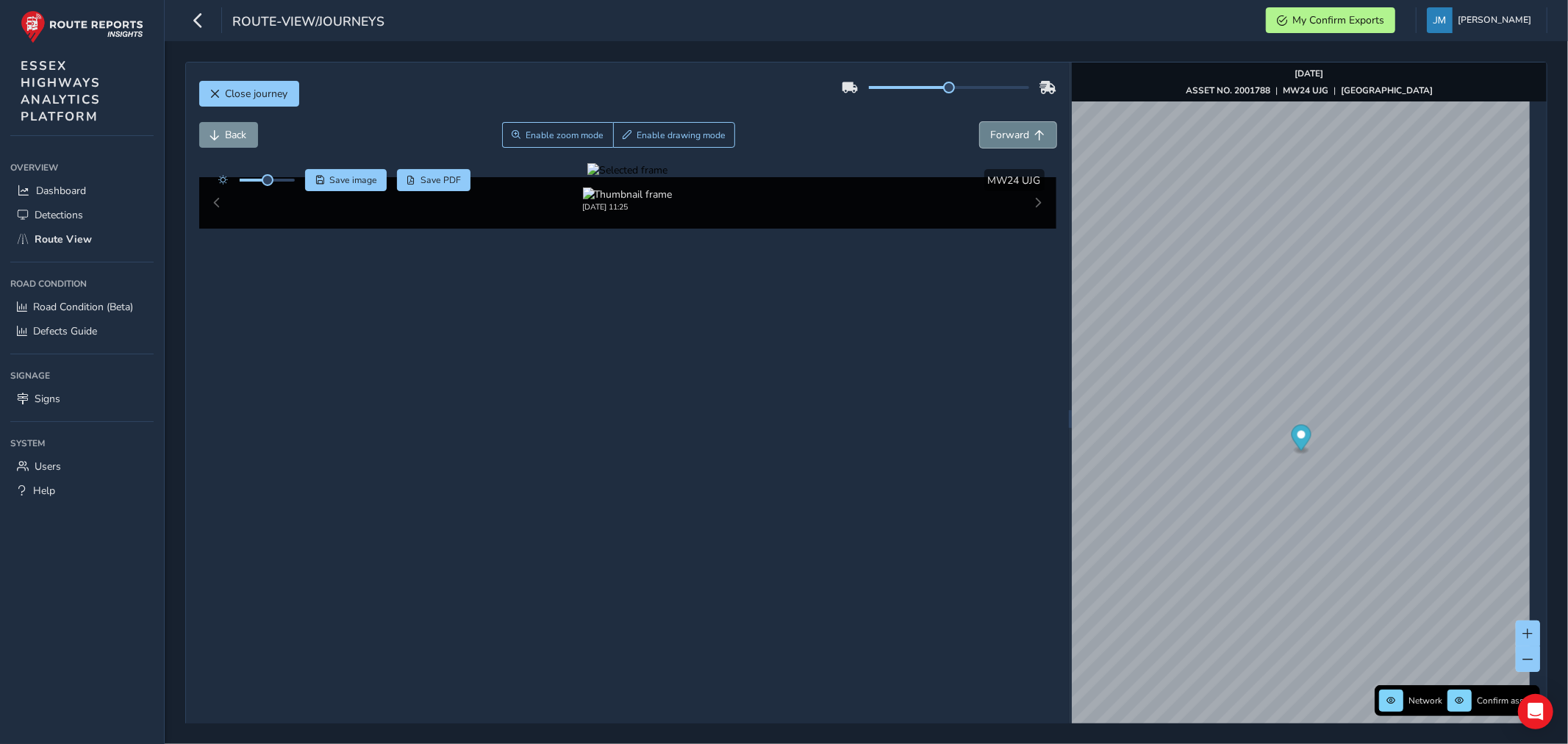
click at [1003, 133] on span "Forward" at bounding box center [1011, 135] width 39 height 14
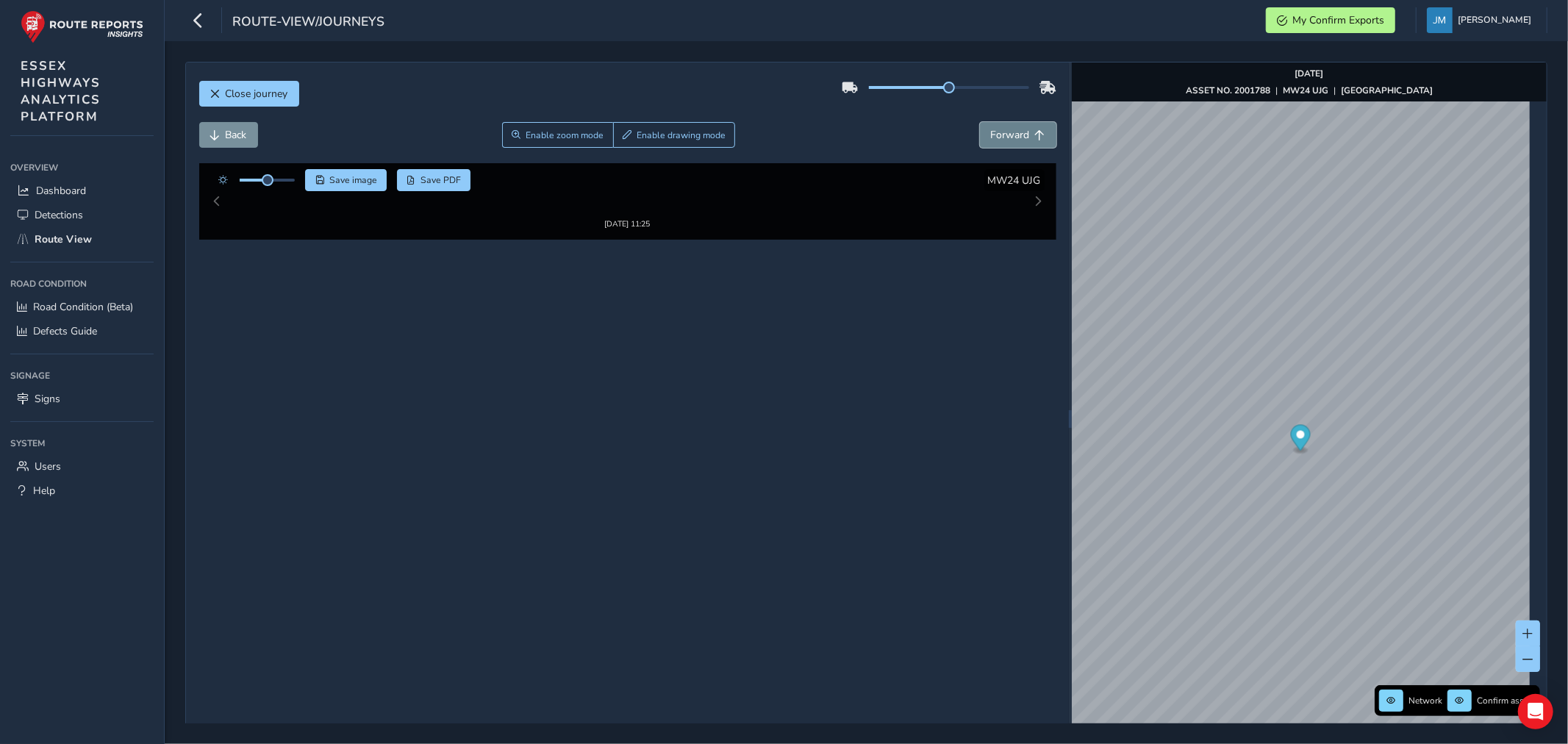
click at [1003, 133] on span "Forward" at bounding box center [1011, 135] width 39 height 14
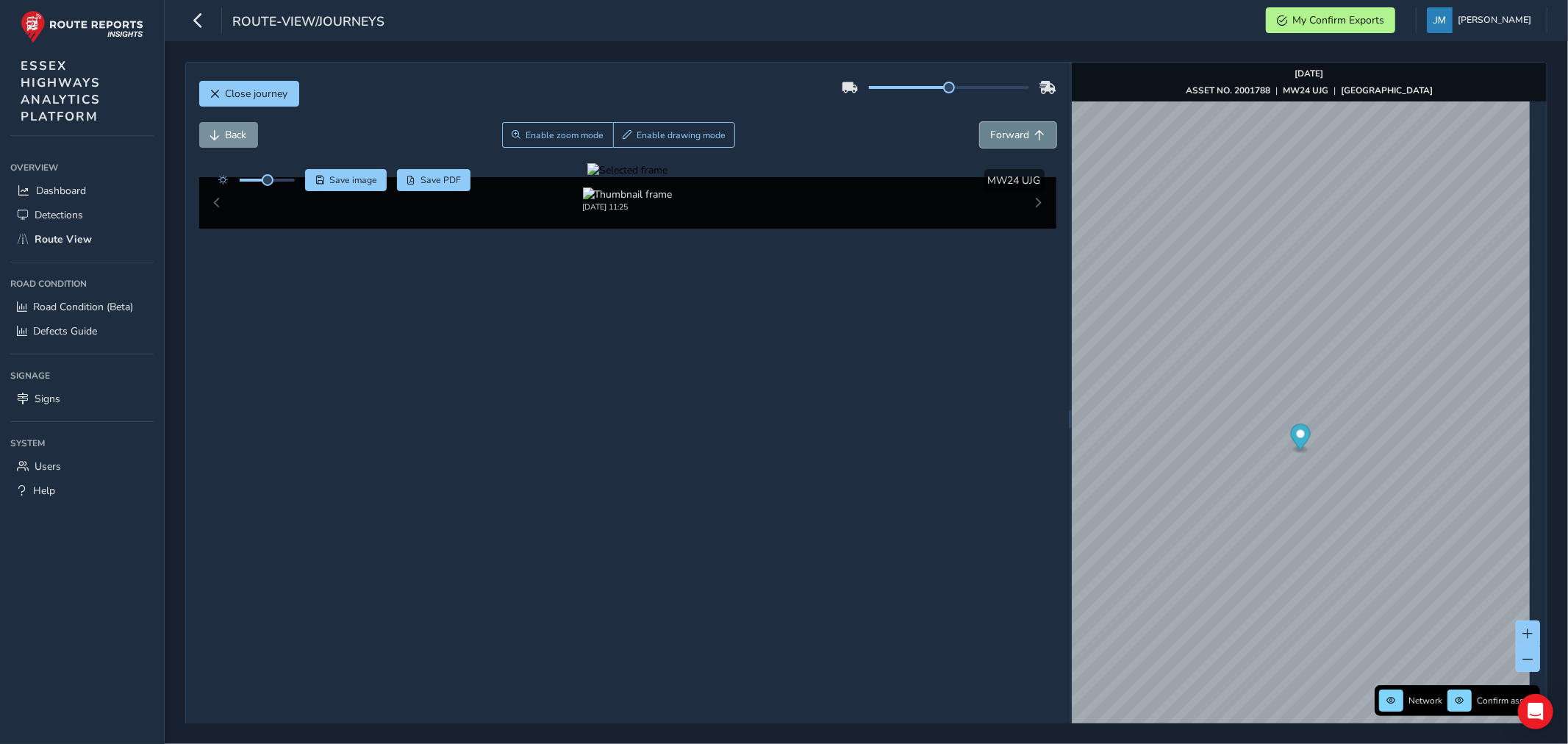
click at [1003, 133] on span "Forward" at bounding box center [1011, 135] width 39 height 14
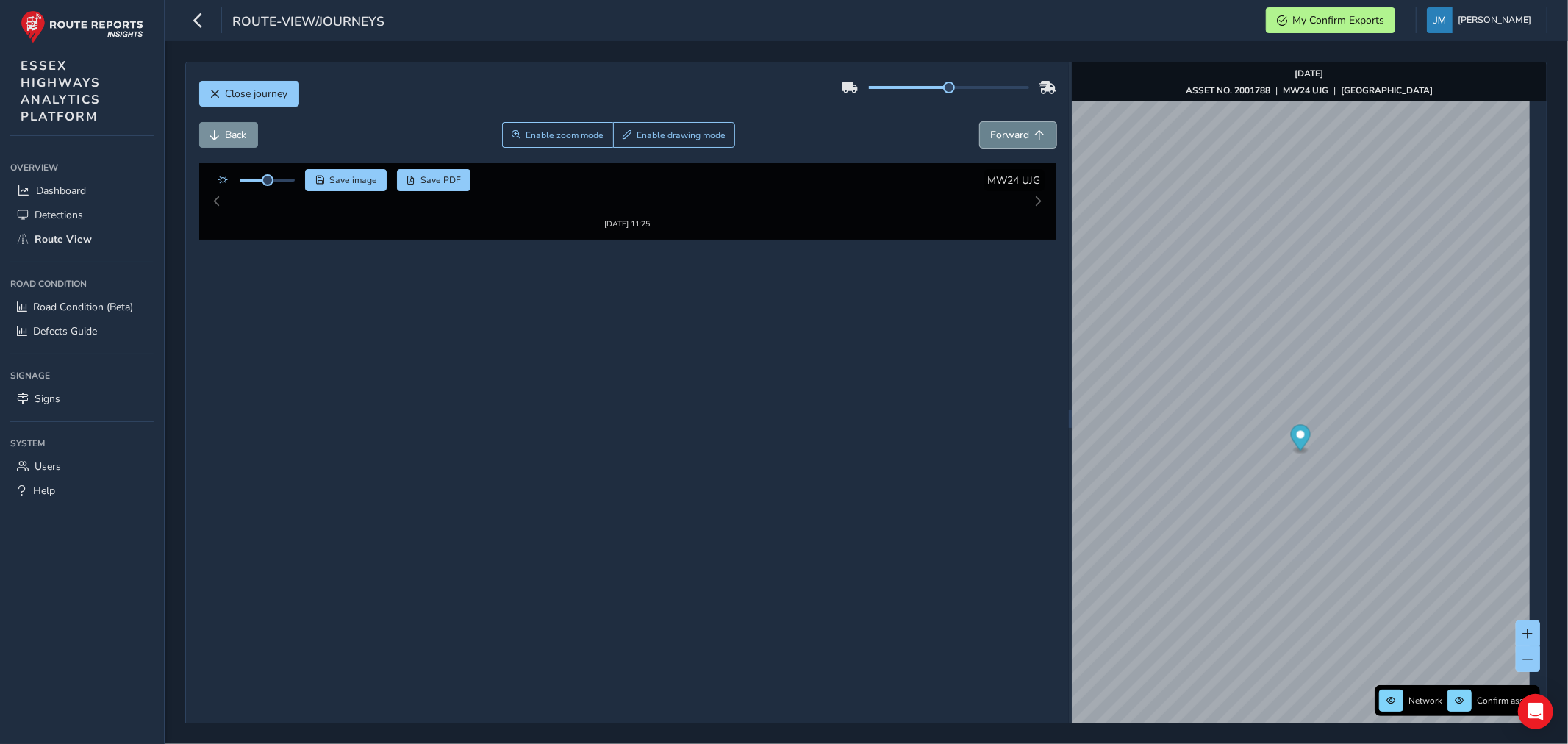
click at [1003, 133] on span "Forward" at bounding box center [1011, 135] width 39 height 14
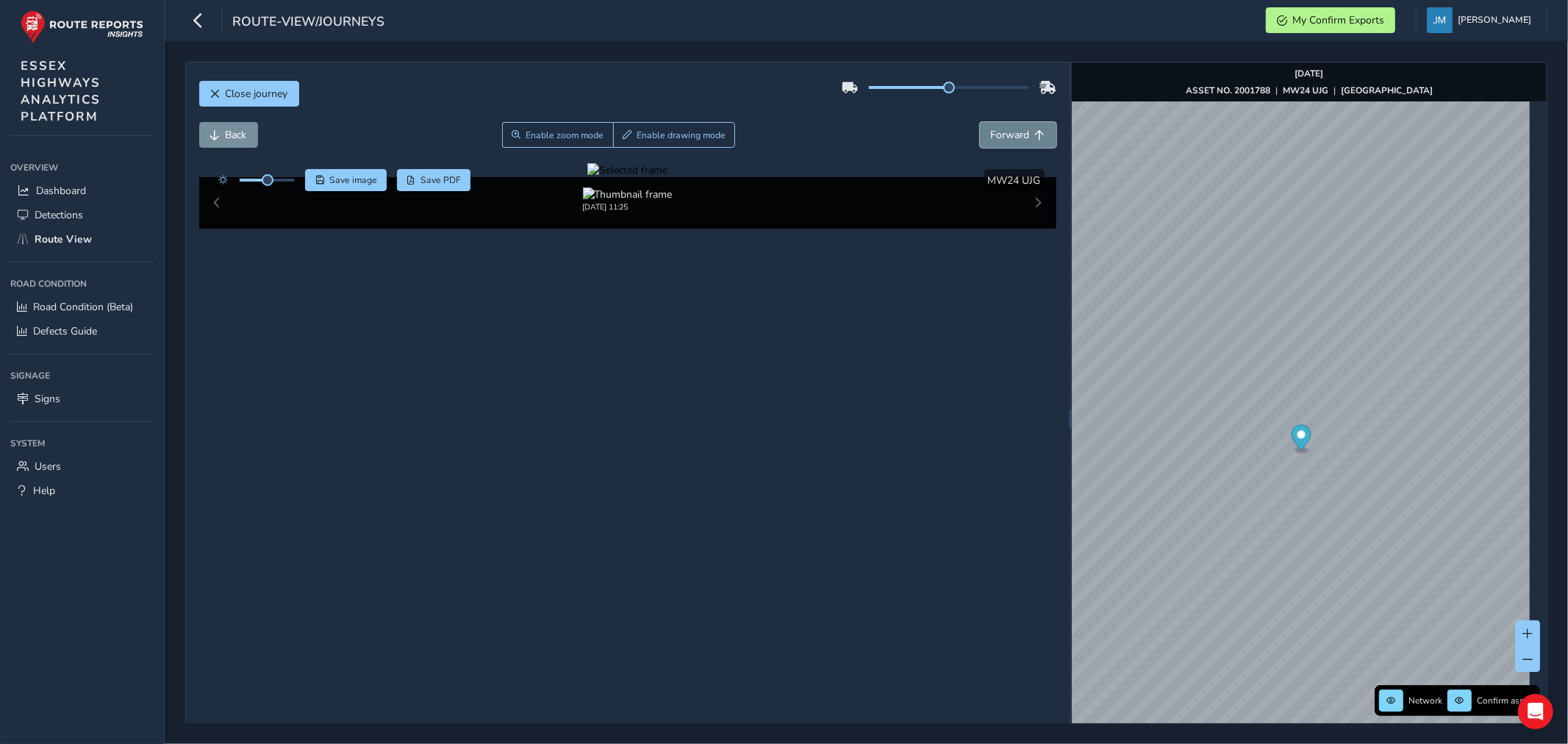
click at [1003, 133] on span "Forward" at bounding box center [1011, 135] width 39 height 14
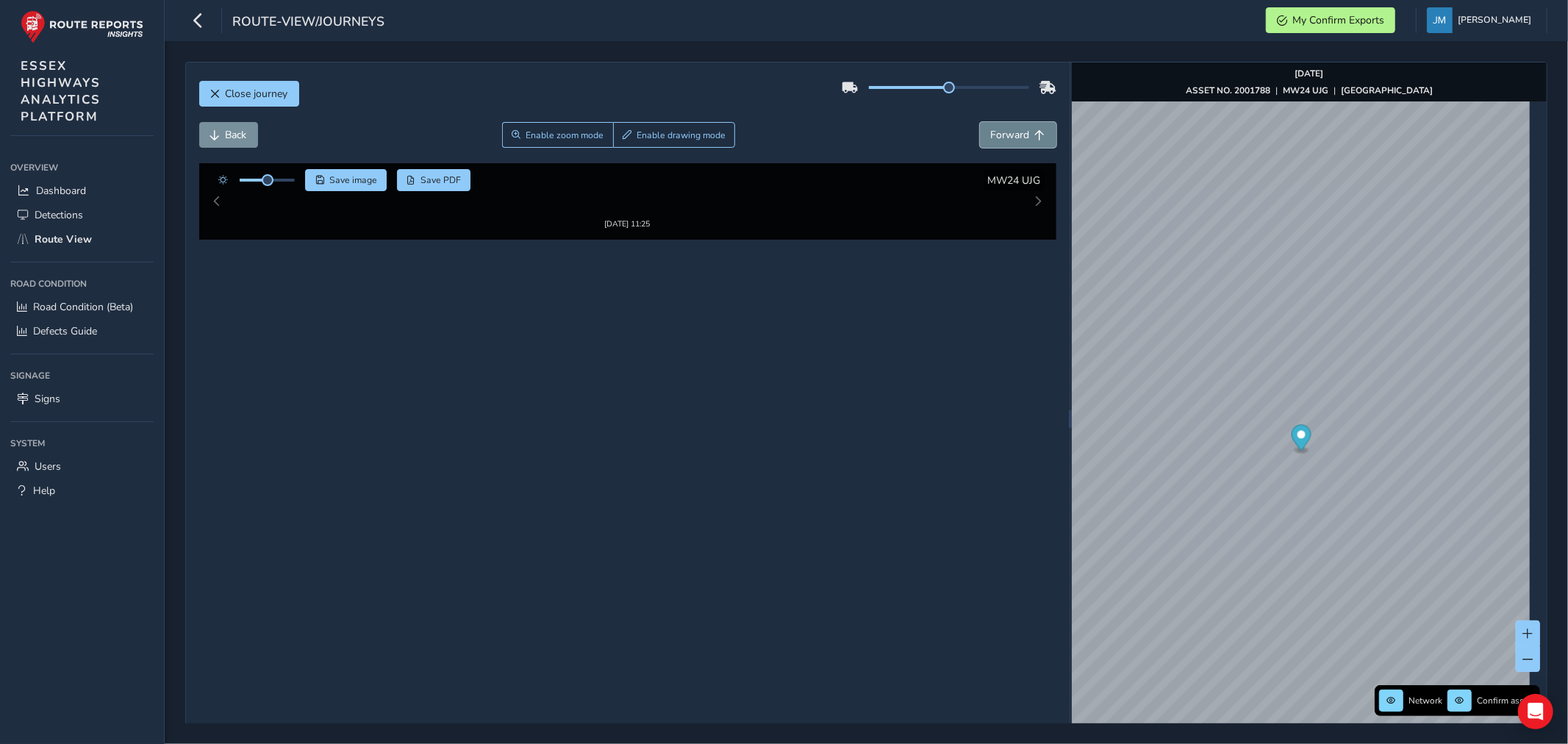
click at [1003, 133] on span "Forward" at bounding box center [1011, 135] width 39 height 14
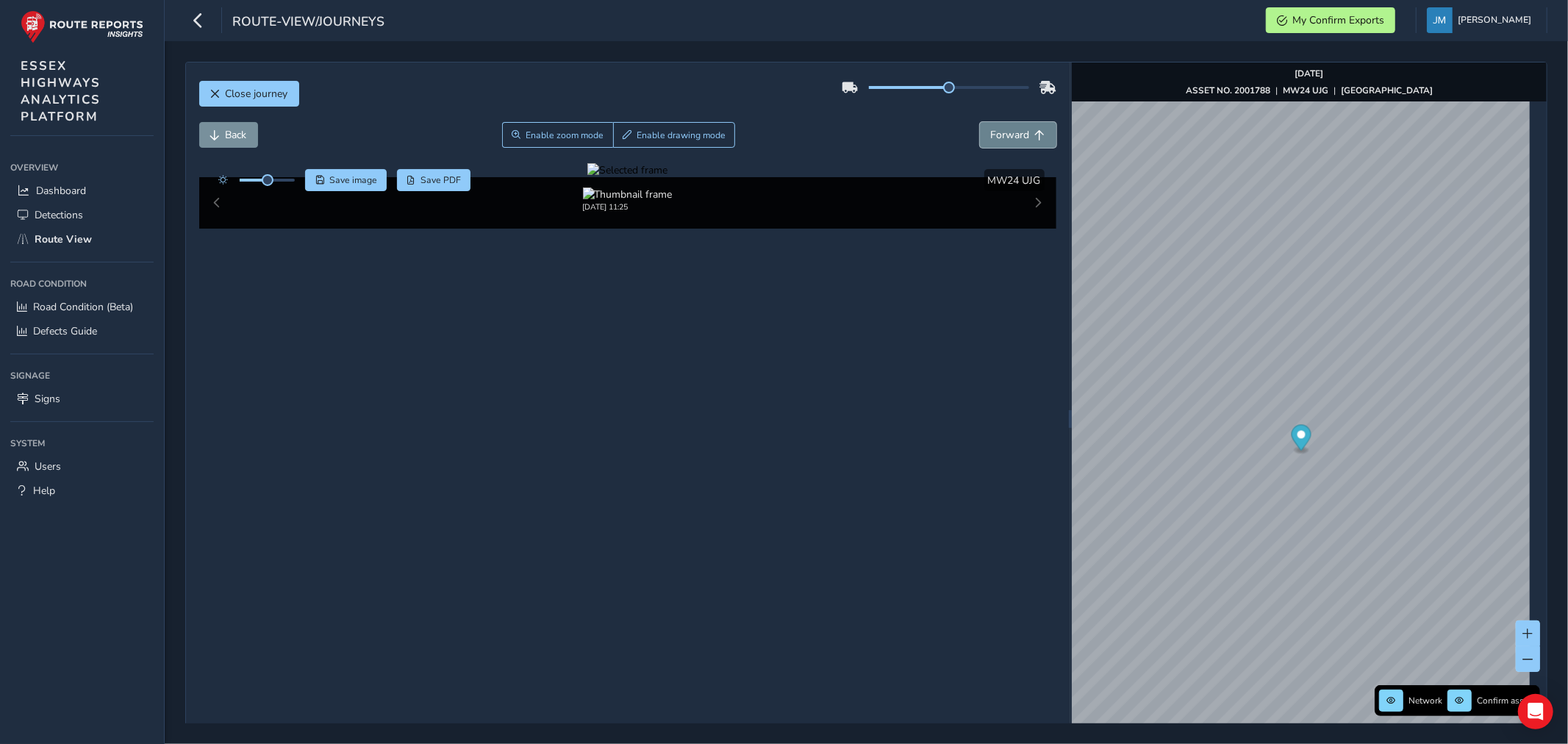
click at [1003, 133] on span "Forward" at bounding box center [1011, 135] width 39 height 14
click at [1003, 129] on span "Forward" at bounding box center [1011, 135] width 39 height 14
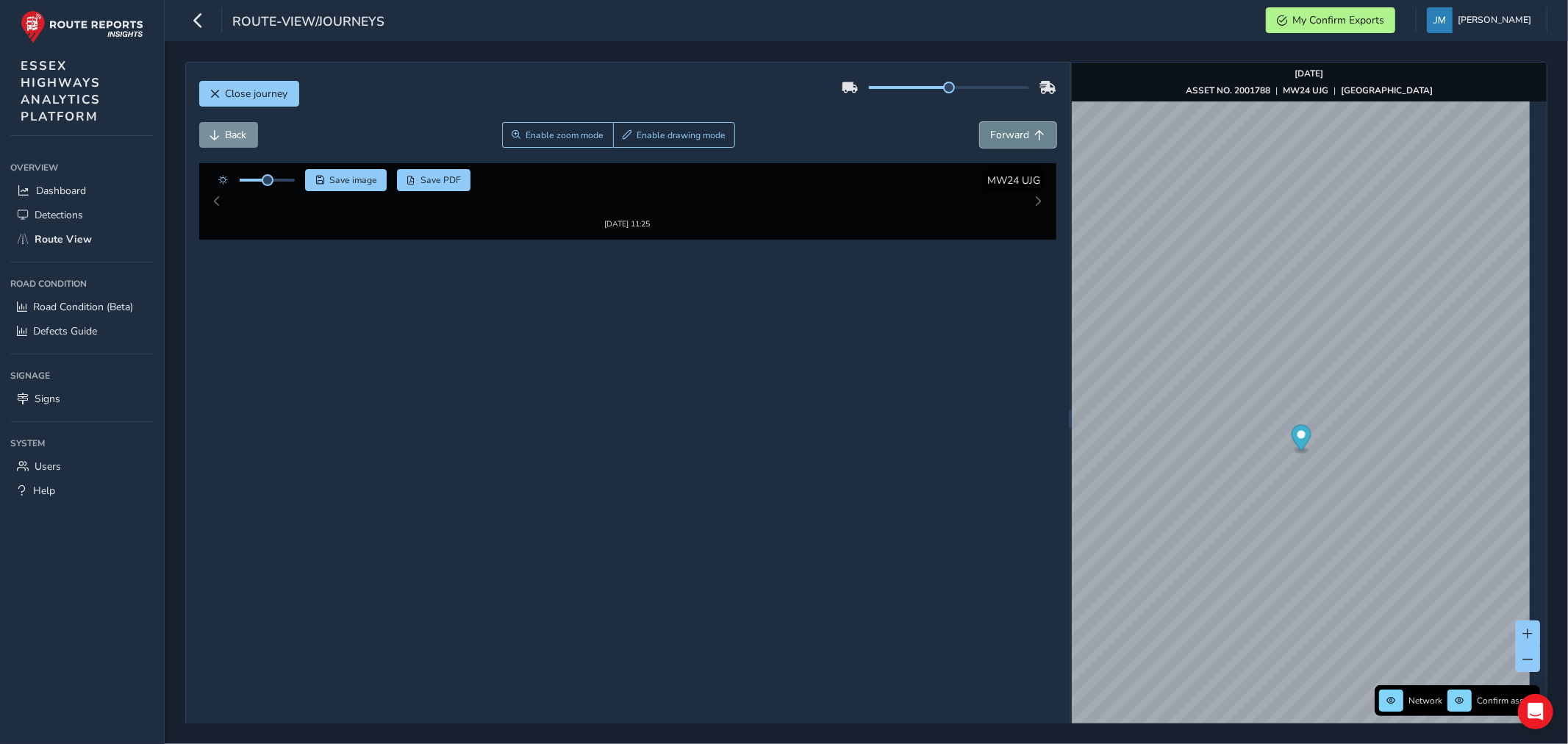
click at [1003, 129] on span "Forward" at bounding box center [1011, 135] width 39 height 14
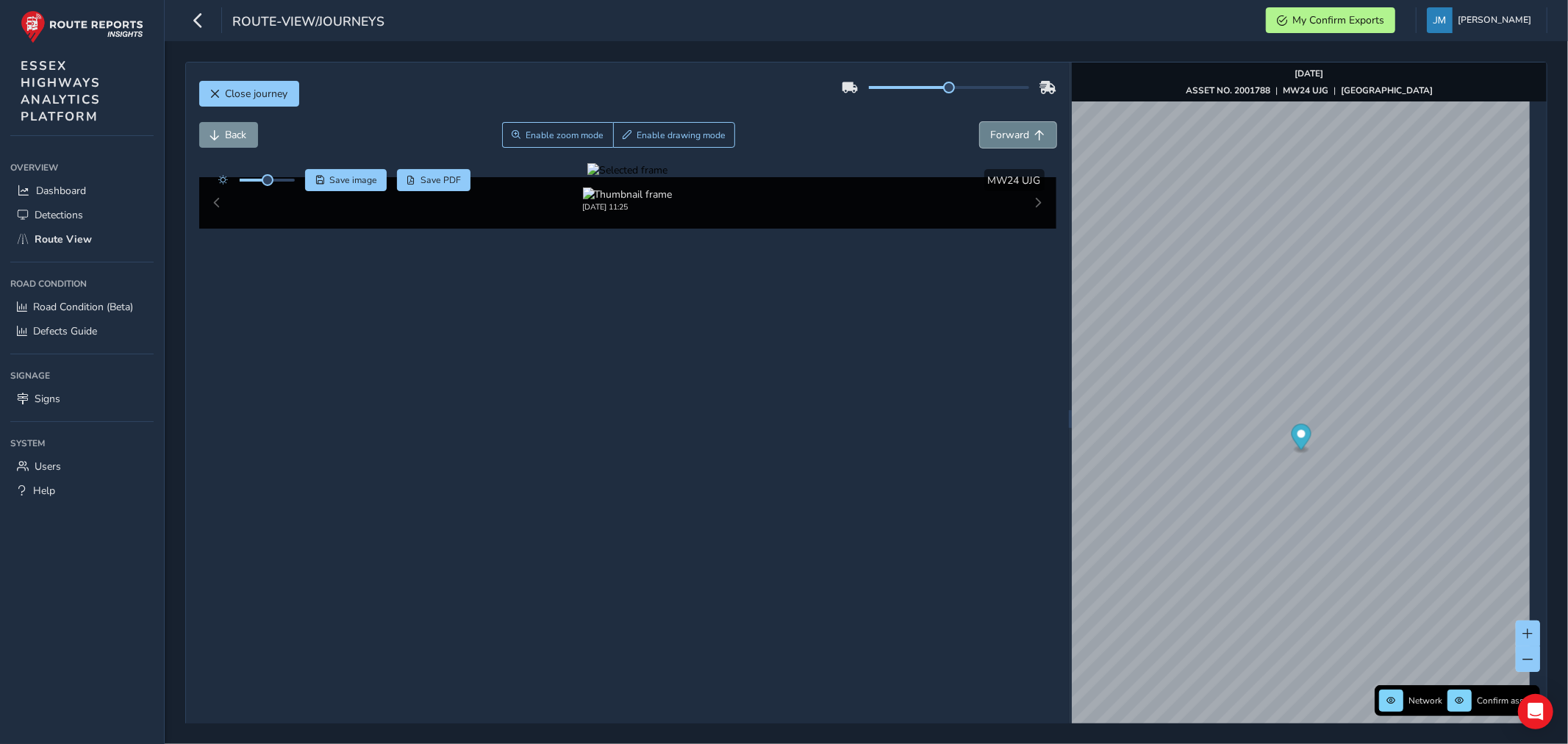
click at [1003, 129] on span "Forward" at bounding box center [1011, 135] width 39 height 14
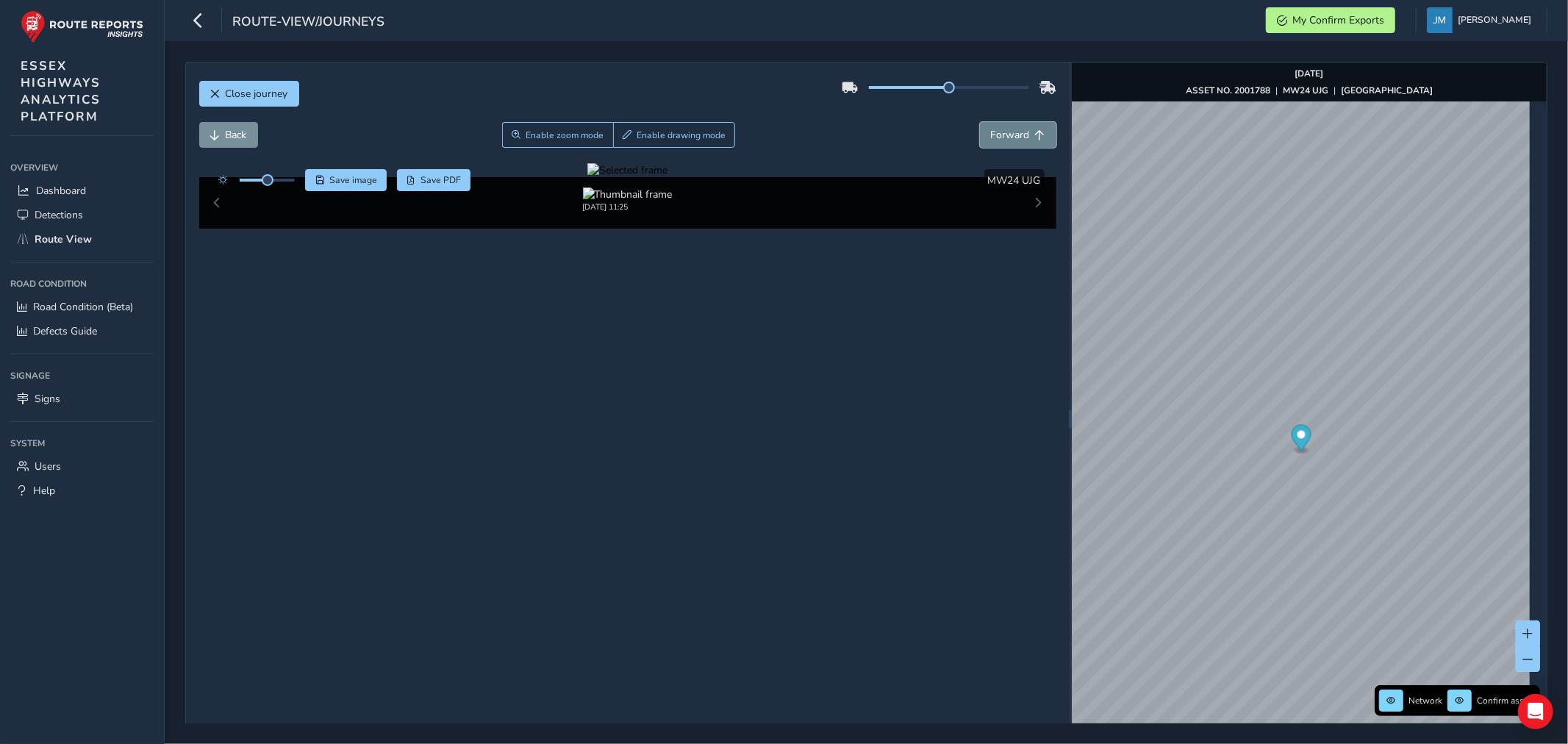
click at [1003, 129] on span "Forward" at bounding box center [1011, 135] width 39 height 14
click at [237, 133] on span "Back" at bounding box center [236, 135] width 21 height 14
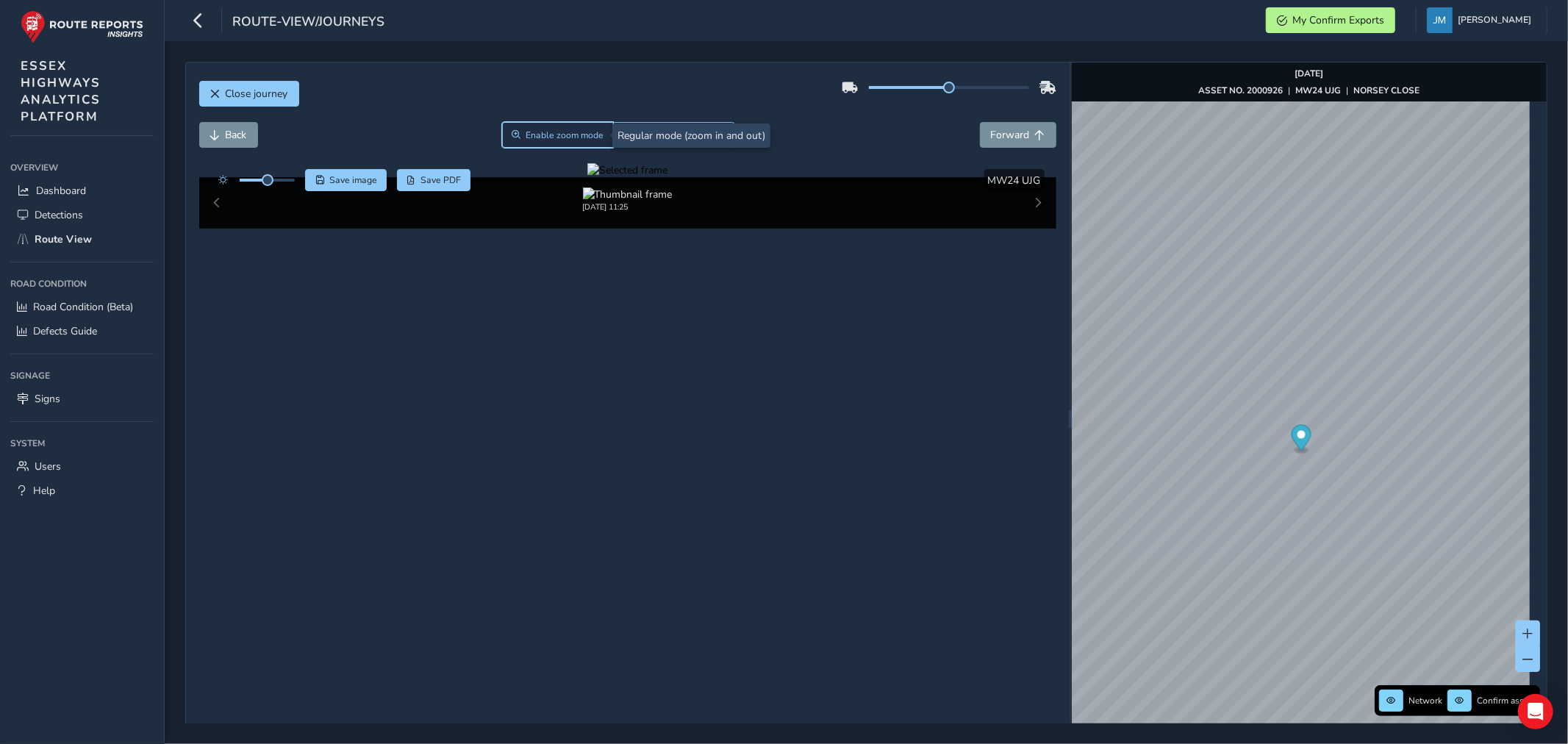
drag, startPoint x: 544, startPoint y: 129, endPoint x: 555, endPoint y: 151, distance: 24.6
click at [545, 135] on span "Enable zoom mode" at bounding box center [564, 135] width 78 height 12
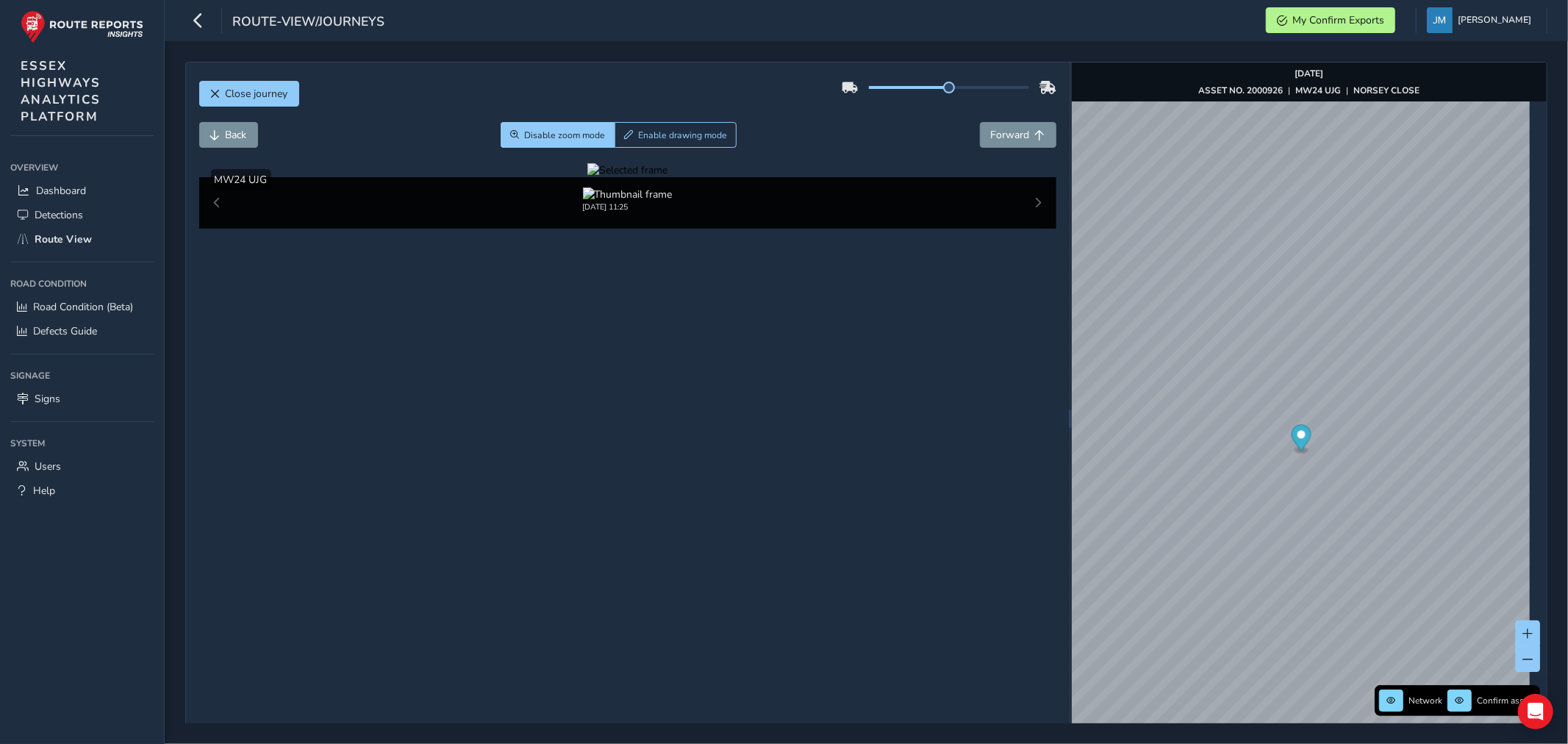
click at [668, 177] on div at bounding box center [628, 170] width 80 height 14
click at [835, 480] on img at bounding box center [695, 287] width 2117 height 1190
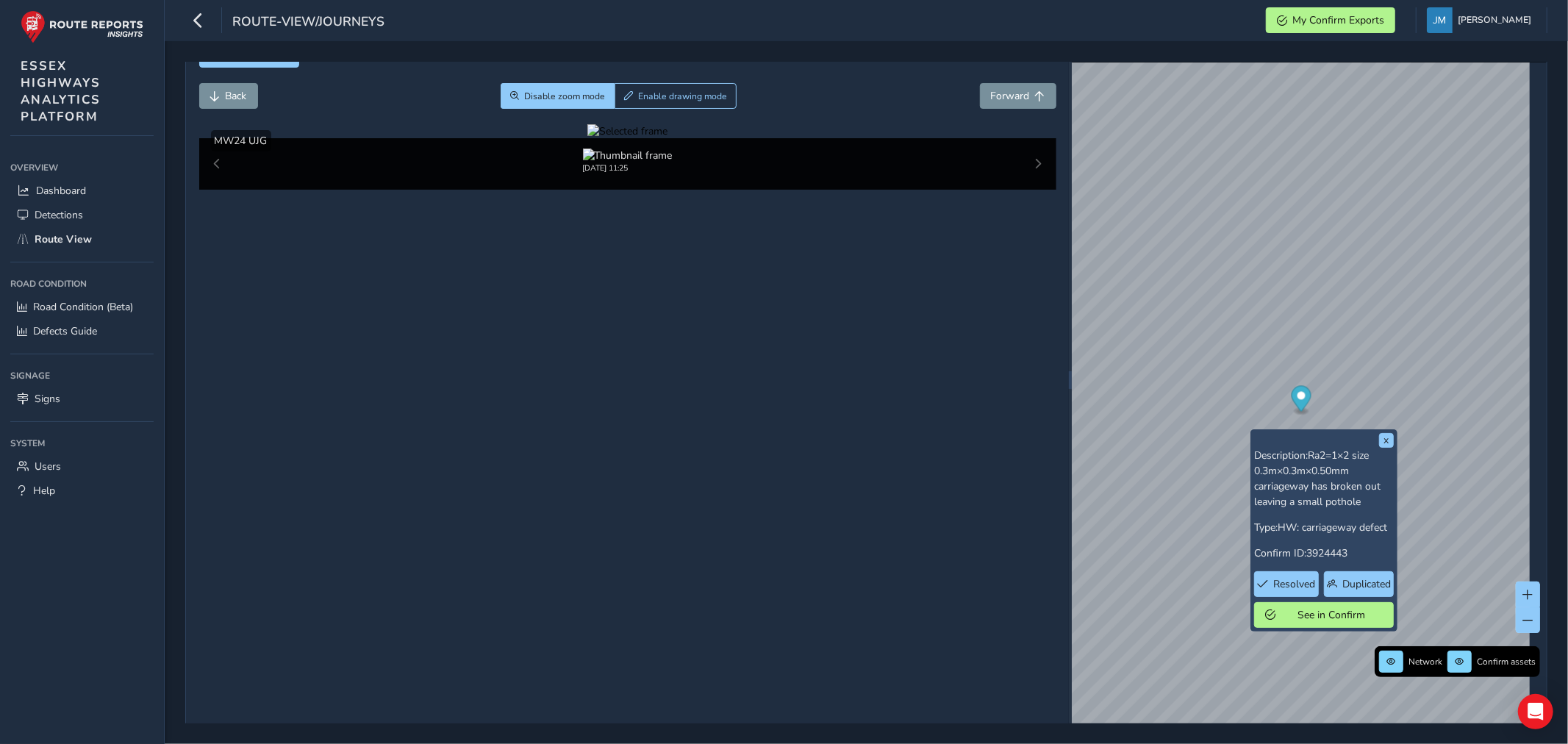
scroll to position [53, 0]
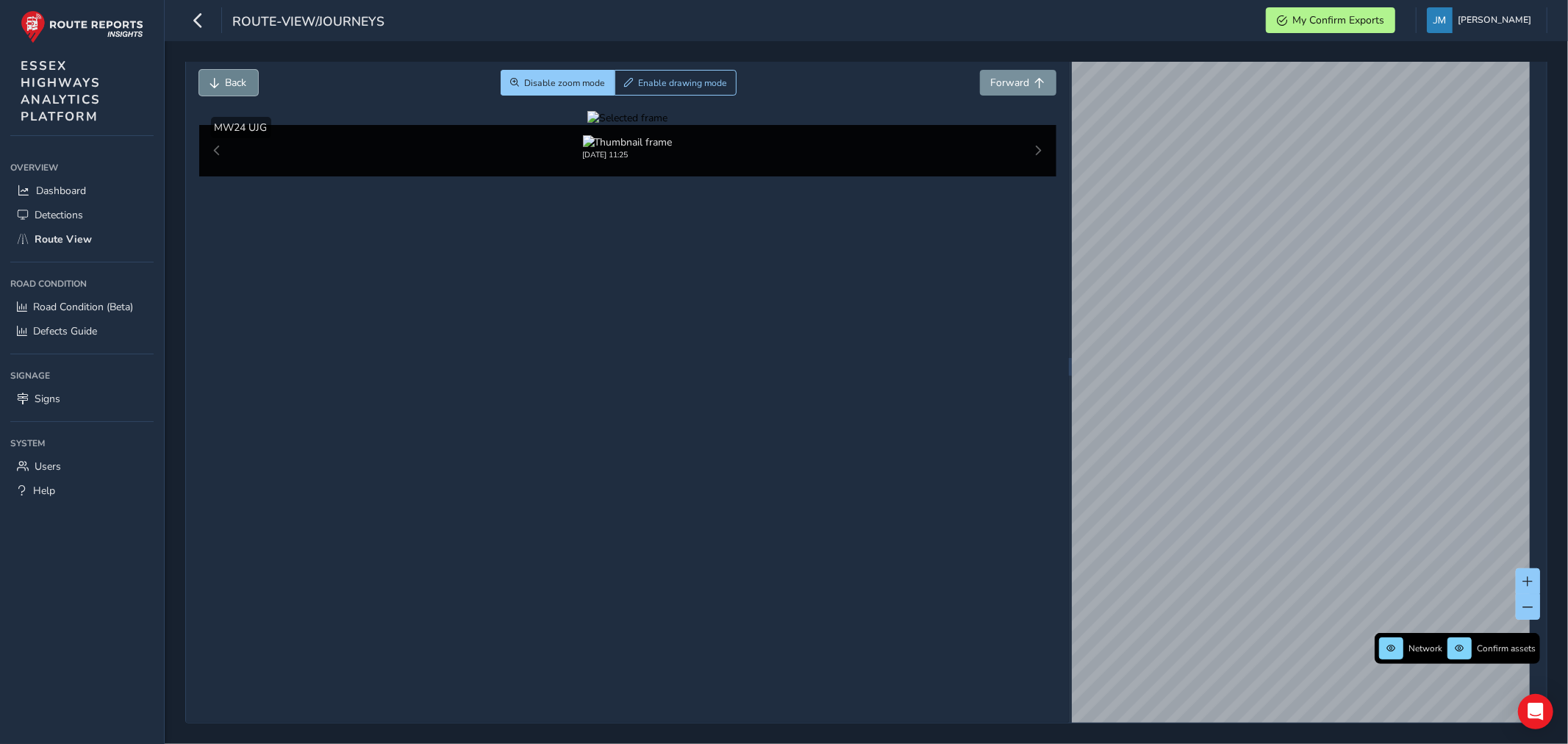
click at [221, 76] on button "Back" at bounding box center [229, 82] width 59 height 26
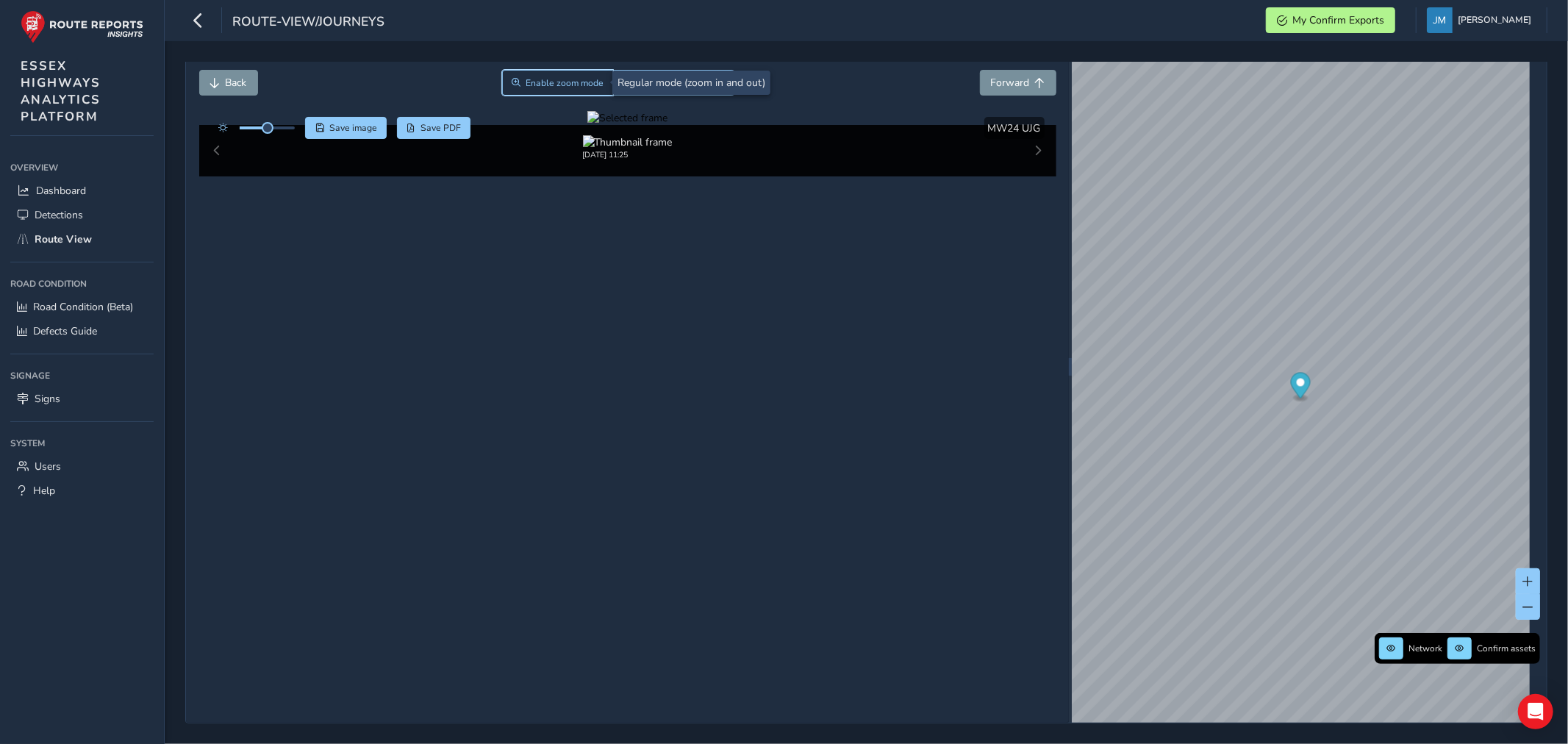
drag, startPoint x: 579, startPoint y: 76, endPoint x: 578, endPoint y: 100, distance: 24.0
click at [579, 82] on span "Enable zoom mode" at bounding box center [564, 83] width 78 height 12
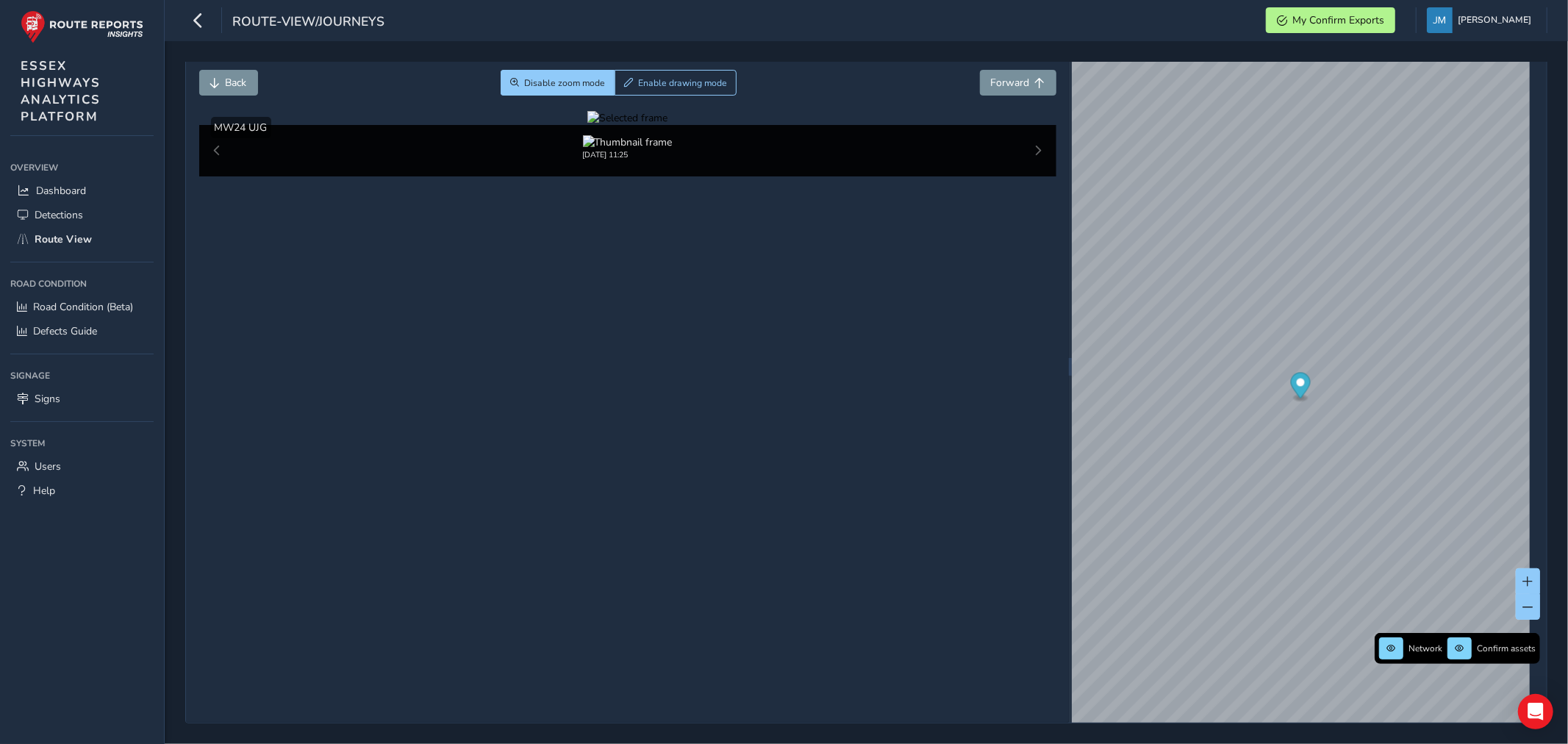
click at [587, 125] on div at bounding box center [628, 119] width 80 height 14
click at [443, 353] on img at bounding box center [1281, 346] width 2117 height 1190
click at [1021, 86] on span "Forward" at bounding box center [1011, 83] width 39 height 14
click at [226, 82] on span "Back" at bounding box center [236, 83] width 21 height 14
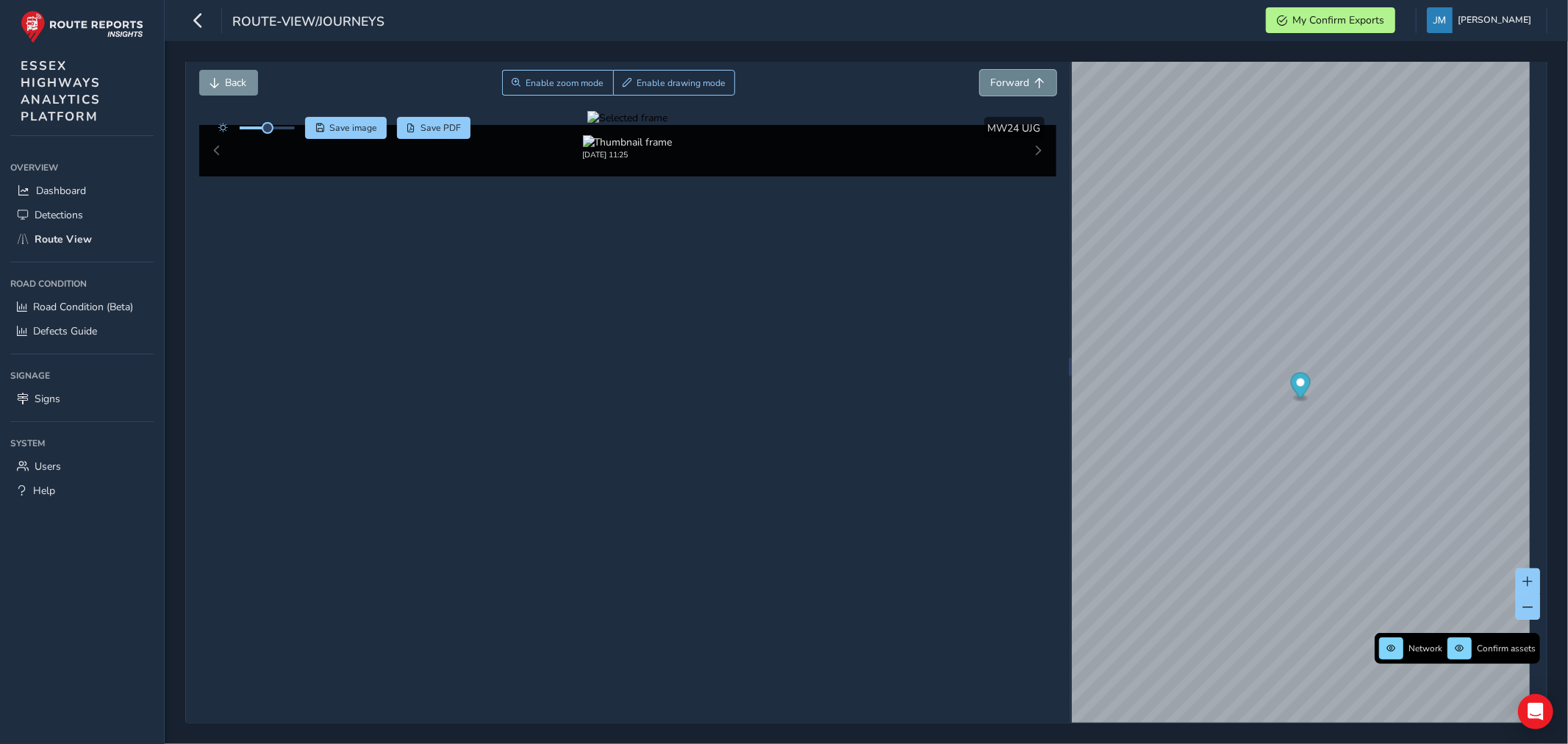
click at [1035, 79] on span "Forward" at bounding box center [1040, 83] width 11 height 11
click at [1035, 81] on span "Forward" at bounding box center [1040, 83] width 11 height 11
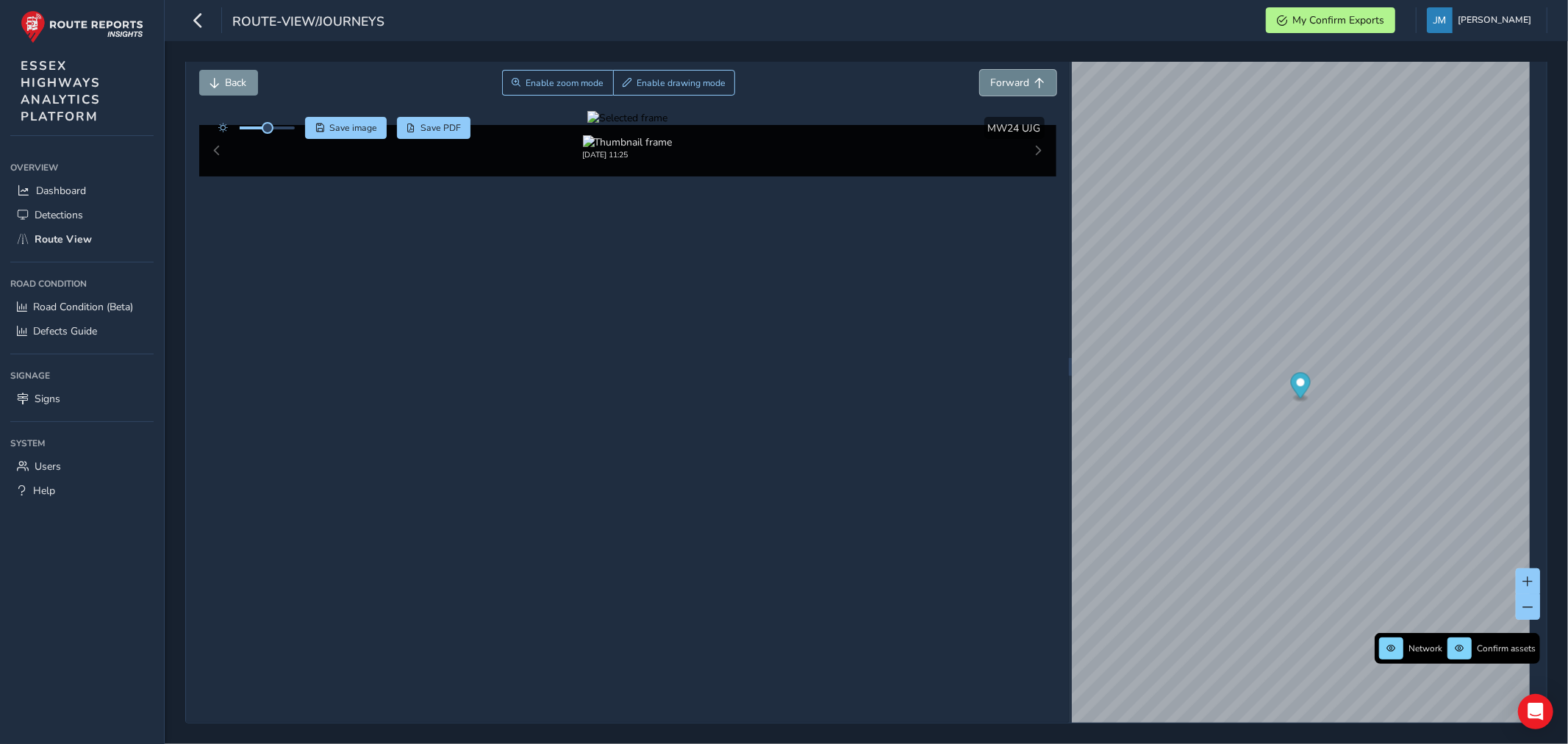
click at [1035, 81] on span "Forward" at bounding box center [1040, 83] width 11 height 11
click at [1003, 81] on span "Forward" at bounding box center [1011, 83] width 39 height 14
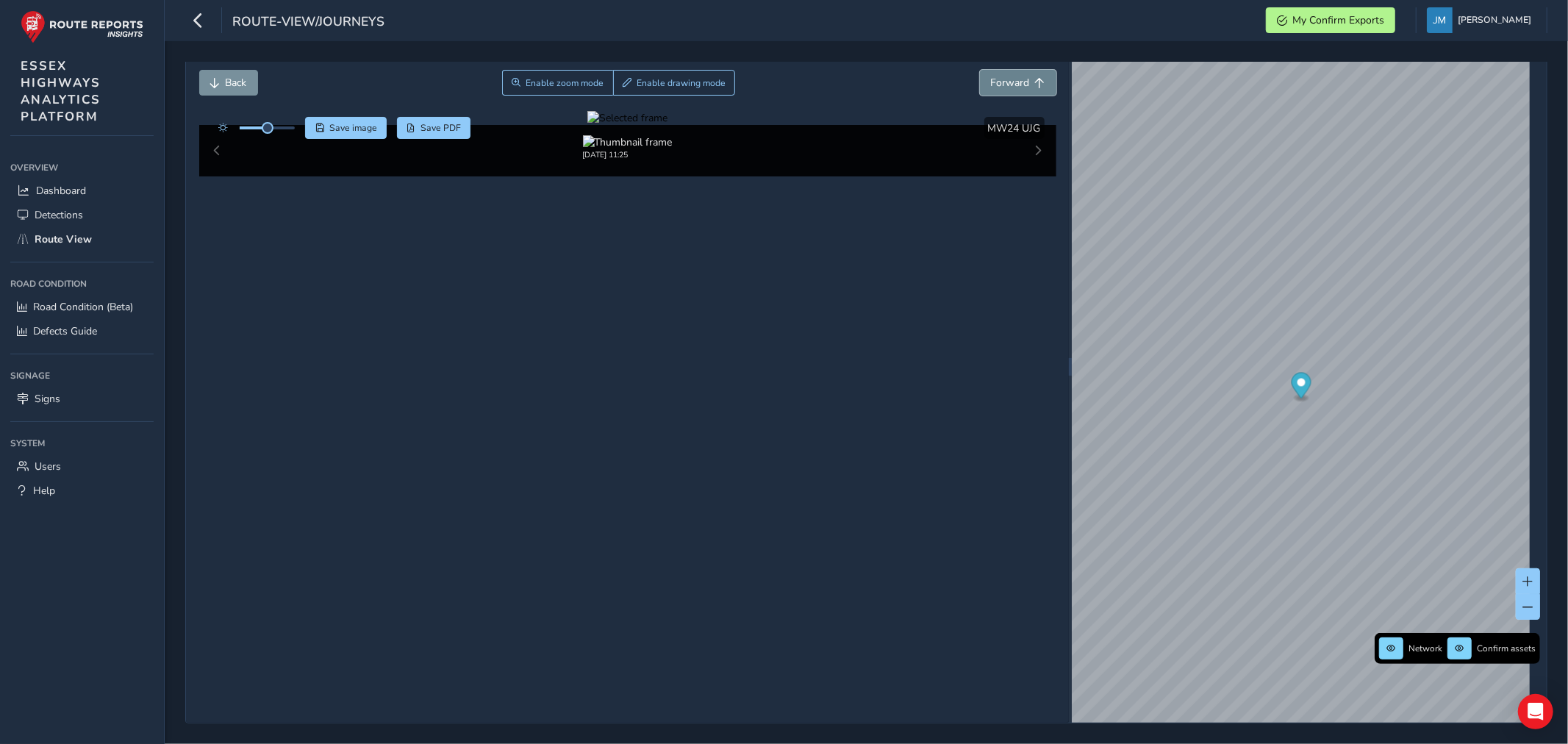
click at [1003, 81] on span "Forward" at bounding box center [1011, 83] width 39 height 14
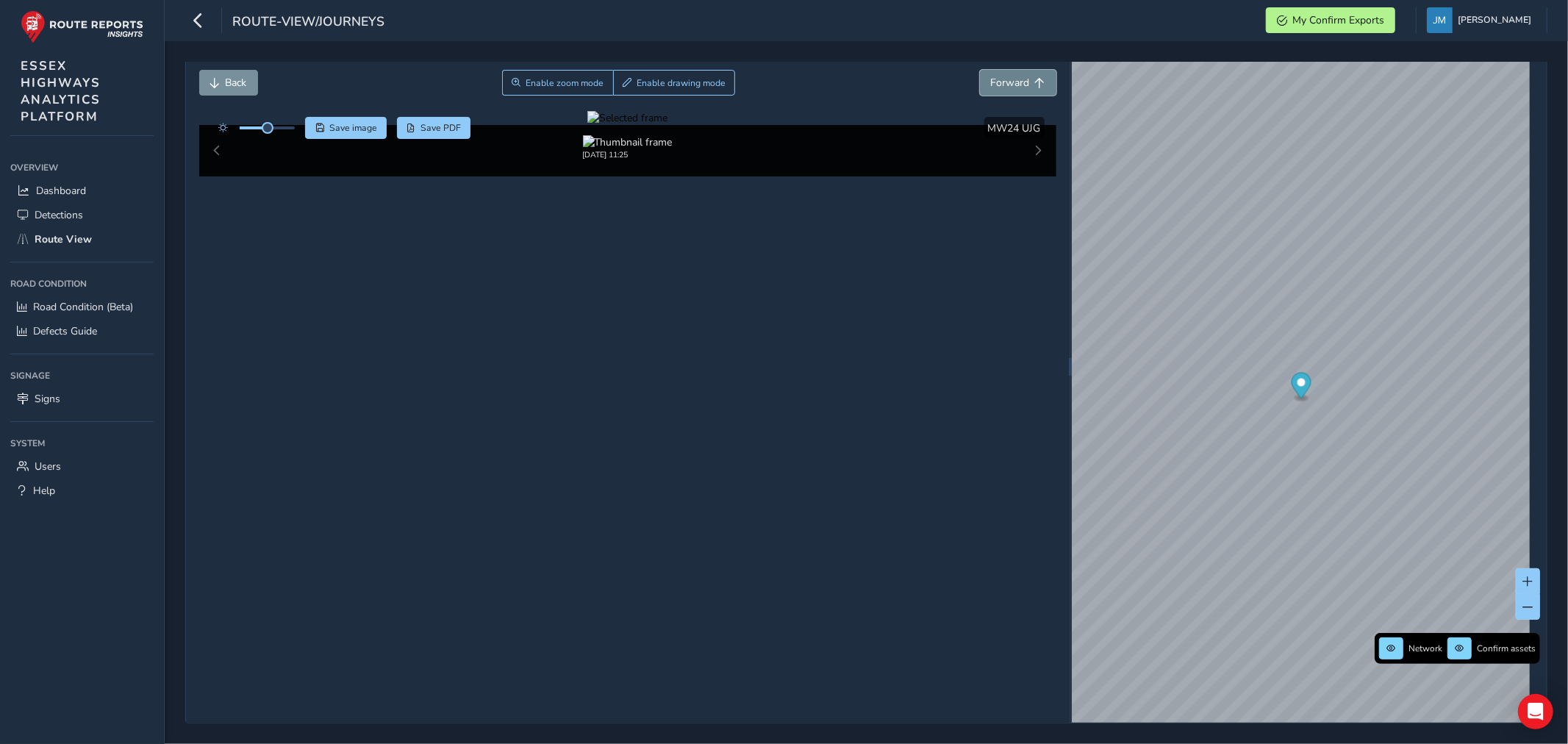
click at [1003, 81] on span "Forward" at bounding box center [1011, 83] width 39 height 14
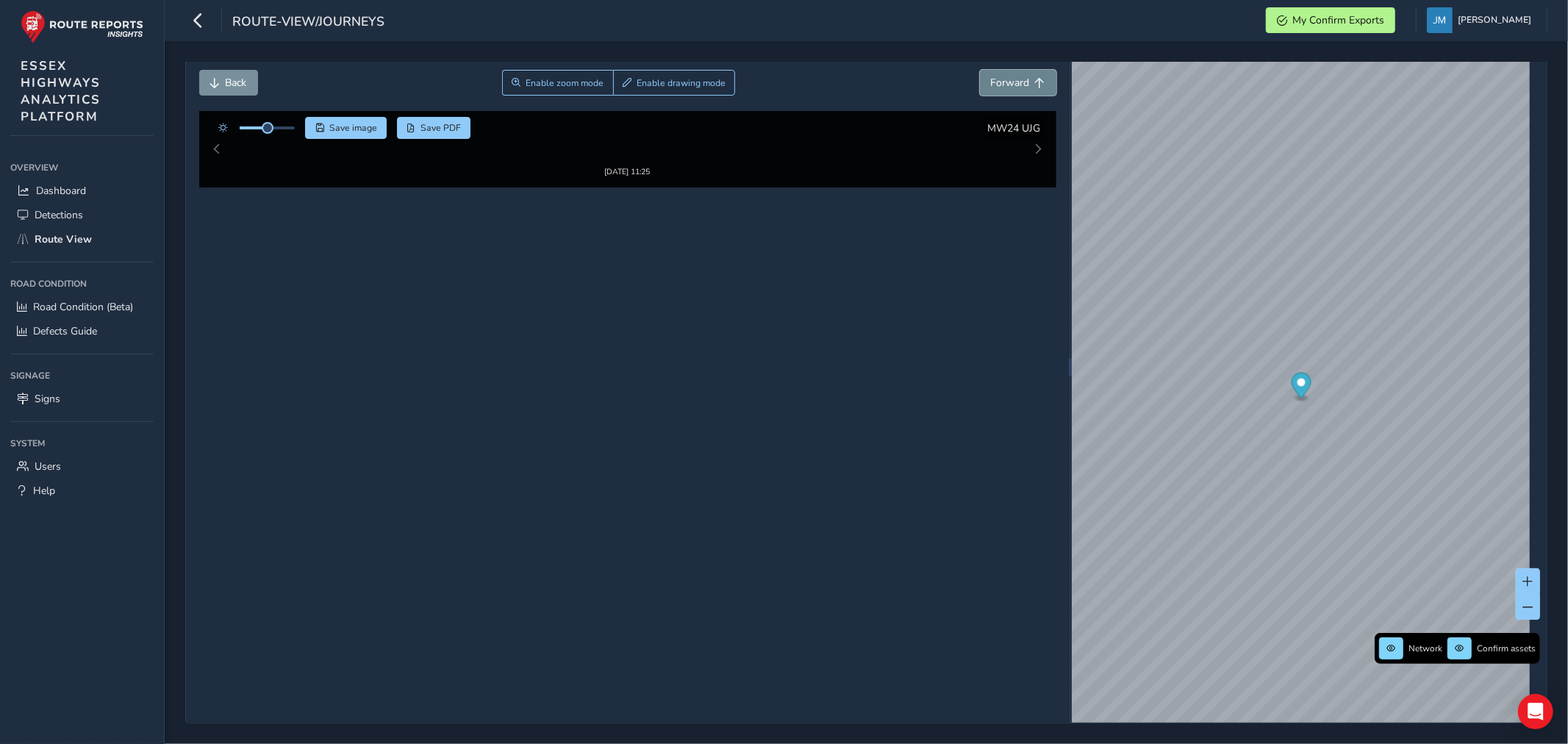
click at [1003, 81] on span "Forward" at bounding box center [1011, 83] width 39 height 14
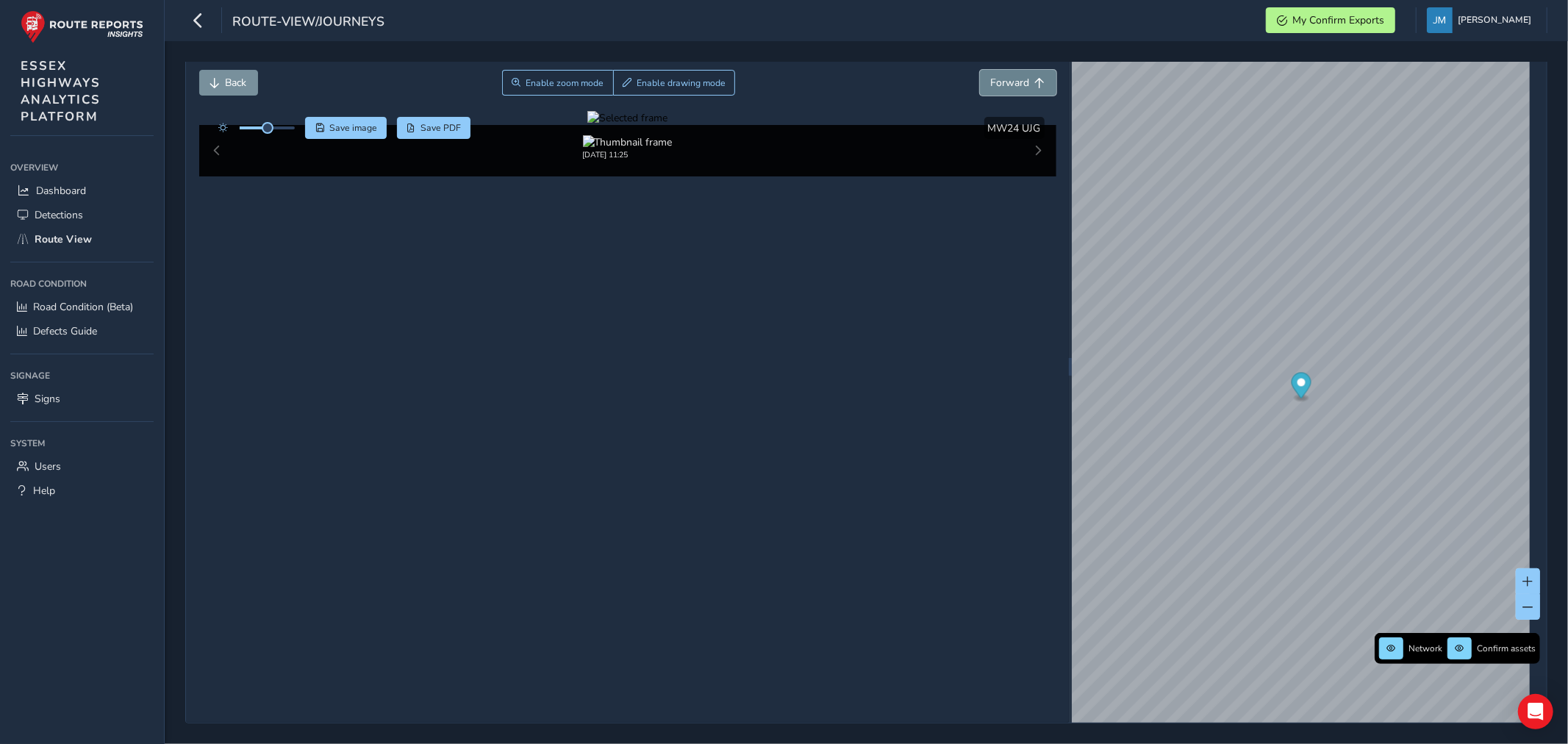
click at [1003, 81] on span "Forward" at bounding box center [1011, 83] width 39 height 14
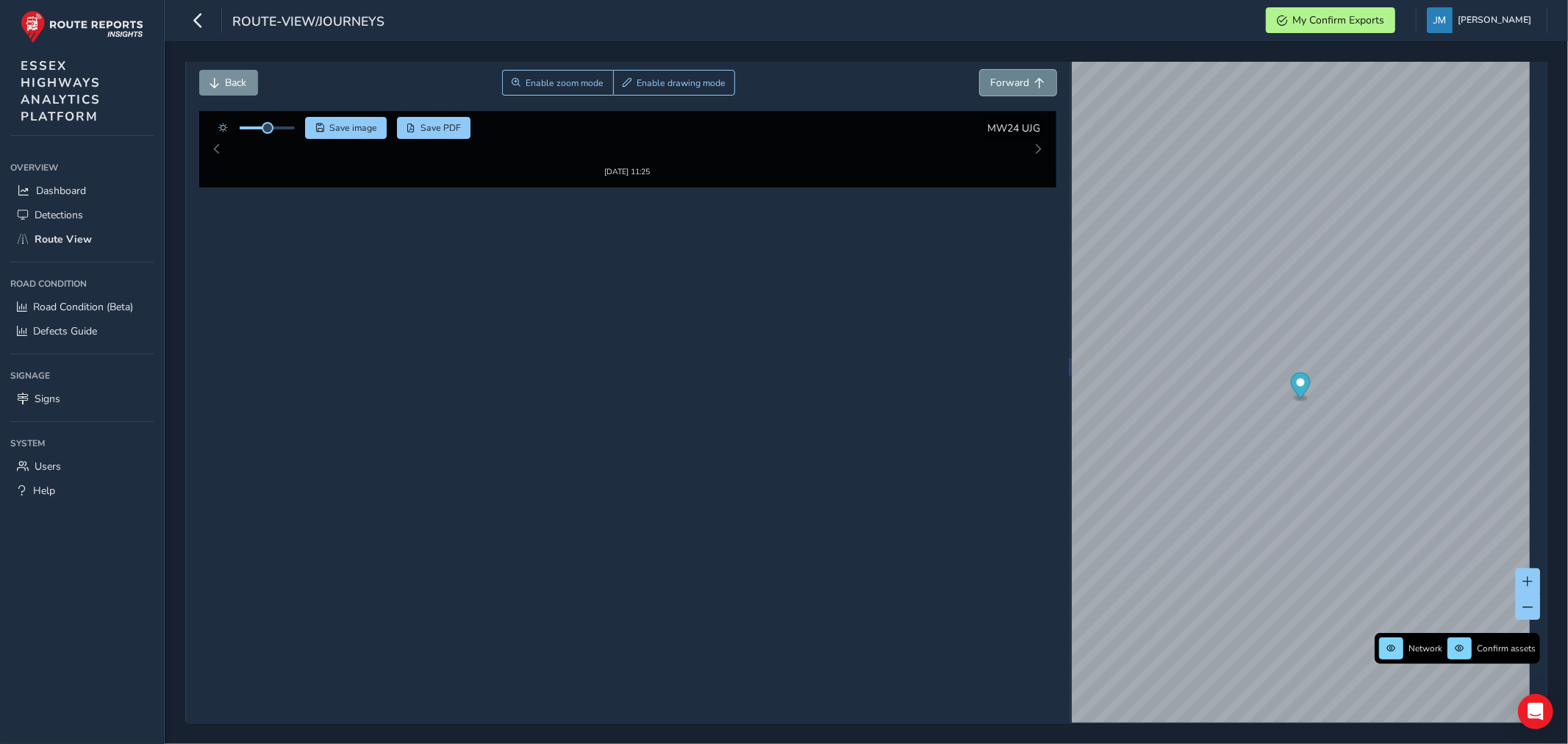
click at [1003, 78] on span "Forward" at bounding box center [1011, 83] width 39 height 14
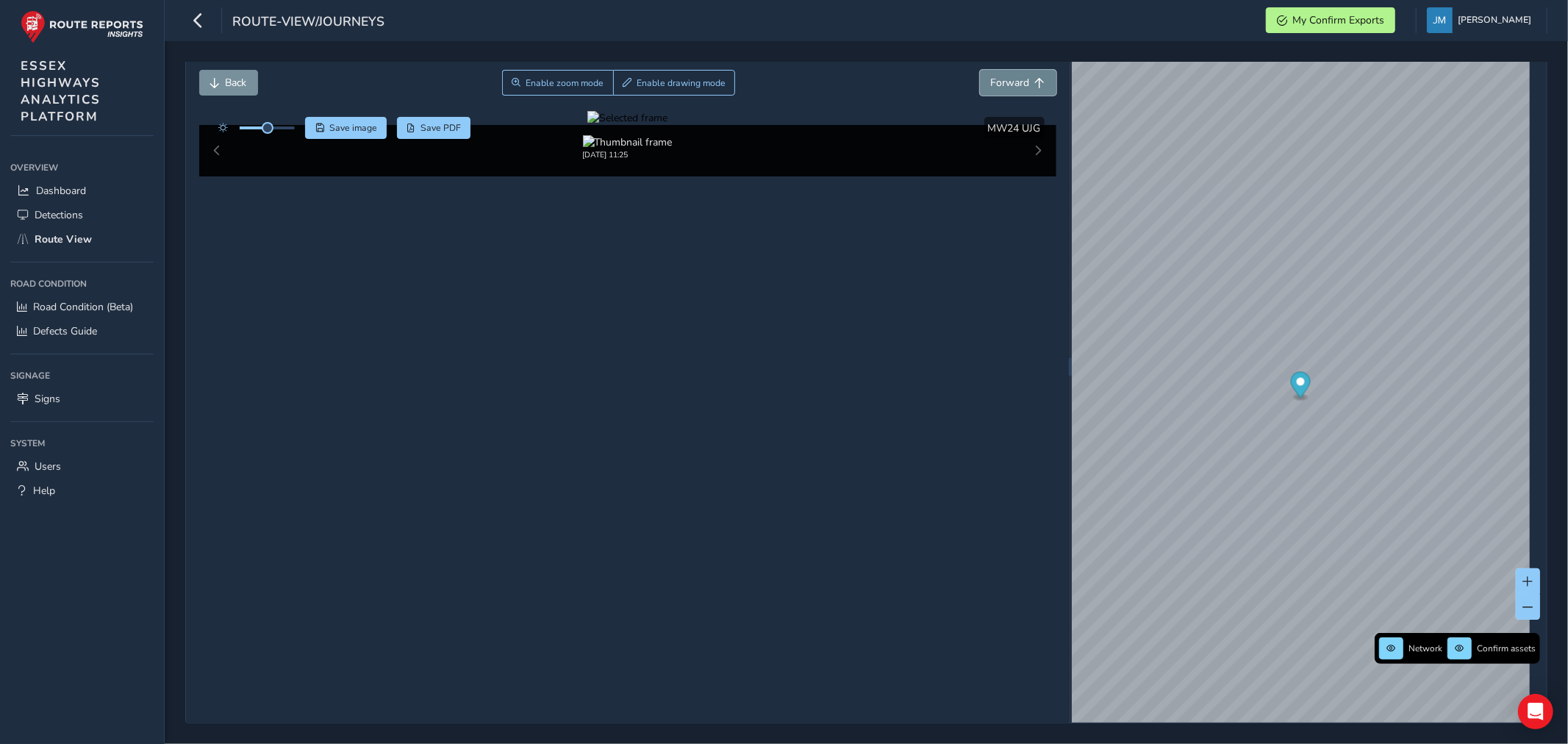
click at [1003, 78] on span "Forward" at bounding box center [1011, 83] width 39 height 14
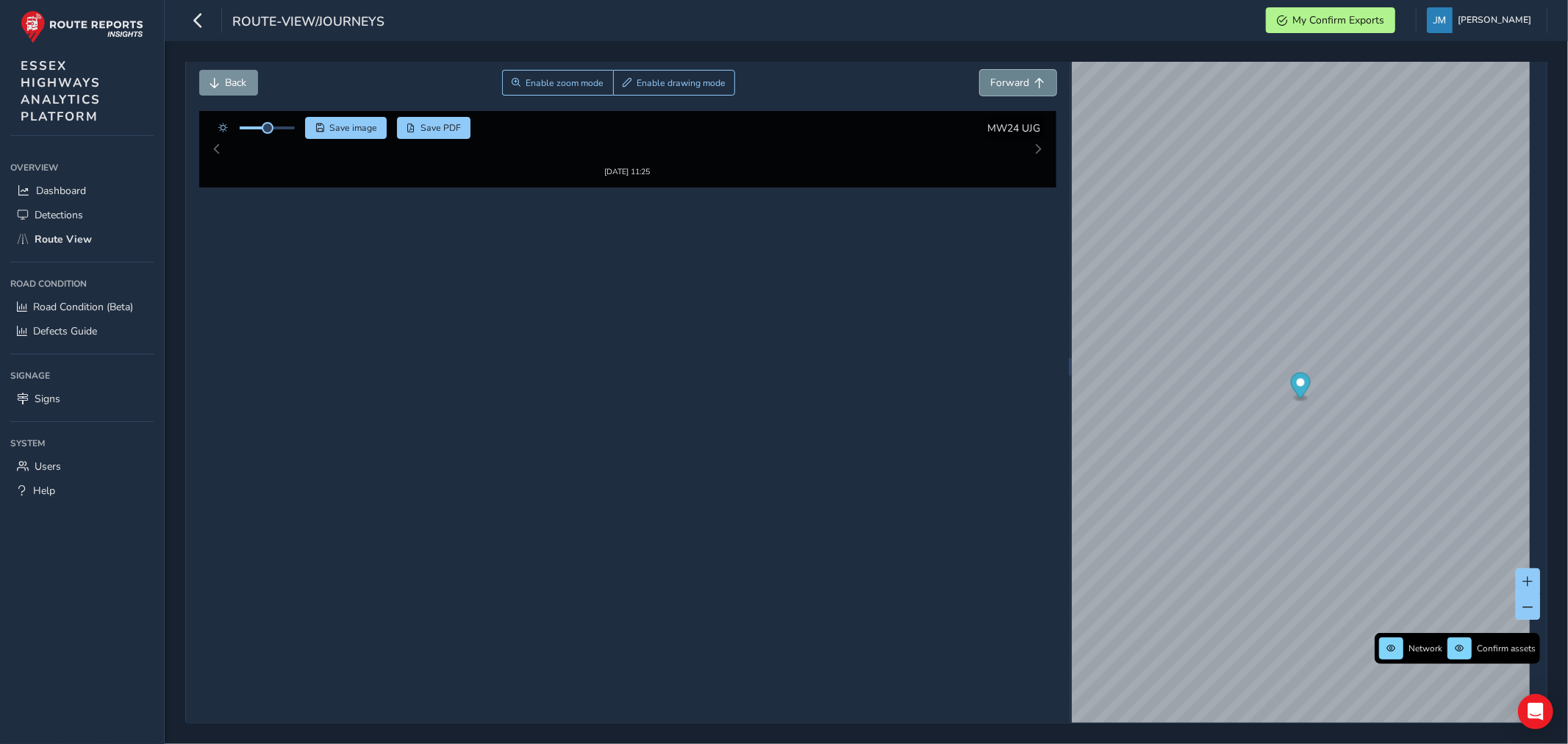
click at [1003, 78] on span "Forward" at bounding box center [1011, 83] width 39 height 14
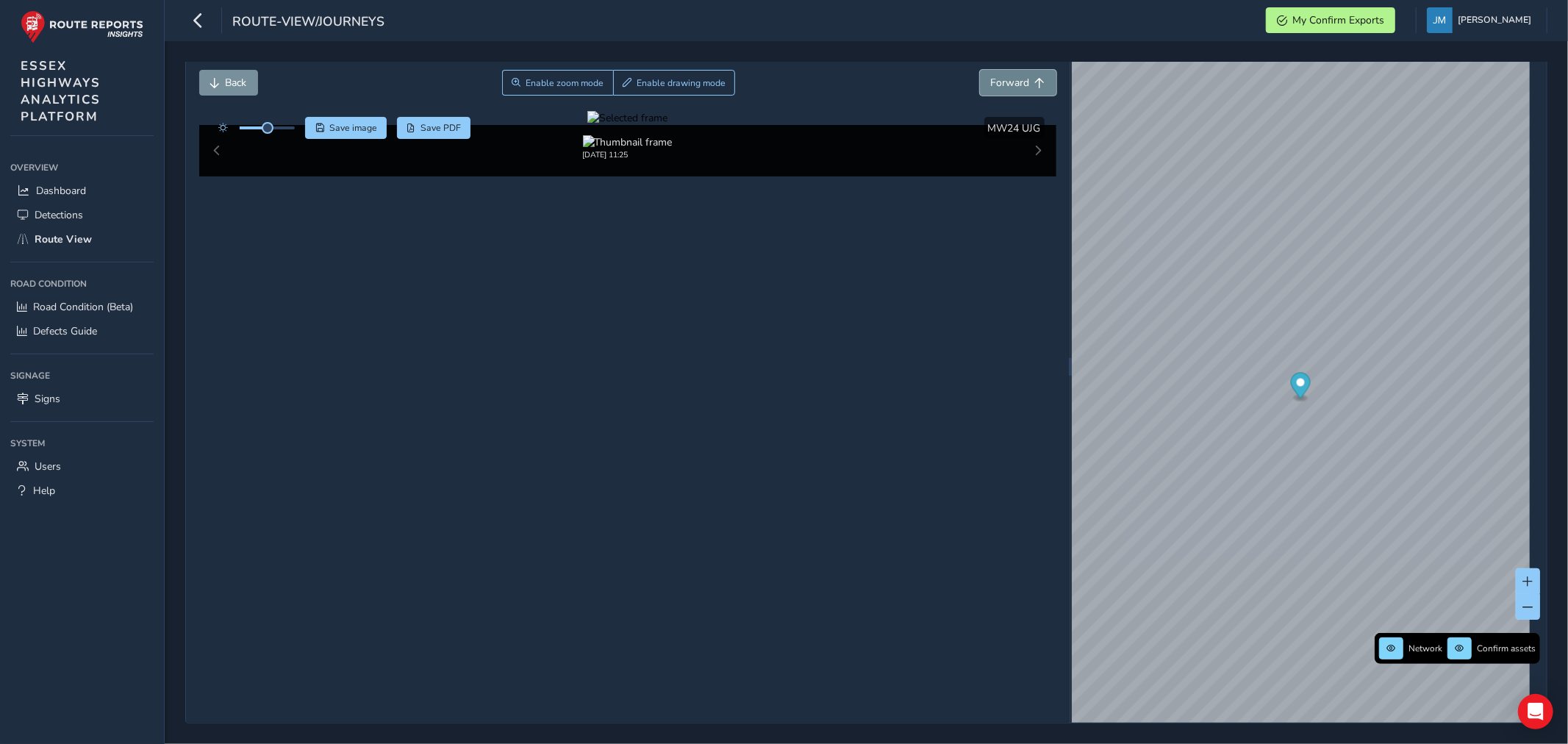
click at [1003, 78] on span "Forward" at bounding box center [1011, 83] width 39 height 14
click at [1003, 77] on span "Forward" at bounding box center [1011, 83] width 39 height 14
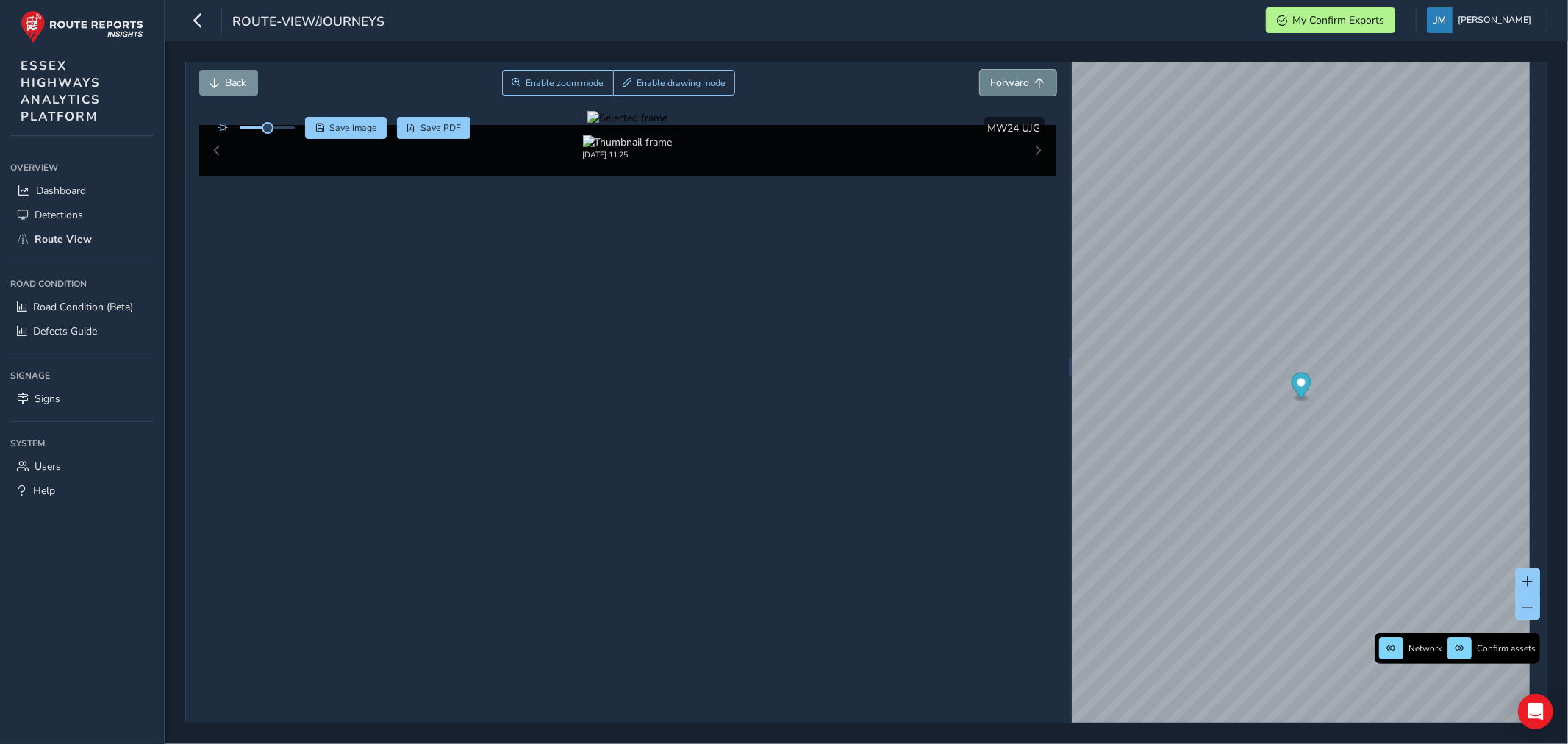
click at [1003, 77] on span "Forward" at bounding box center [1011, 83] width 39 height 14
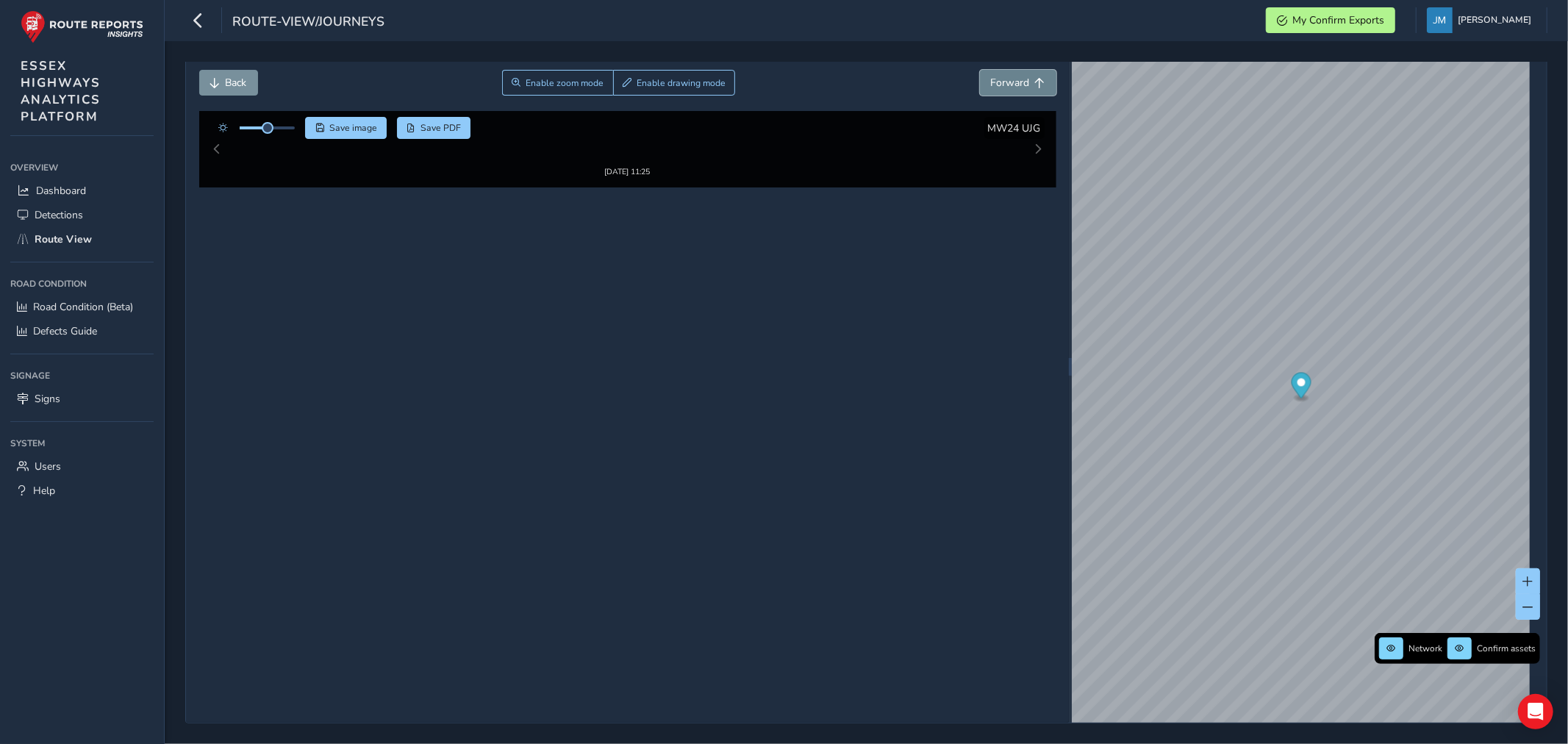
click at [1003, 77] on span "Forward" at bounding box center [1011, 83] width 39 height 14
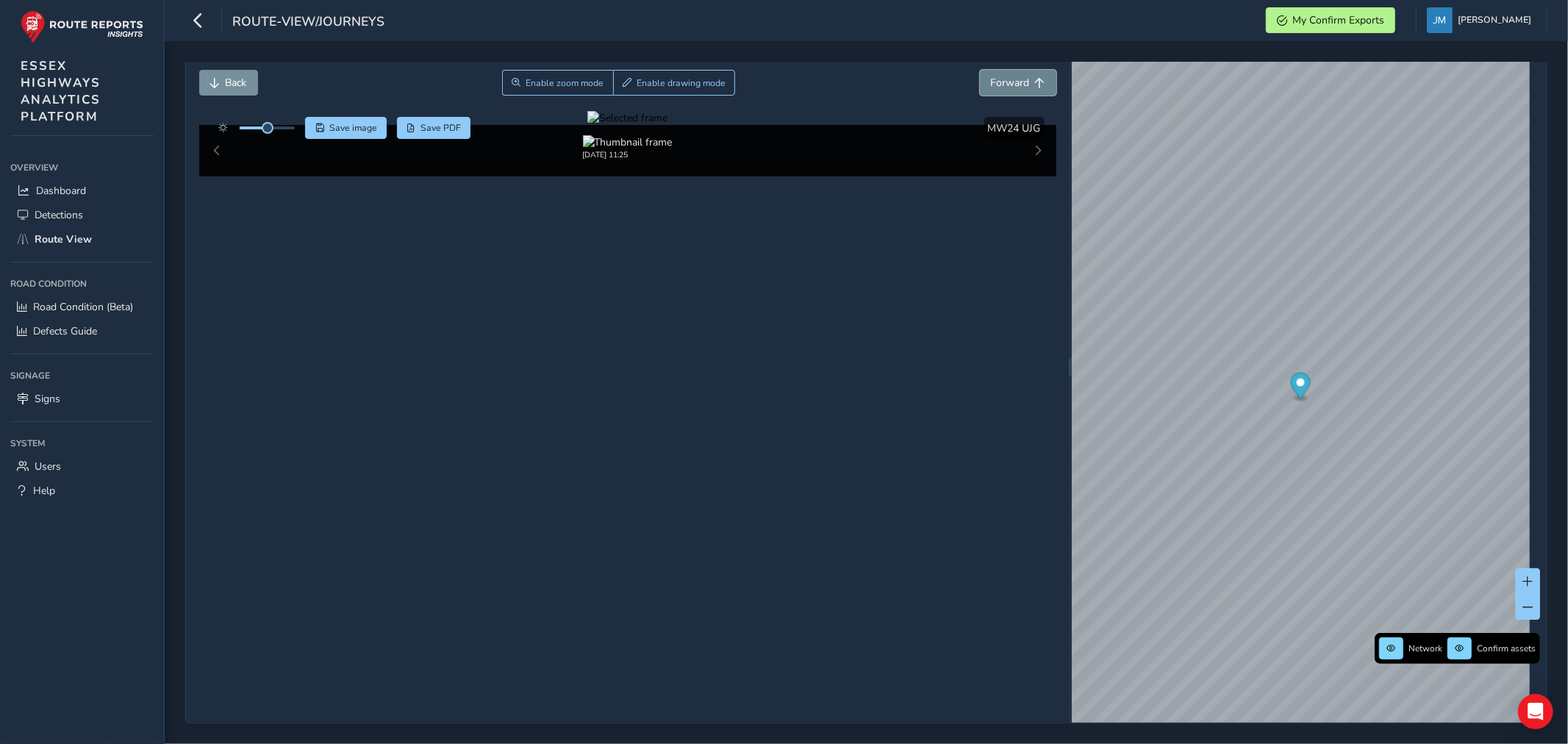
click at [1003, 74] on button "Forward" at bounding box center [1018, 82] width 77 height 26
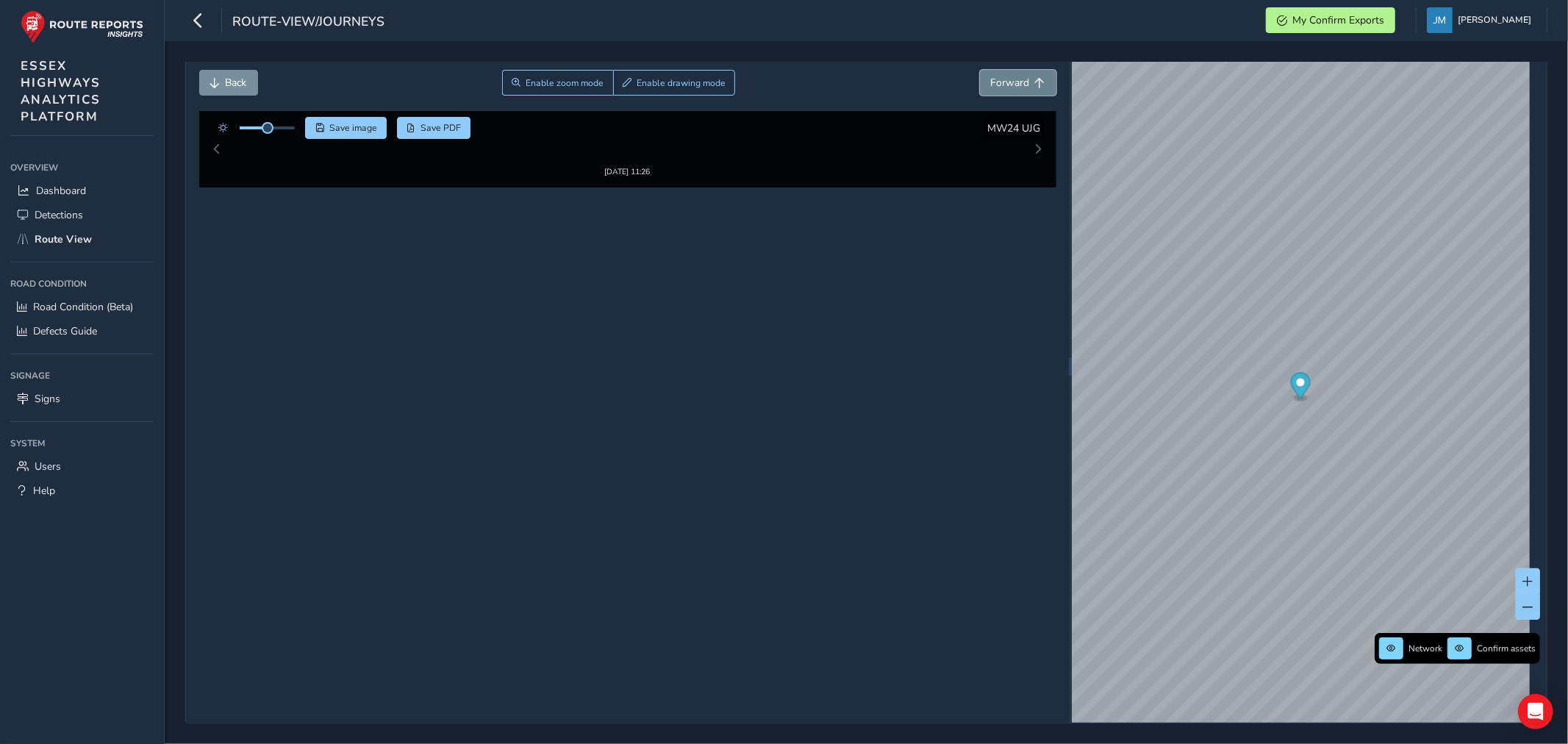
click at [1003, 74] on button "Forward" at bounding box center [1018, 82] width 77 height 26
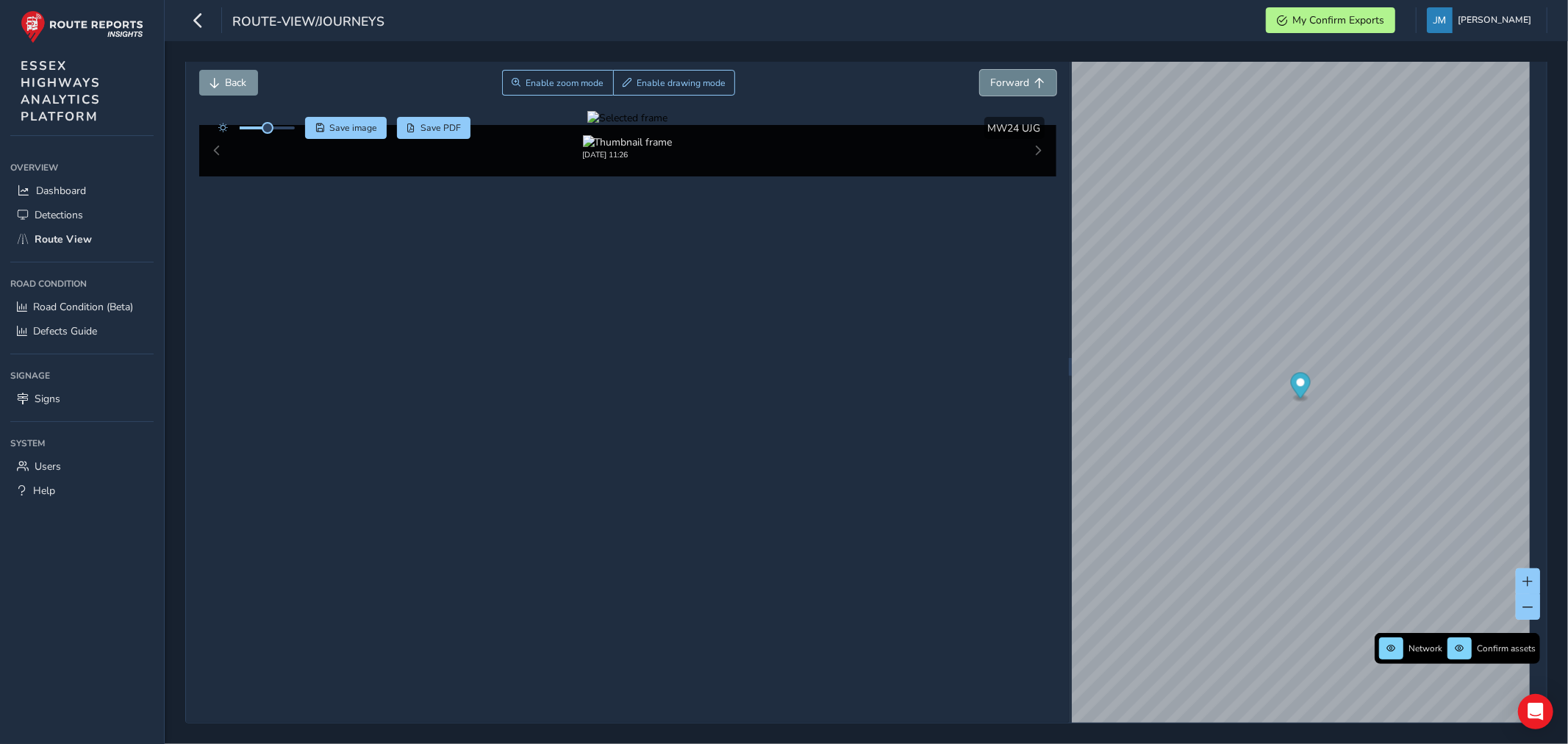
click at [1003, 74] on button "Forward" at bounding box center [1018, 82] width 77 height 26
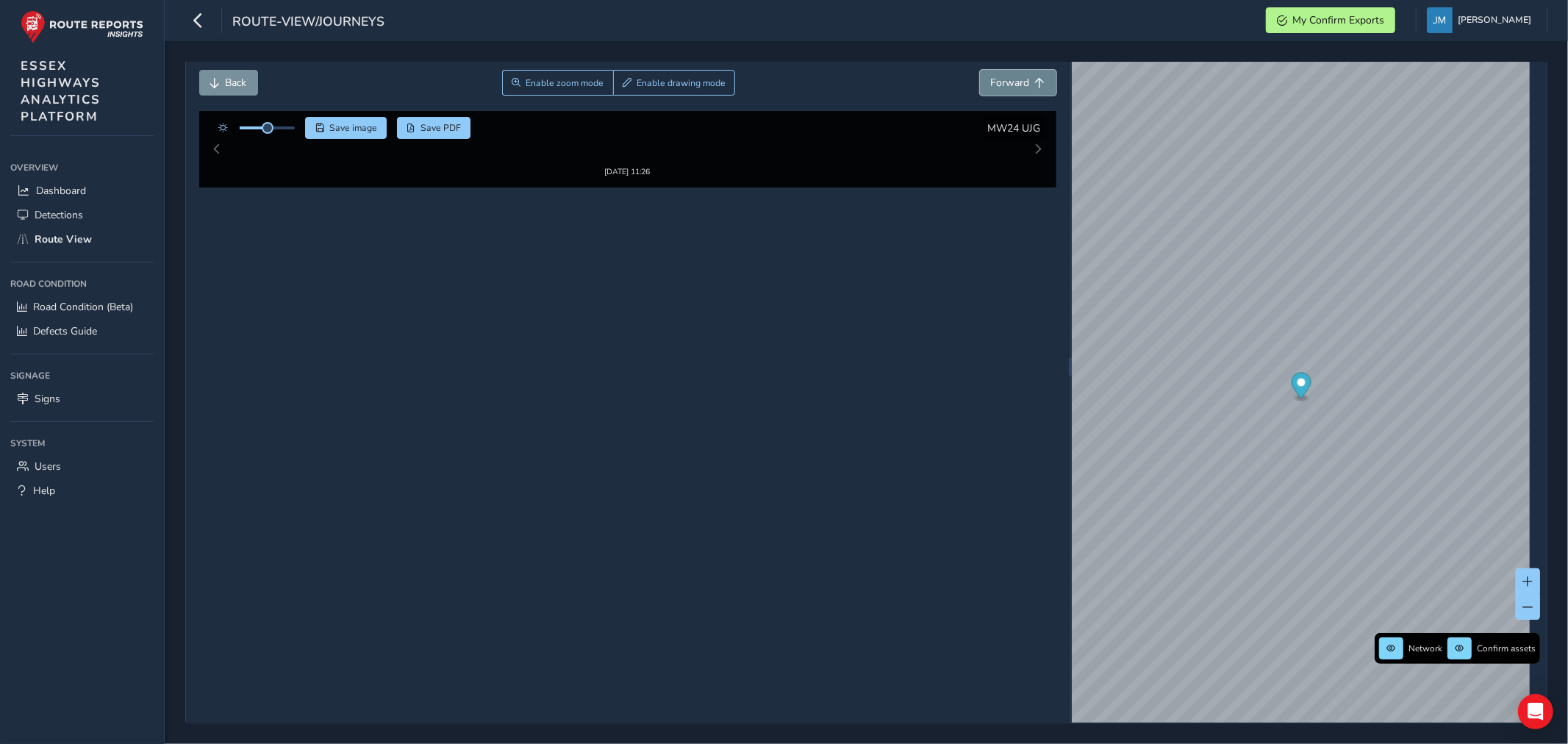
click at [1003, 74] on button "Forward" at bounding box center [1018, 82] width 77 height 26
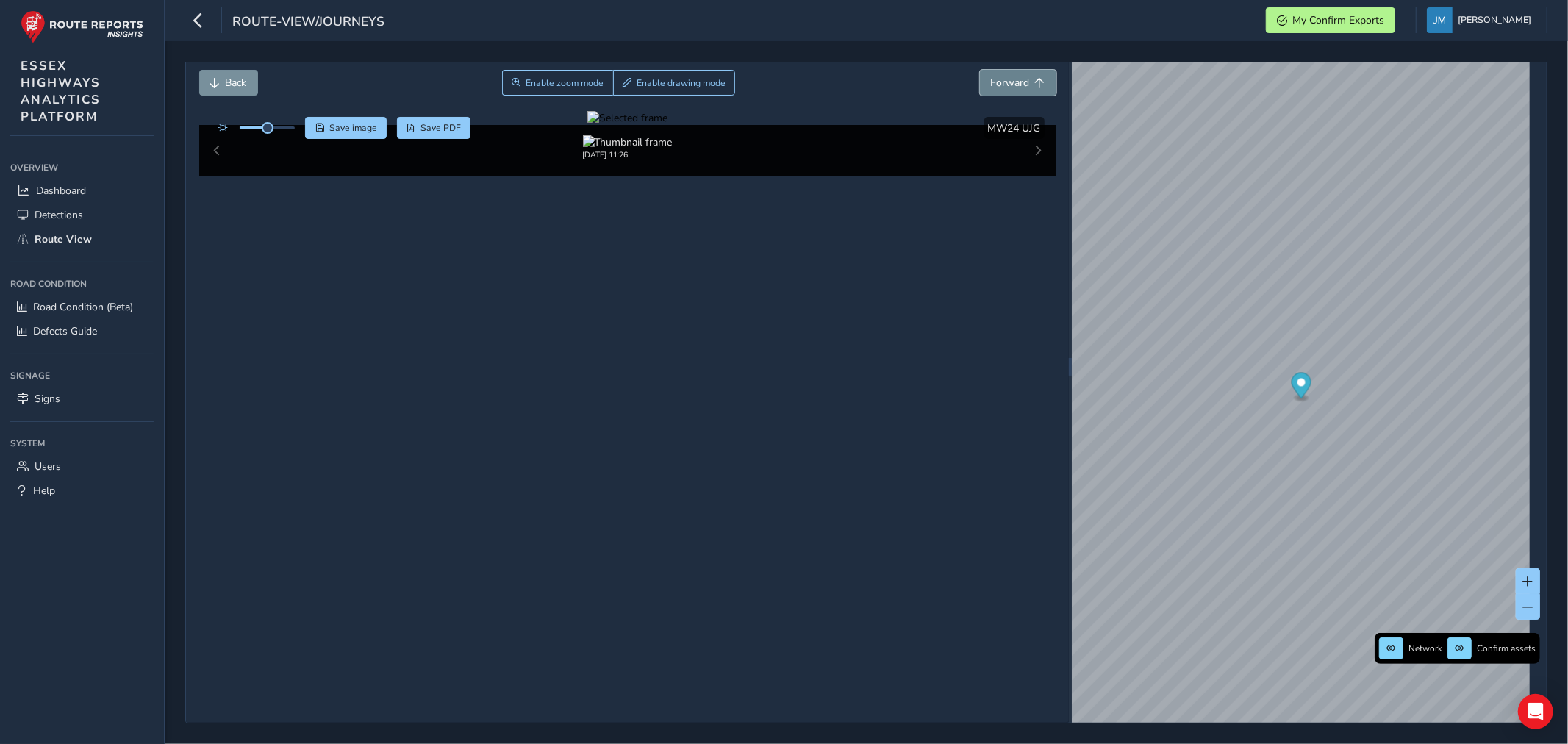
click at [1003, 74] on button "Forward" at bounding box center [1018, 82] width 77 height 26
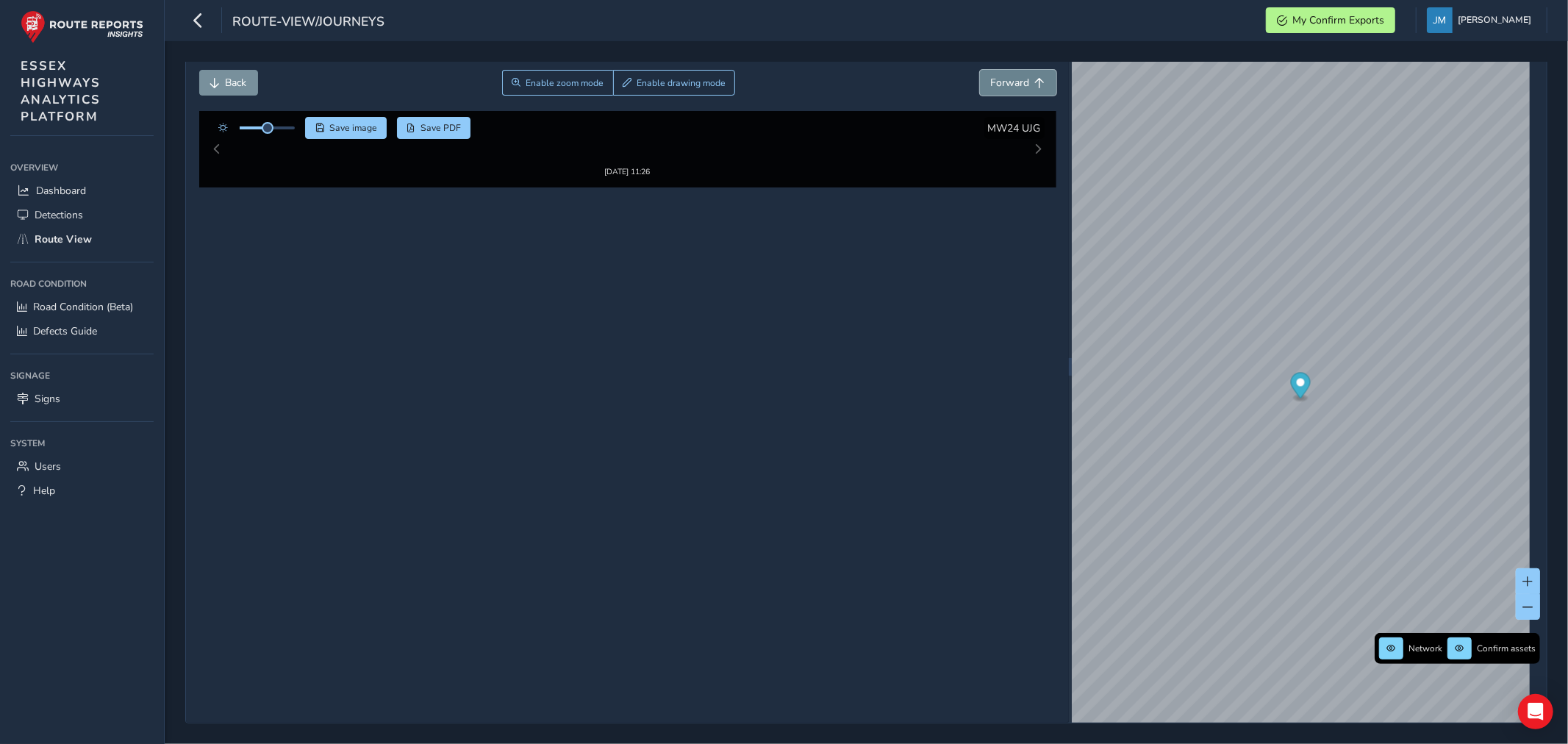
click at [1003, 74] on button "Forward" at bounding box center [1018, 82] width 77 height 26
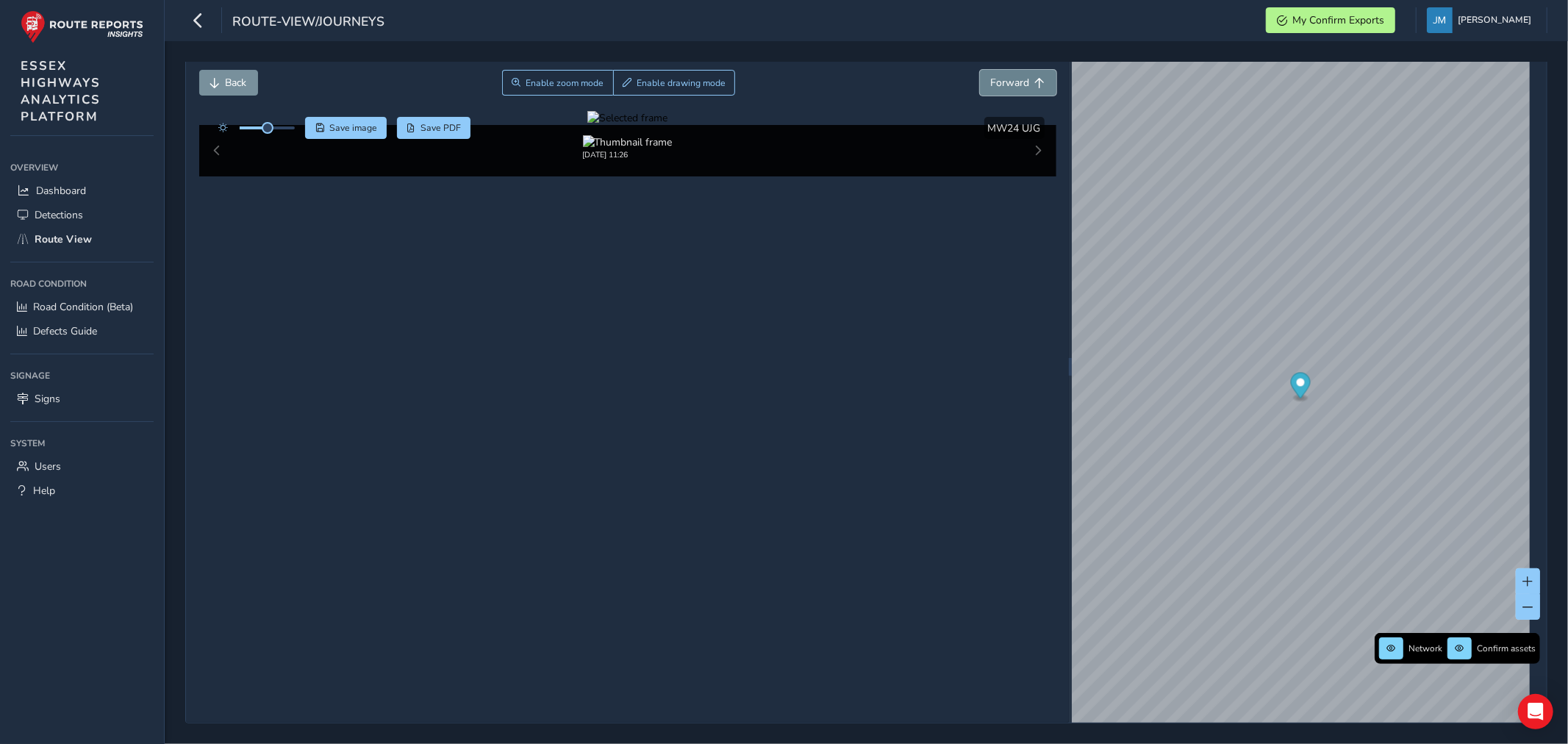
click at [1003, 74] on button "Forward" at bounding box center [1018, 82] width 77 height 26
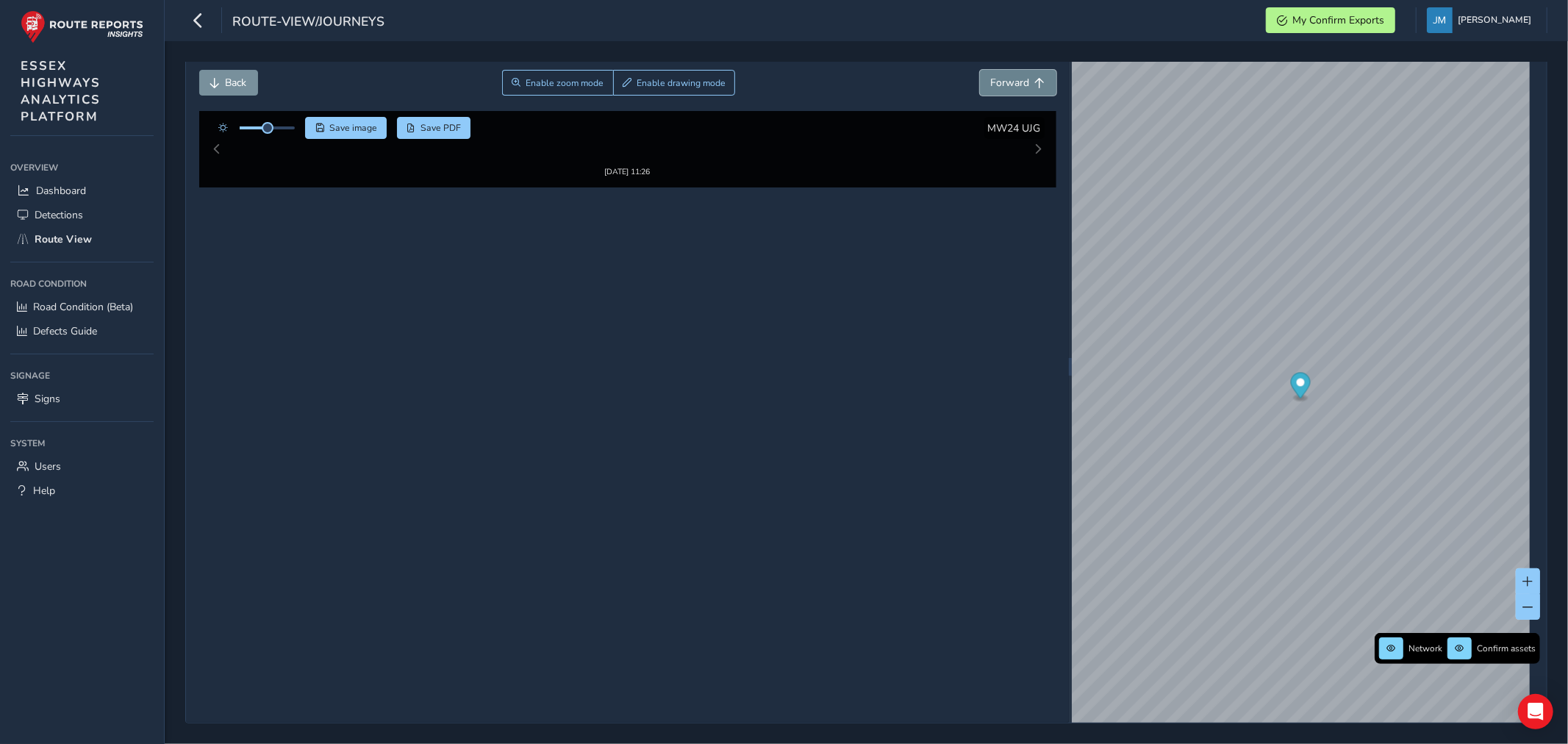
click at [1003, 74] on button "Forward" at bounding box center [1018, 82] width 77 height 26
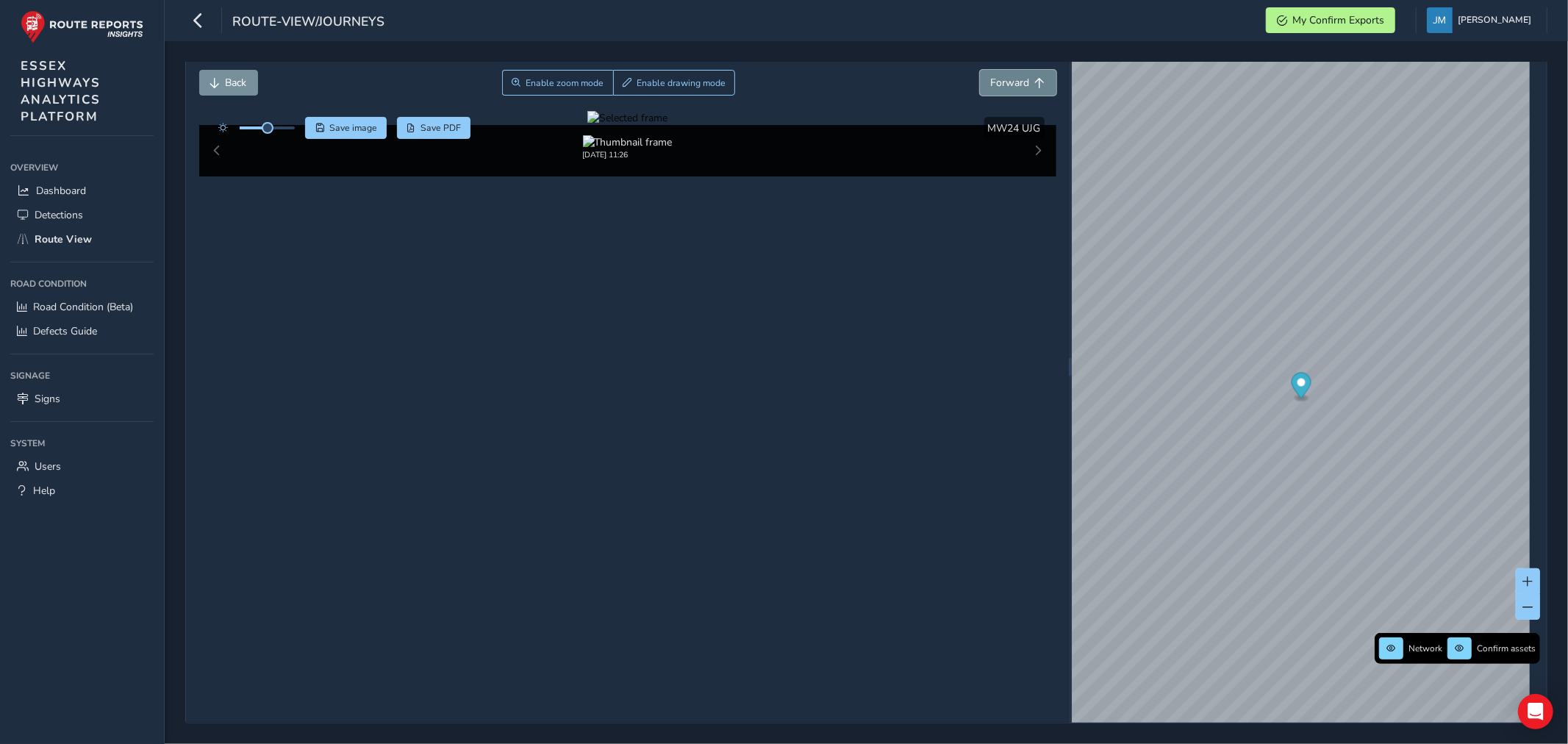
click at [1003, 74] on button "Forward" at bounding box center [1018, 82] width 77 height 26
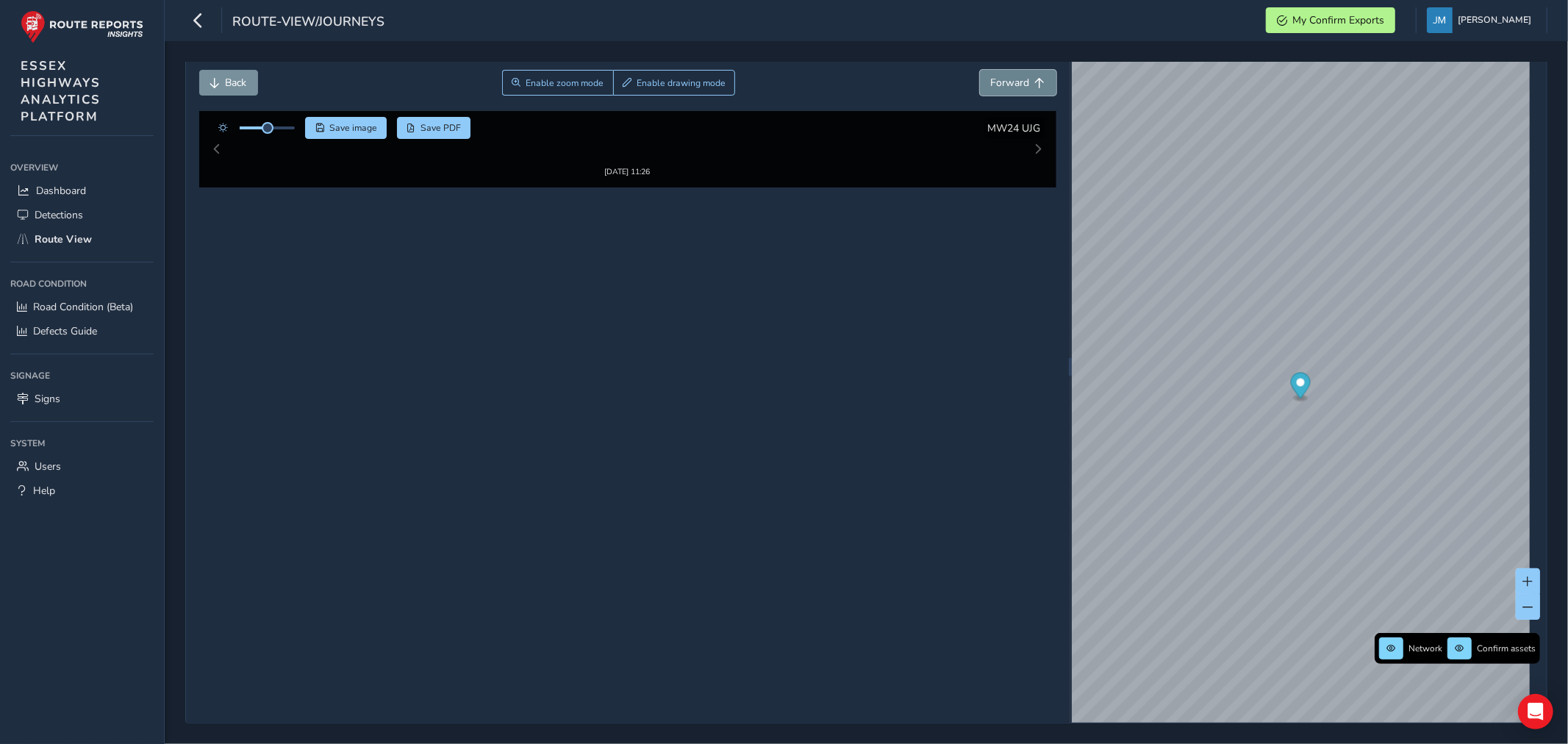
click at [1003, 74] on button "Forward" at bounding box center [1018, 82] width 77 height 26
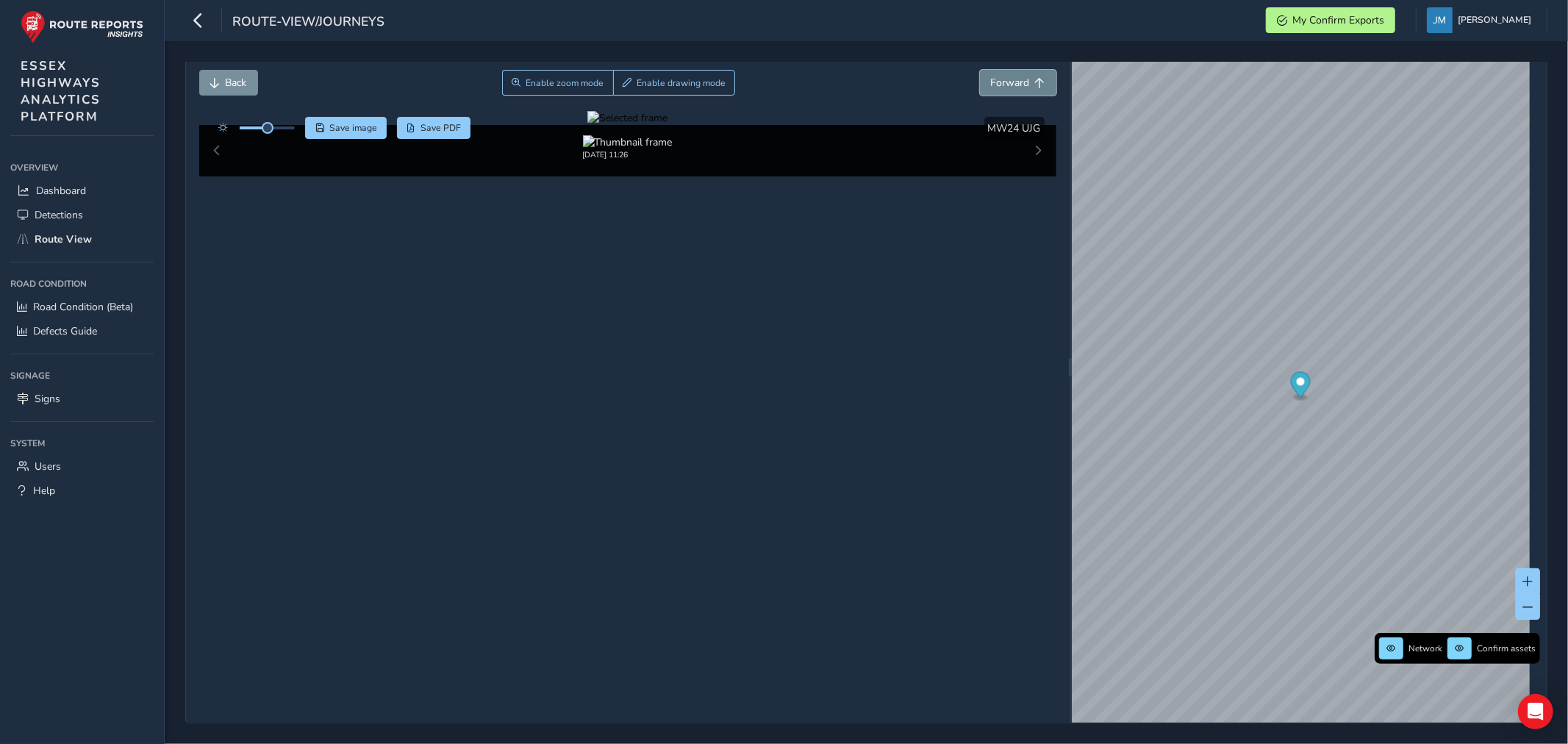
click at [1003, 74] on button "Forward" at bounding box center [1018, 82] width 77 height 26
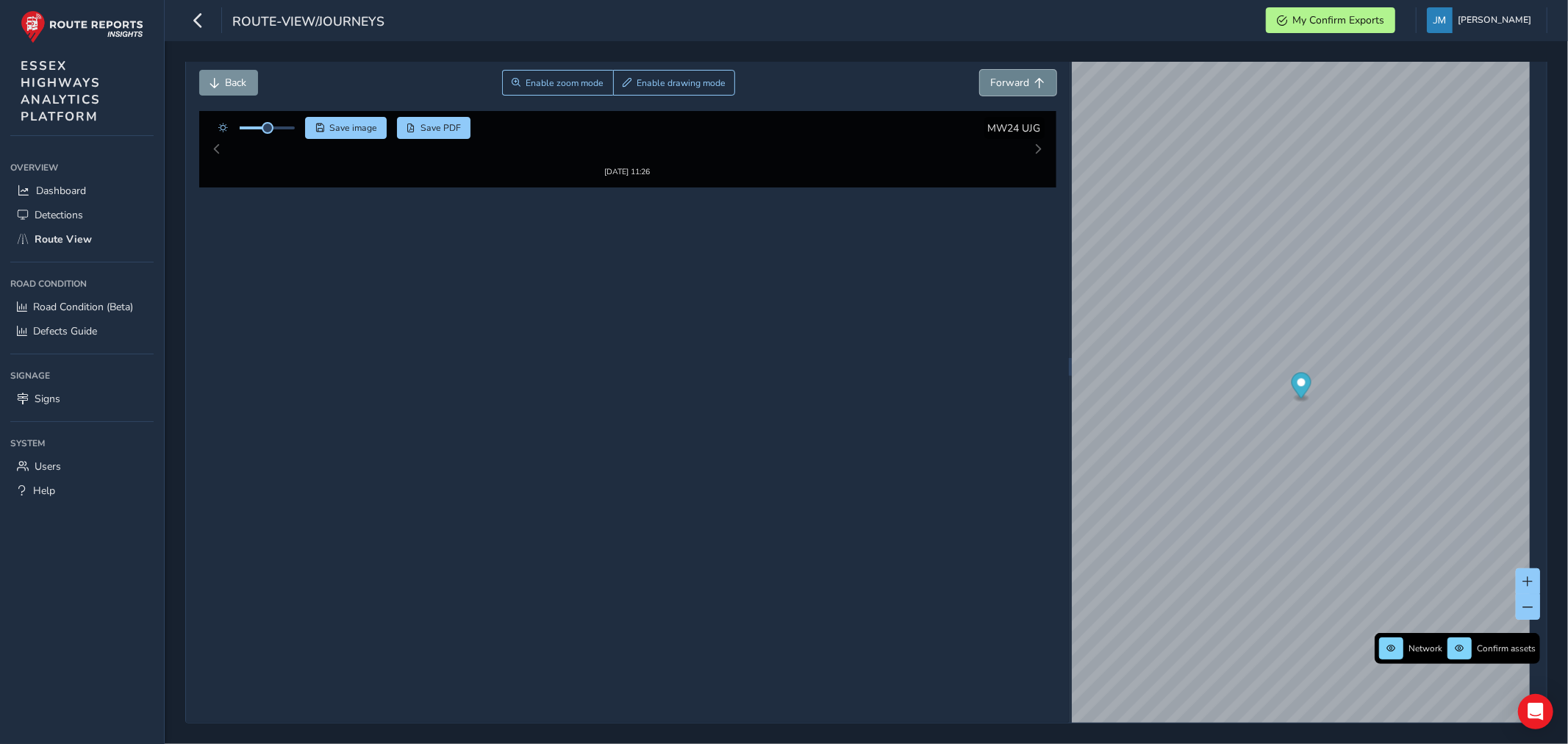
click at [1003, 74] on button "Forward" at bounding box center [1018, 82] width 77 height 26
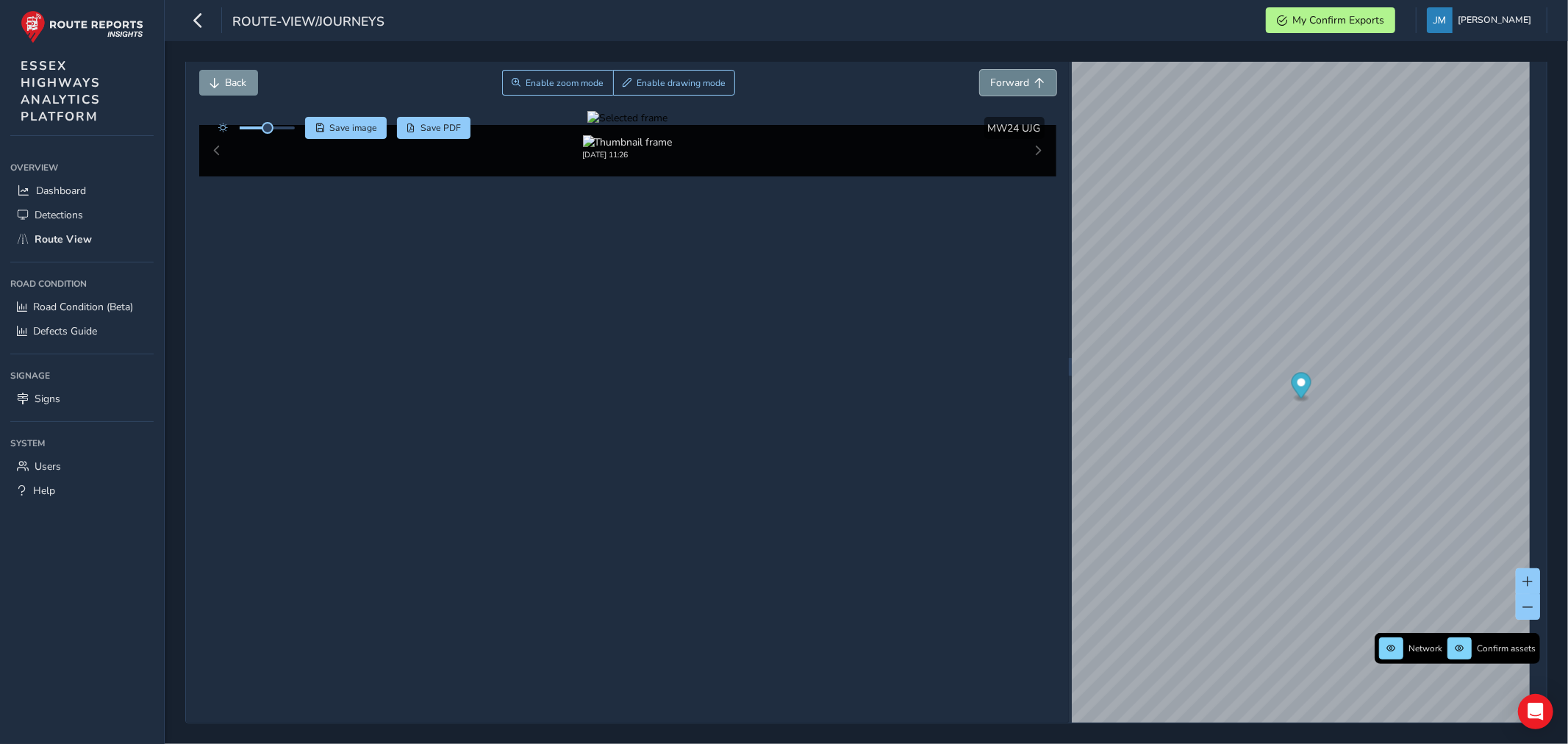
click at [1003, 74] on button "Forward" at bounding box center [1018, 82] width 77 height 26
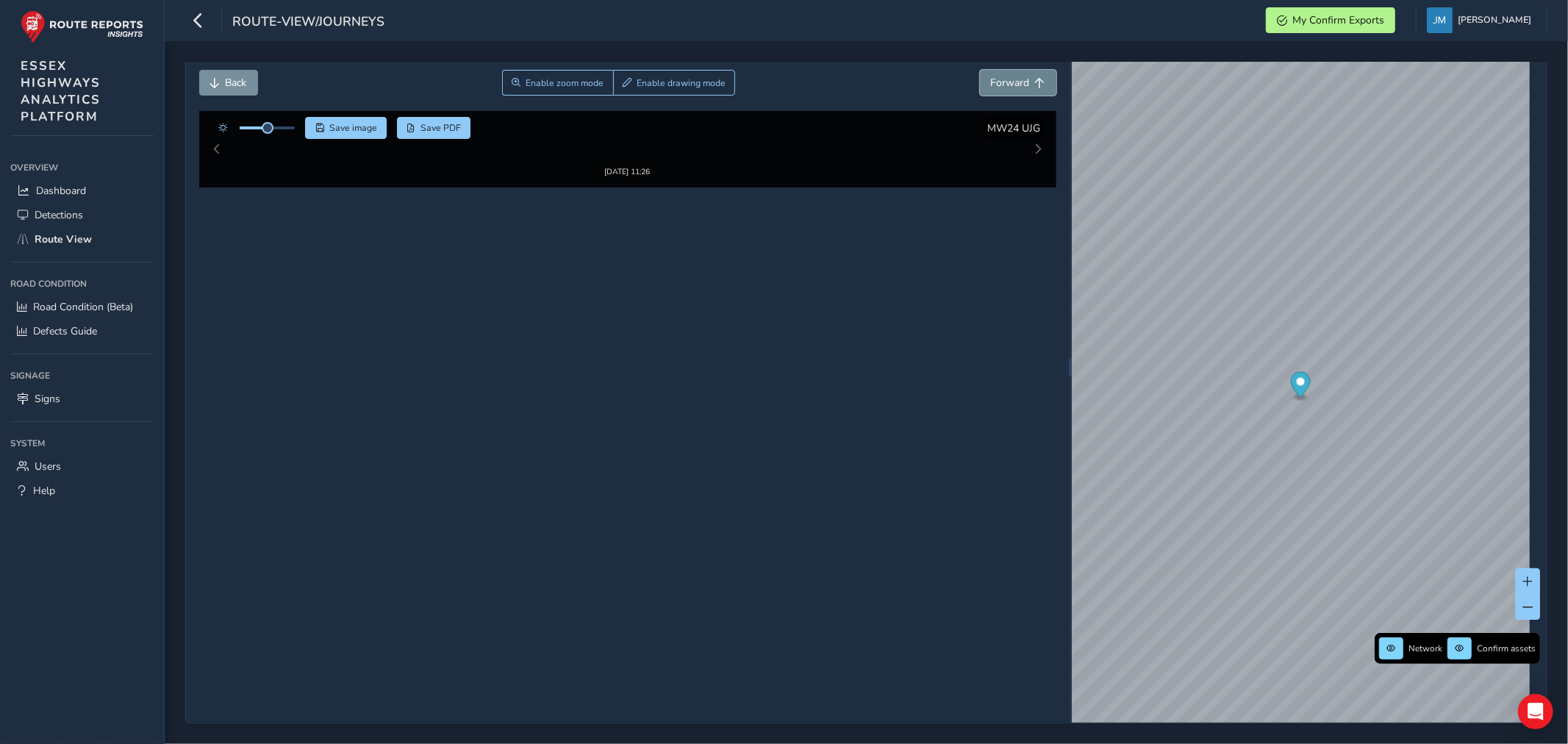
click at [1003, 74] on button "Forward" at bounding box center [1018, 82] width 77 height 26
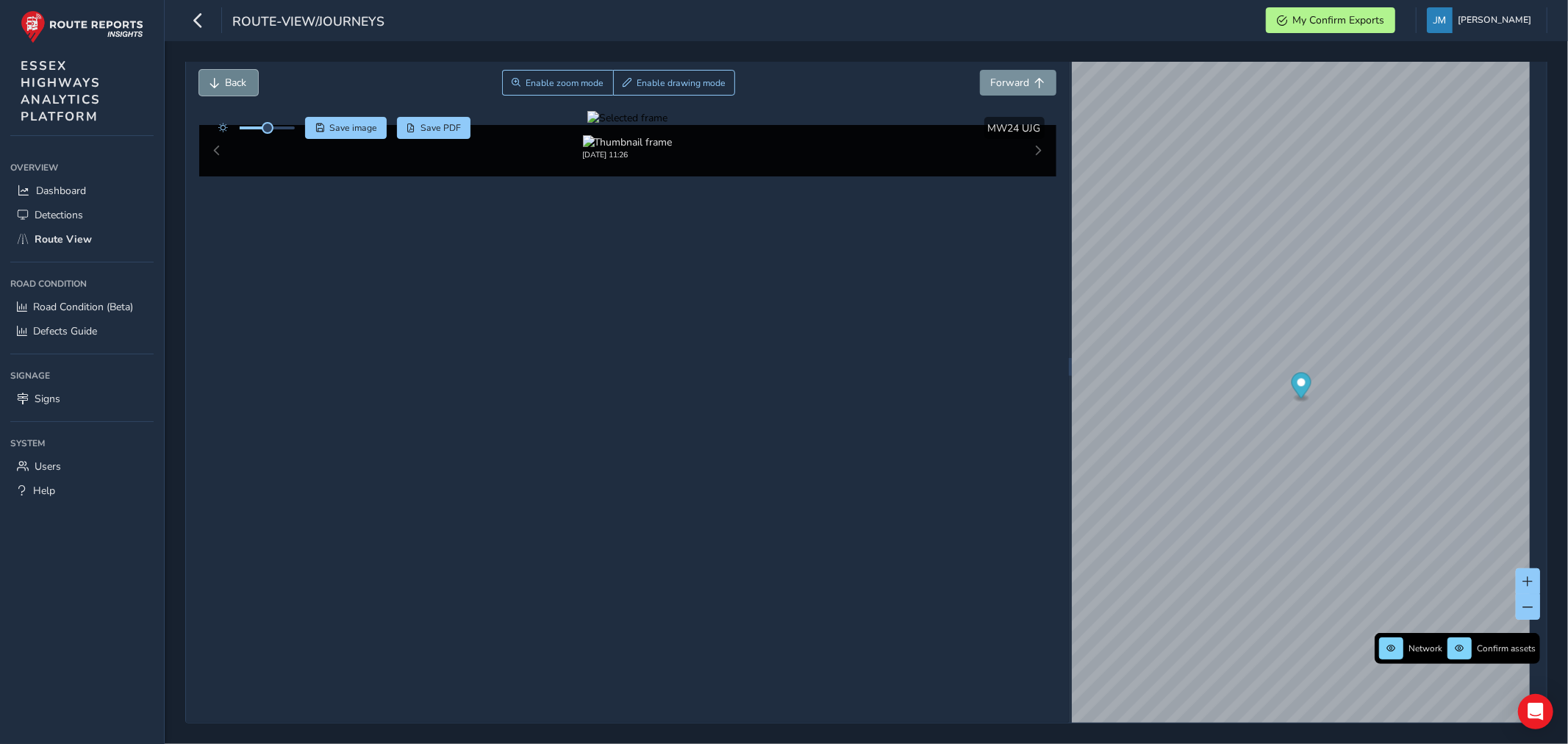
click at [244, 78] on span "Back" at bounding box center [236, 83] width 21 height 14
click at [1013, 81] on span "Forward" at bounding box center [1011, 83] width 39 height 14
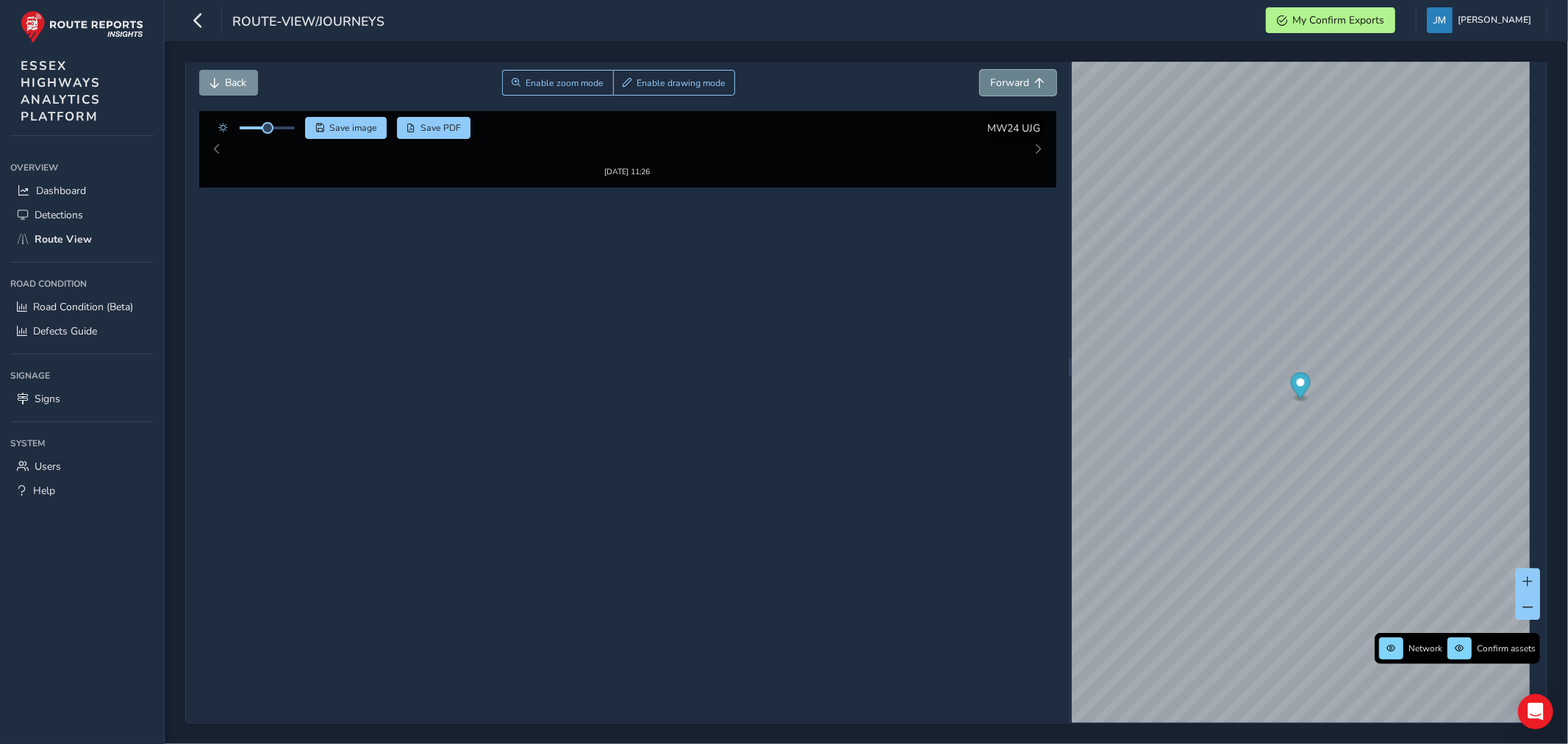
click at [1013, 81] on span "Forward" at bounding box center [1011, 83] width 39 height 14
